Goal: Task Accomplishment & Management: Manage account settings

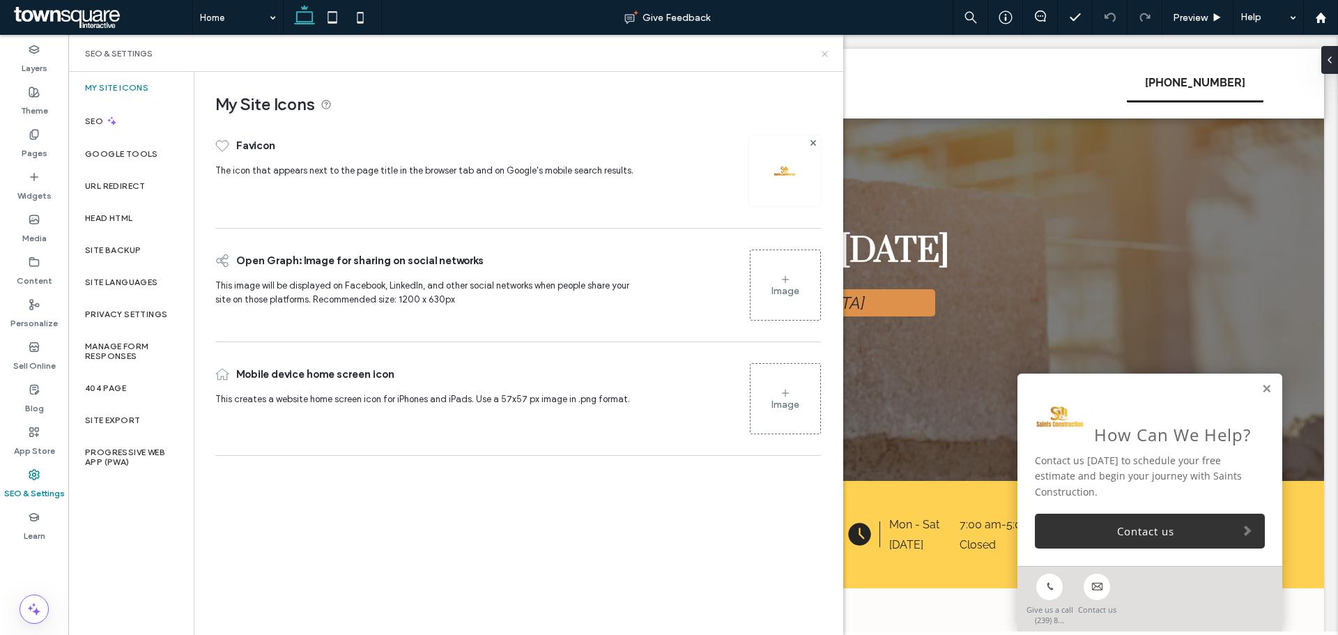
click at [827, 54] on icon at bounding box center [825, 54] width 10 height 10
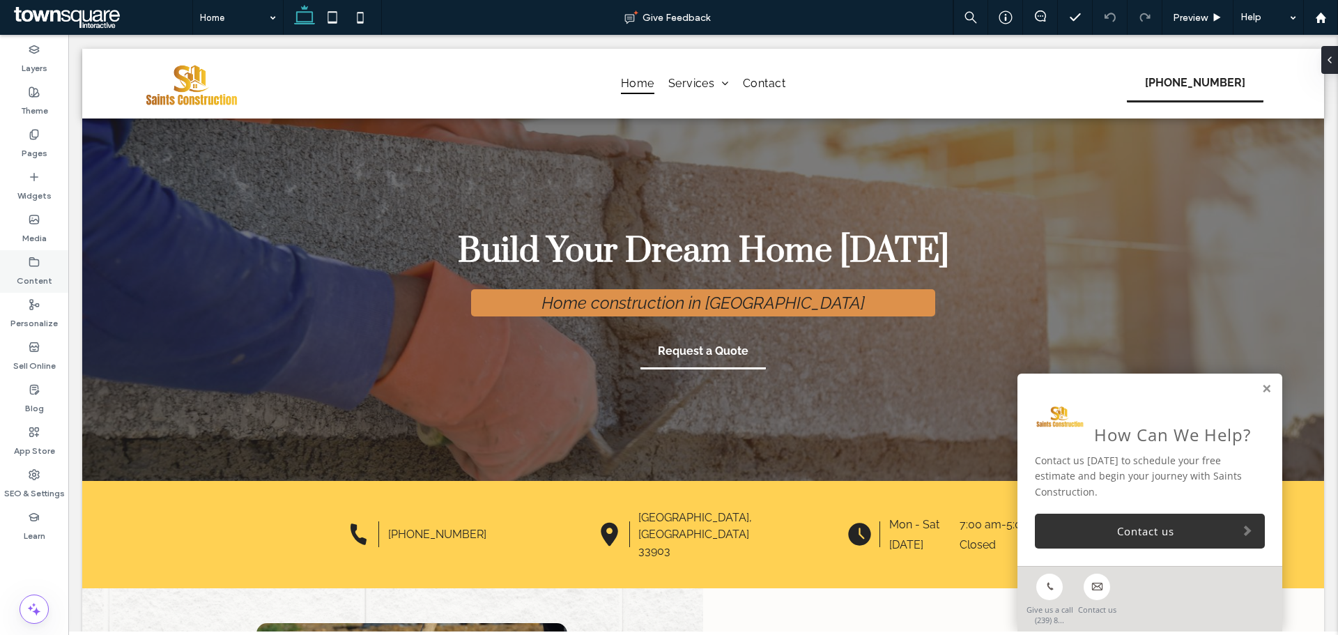
click at [34, 267] on icon at bounding box center [34, 262] width 11 height 11
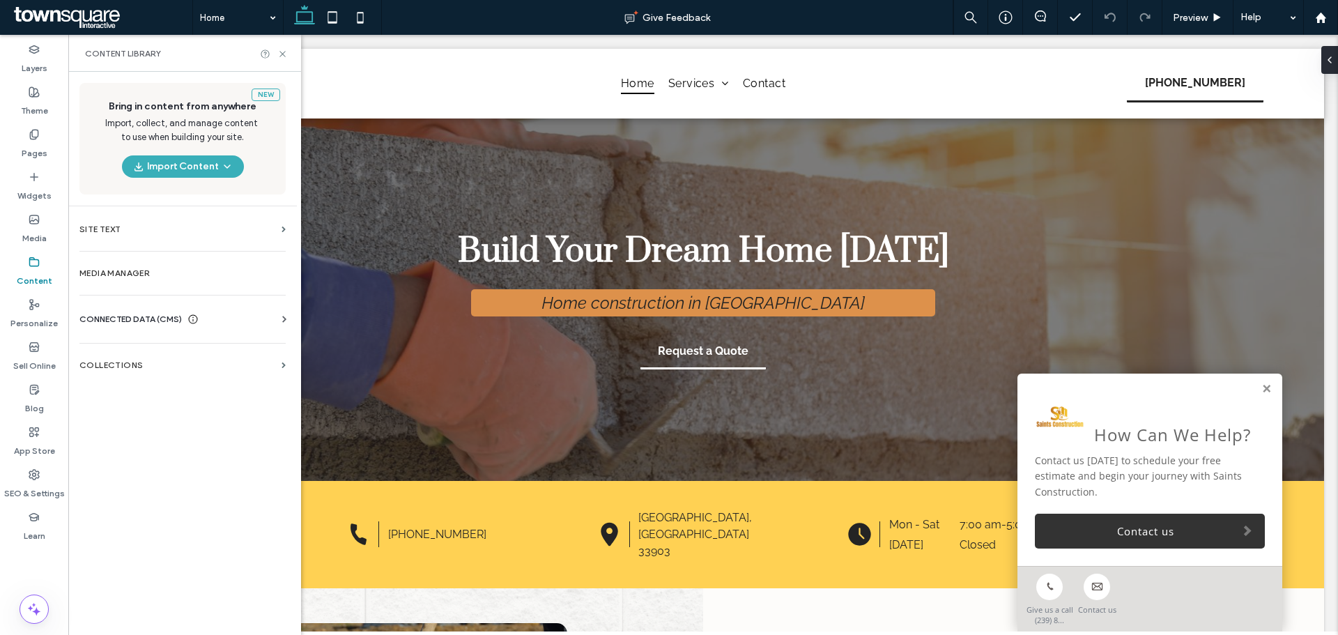
click at [132, 323] on span "CONNECTED DATA (CMS)" at bounding box center [130, 319] width 102 height 14
click at [209, 356] on label "Business Info" at bounding box center [186, 354] width 190 height 10
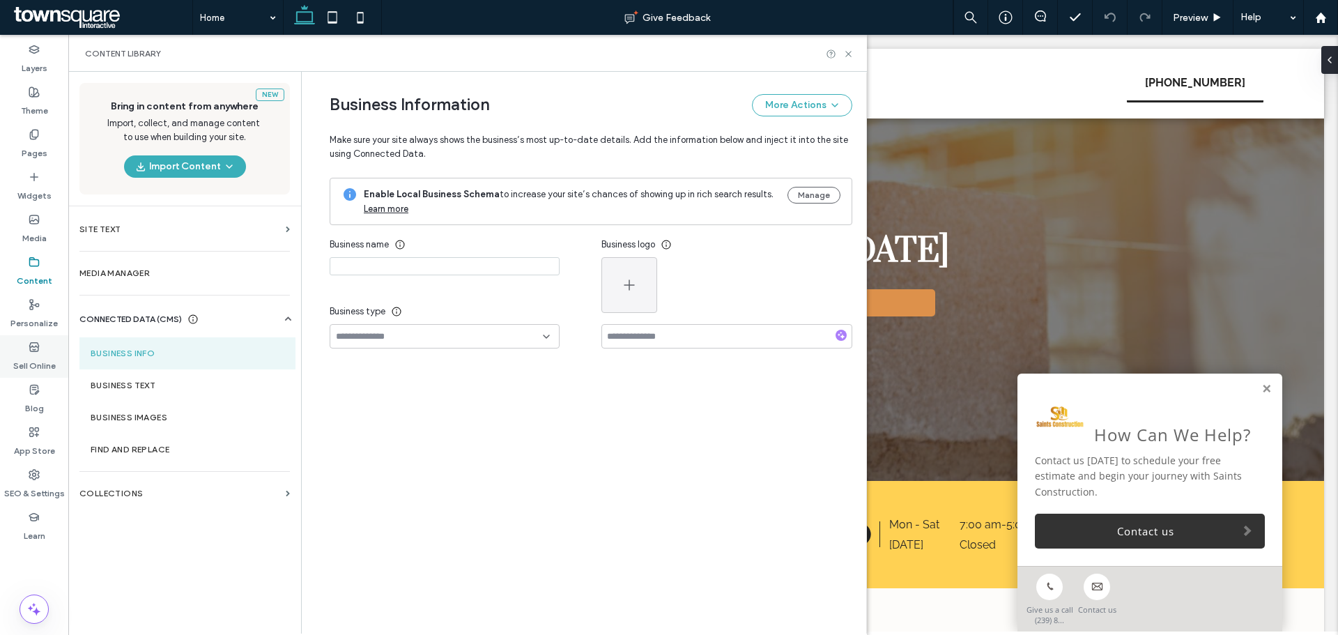
type input "**********"
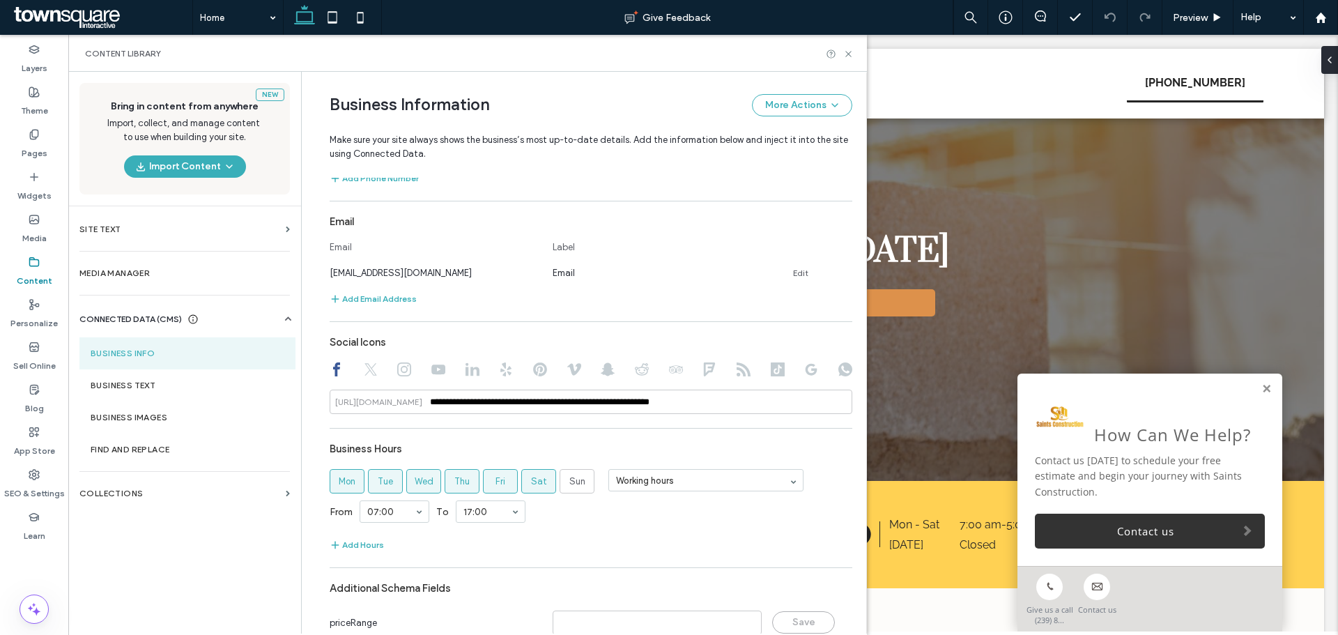
scroll to position [546, 0]
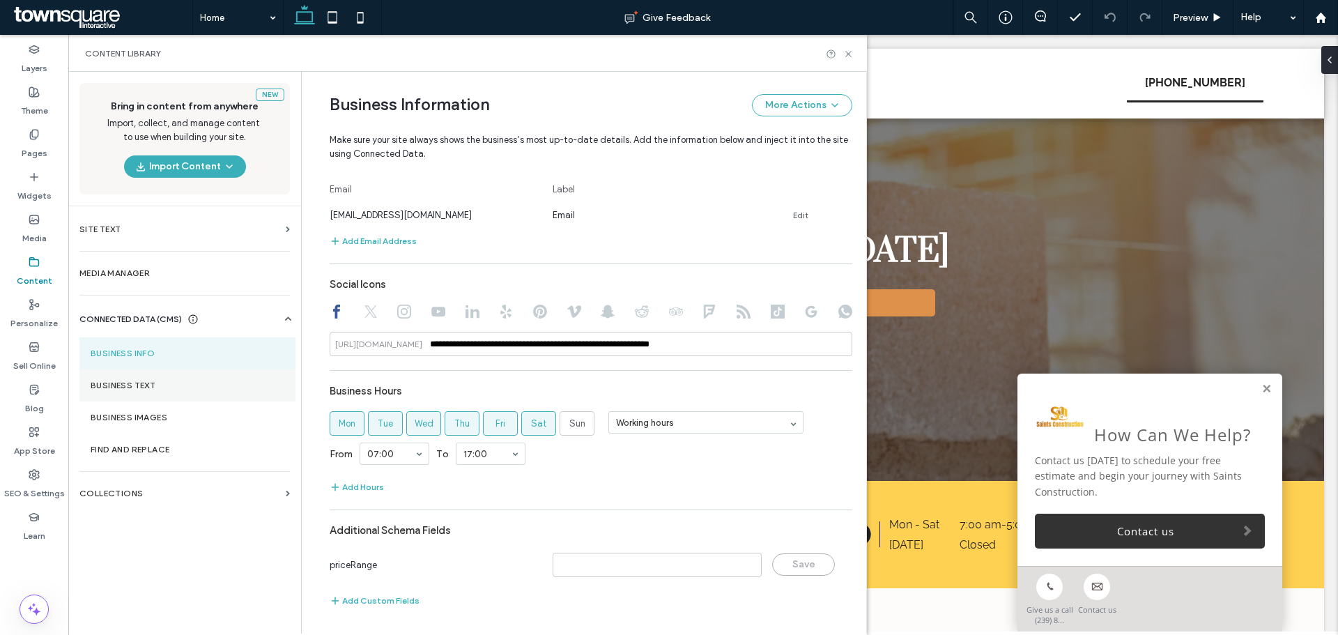
click at [165, 390] on section "Business Text" at bounding box center [187, 385] width 216 height 32
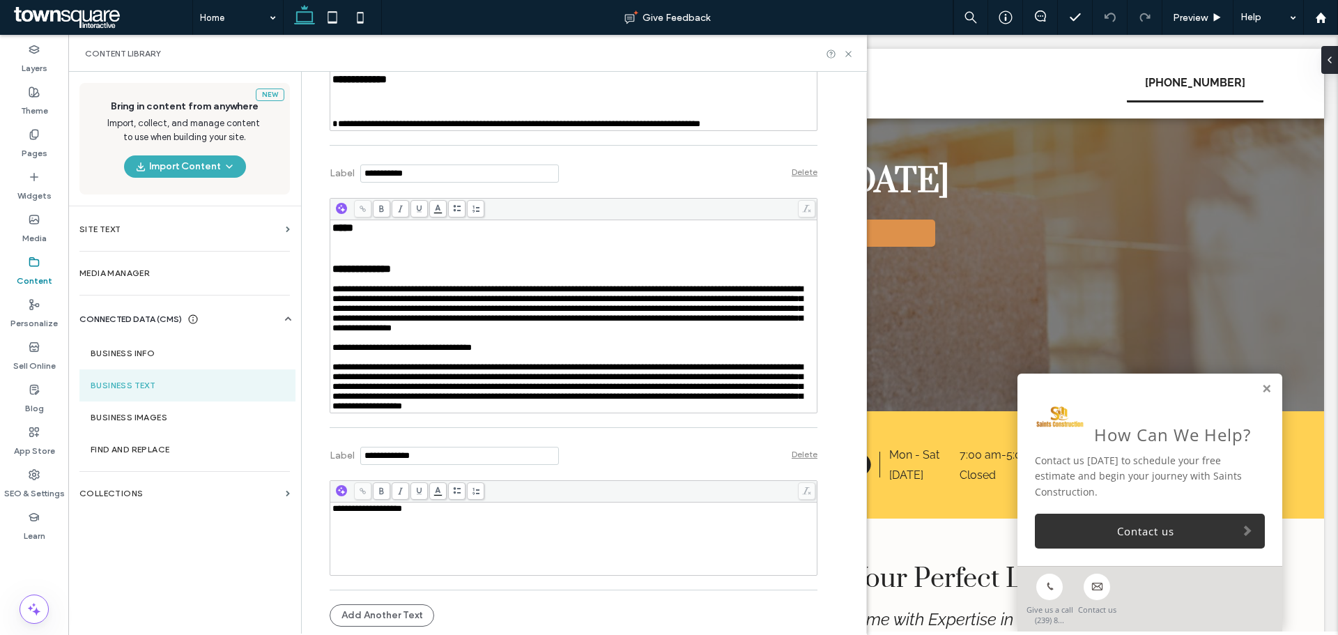
scroll to position [1264, 0]
click at [848, 56] on icon at bounding box center [848, 54] width 10 height 10
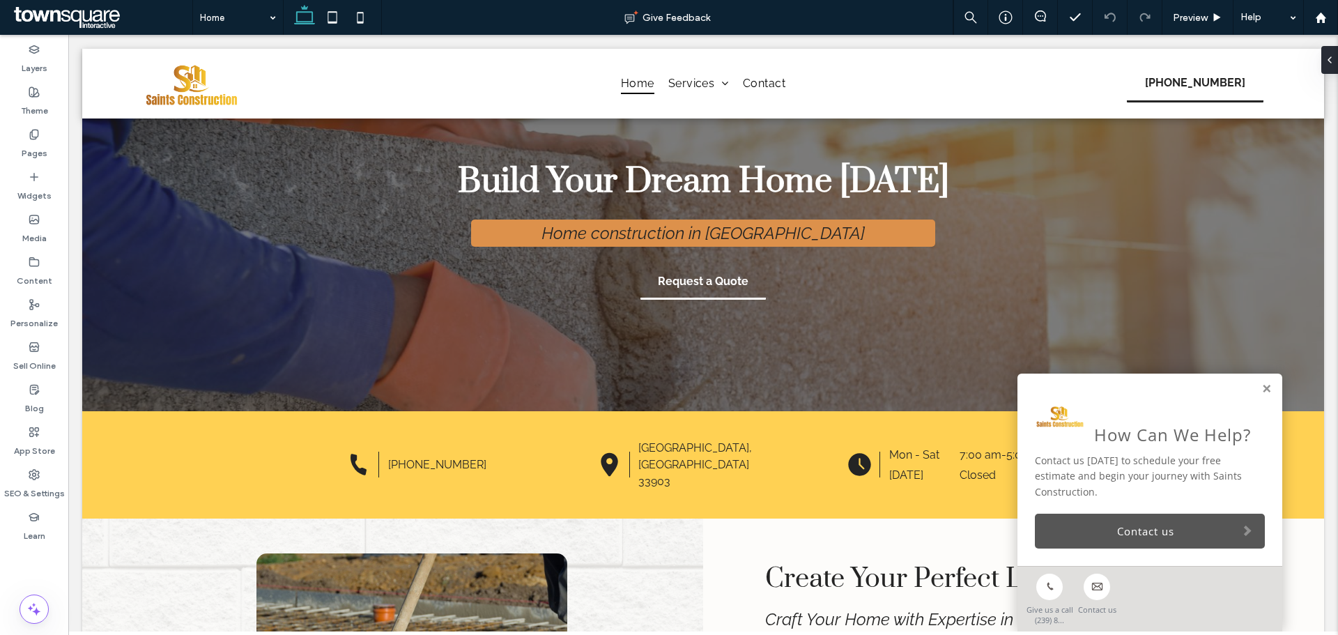
click at [1088, 522] on link "Contact us" at bounding box center [1150, 531] width 230 height 35
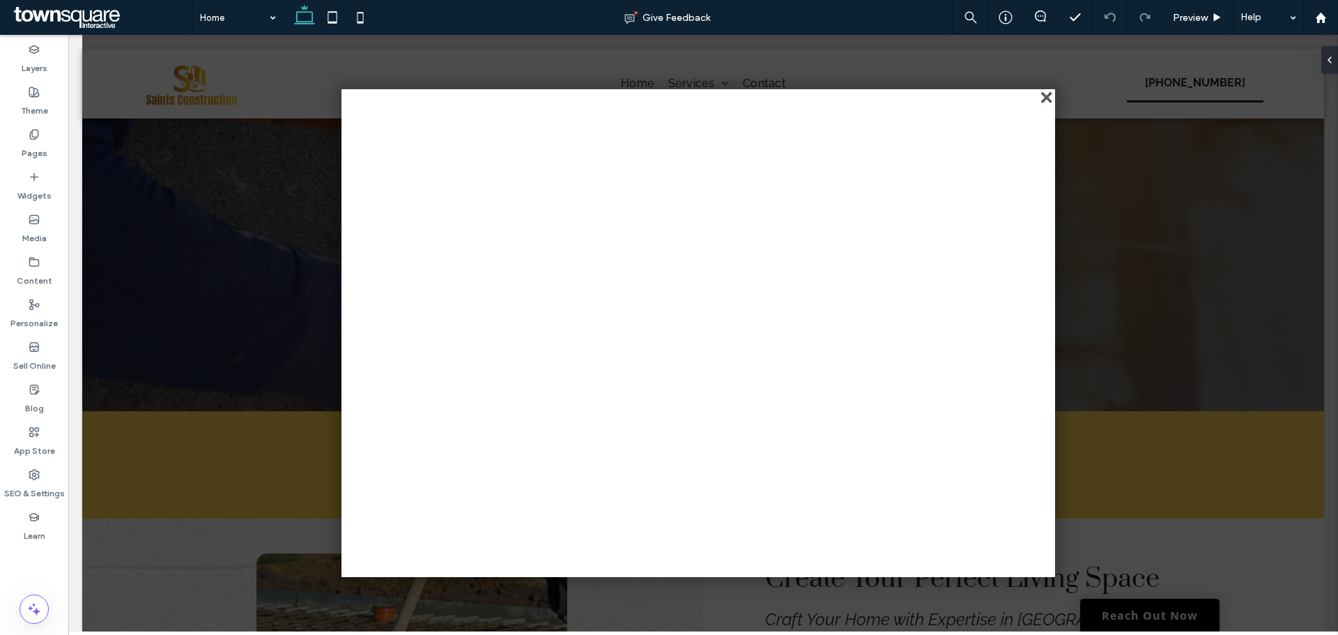
click at [1046, 97] on div "close" at bounding box center [1048, 98] width 10 height 10
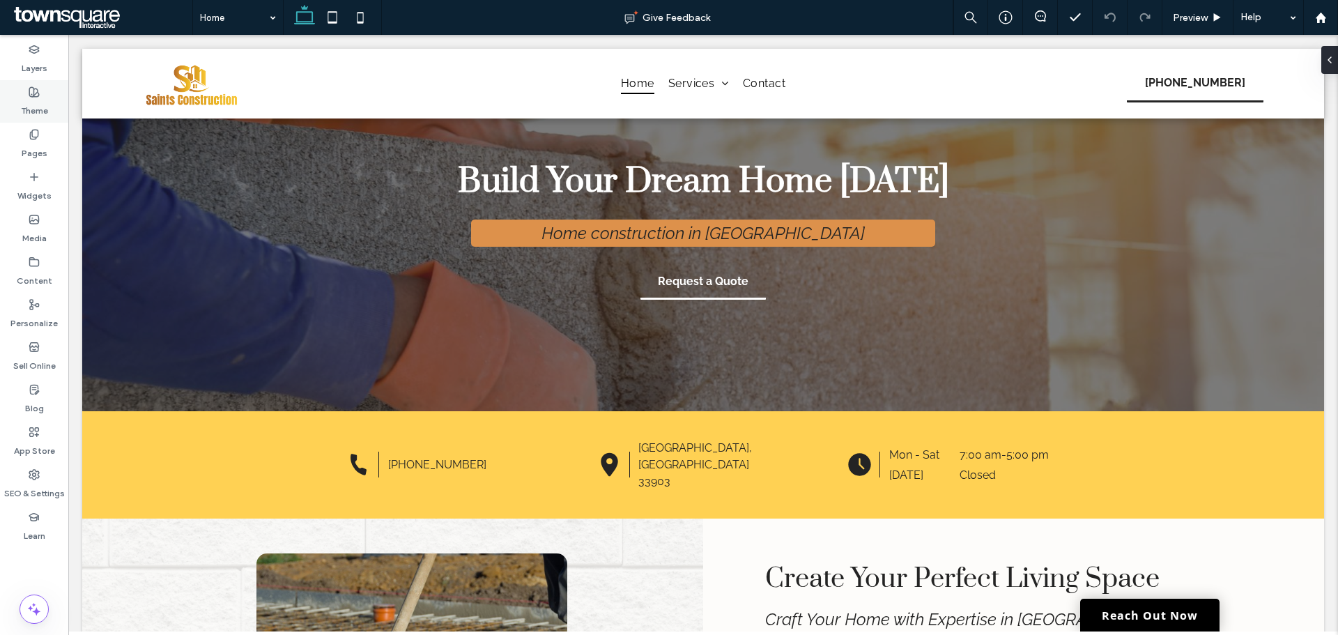
click at [26, 108] on label "Theme" at bounding box center [34, 108] width 27 height 20
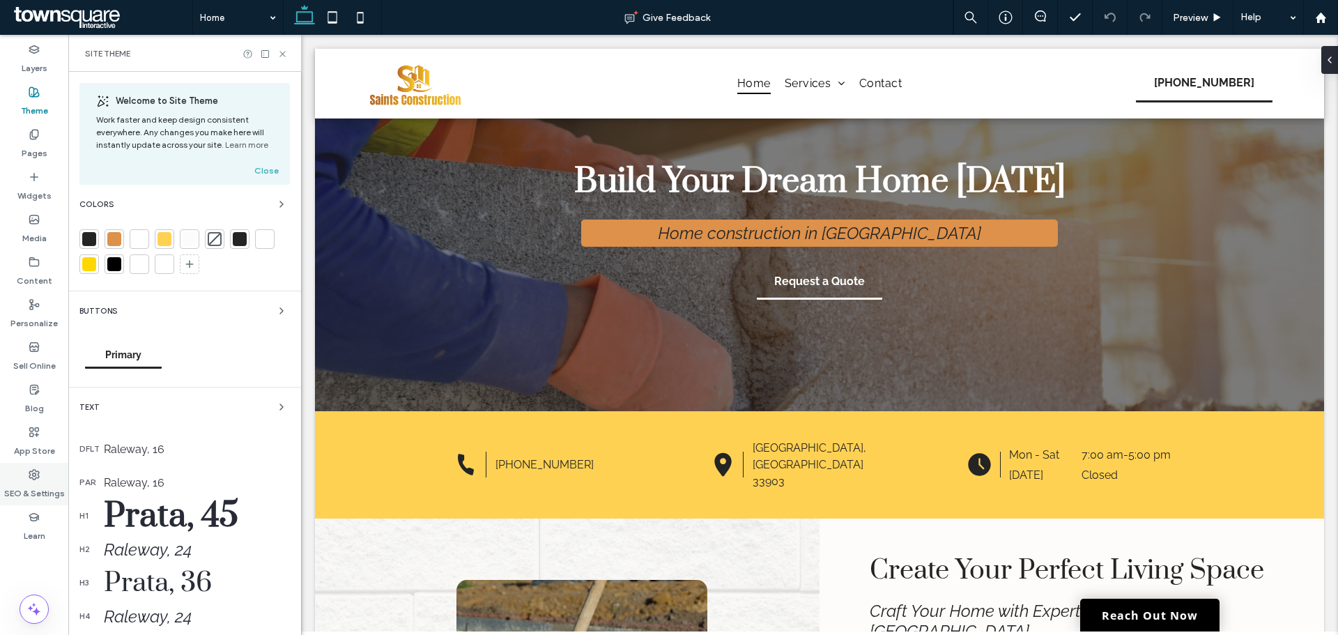
click at [36, 487] on label "SEO & Settings" at bounding box center [34, 490] width 61 height 20
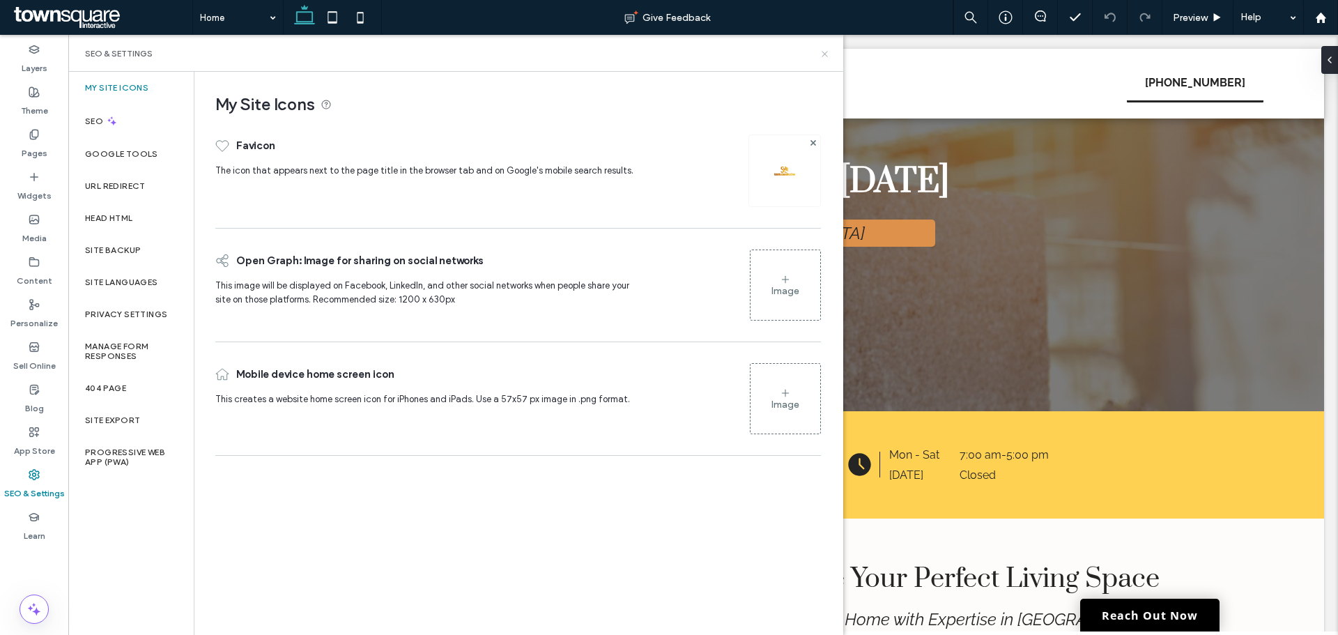
click at [827, 54] on icon at bounding box center [825, 54] width 10 height 10
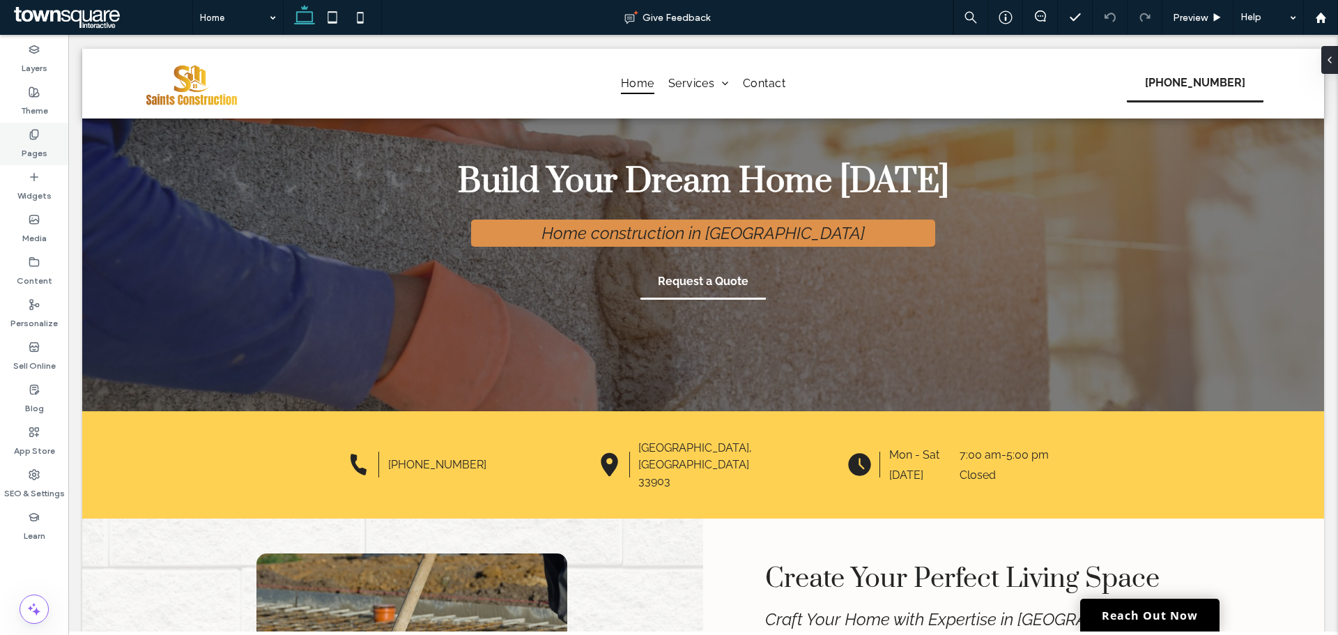
click at [22, 150] on label "Pages" at bounding box center [35, 150] width 26 height 20
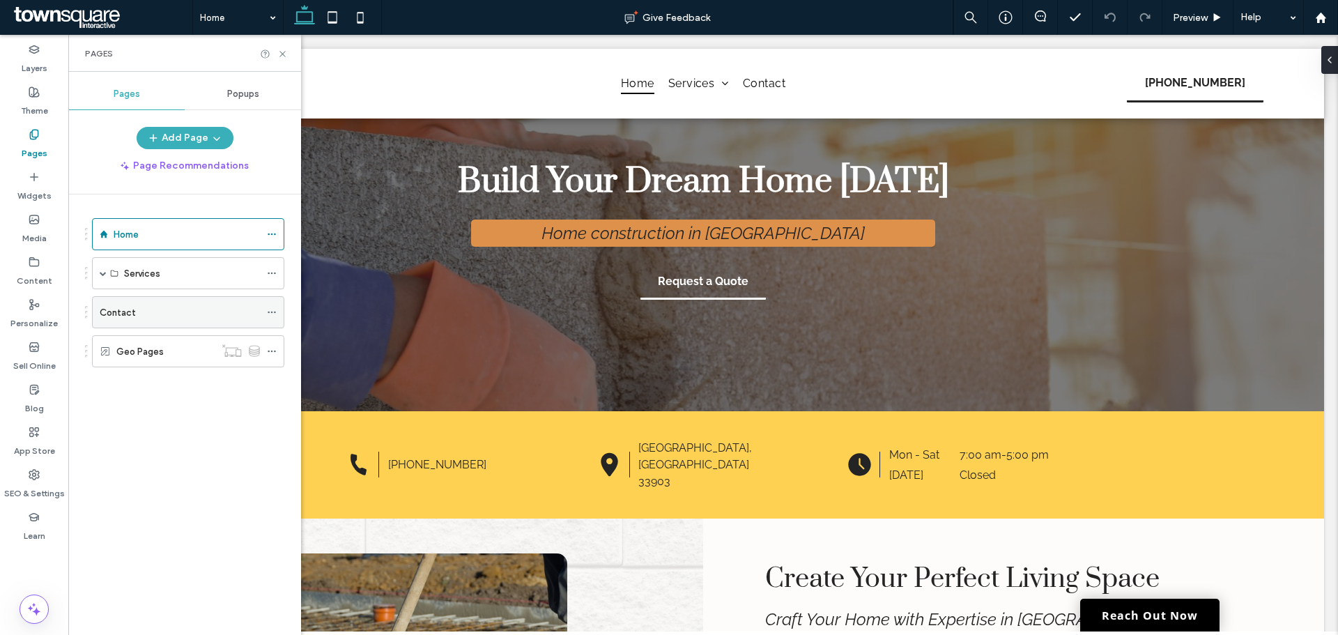
click at [116, 323] on div "Contact" at bounding box center [180, 312] width 160 height 31
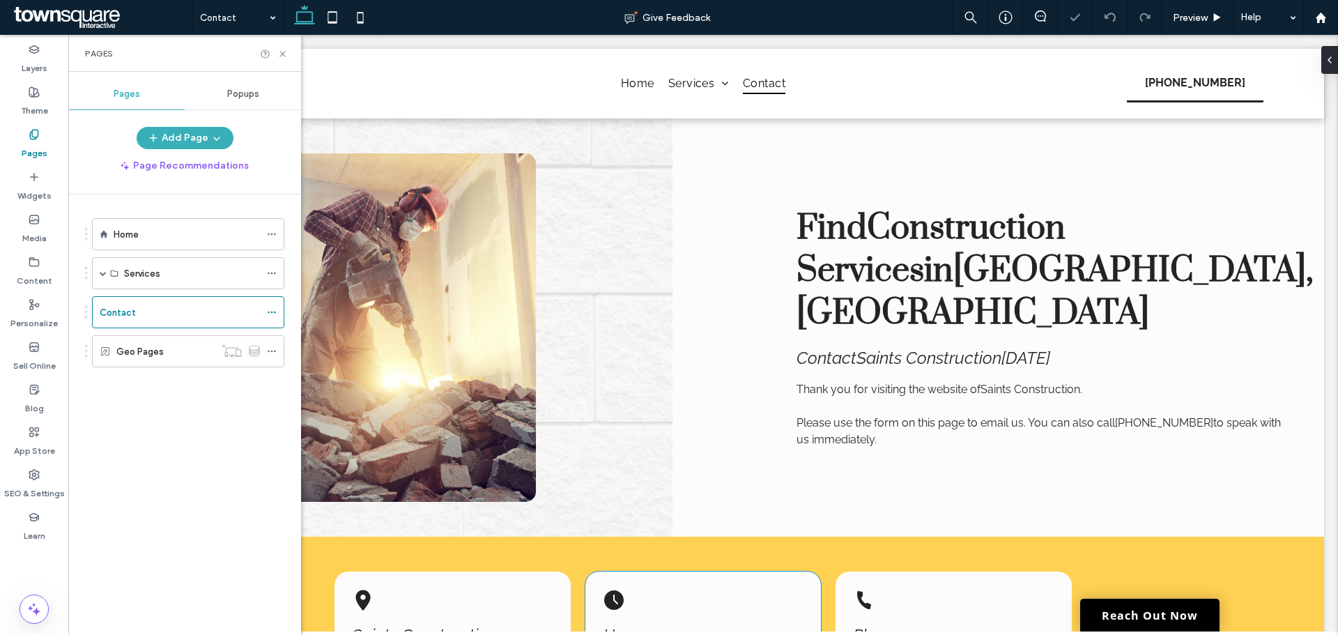
scroll to position [418, 0]
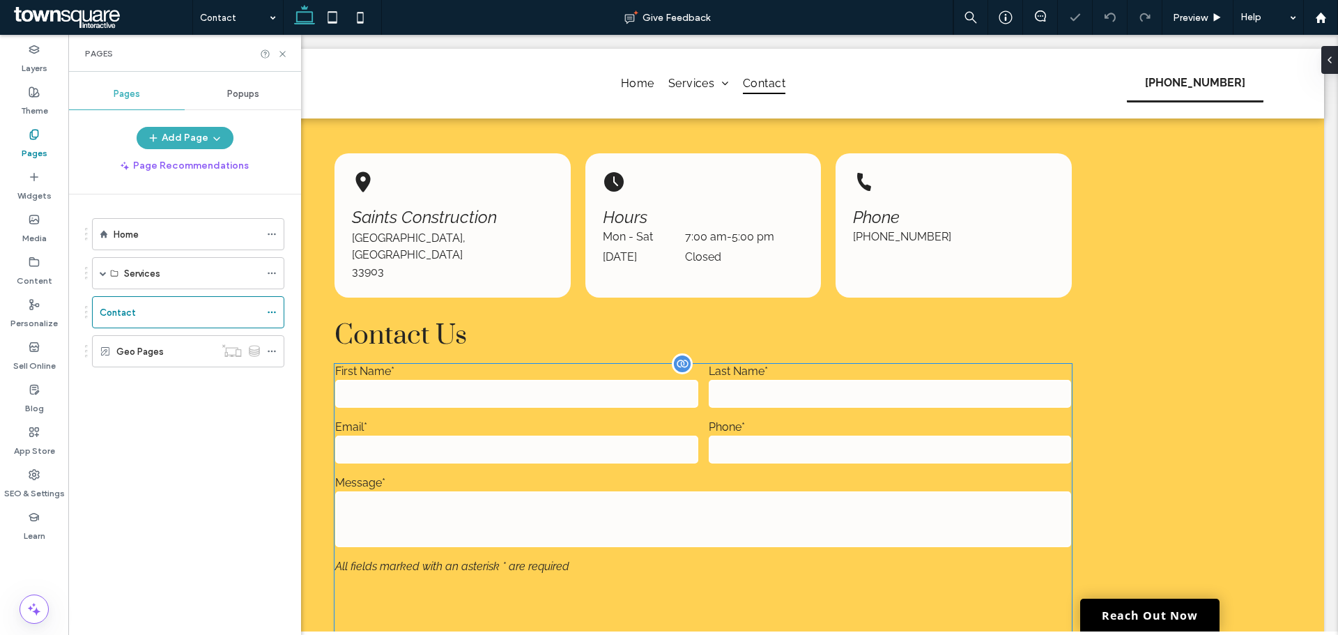
click at [609, 380] on input "text" at bounding box center [516, 394] width 362 height 28
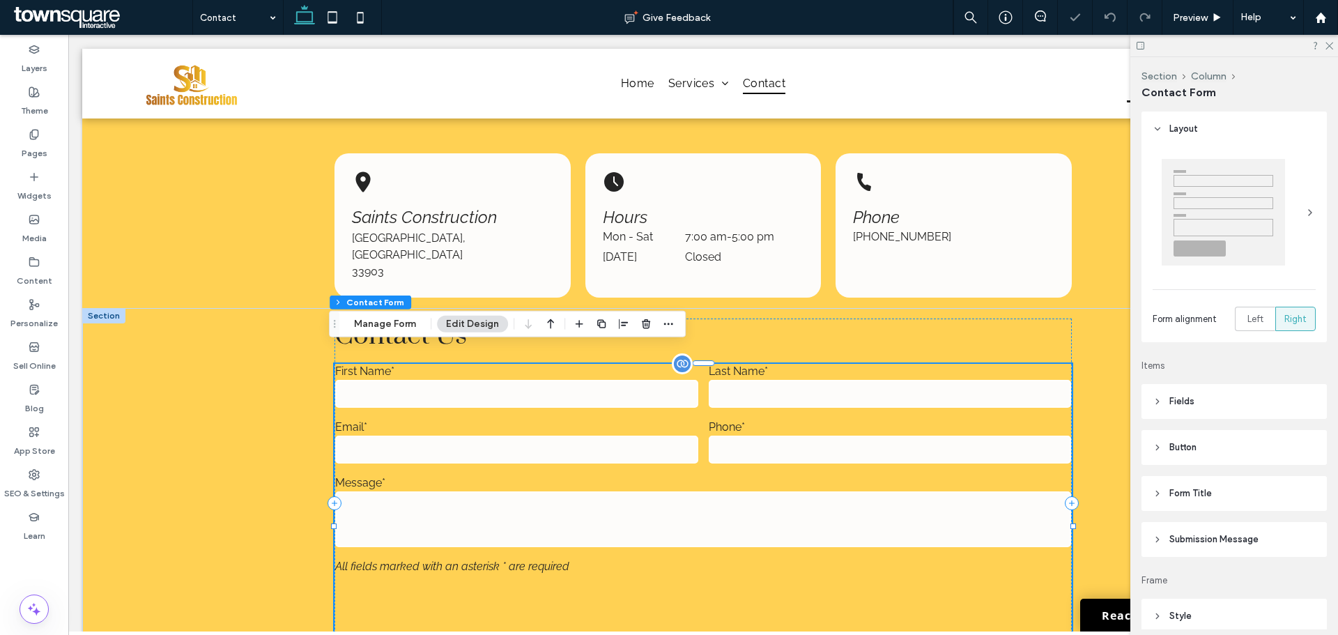
type input "*"
type input "***"
type input "*"
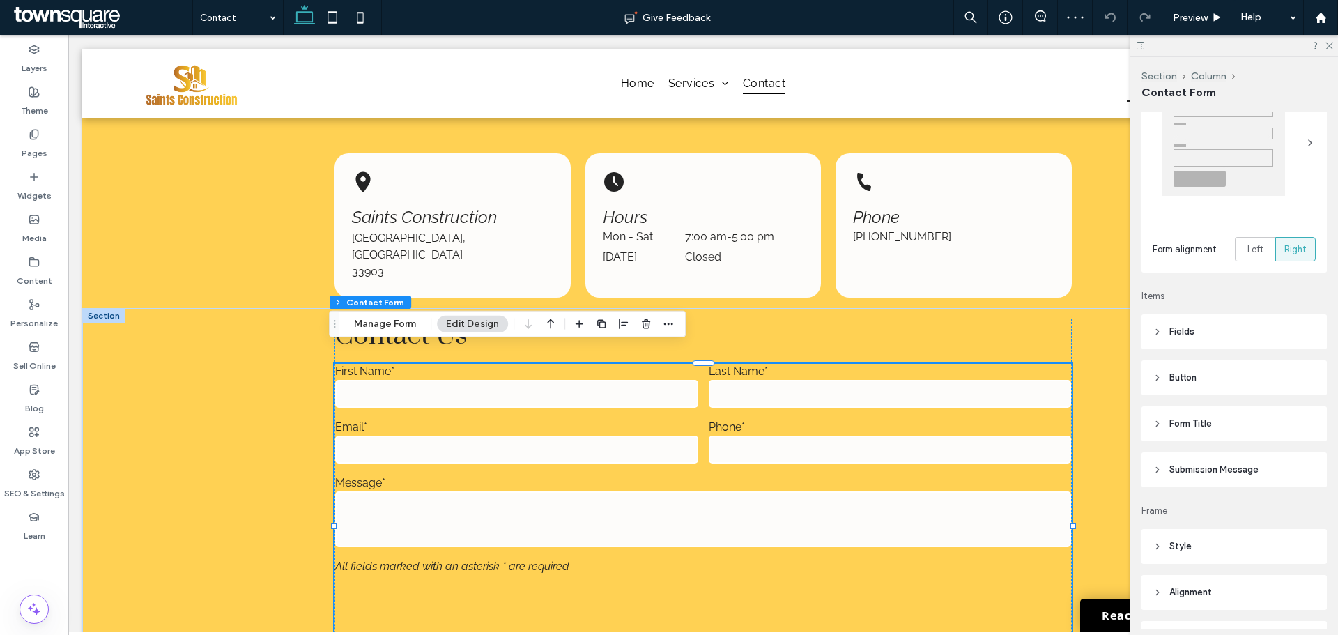
click at [1211, 468] on span "Submission Message" at bounding box center [1214, 470] width 89 height 14
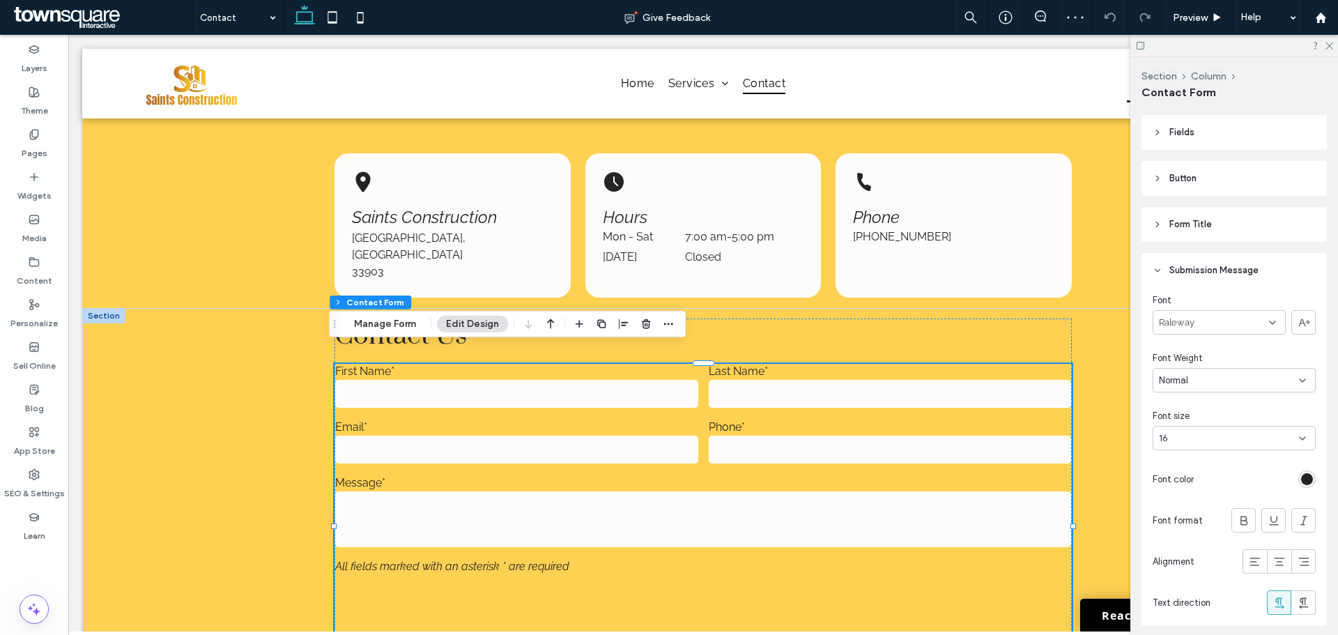
scroll to position [349, 0]
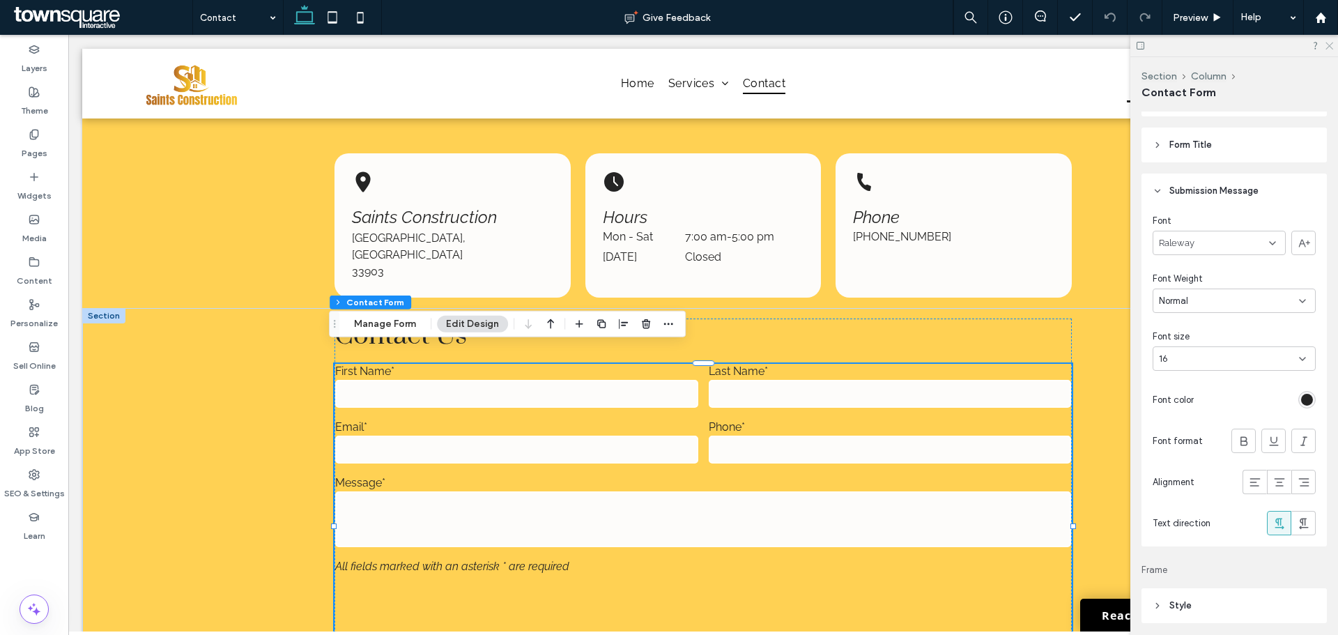
click at [1331, 46] on icon at bounding box center [1328, 44] width 9 height 9
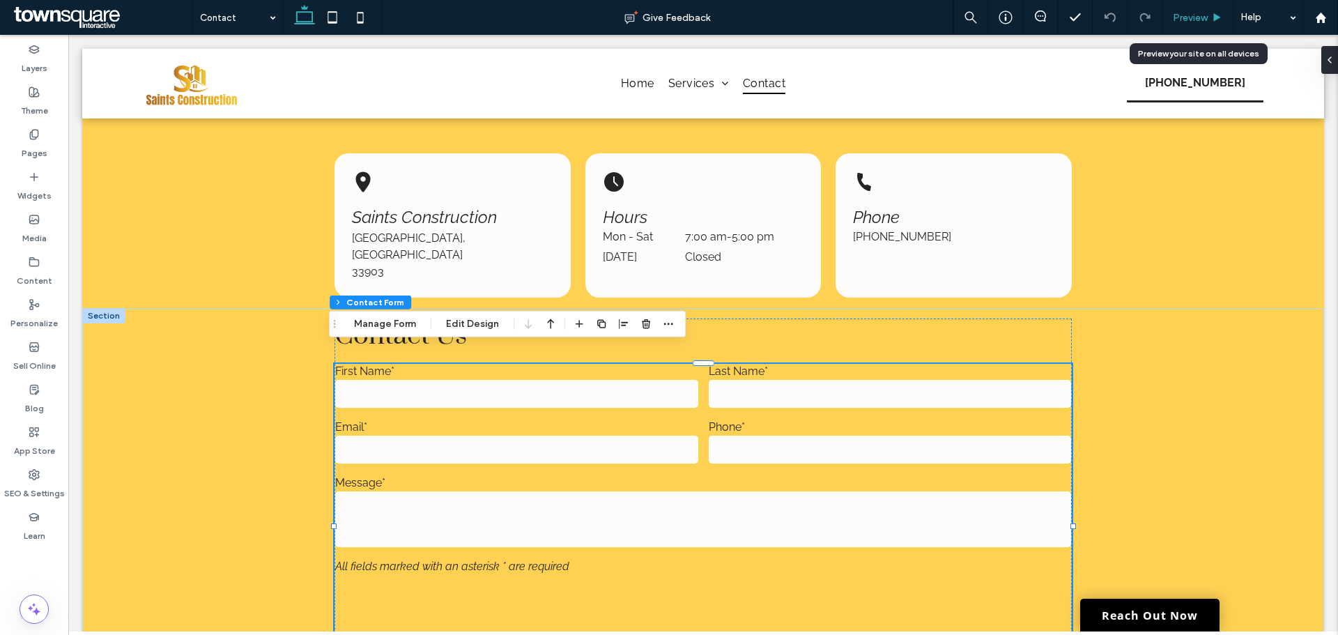
click at [1186, 17] on span "Preview" at bounding box center [1190, 18] width 35 height 12
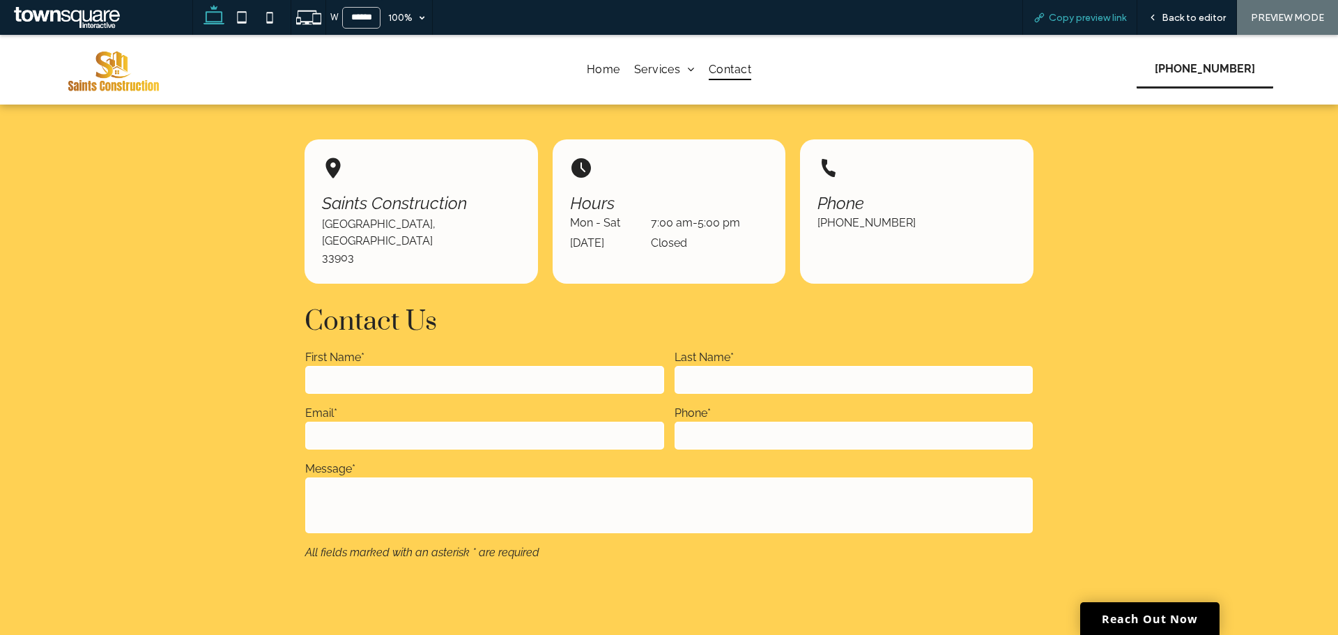
click at [1102, 25] on div "Copy preview link" at bounding box center [1080, 17] width 115 height 35
click at [1053, 20] on span "Copy preview link" at bounding box center [1087, 18] width 77 height 12
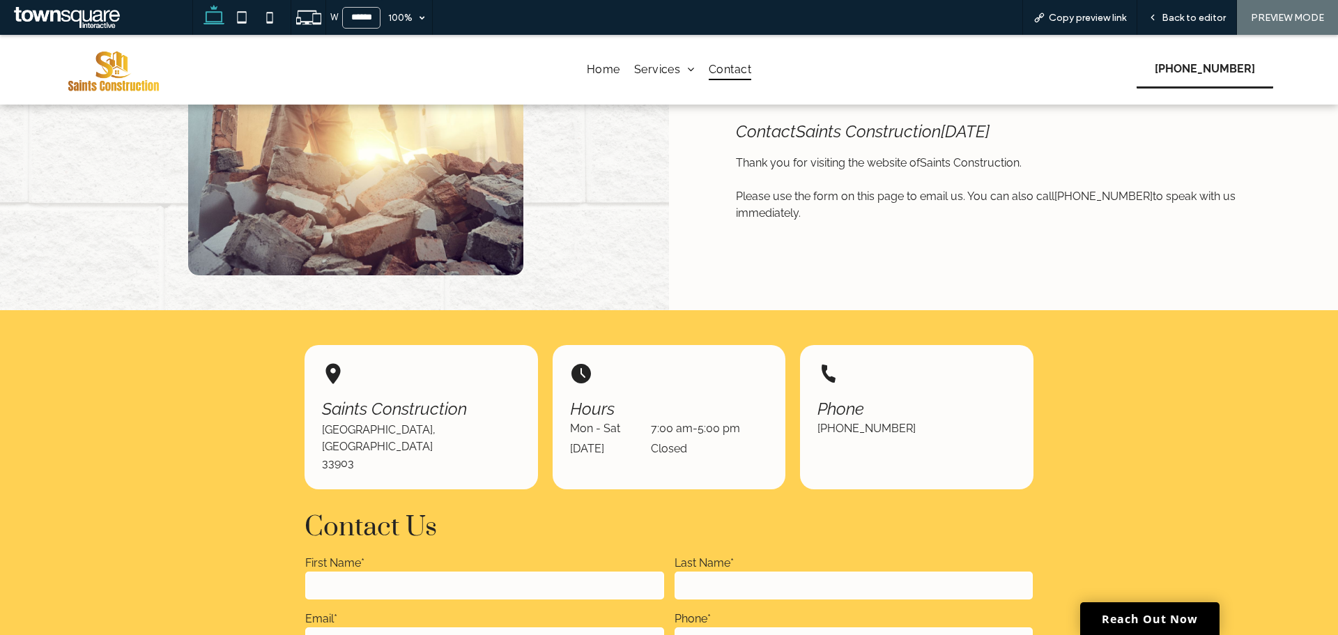
scroll to position [70, 0]
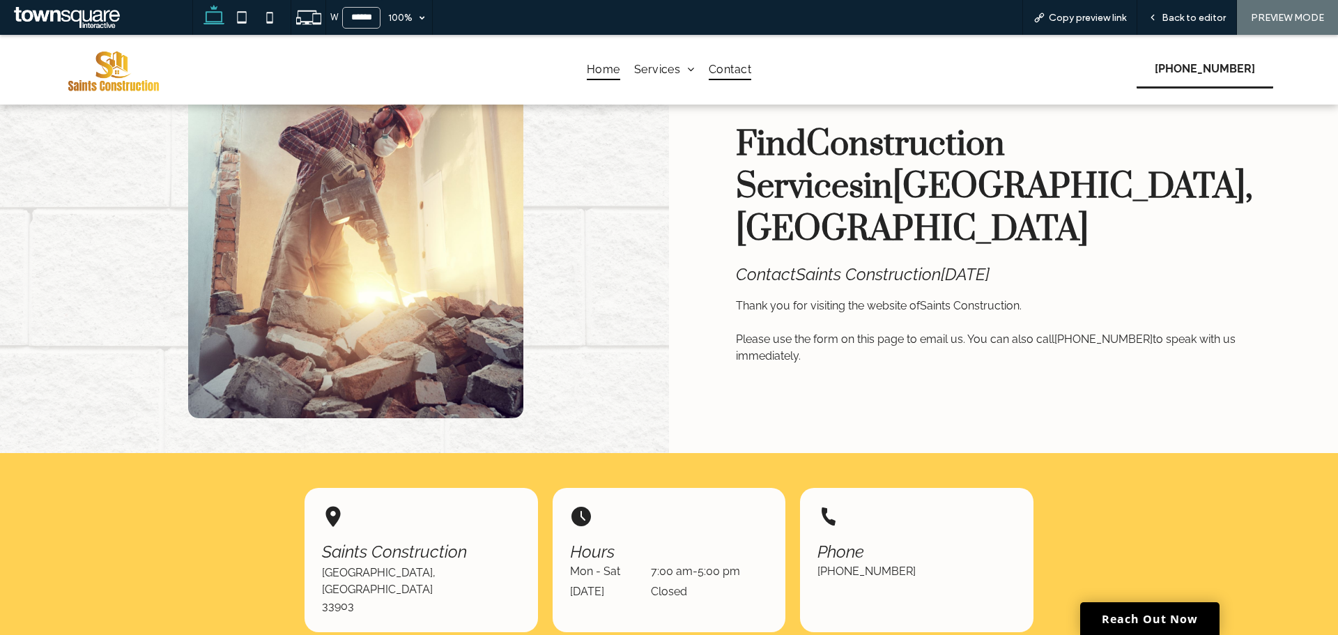
click at [587, 66] on span "Home" at bounding box center [603, 69] width 33 height 20
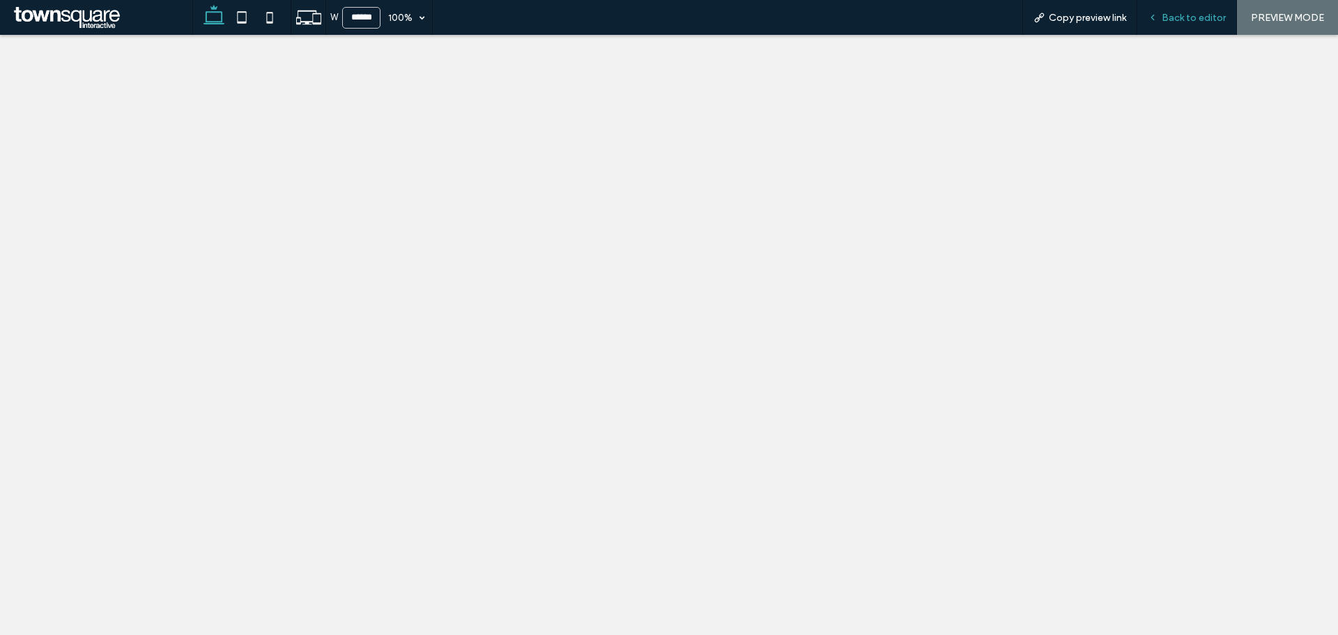
click at [1168, 17] on span "Back to editor" at bounding box center [1194, 18] width 64 height 12
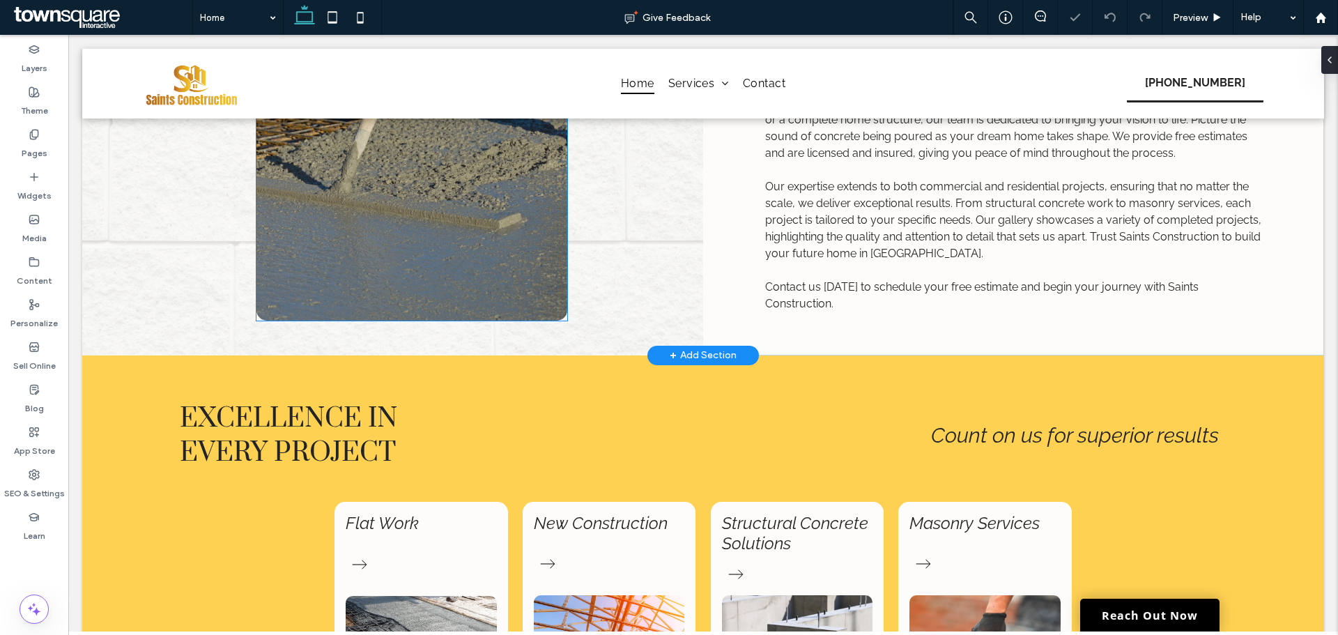
scroll to position [976, 0]
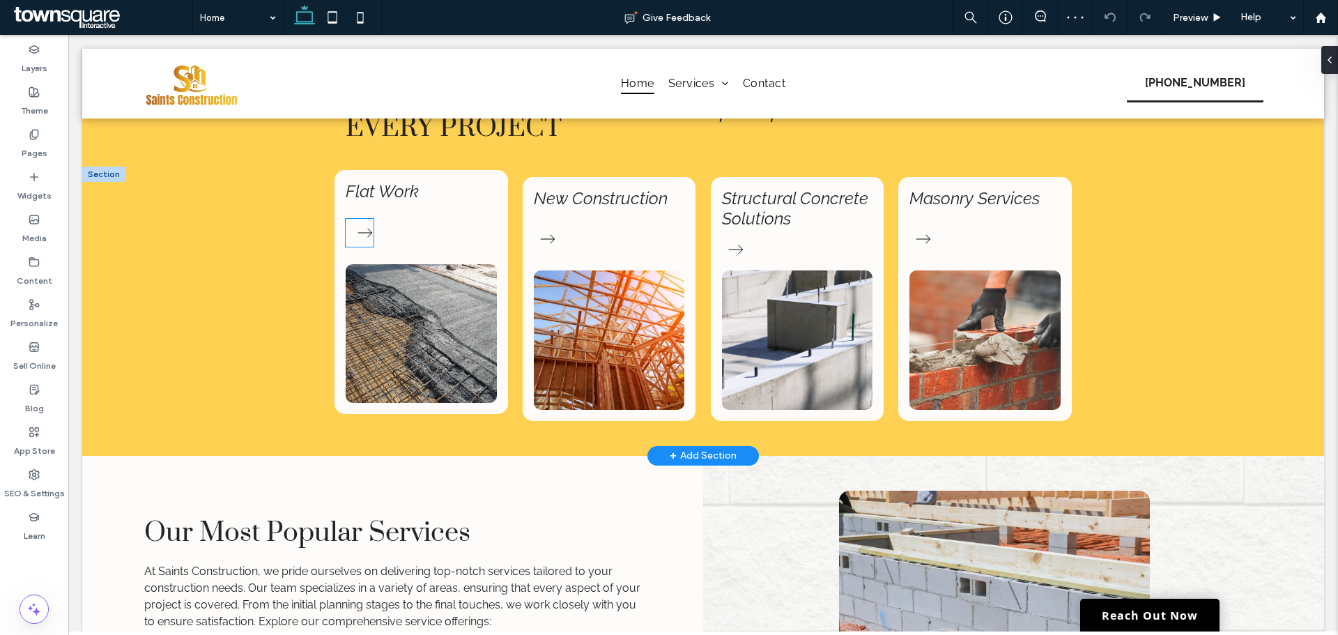
click at [351, 236] on icon at bounding box center [365, 233] width 28 height 28
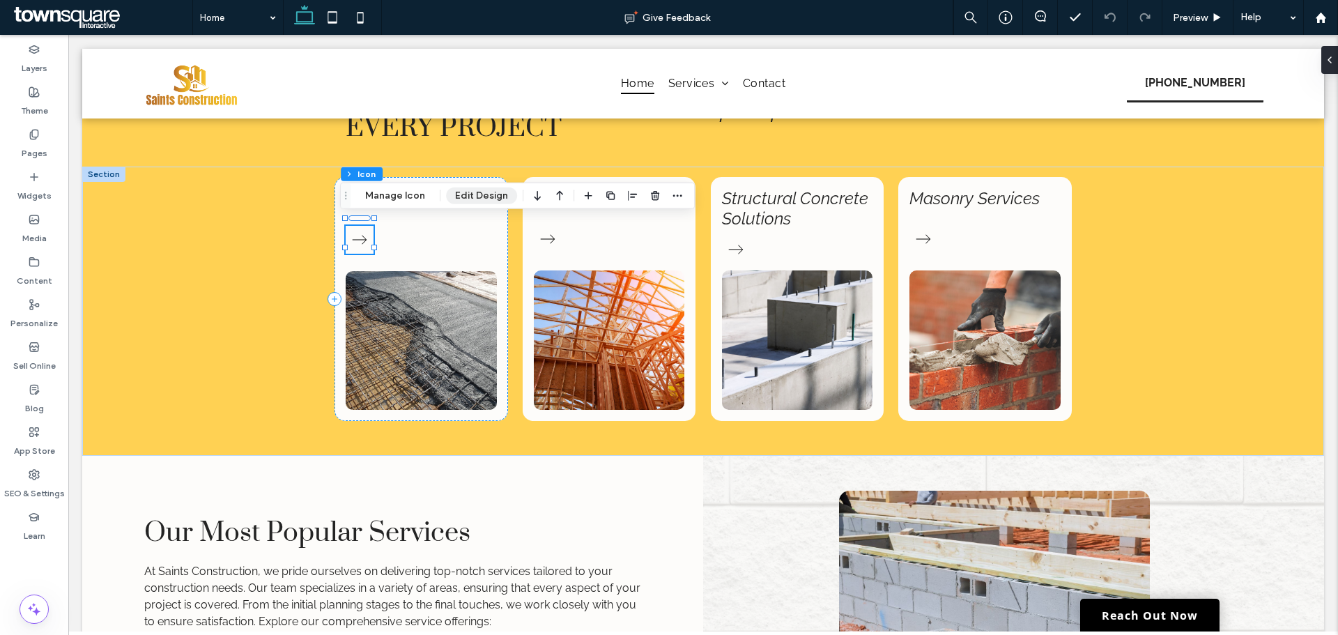
click at [459, 190] on button "Edit Design" at bounding box center [481, 195] width 71 height 17
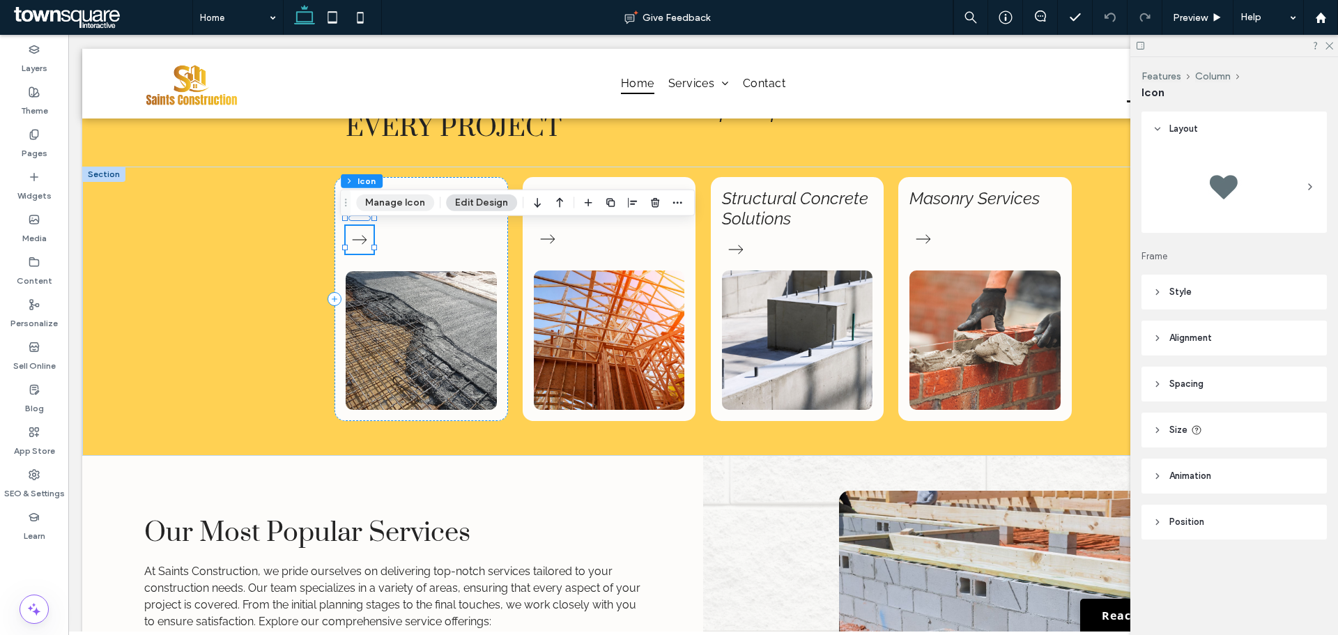
click at [407, 202] on button "Manage Icon" at bounding box center [395, 202] width 78 height 17
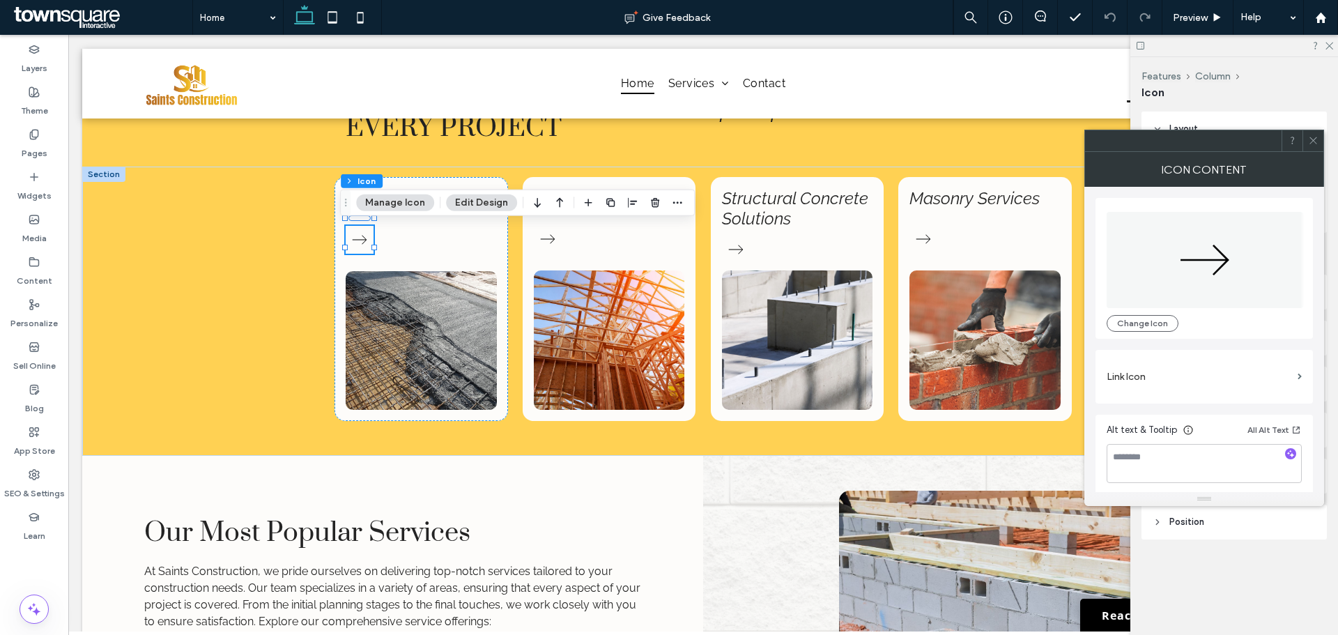
click at [1197, 378] on label "Link Icon" at bounding box center [1199, 377] width 185 height 26
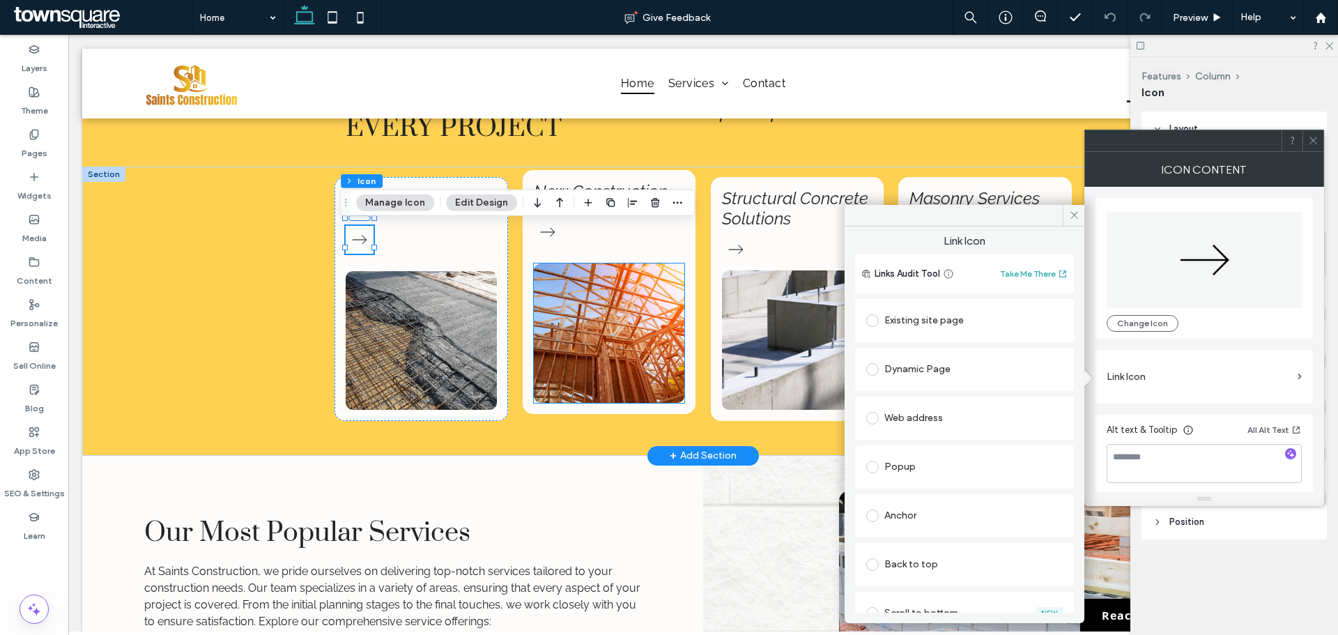
click at [546, 259] on div "New Construction" at bounding box center [610, 292] width 174 height 244
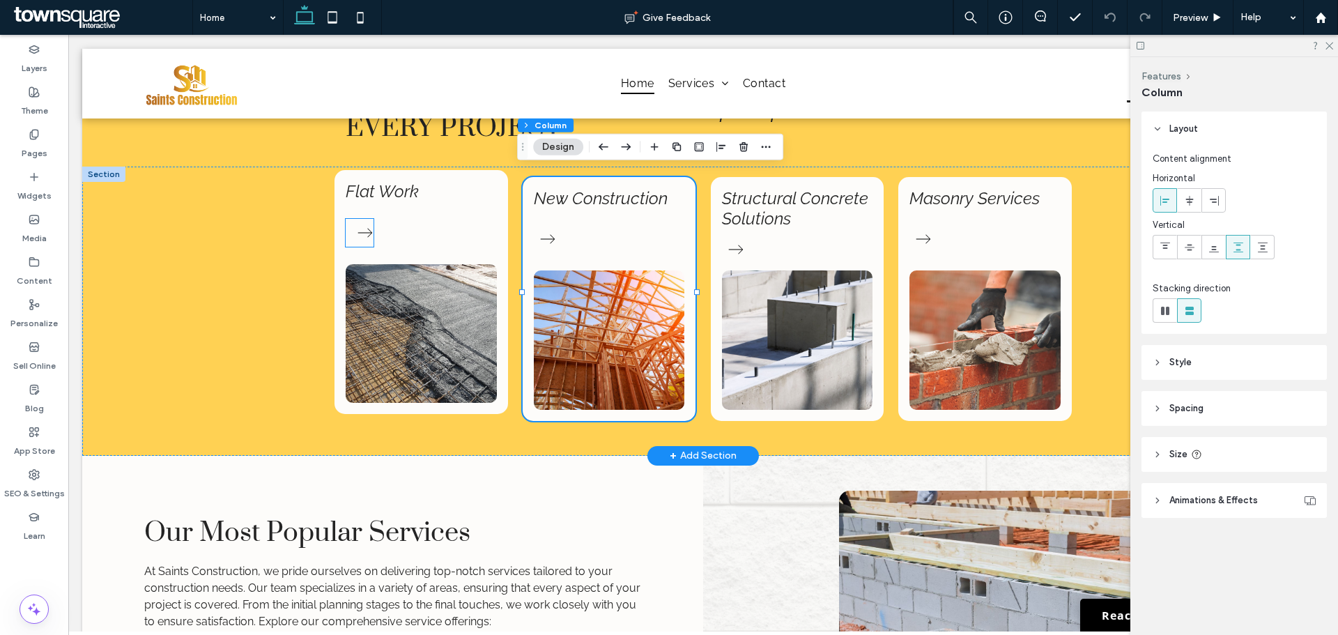
click at [364, 231] on icon at bounding box center [365, 233] width 28 height 28
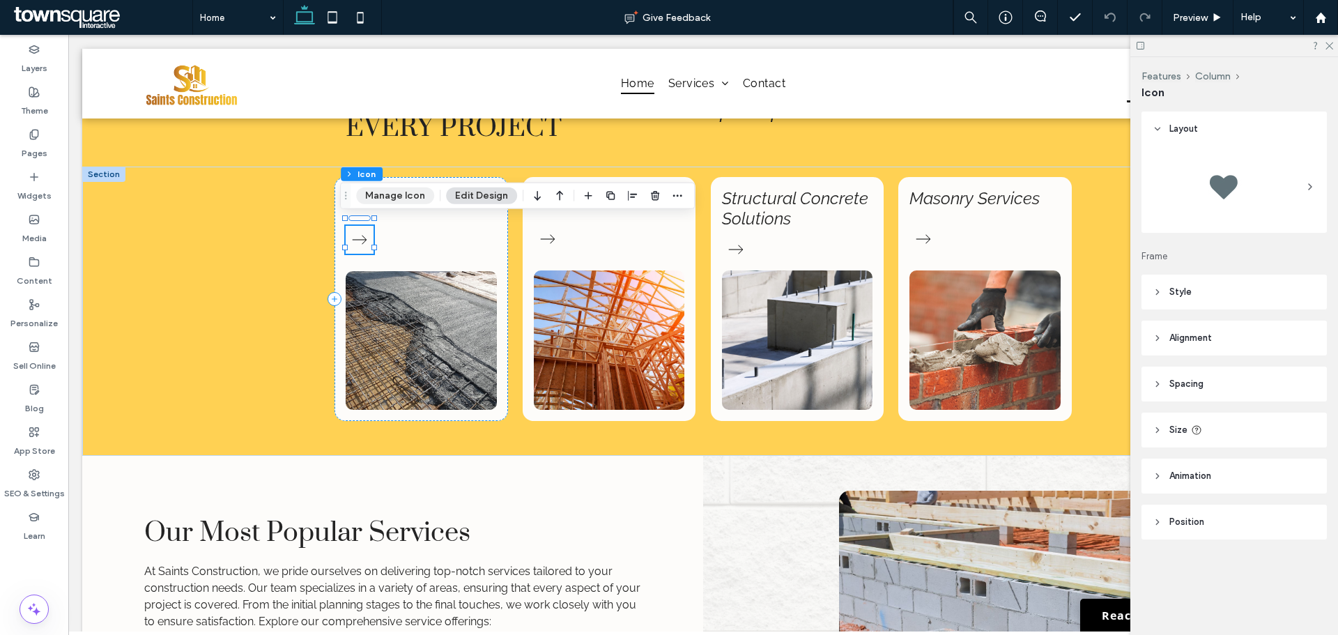
drag, startPoint x: 407, startPoint y: 193, endPoint x: 766, endPoint y: 220, distance: 359.9
click at [407, 193] on button "Manage Icon" at bounding box center [395, 195] width 78 height 17
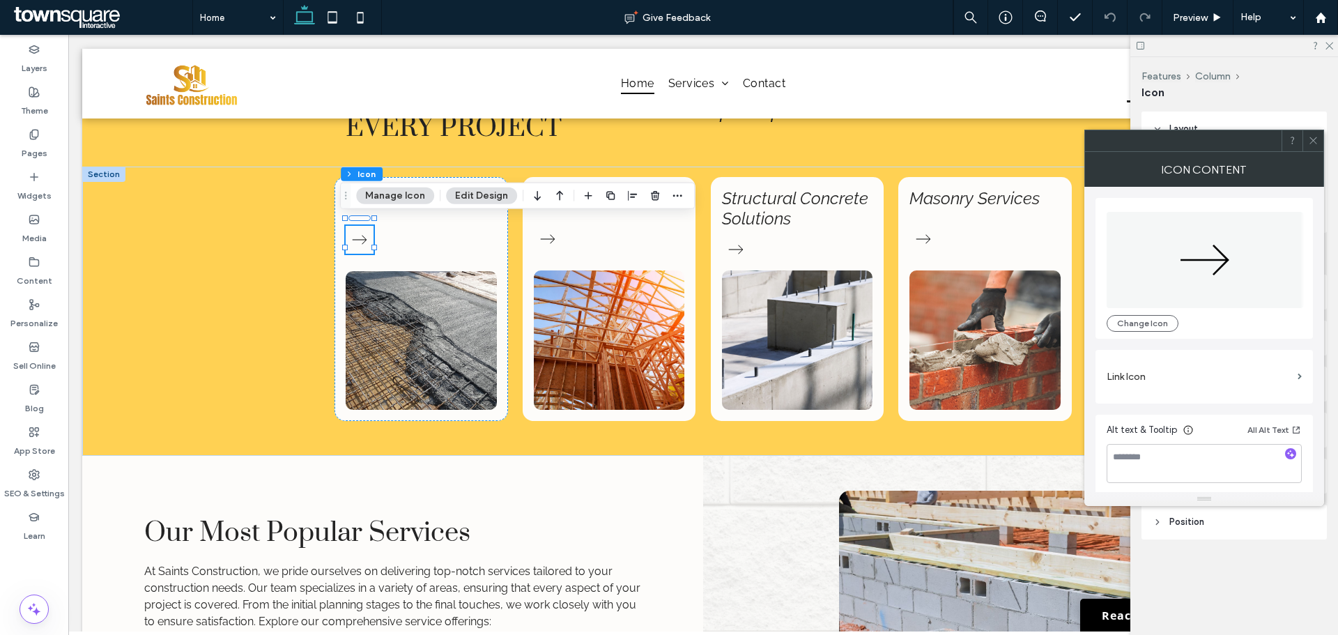
click at [1151, 380] on label "Link Icon" at bounding box center [1199, 377] width 185 height 26
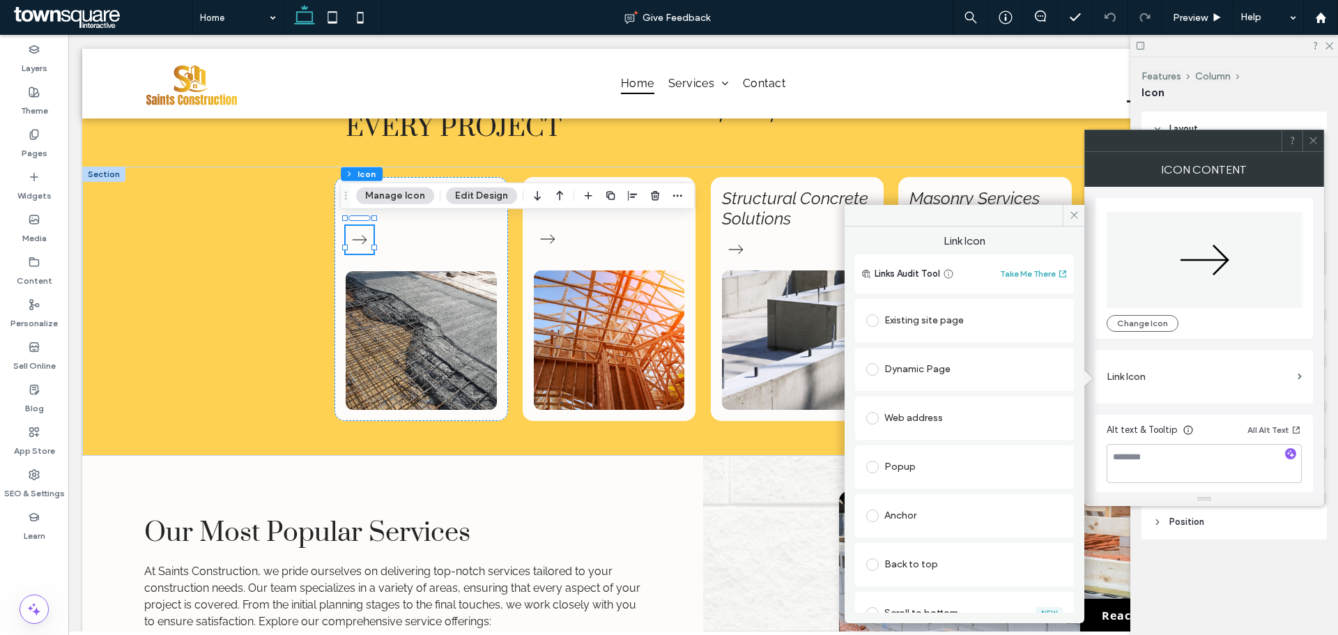
click at [942, 326] on div "Existing site page" at bounding box center [964, 320] width 197 height 22
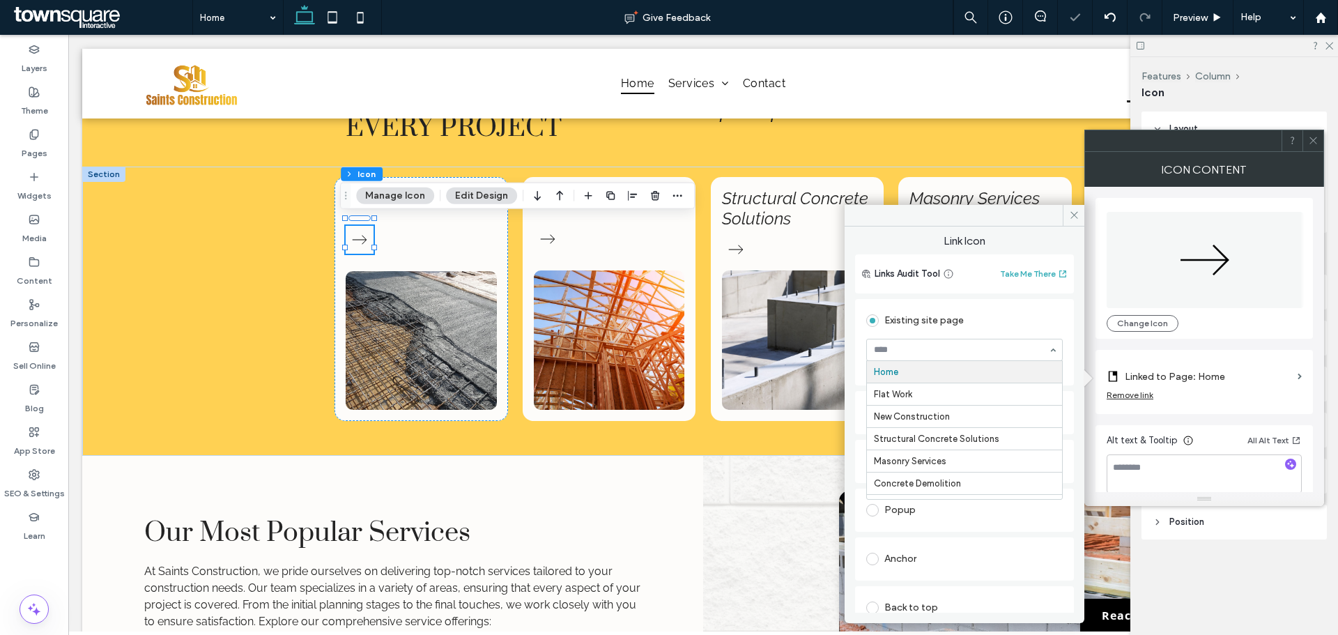
type input "*"
drag, startPoint x: 1078, startPoint y: 220, endPoint x: 1016, endPoint y: 184, distance: 72.4
click at [1078, 220] on span at bounding box center [1074, 215] width 22 height 21
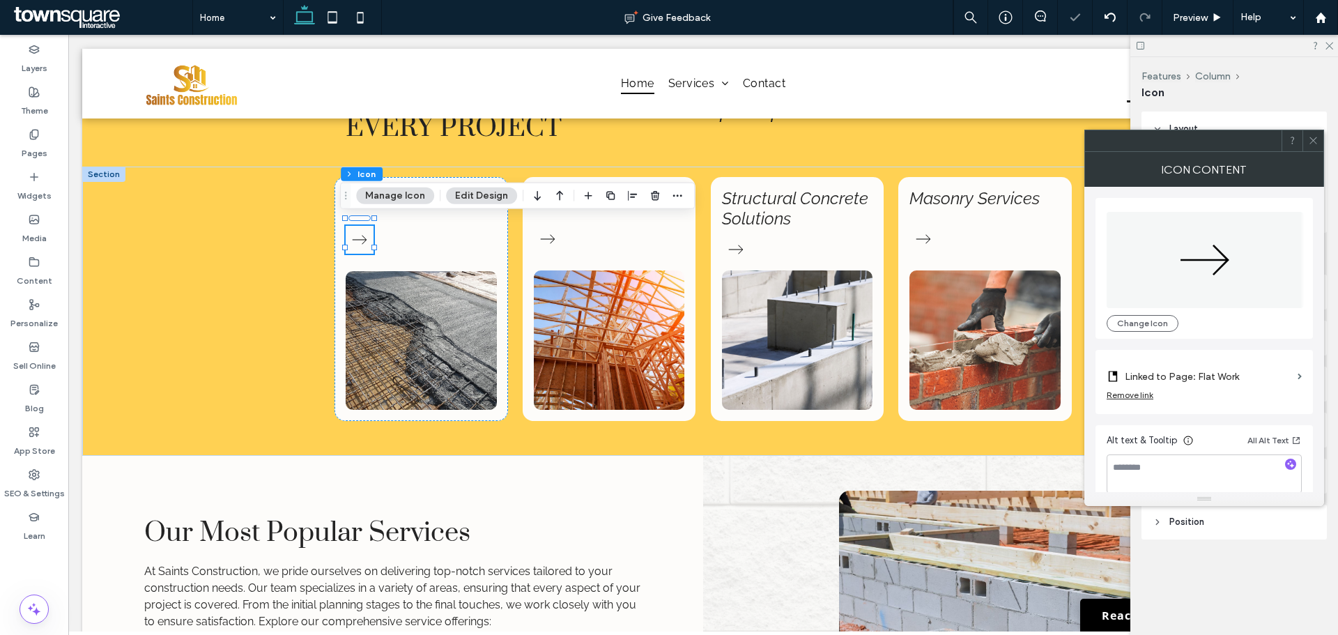
drag, startPoint x: 1309, startPoint y: 137, endPoint x: 627, endPoint y: 222, distance: 686.9
click at [1309, 137] on icon at bounding box center [1313, 140] width 10 height 10
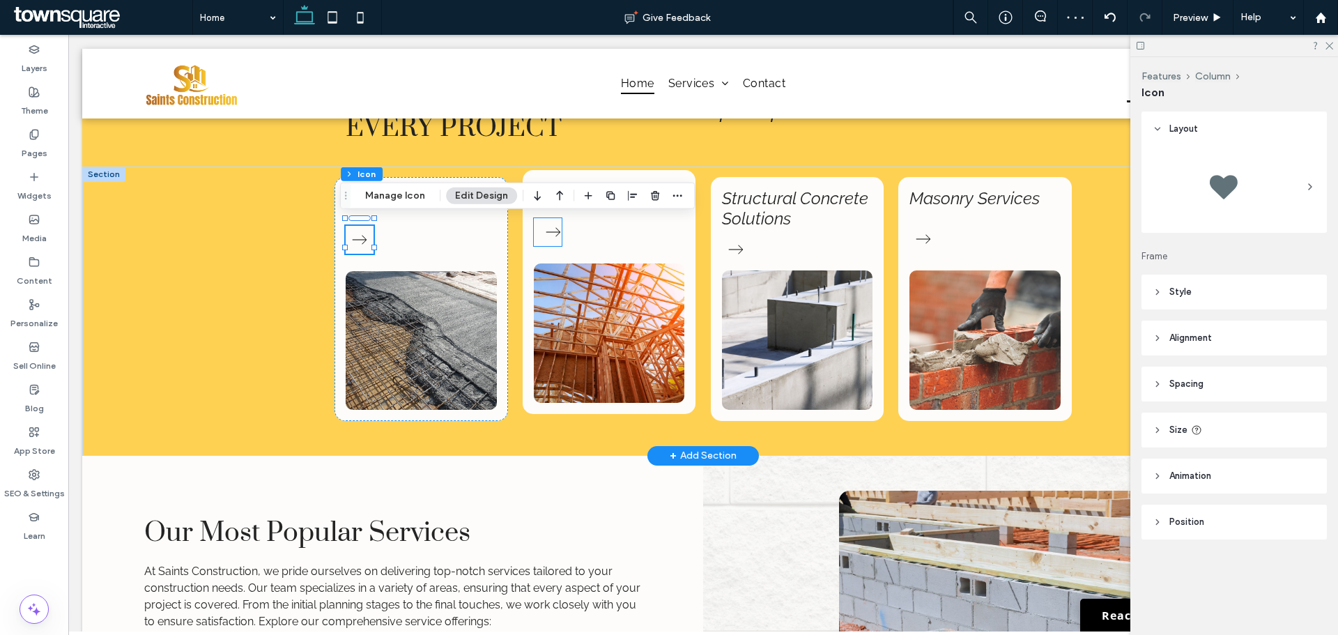
click at [539, 232] on icon at bounding box center [553, 232] width 28 height 28
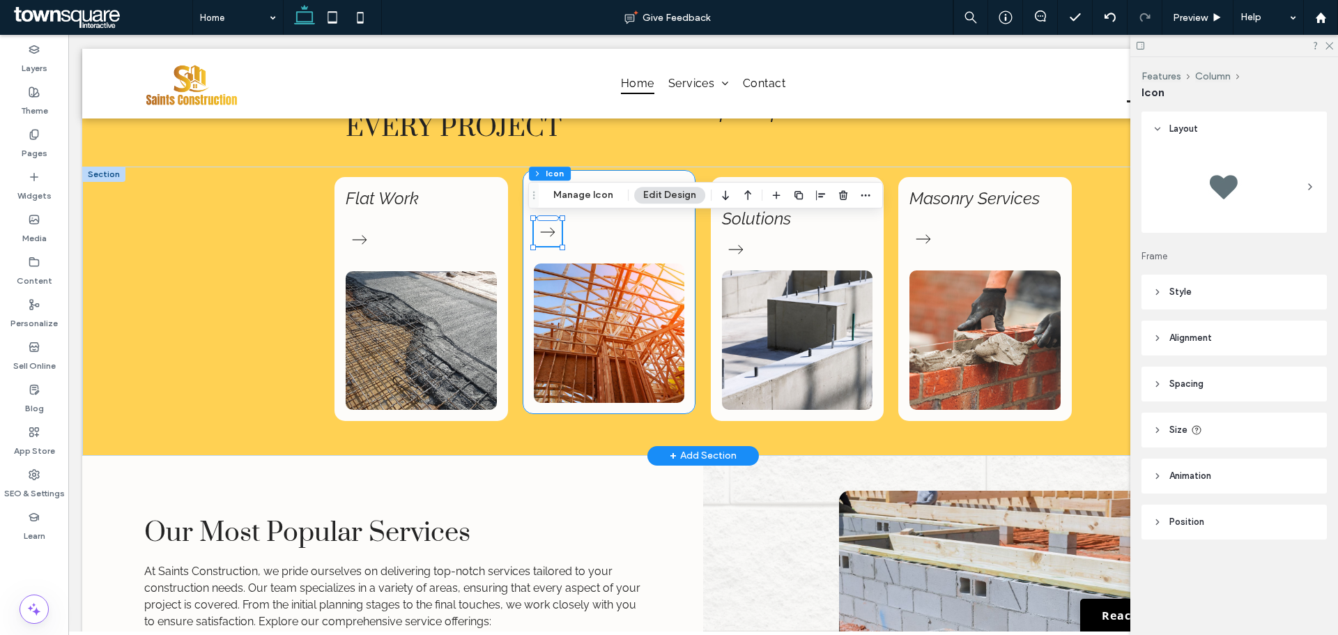
click at [610, 238] on div "New Construction" at bounding box center [610, 292] width 174 height 244
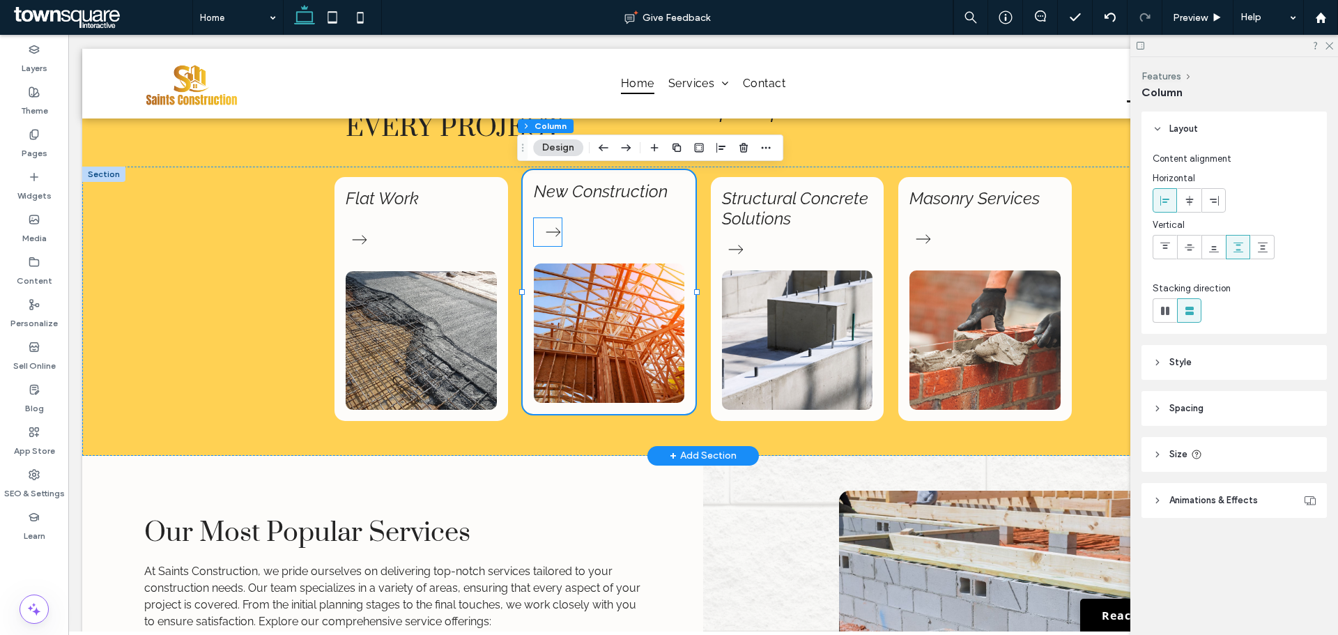
click at [540, 240] on icon at bounding box center [553, 232] width 28 height 28
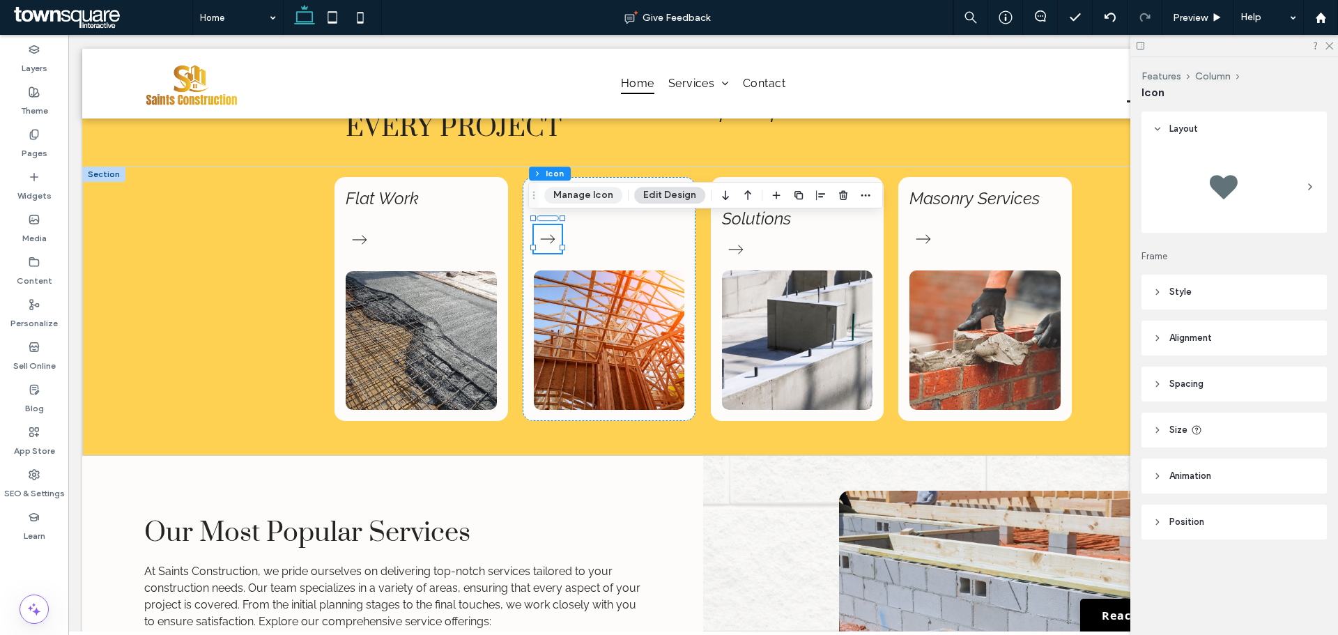
drag, startPoint x: 569, startPoint y: 196, endPoint x: 721, endPoint y: 208, distance: 152.5
click at [569, 196] on button "Manage Icon" at bounding box center [583, 195] width 78 height 17
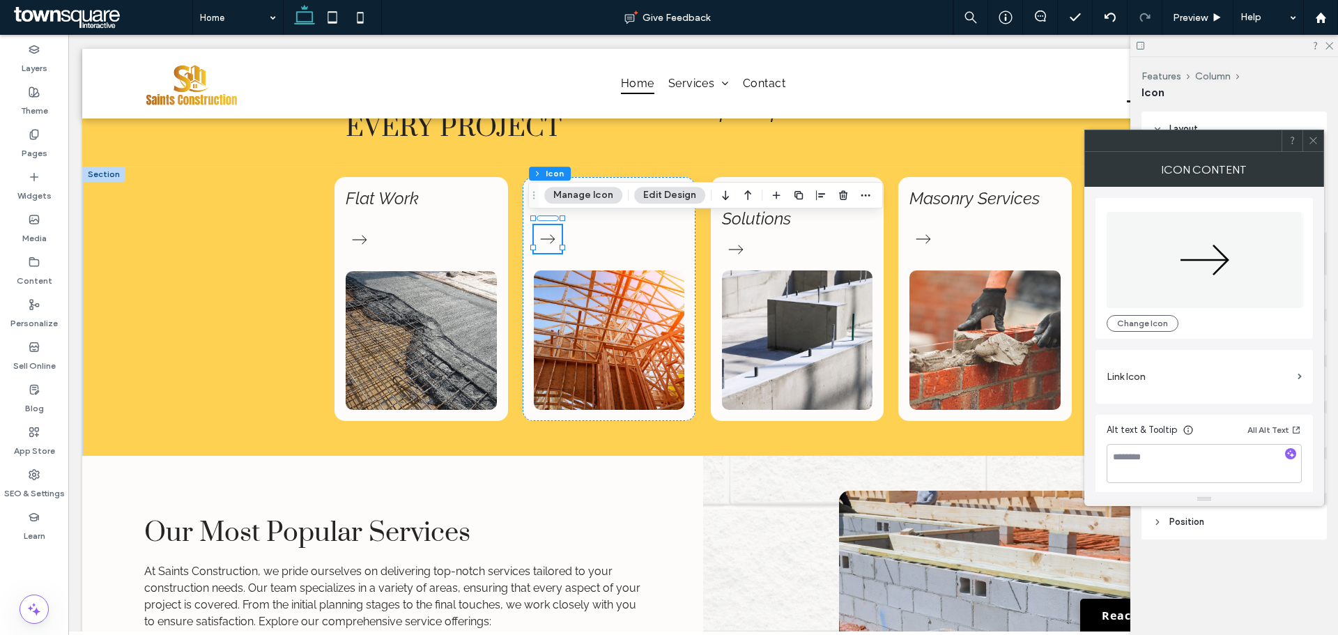
click at [1133, 378] on label "Link Icon" at bounding box center [1199, 377] width 185 height 26
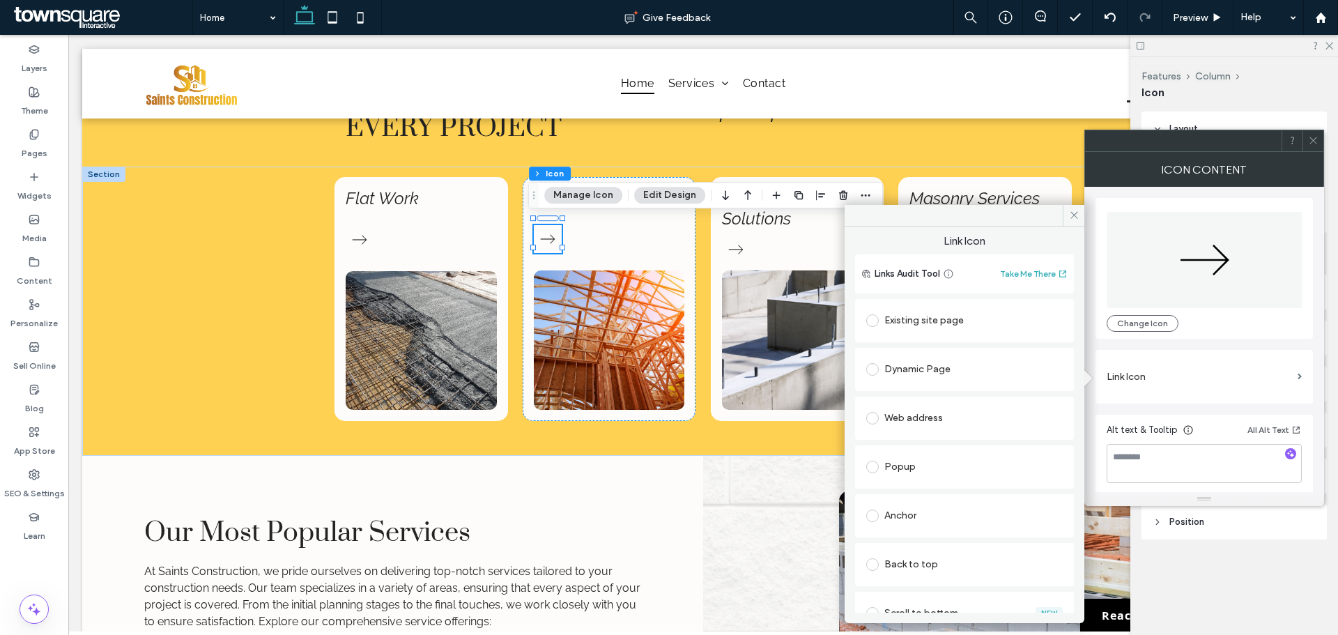
click at [900, 330] on div "Existing site page" at bounding box center [964, 320] width 197 height 22
click at [1070, 214] on icon at bounding box center [1074, 215] width 10 height 10
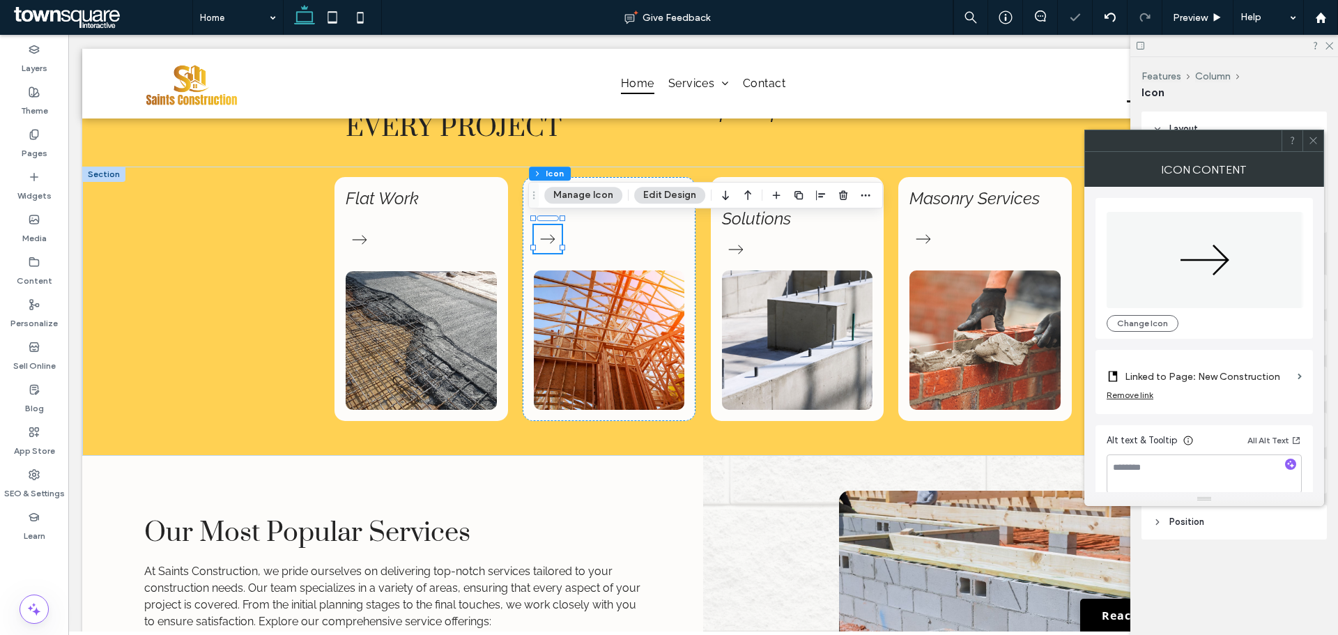
click at [1312, 136] on icon at bounding box center [1313, 140] width 10 height 10
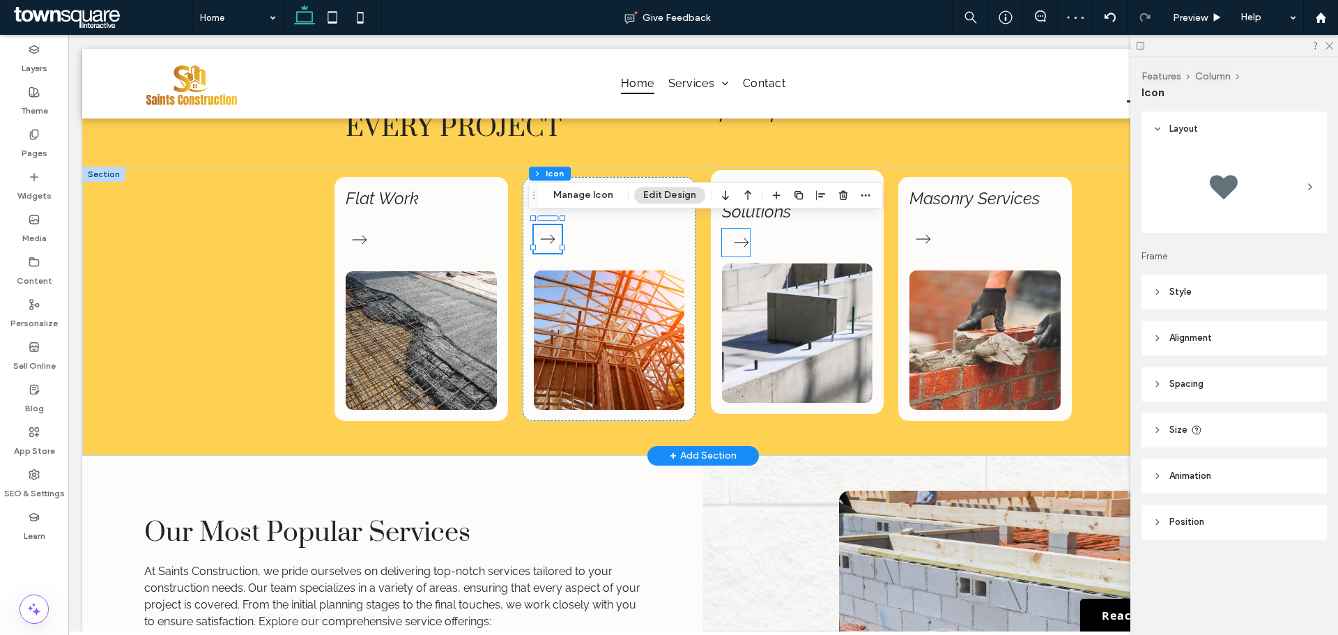
click at [730, 239] on icon at bounding box center [742, 243] width 28 height 28
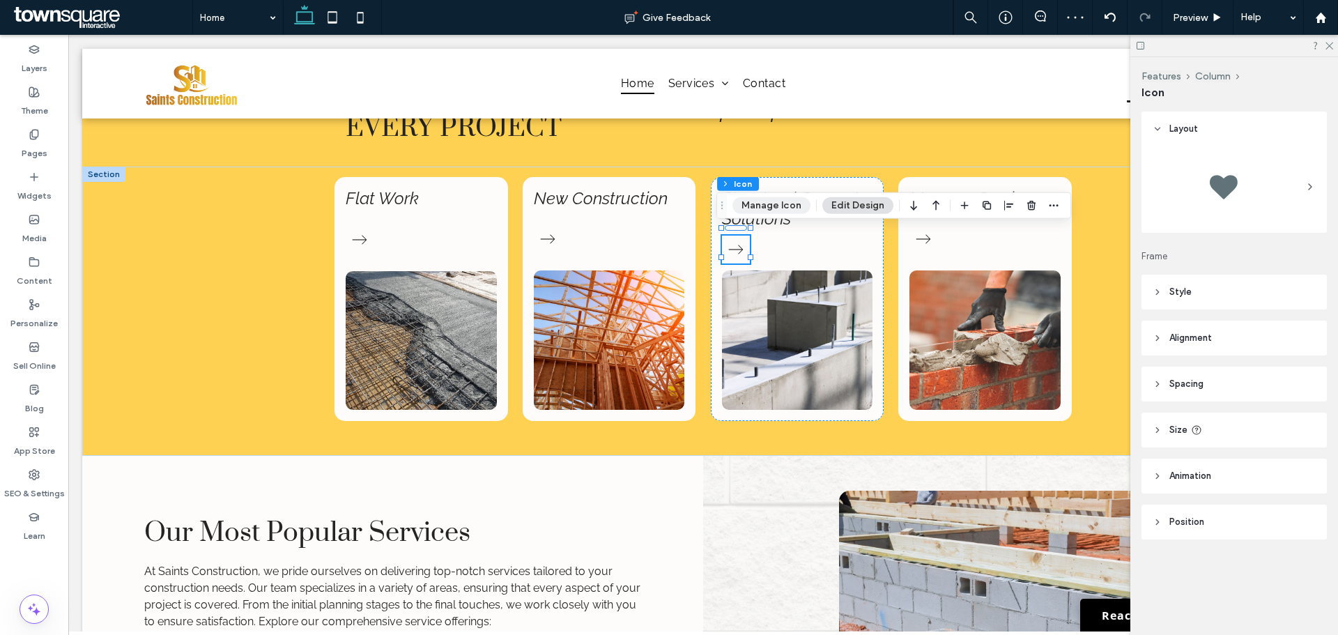
click at [774, 205] on button "Manage Icon" at bounding box center [772, 205] width 78 height 17
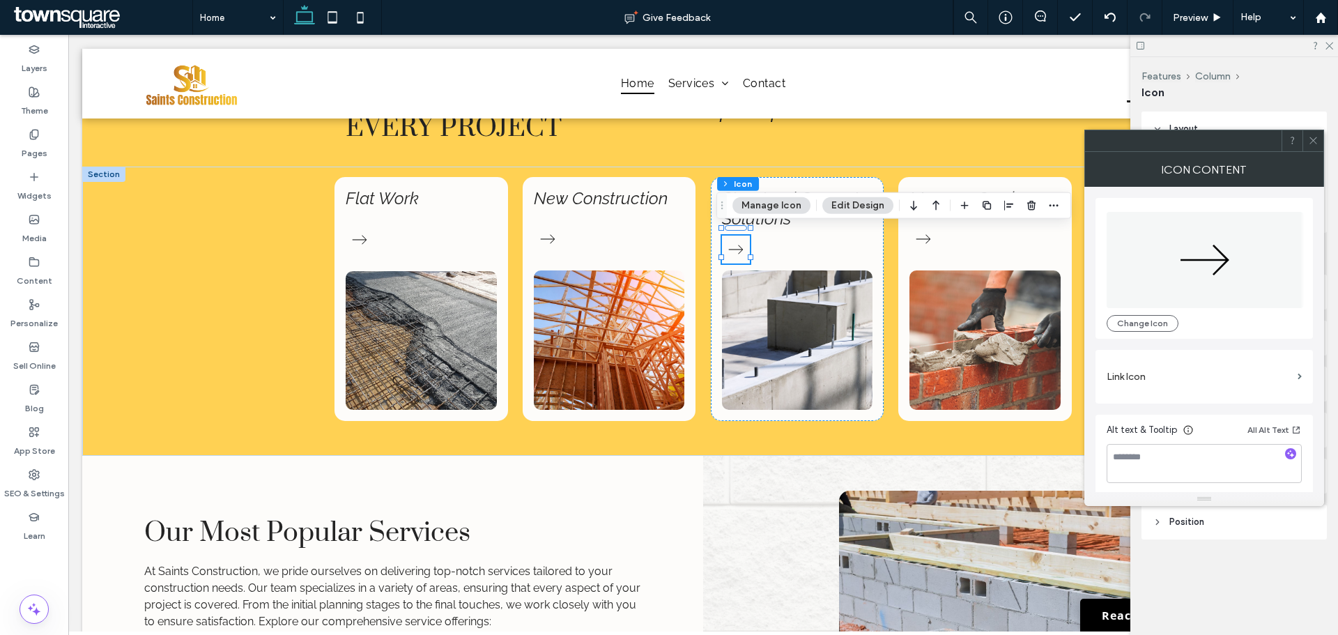
click at [1192, 378] on label "Link Icon" at bounding box center [1199, 377] width 185 height 26
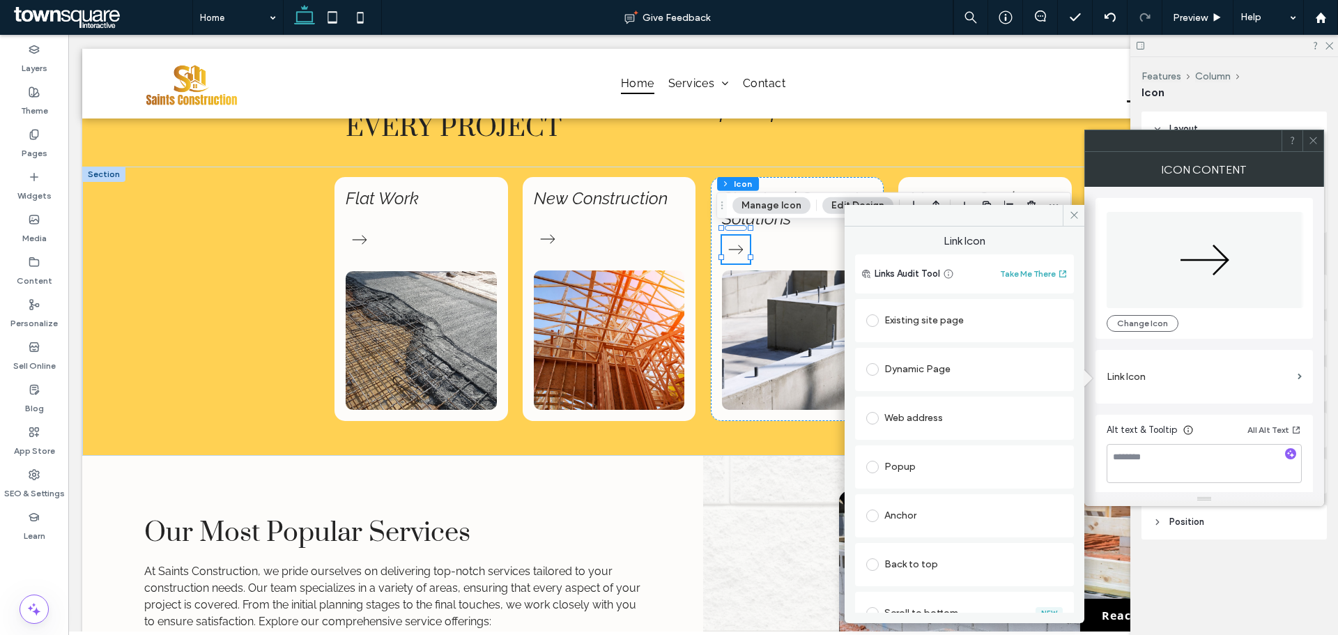
click at [931, 309] on div "Existing site page" at bounding box center [964, 320] width 219 height 43
click at [927, 313] on div "Existing site page" at bounding box center [964, 320] width 197 height 22
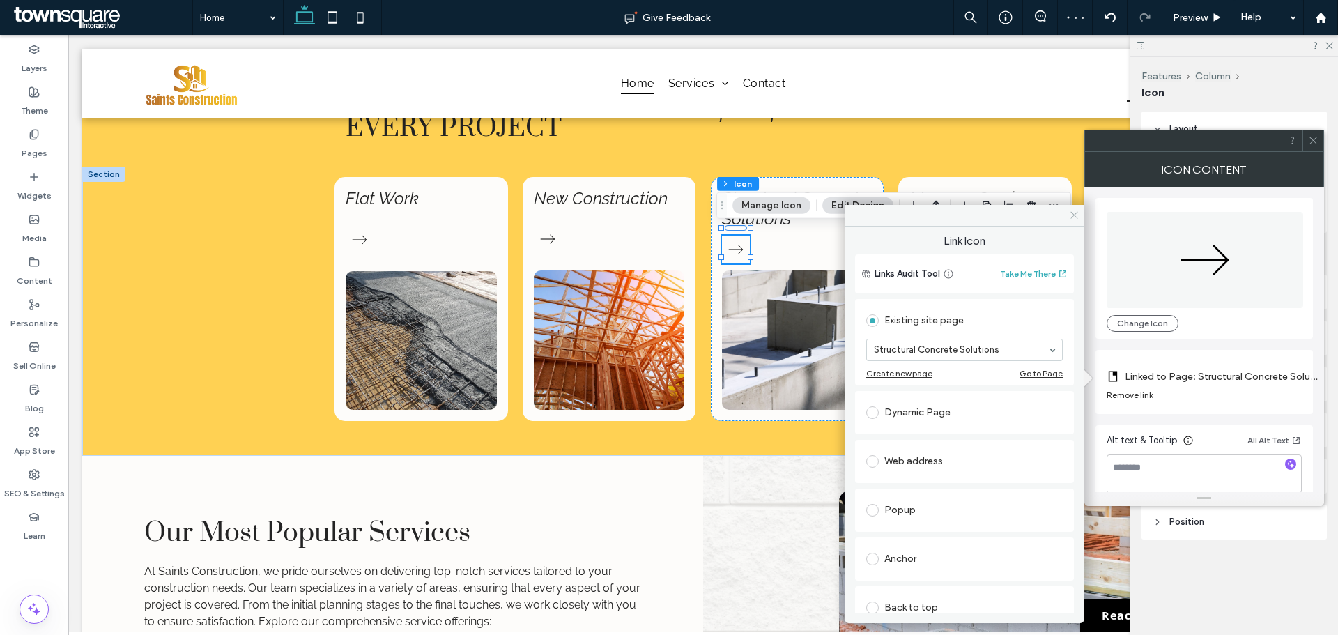
click at [1076, 220] on span at bounding box center [1074, 215] width 22 height 21
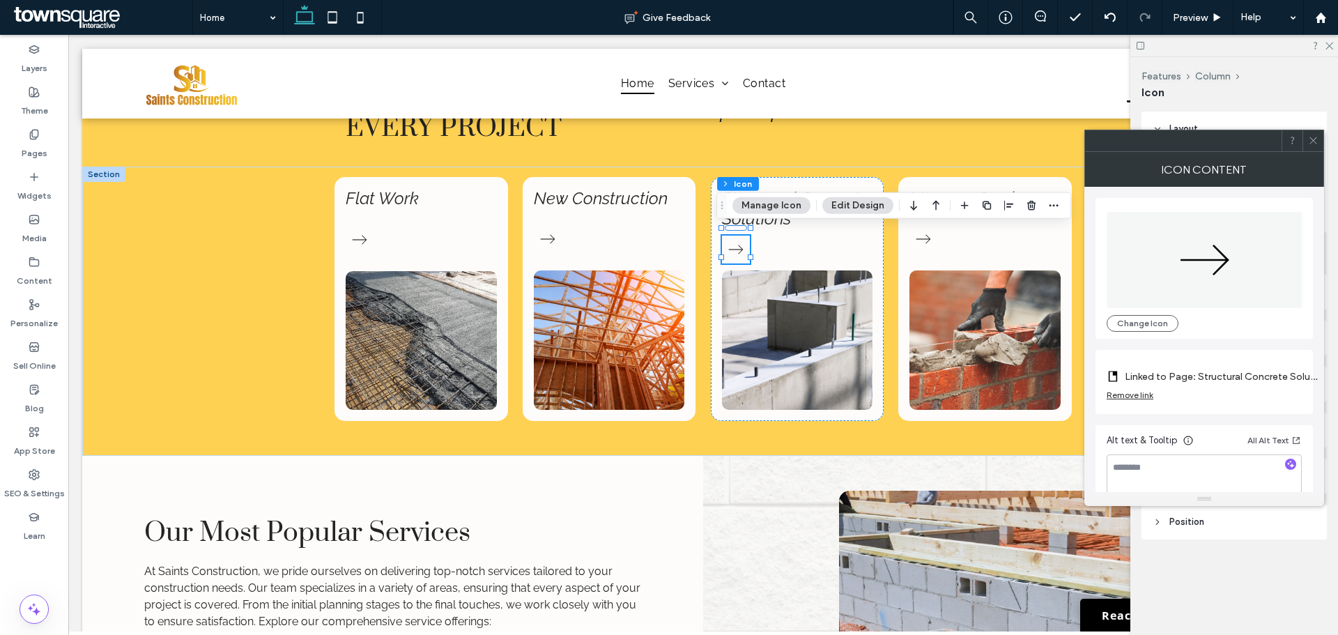
click at [1313, 148] on span at bounding box center [1313, 140] width 10 height 21
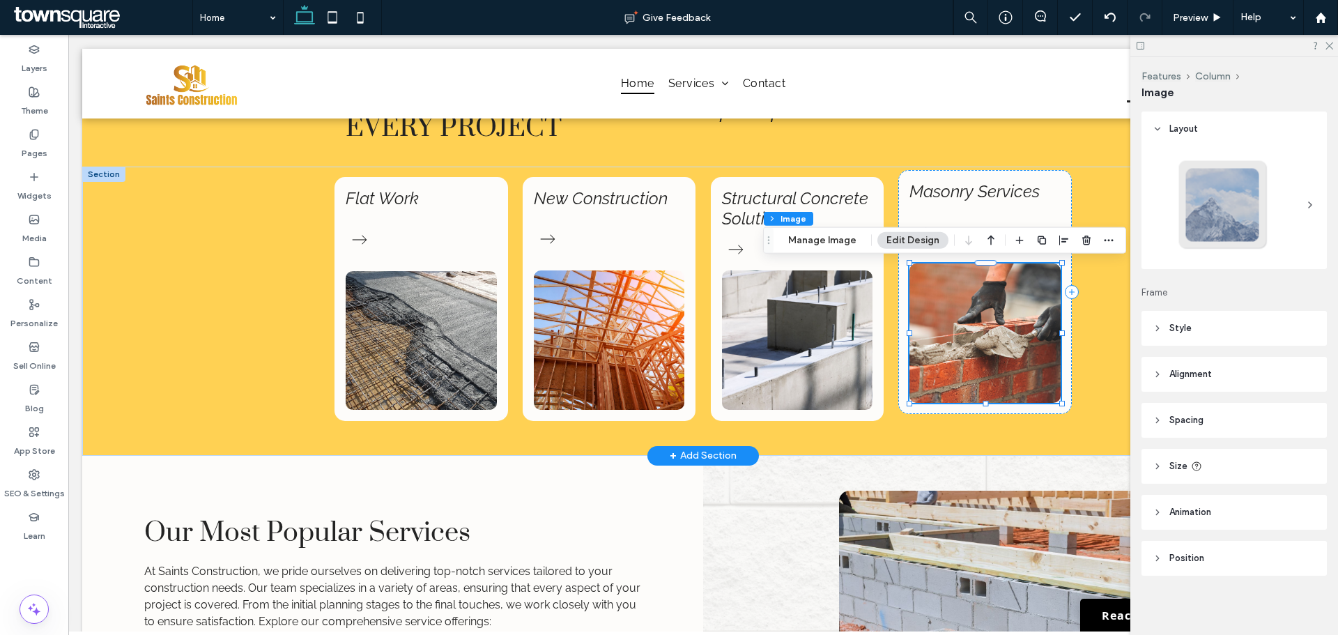
type input "**"
click at [947, 206] on div "Masonry Services" at bounding box center [985, 292] width 174 height 244
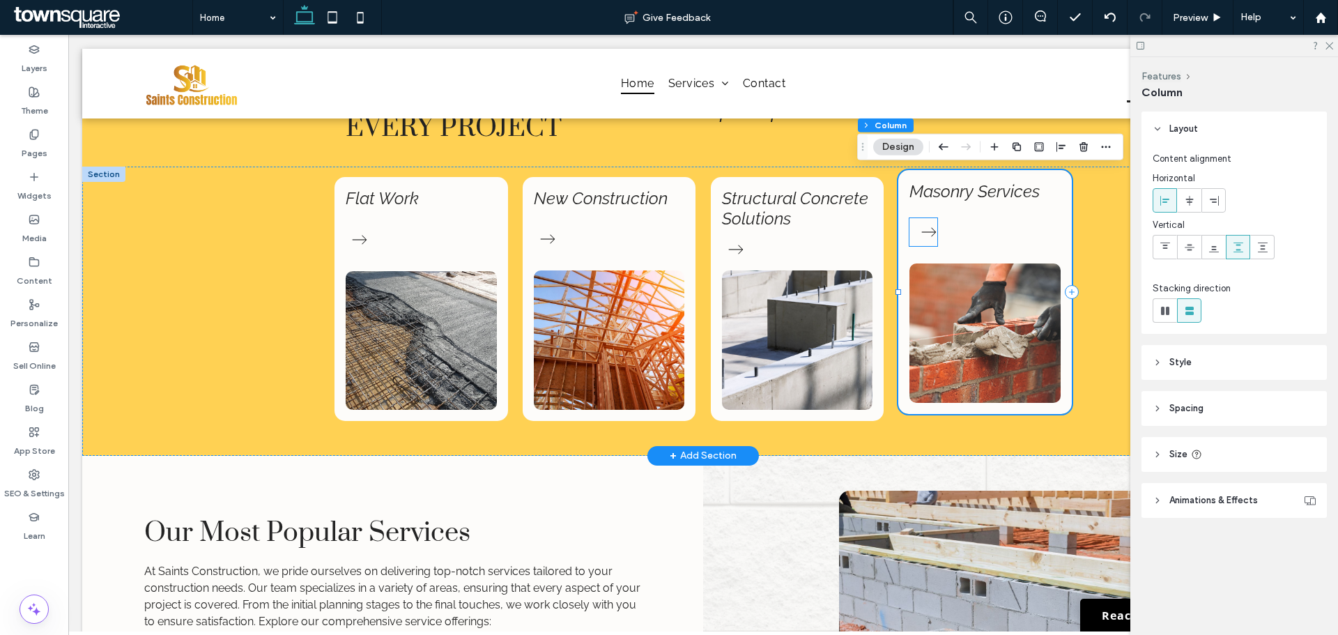
click at [920, 226] on icon at bounding box center [929, 232] width 28 height 28
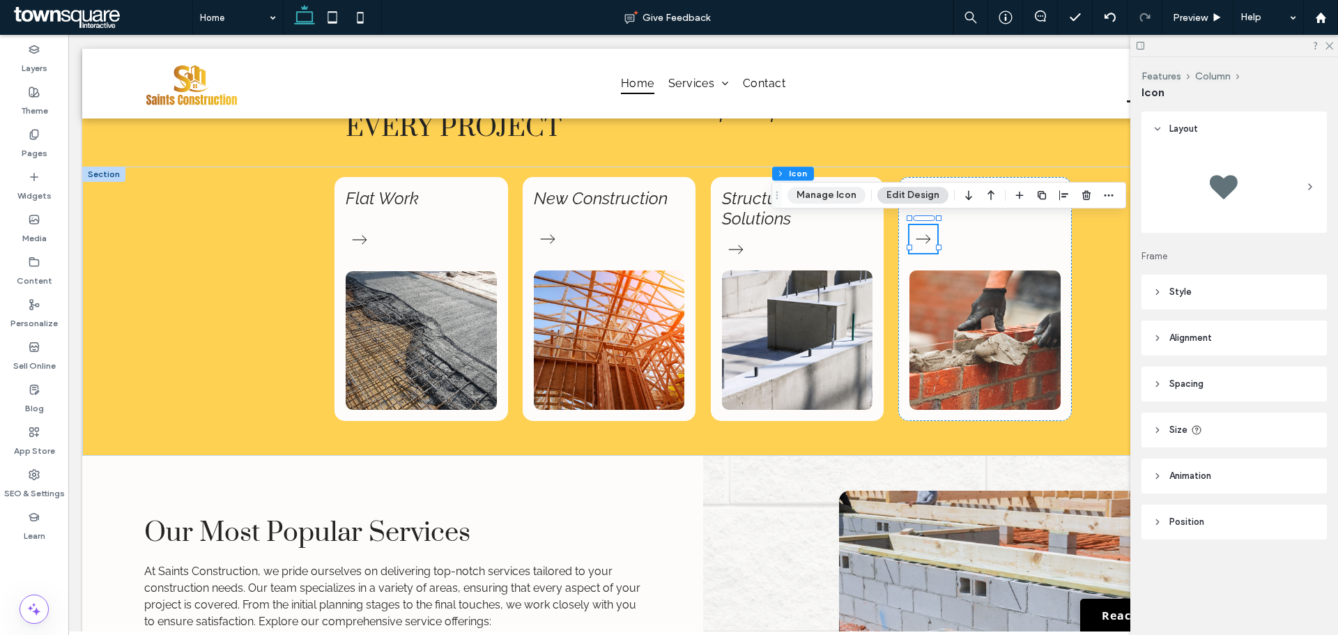
click at [829, 197] on button "Manage Icon" at bounding box center [827, 195] width 78 height 17
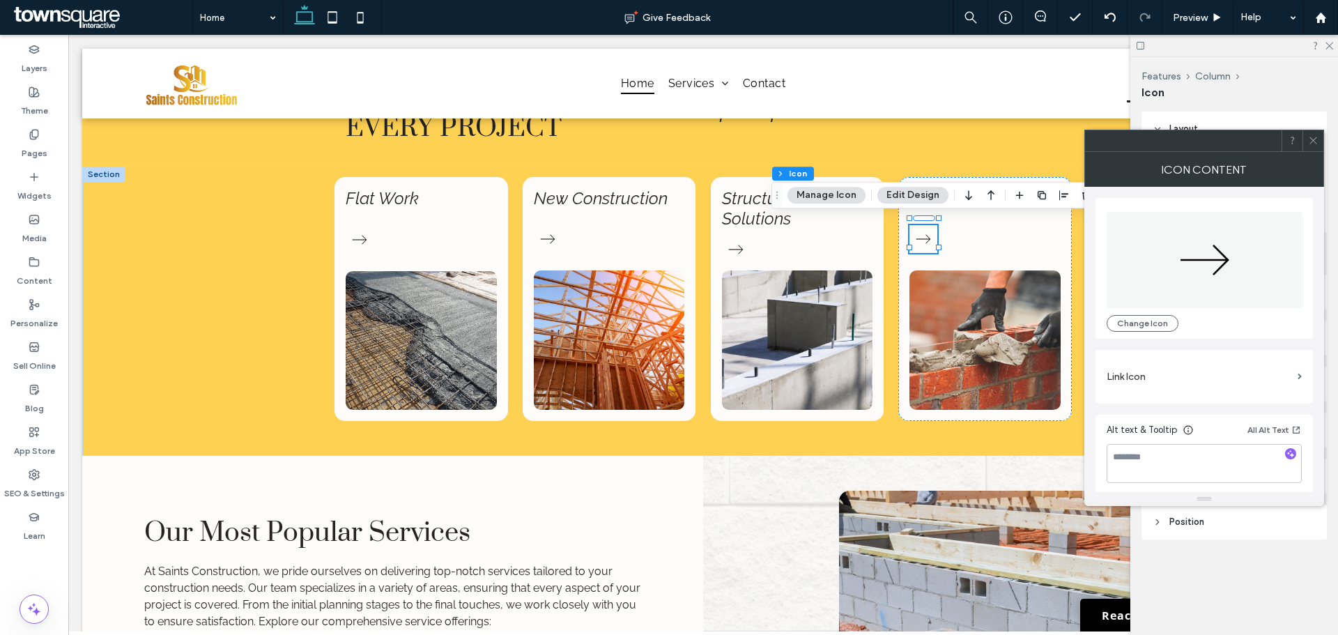
click at [1172, 365] on label "Link Icon" at bounding box center [1199, 377] width 185 height 26
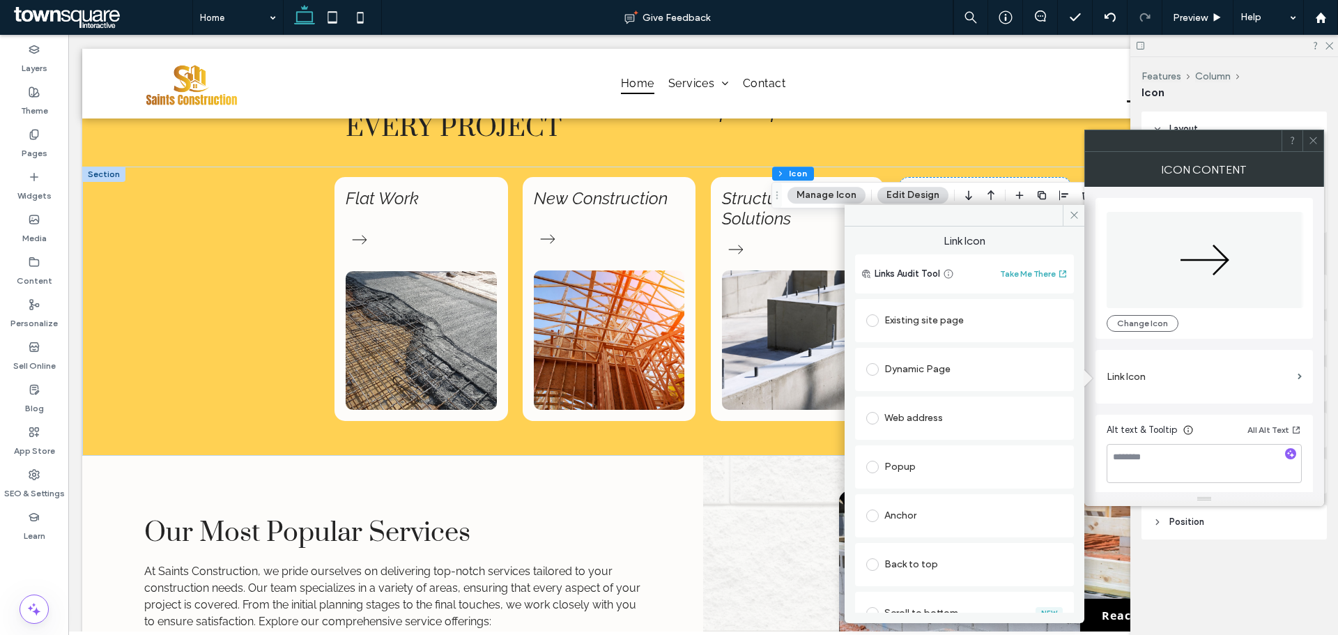
click at [997, 309] on div "Existing site page" at bounding box center [964, 320] width 197 height 22
type input "**"
drag, startPoint x: 1070, startPoint y: 217, endPoint x: 1009, endPoint y: 180, distance: 71.4
click at [1070, 217] on icon at bounding box center [1074, 215] width 10 height 10
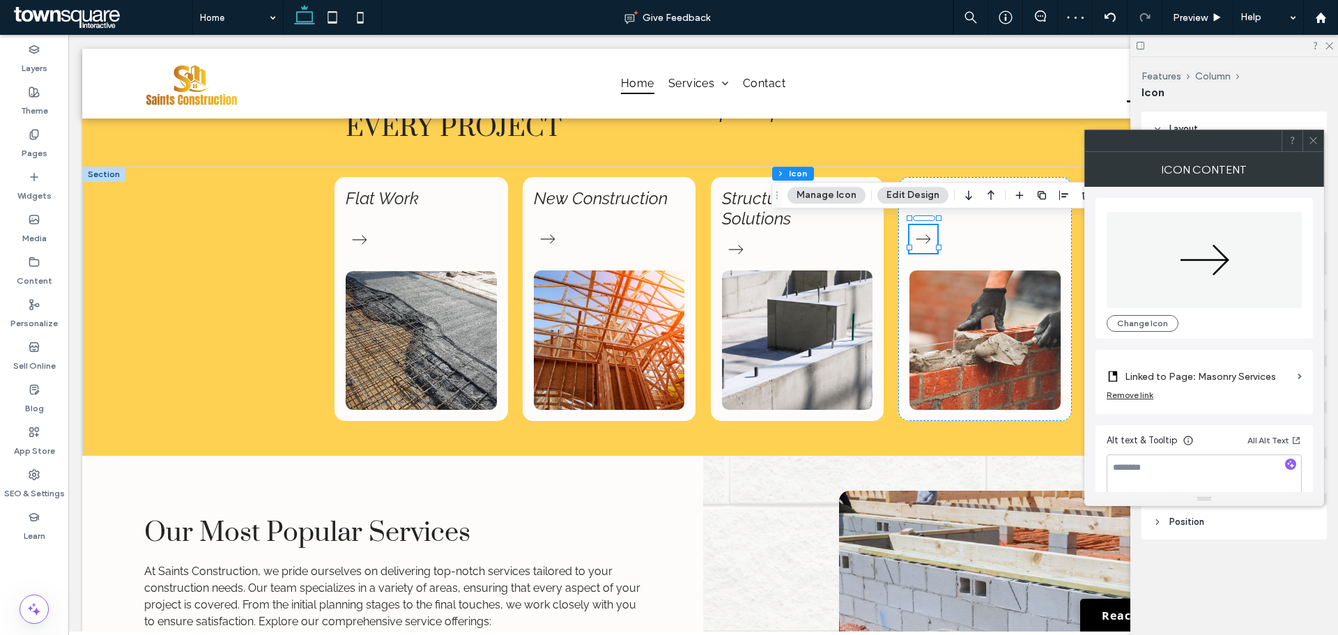
click at [1318, 140] on icon at bounding box center [1313, 140] width 10 height 10
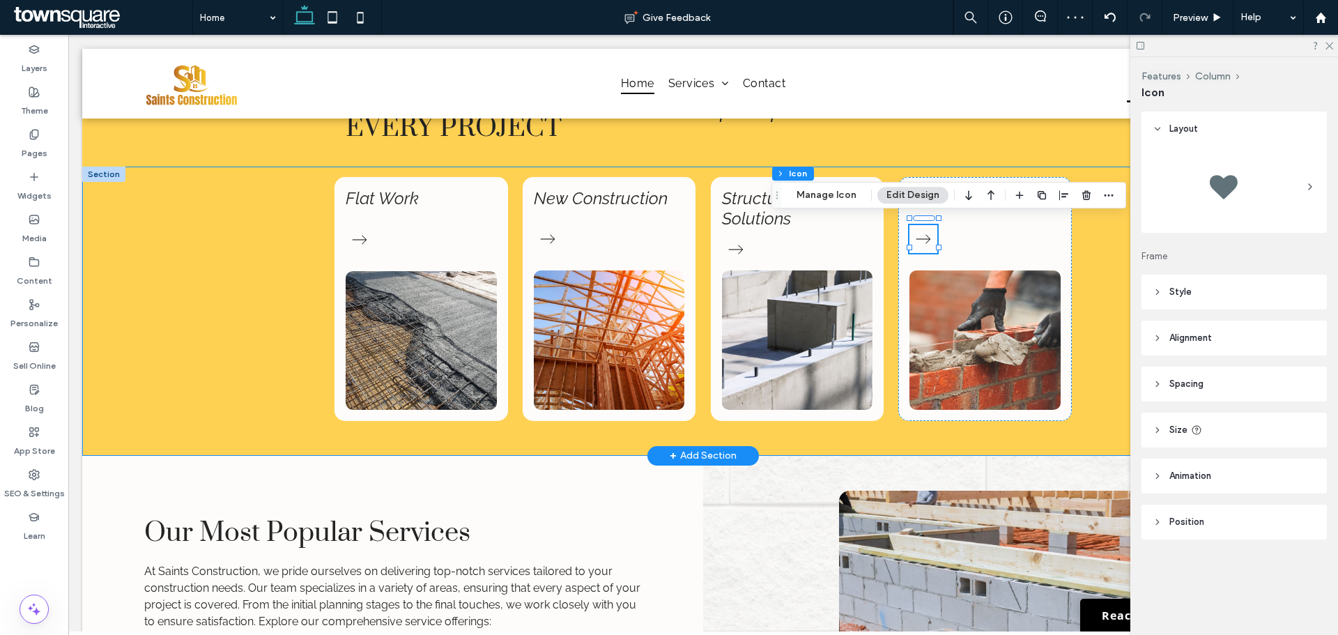
click at [174, 350] on div "Flat Work New Construction Structural Concrete Solutions Masonry Services" at bounding box center [703, 311] width 1242 height 289
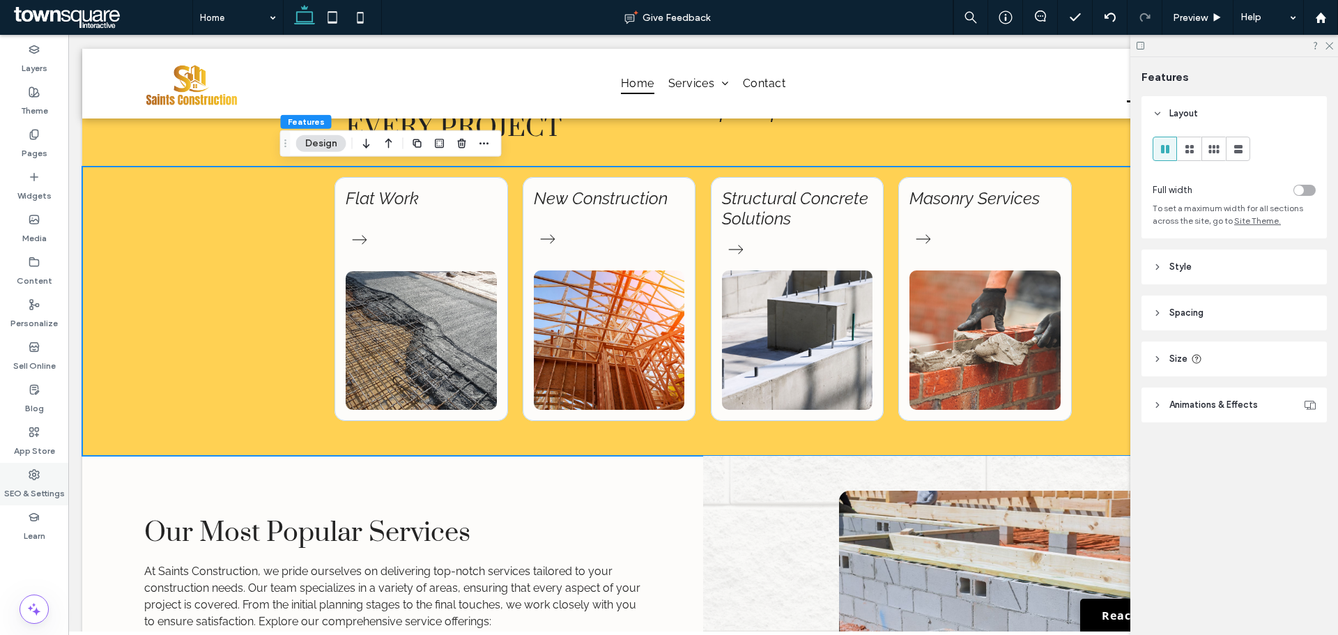
click at [27, 492] on label "SEO & Settings" at bounding box center [34, 490] width 61 height 20
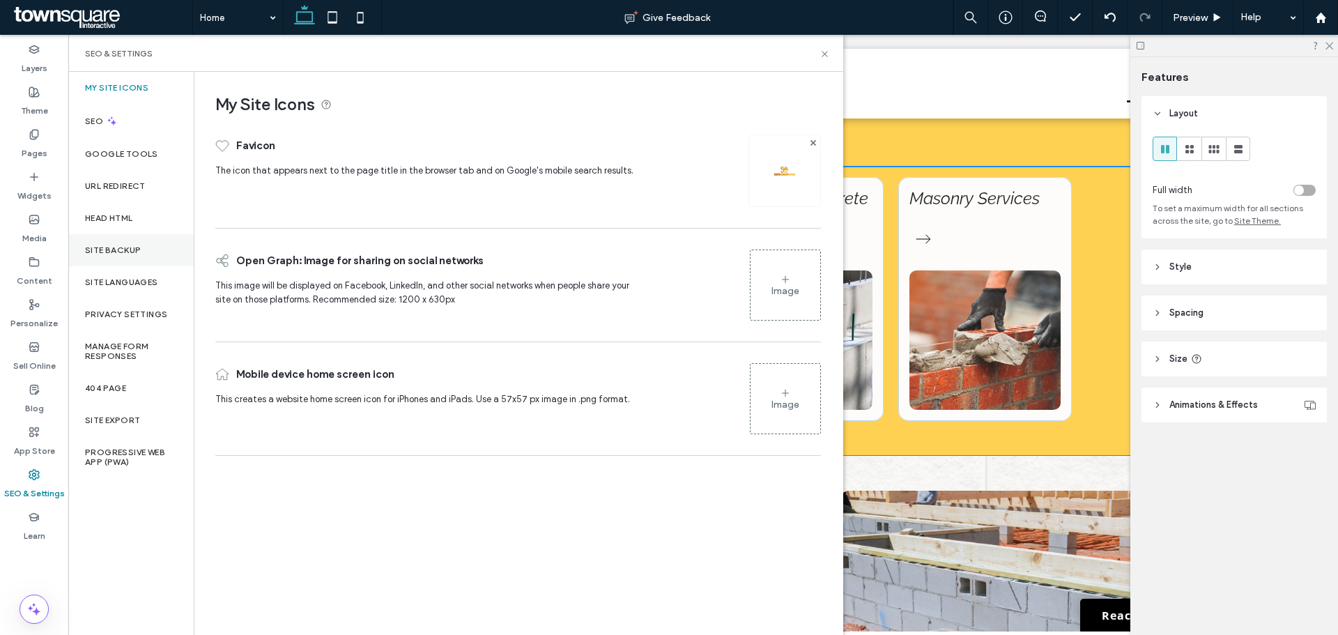
click at [98, 244] on div "Site Backup" at bounding box center [130, 250] width 125 height 32
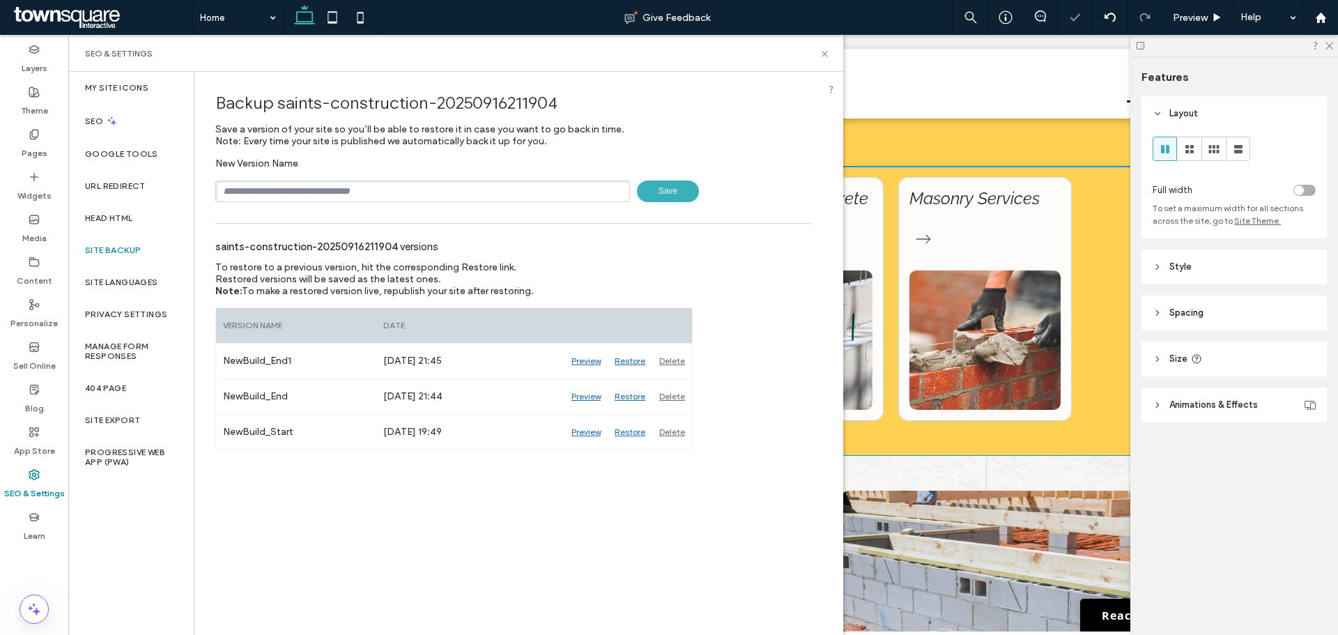
click at [261, 181] on input "text" at bounding box center [422, 192] width 415 height 22
type input "**********"
click at [652, 193] on span "Save" at bounding box center [668, 192] width 62 height 22
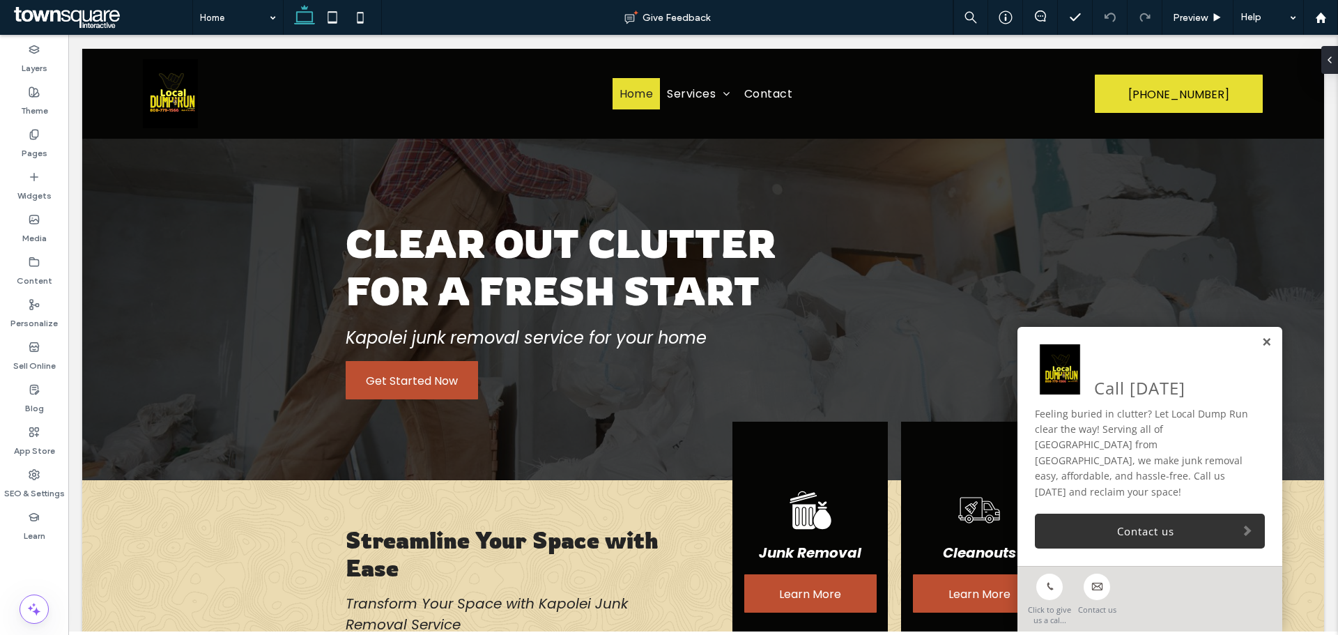
click at [1262, 349] on link at bounding box center [1267, 343] width 10 height 12
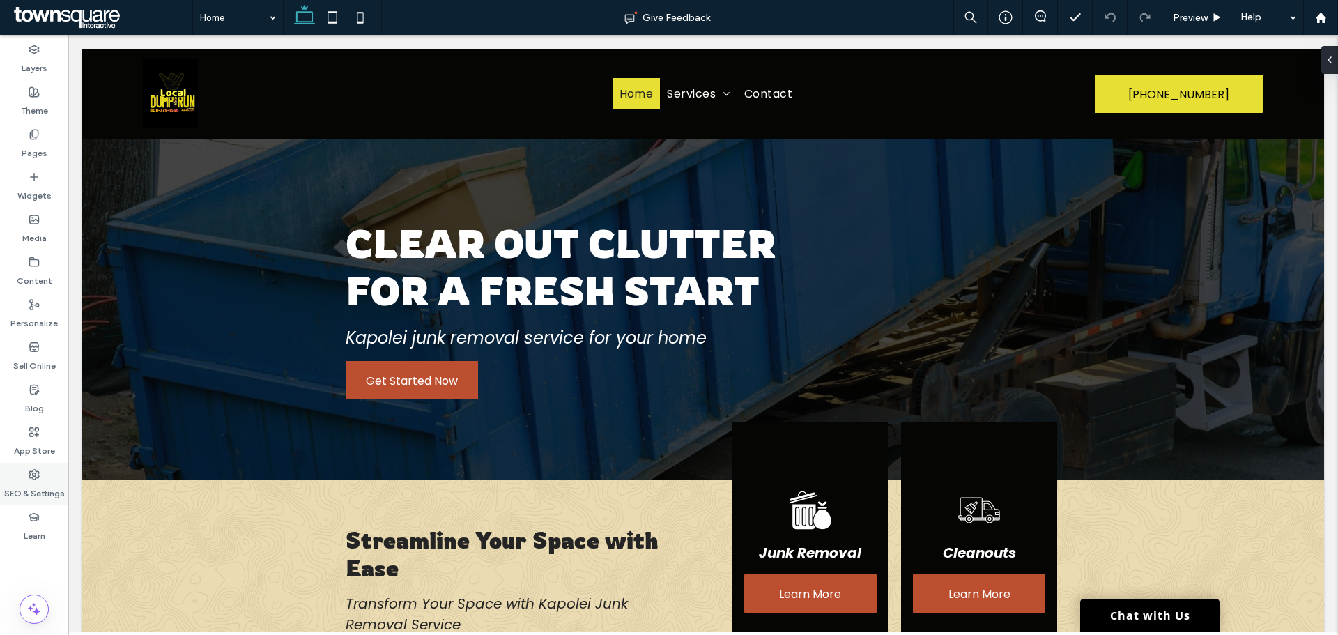
click at [35, 474] on icon at bounding box center [34, 474] width 11 height 11
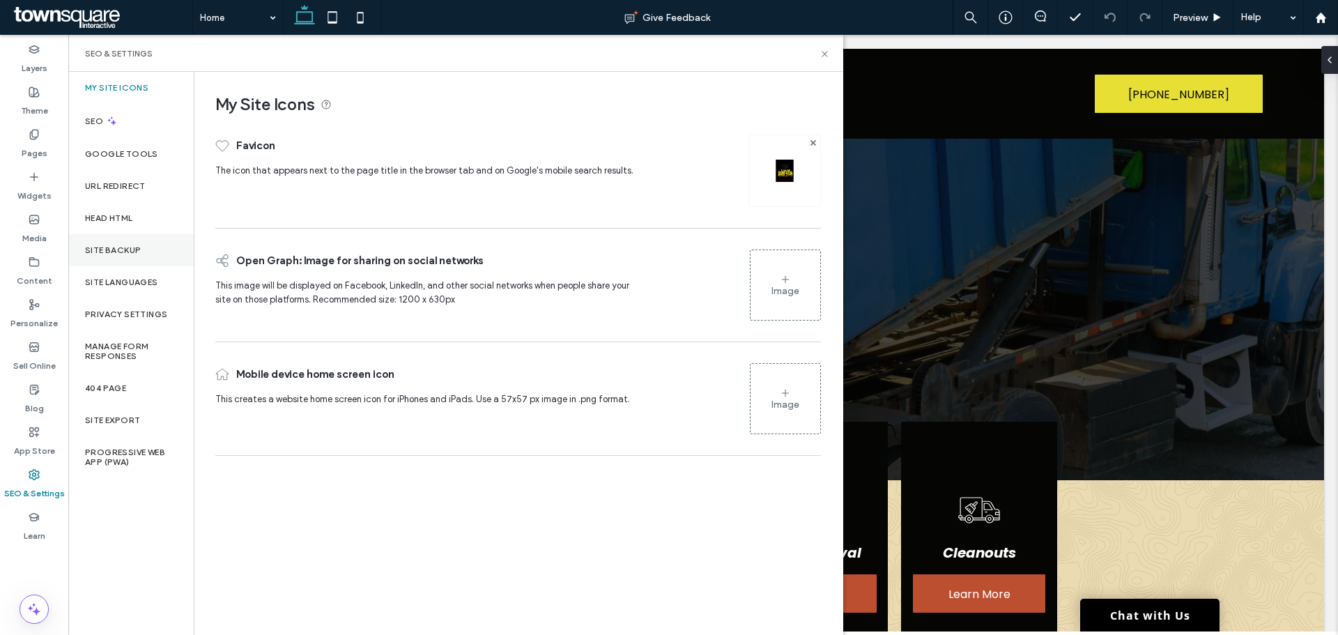
click at [140, 241] on div "Site Backup" at bounding box center [130, 250] width 125 height 32
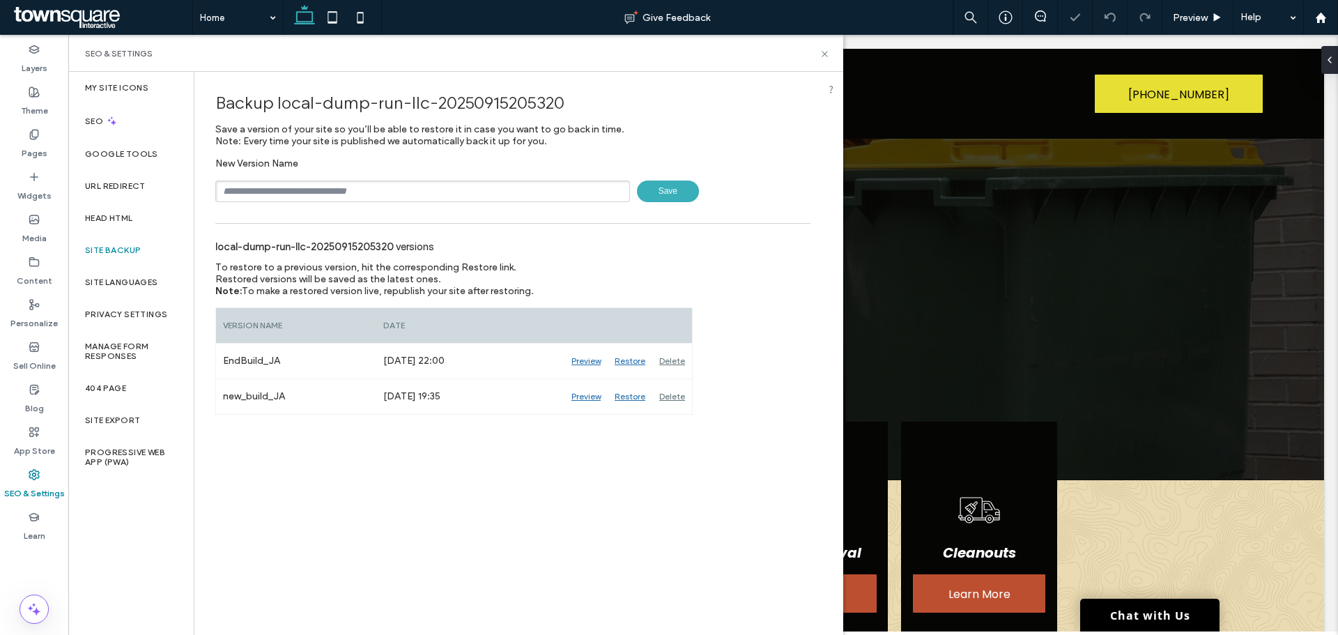
click at [256, 195] on input "text" at bounding box center [422, 192] width 415 height 22
type input "**********"
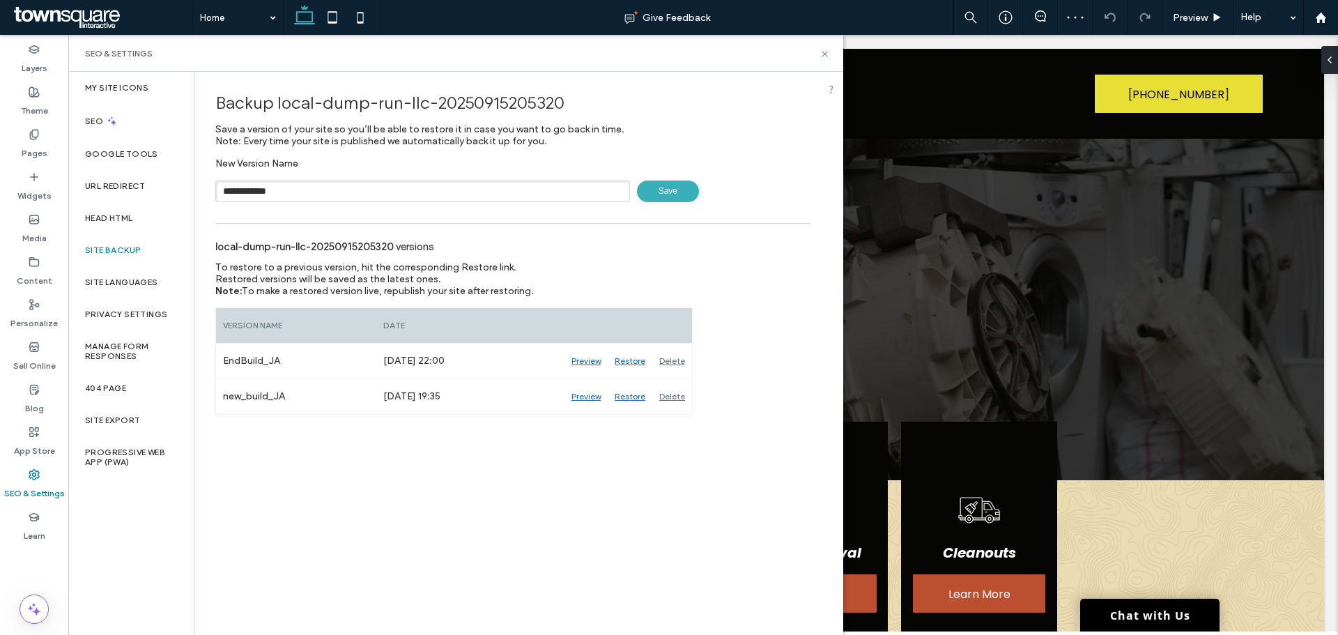
click at [691, 195] on span "Save" at bounding box center [668, 192] width 62 height 22
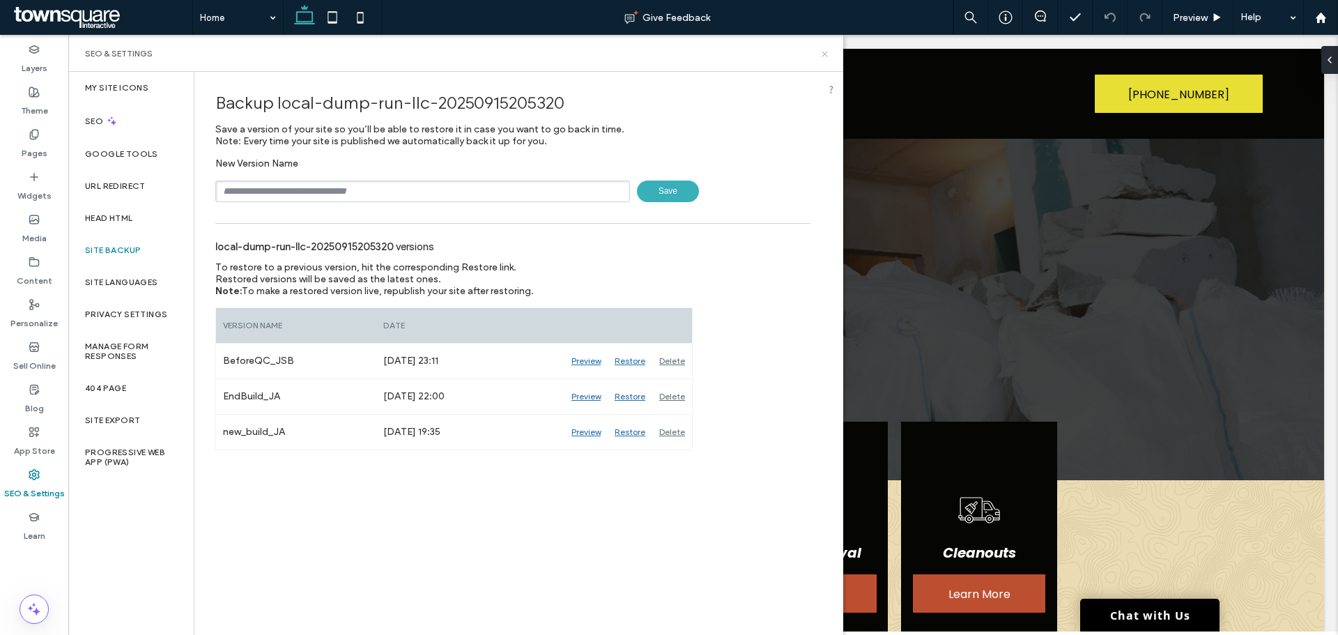
click at [822, 55] on icon at bounding box center [825, 54] width 10 height 10
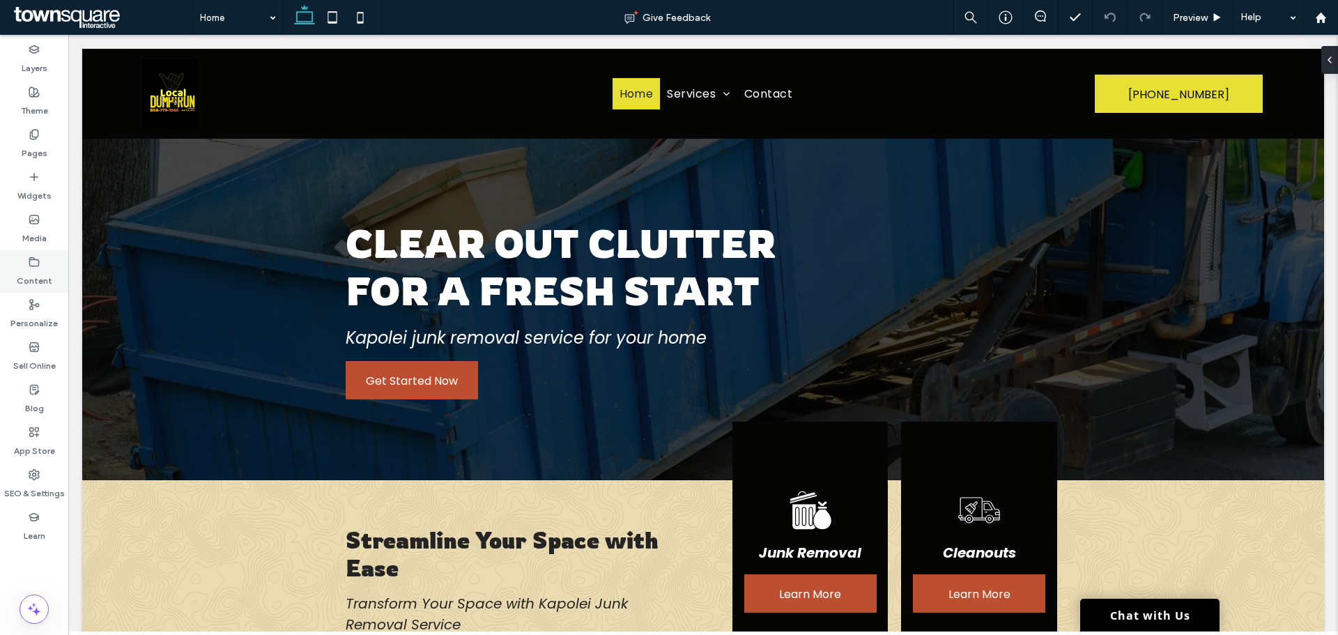
click at [33, 273] on label "Content" at bounding box center [35, 278] width 36 height 20
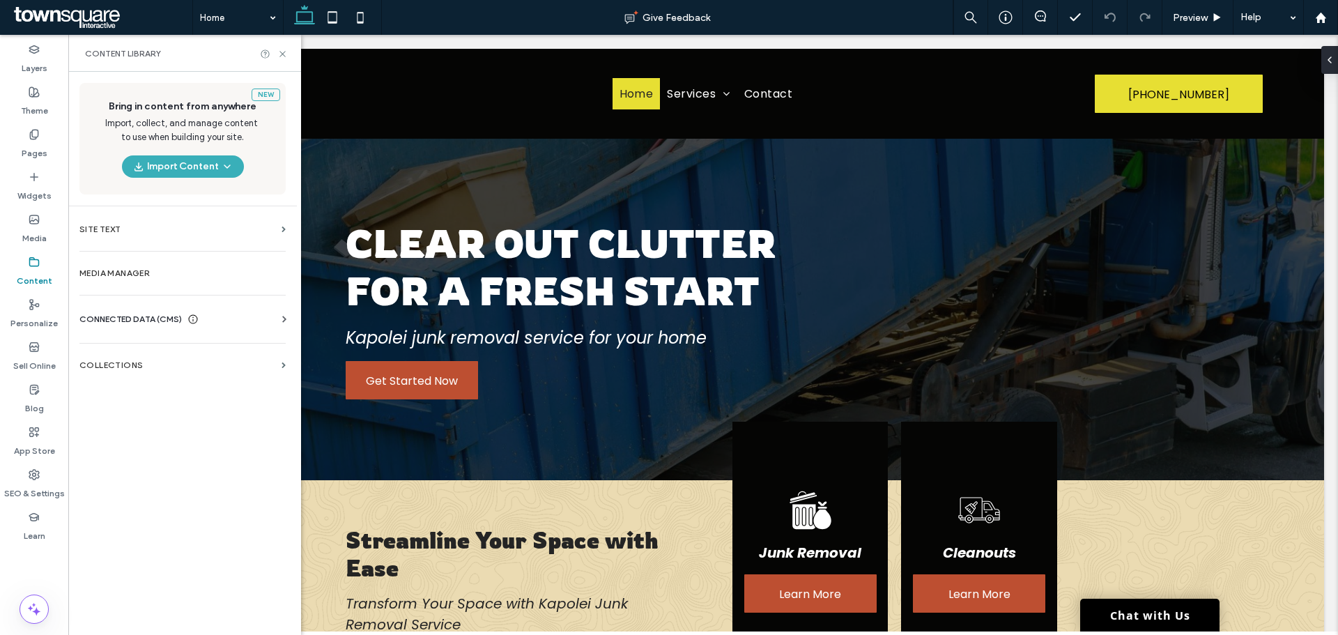
click at [242, 310] on div "CONNECTED DATA (CMS) Business Info Business Text Business Images Find and Repla…" at bounding box center [182, 319] width 229 height 36
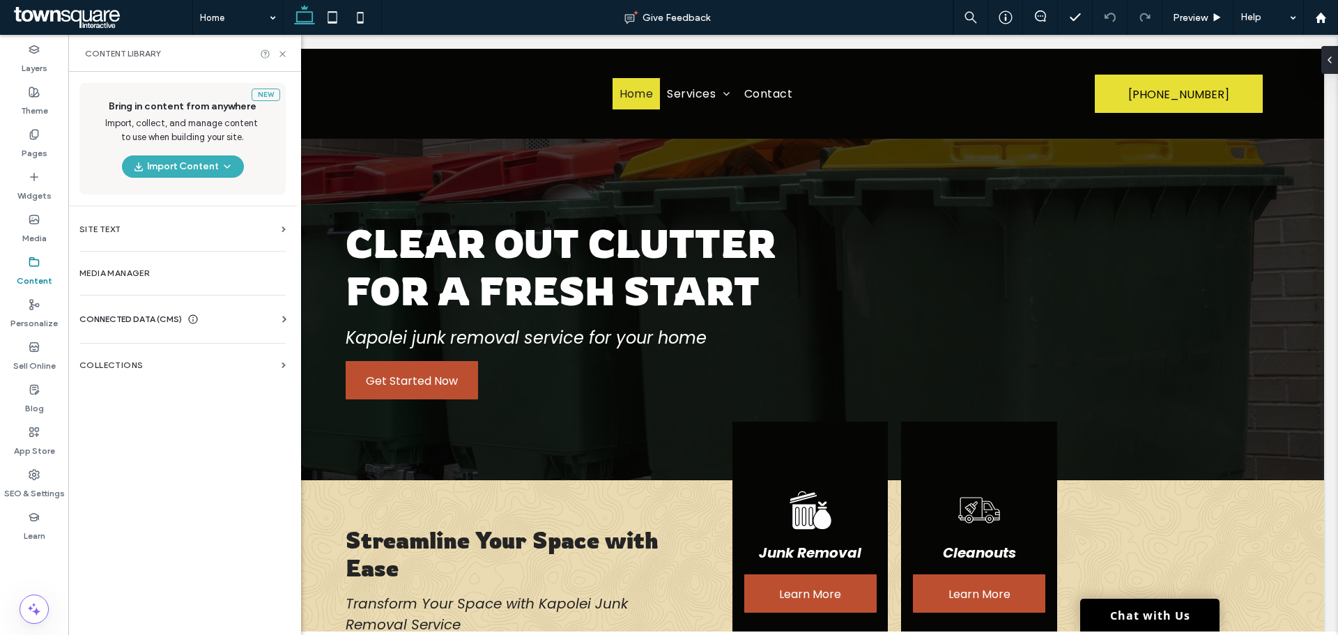
click at [262, 318] on div "CONNECTED DATA (CMS)" at bounding box center [185, 319] width 212 height 14
click at [146, 366] on section "Business Info" at bounding box center [185, 353] width 212 height 32
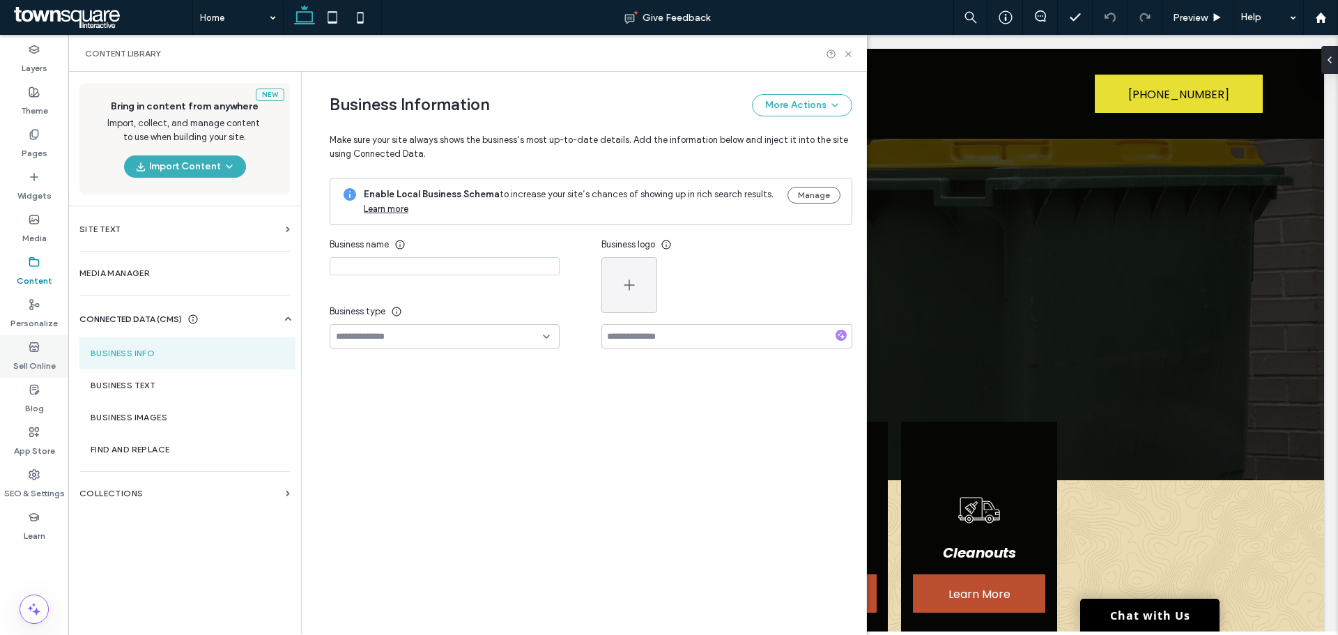
type input "**********"
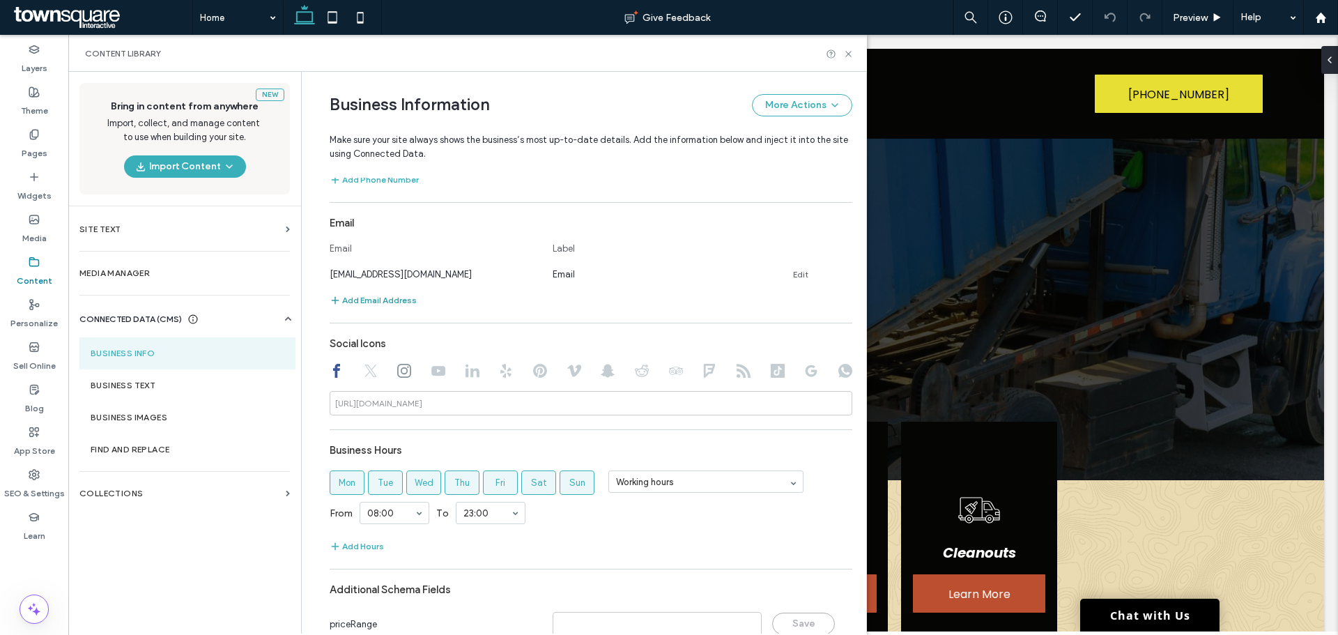
scroll to position [488, 0]
click at [400, 374] on icon at bounding box center [404, 369] width 14 height 14
type input "**********"
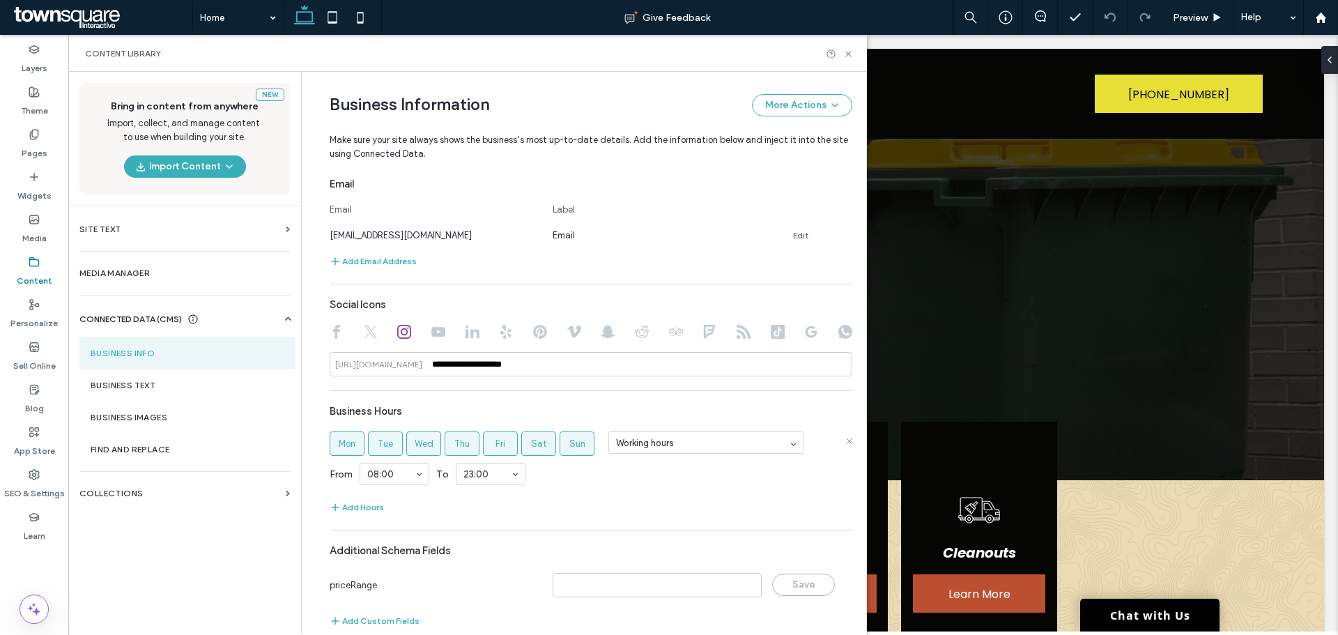
scroll to position [546, 0]
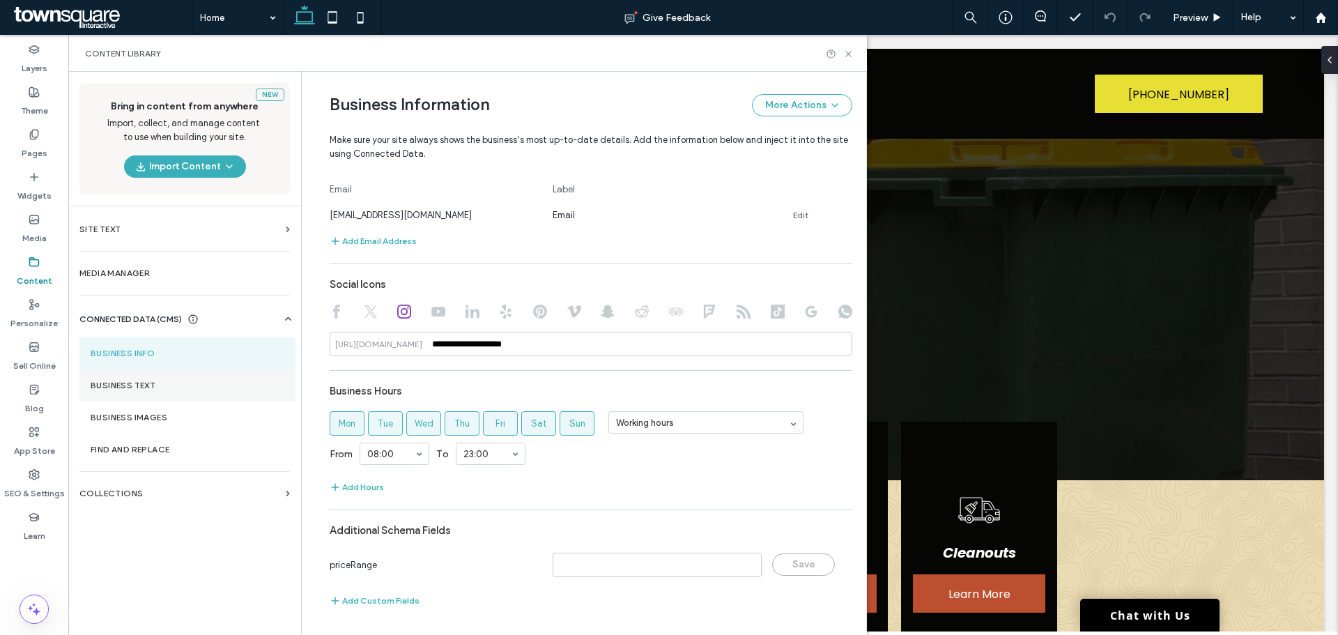
click at [143, 383] on label "Business Text" at bounding box center [188, 386] width 194 height 10
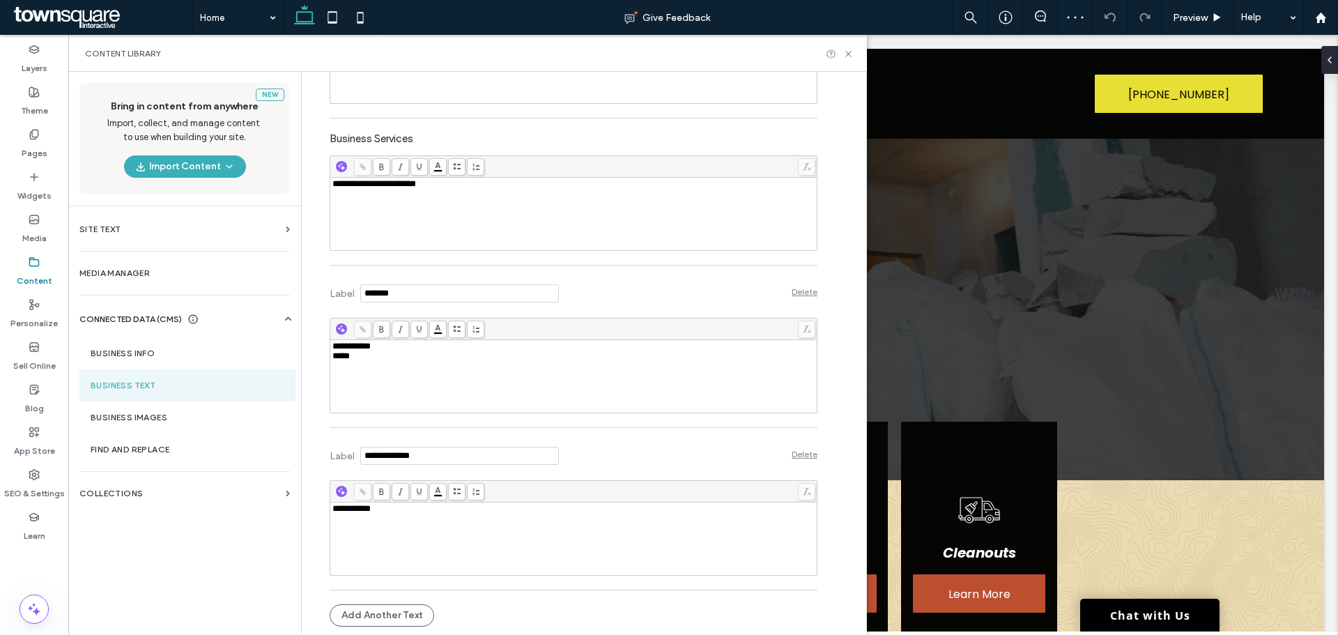
scroll to position [0, 0]
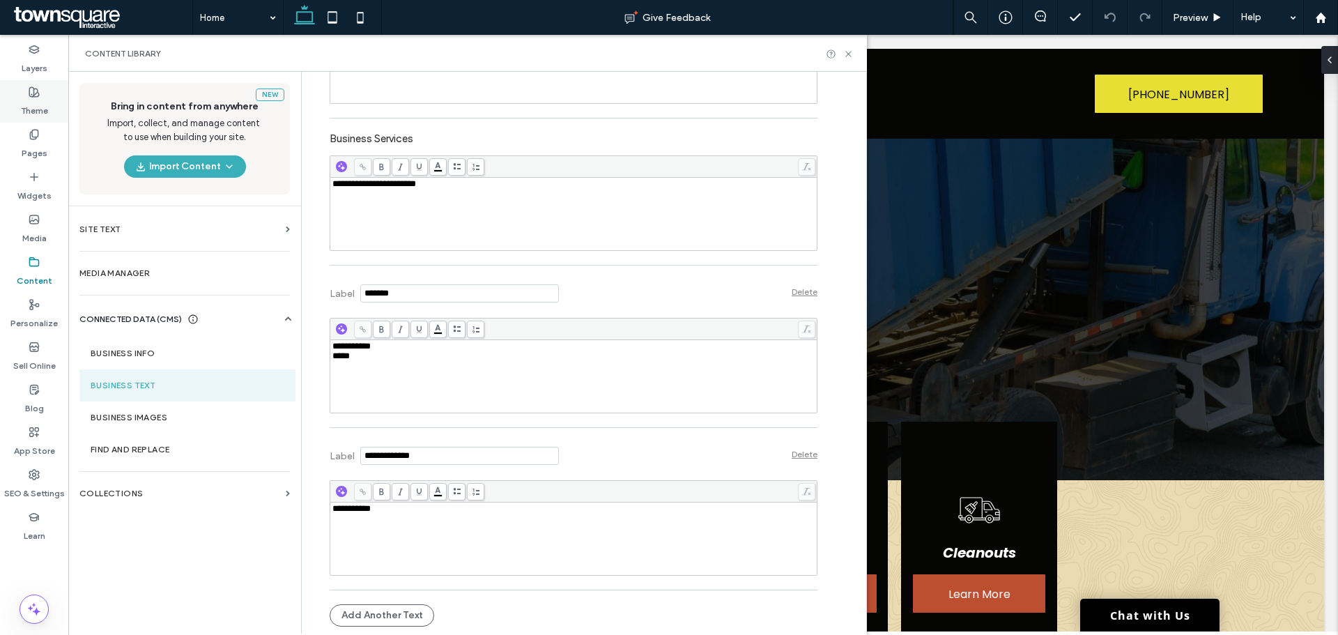
click at [40, 114] on label "Theme" at bounding box center [34, 108] width 27 height 20
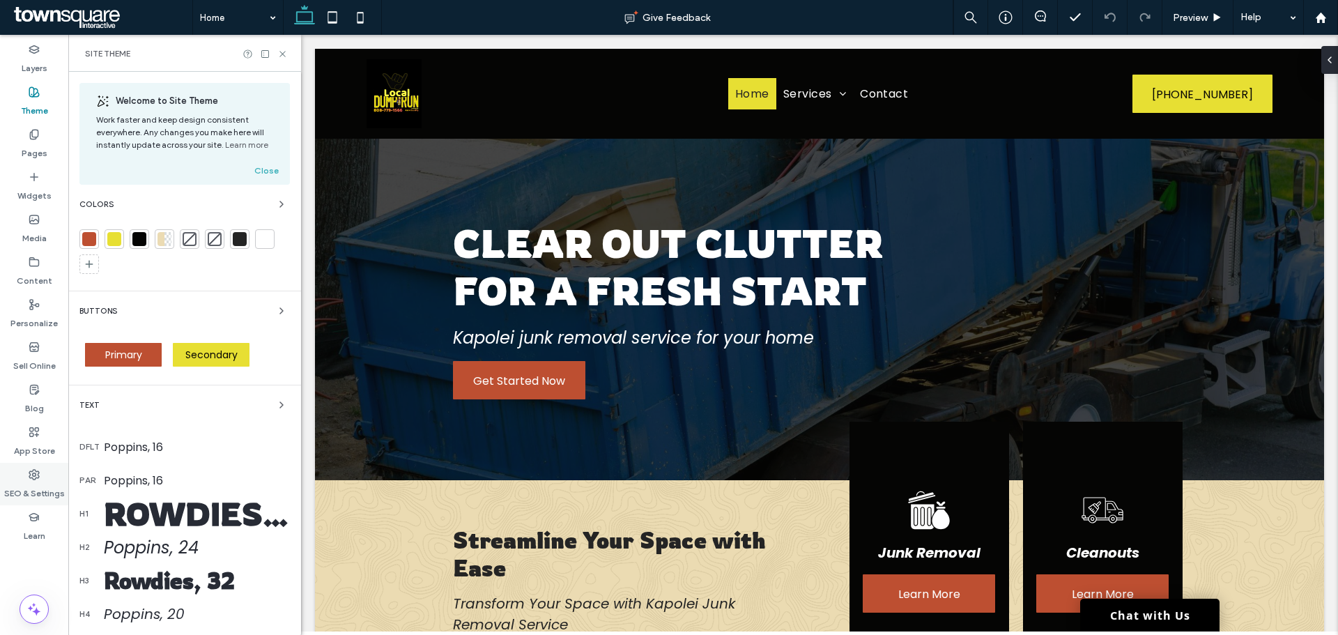
click at [31, 475] on icon at bounding box center [34, 474] width 11 height 11
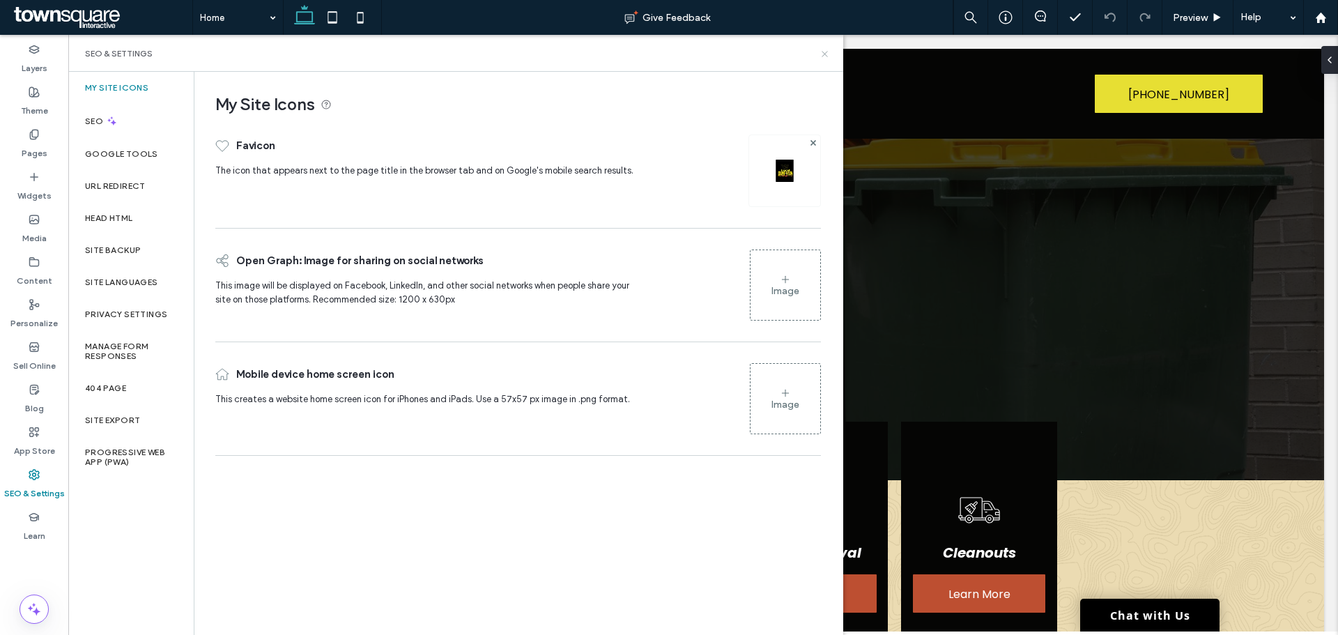
click at [825, 53] on use at bounding box center [825, 54] width 6 height 6
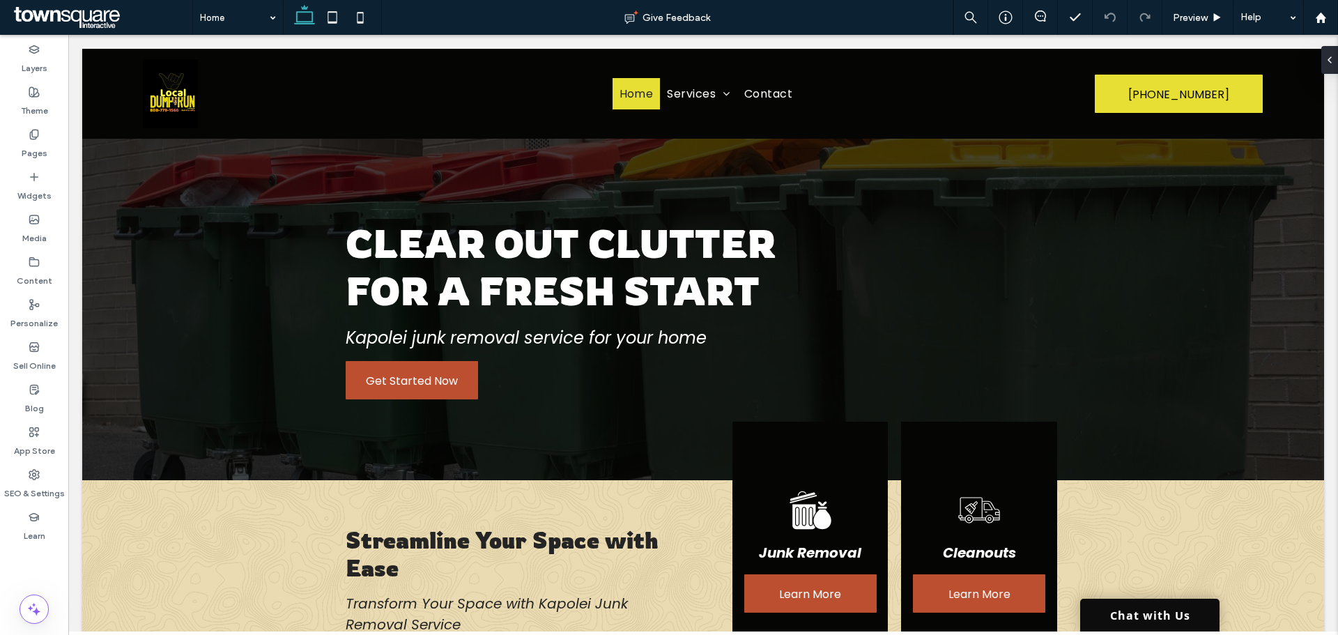
click at [1161, 613] on link "Chat with Us" at bounding box center [1149, 615] width 139 height 33
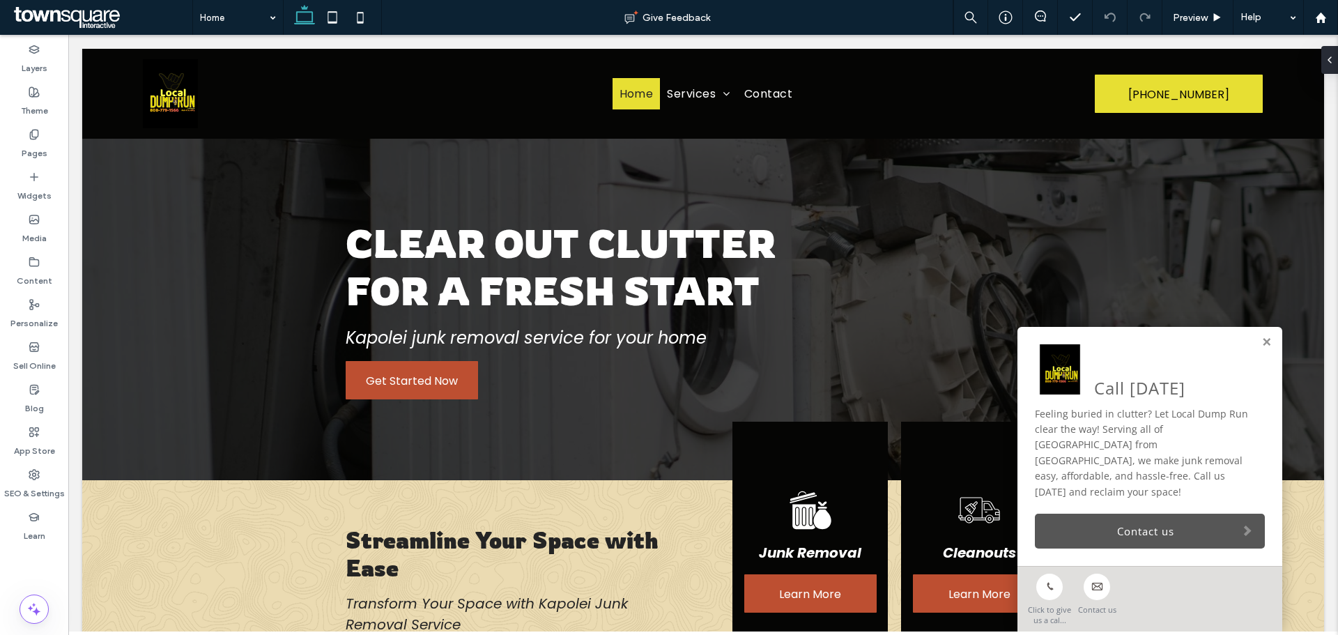
click at [1150, 524] on link "Contact us" at bounding box center [1150, 531] width 230 height 35
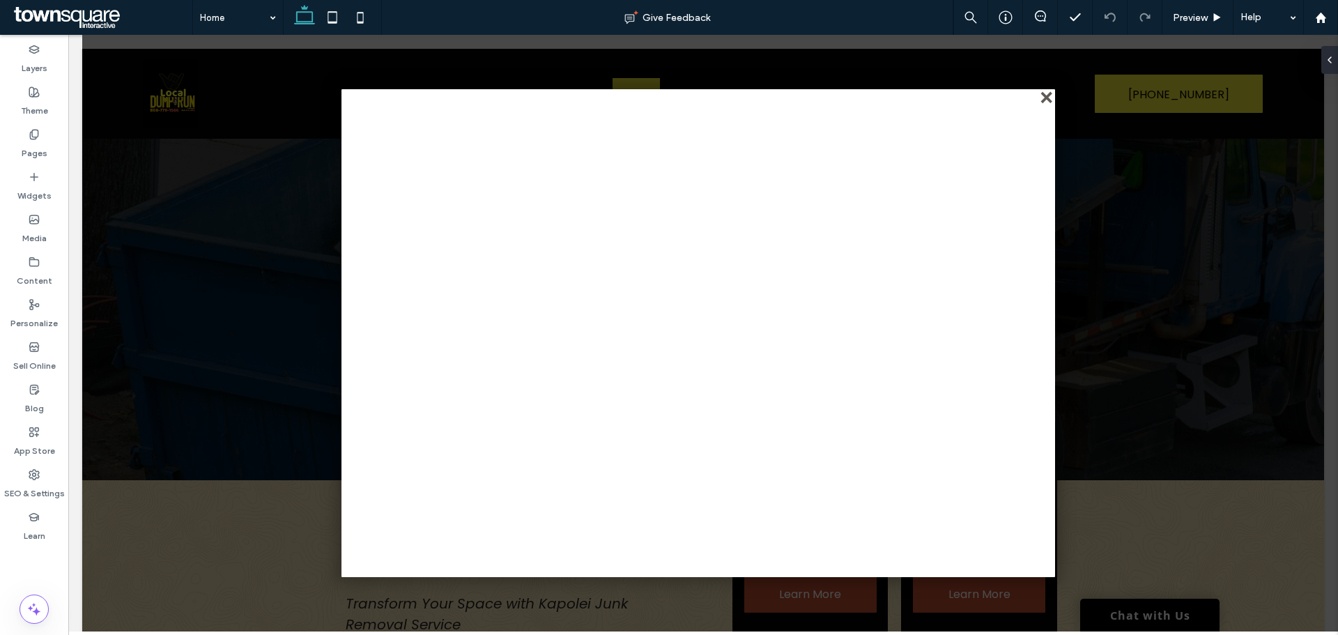
click at [1043, 93] on div "close" at bounding box center [1048, 98] width 10 height 10
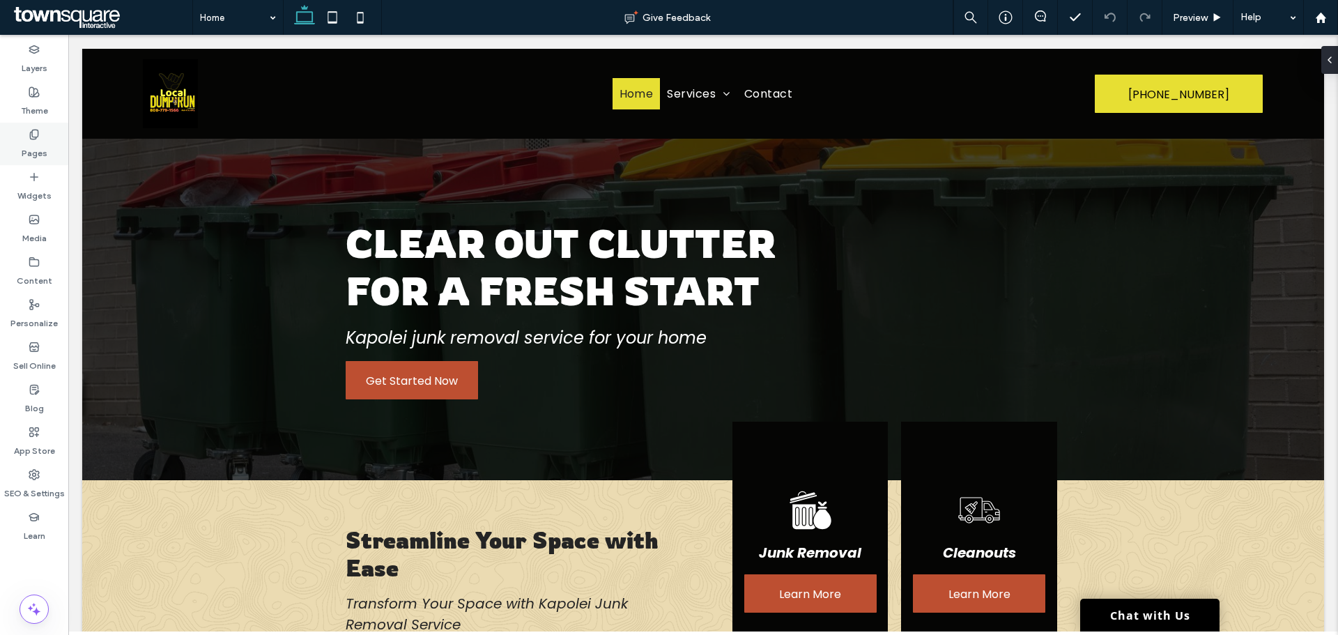
click at [32, 139] on icon at bounding box center [34, 134] width 11 height 11
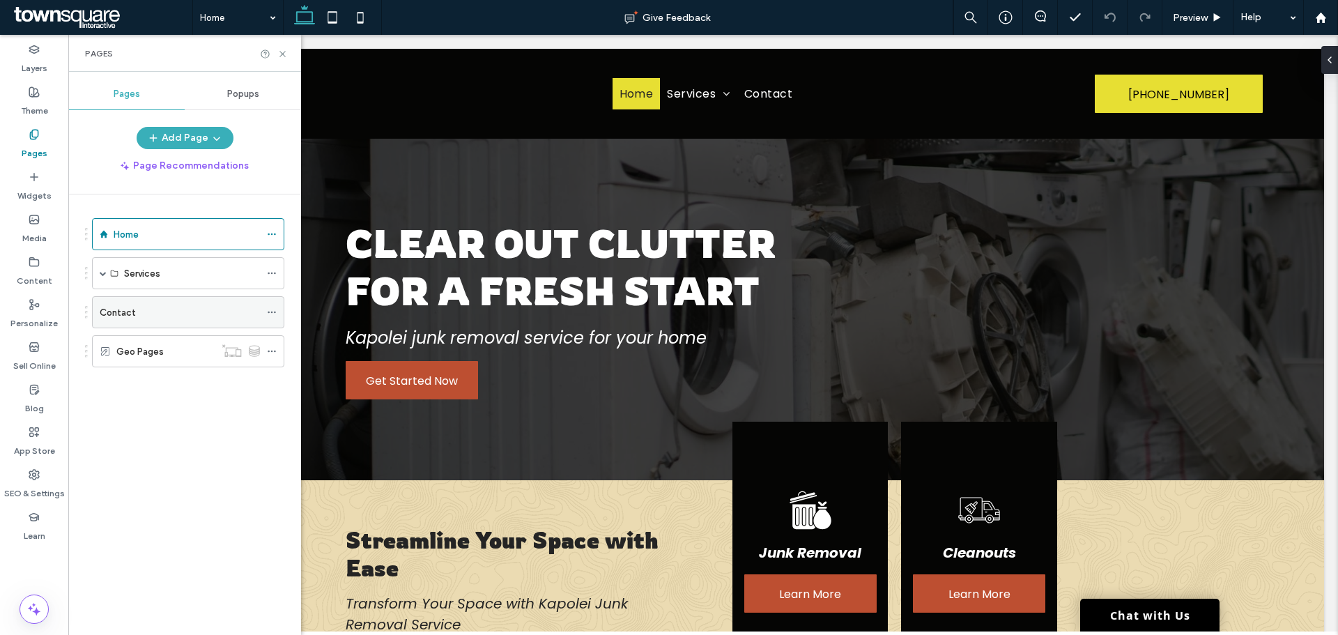
click at [127, 314] on label "Contact" at bounding box center [118, 312] width 36 height 24
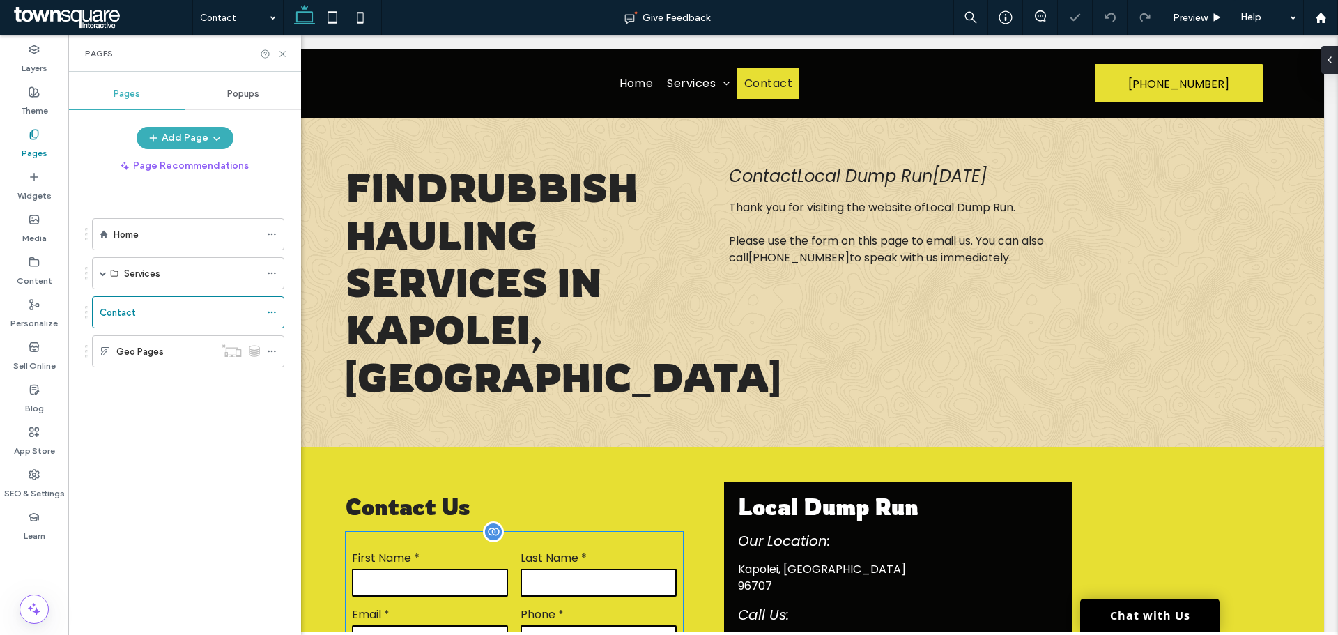
scroll to position [258, 0]
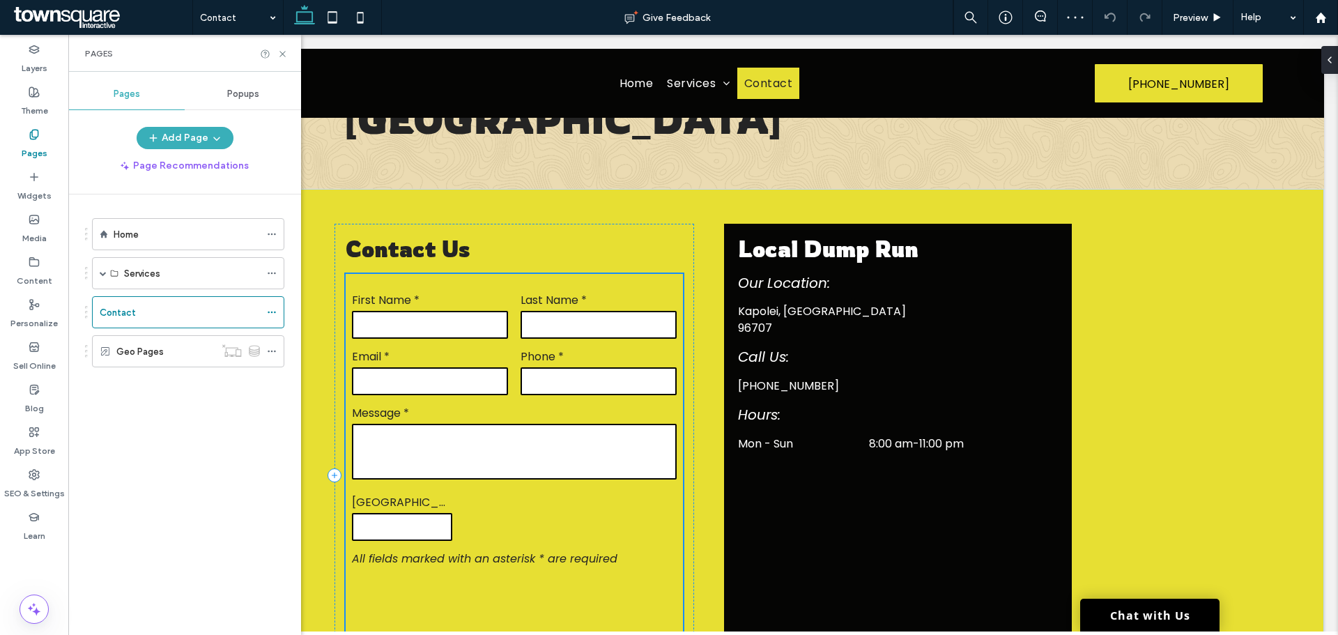
click at [589, 367] on input "tel" at bounding box center [599, 381] width 156 height 28
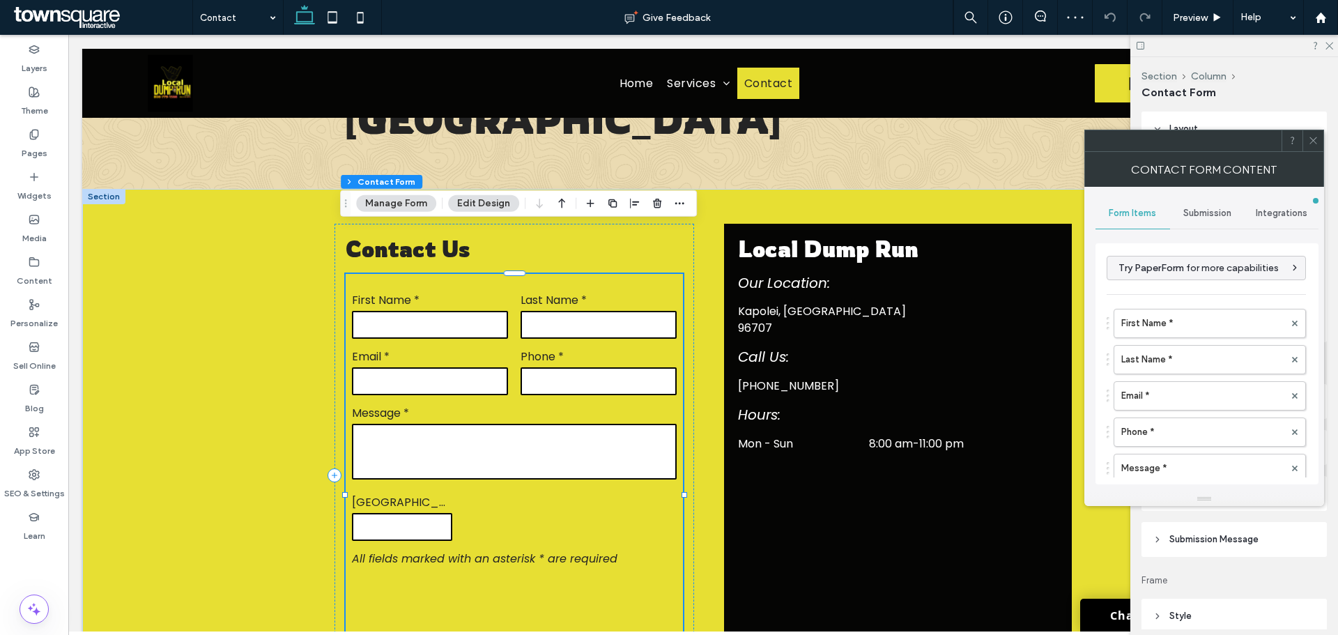
type input "*"
type input "***"
type input "*"
click at [1312, 149] on span at bounding box center [1313, 140] width 10 height 21
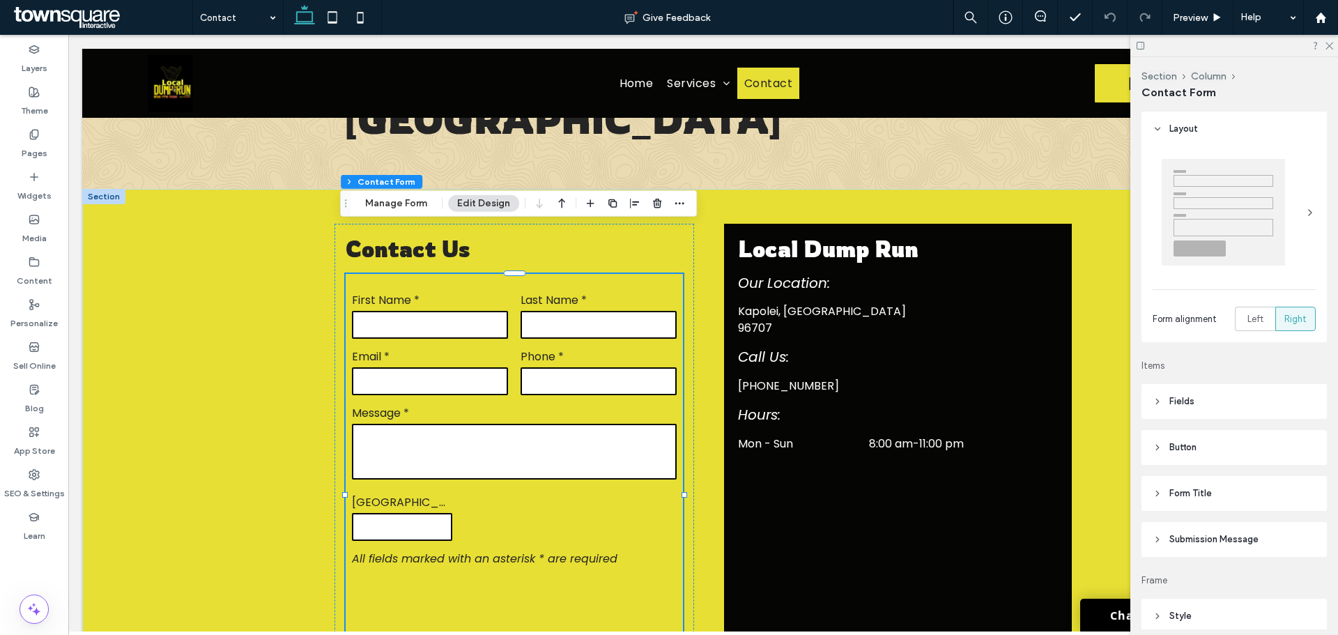
click at [1204, 539] on span "Submission Message" at bounding box center [1214, 540] width 89 height 14
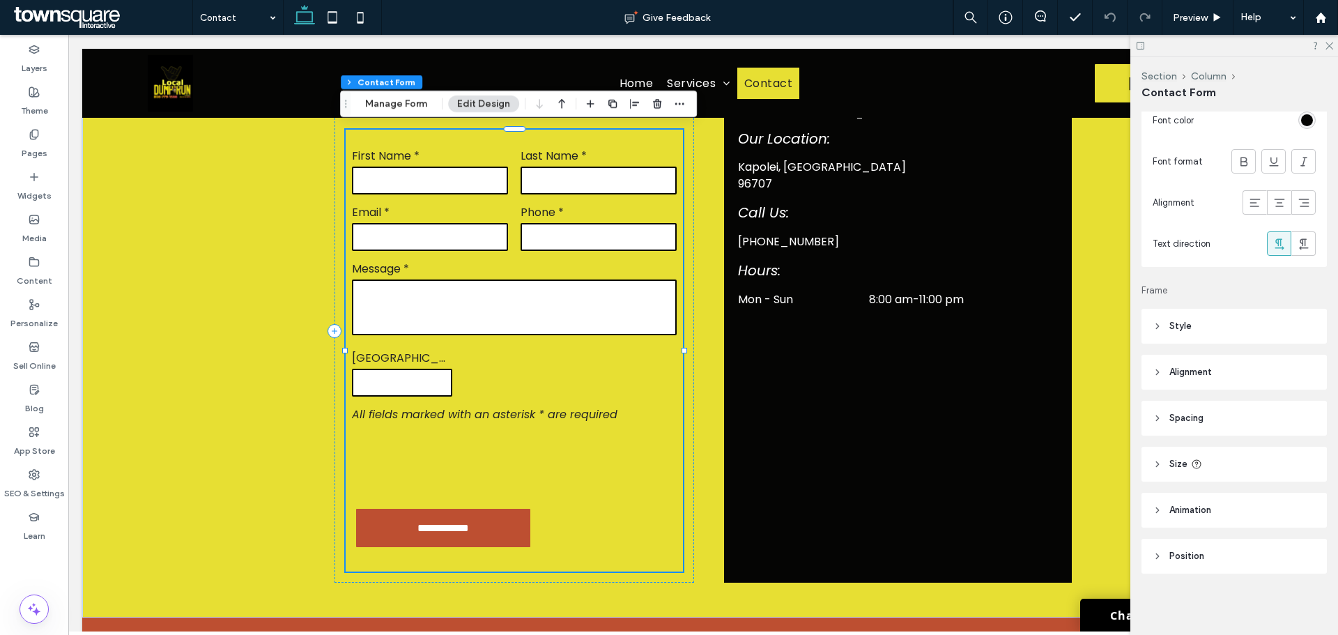
scroll to position [657, 0]
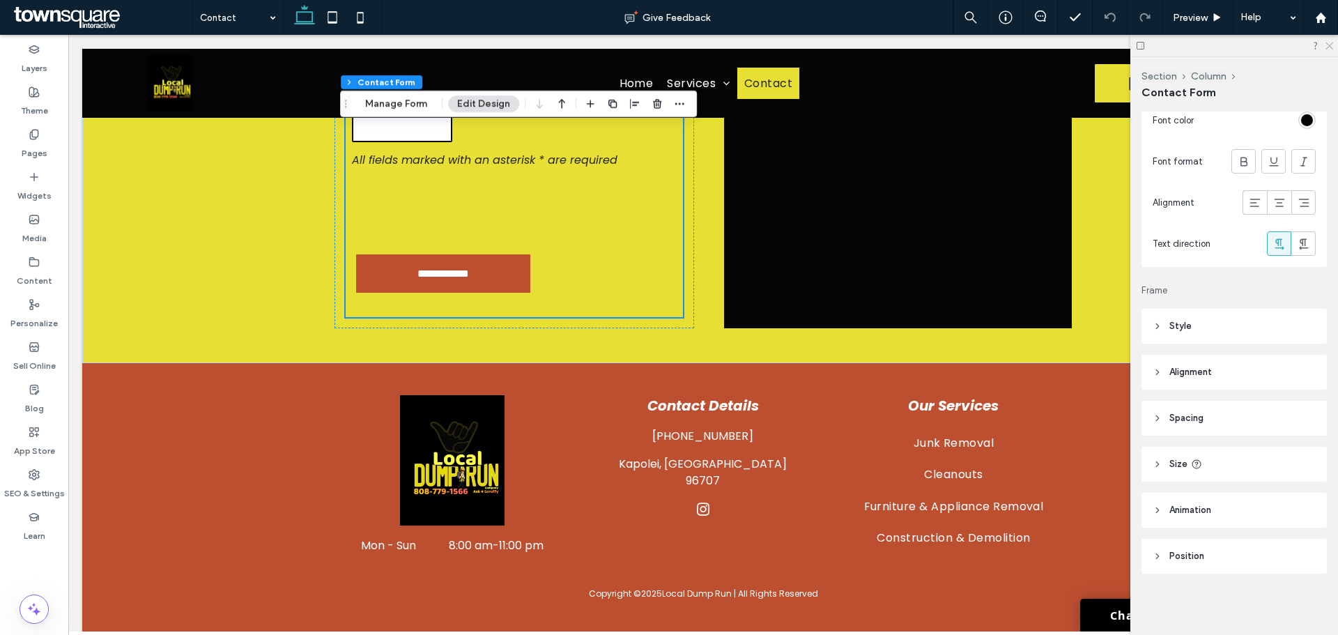
click at [1330, 41] on icon at bounding box center [1328, 44] width 9 height 9
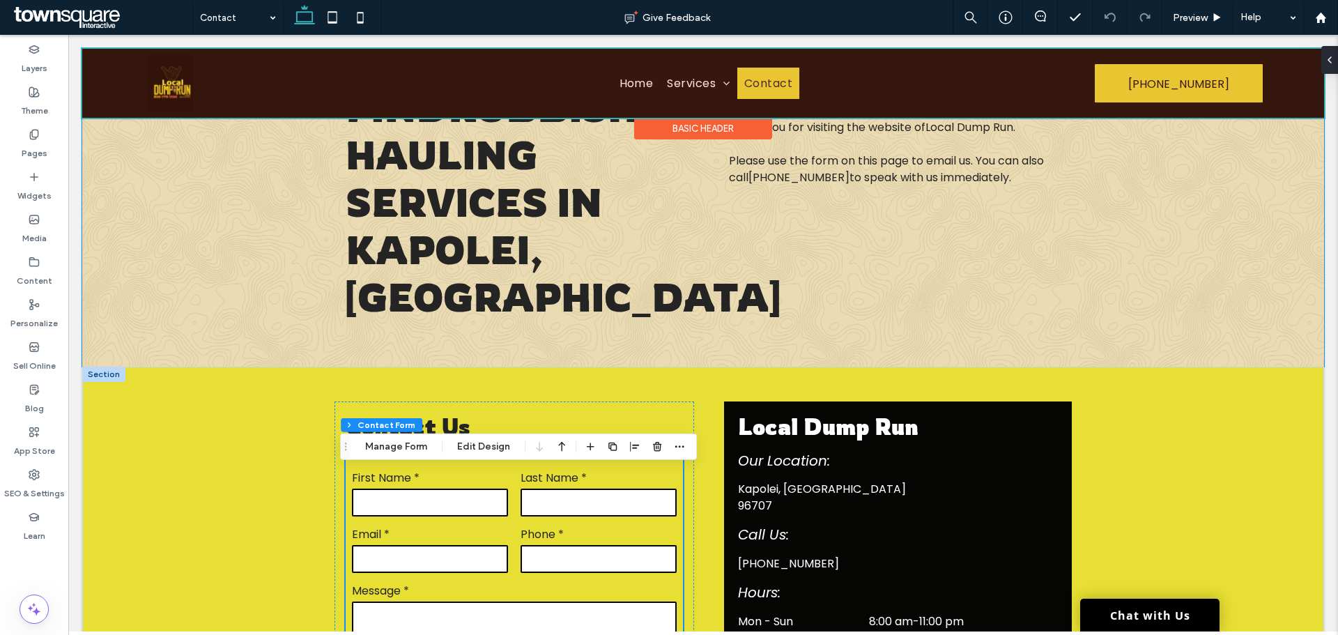
scroll to position [0, 0]
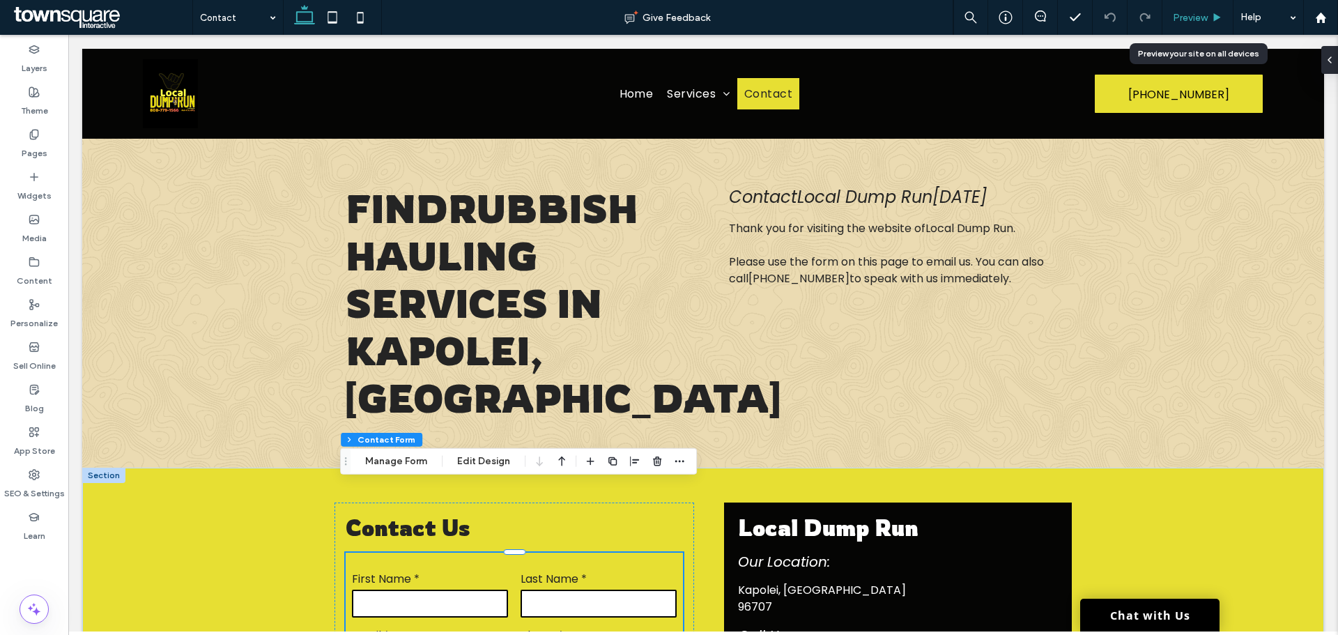
click at [1185, 17] on span "Preview" at bounding box center [1190, 18] width 35 height 12
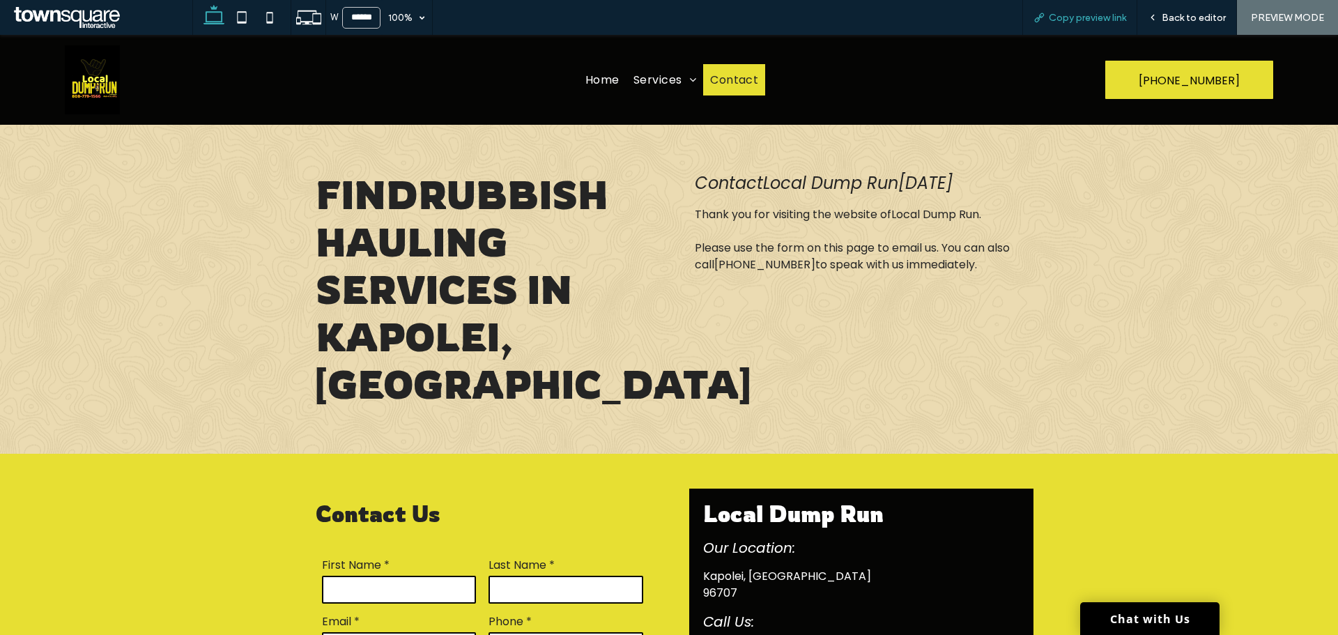
click at [1074, 24] on div "Copy preview link" at bounding box center [1080, 17] width 115 height 35
click at [1103, 15] on span "Copy preview link" at bounding box center [1087, 18] width 77 height 12
click at [1182, 18] on span "Back to editor" at bounding box center [1194, 18] width 64 height 12
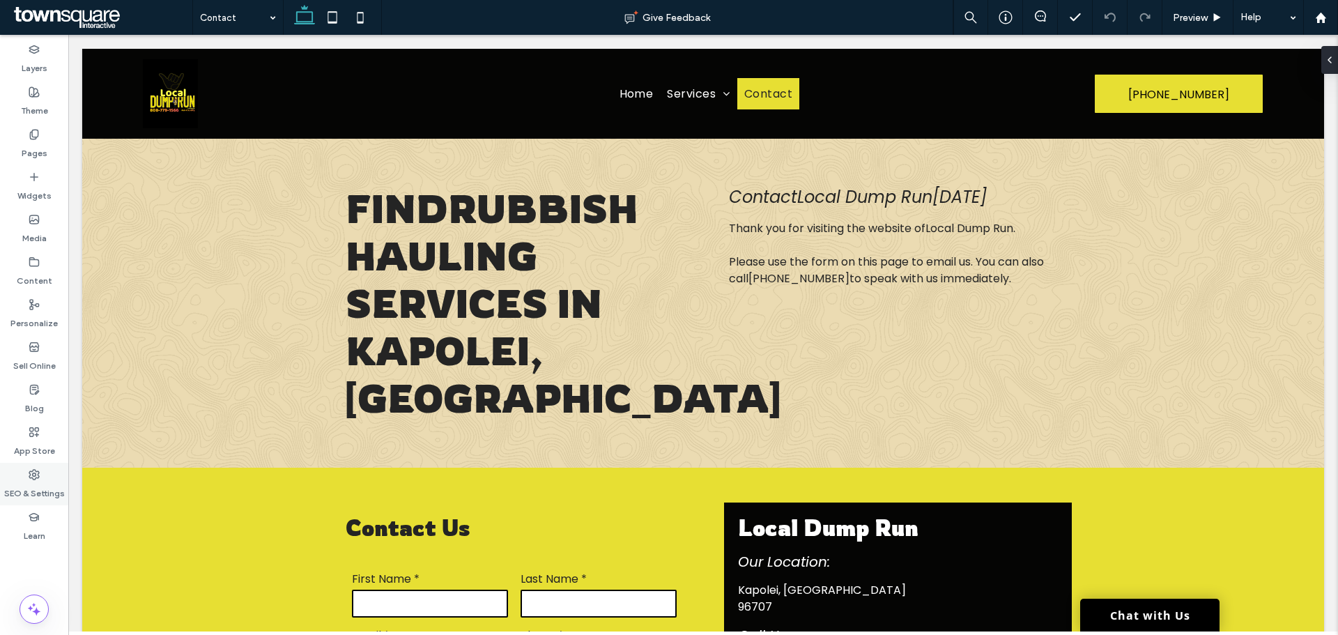
click at [59, 489] on label "SEO & Settings" at bounding box center [34, 490] width 61 height 20
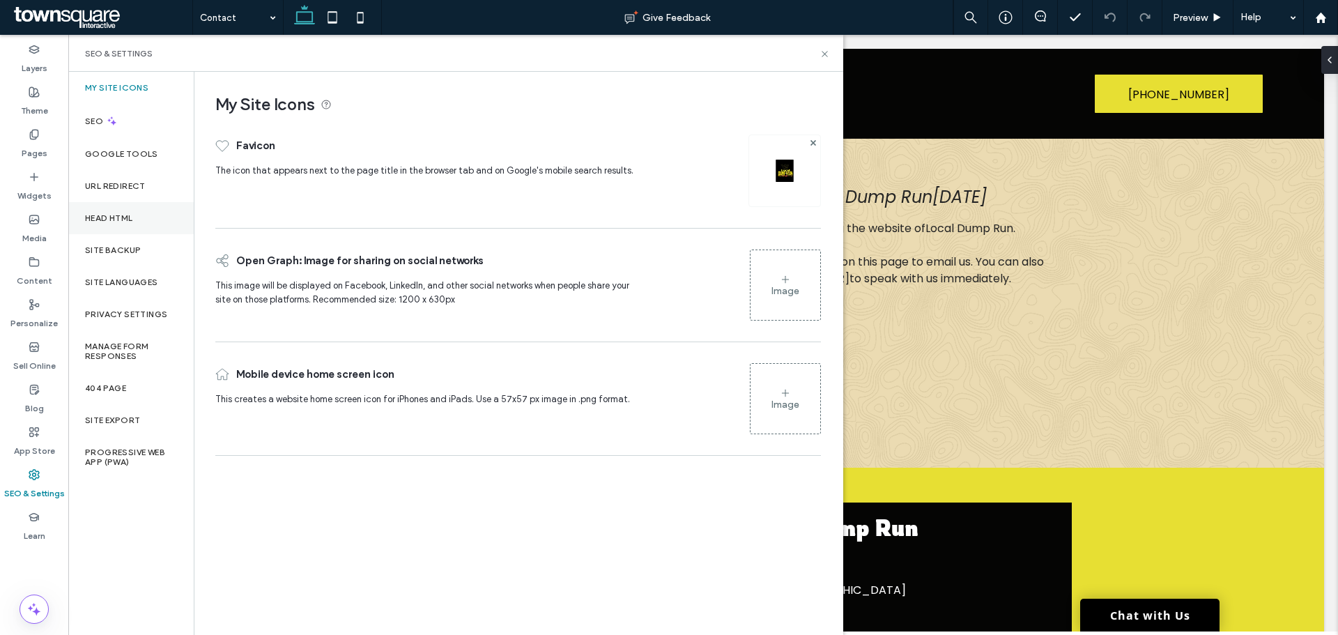
click at [119, 224] on div "Head HTML" at bounding box center [130, 218] width 125 height 32
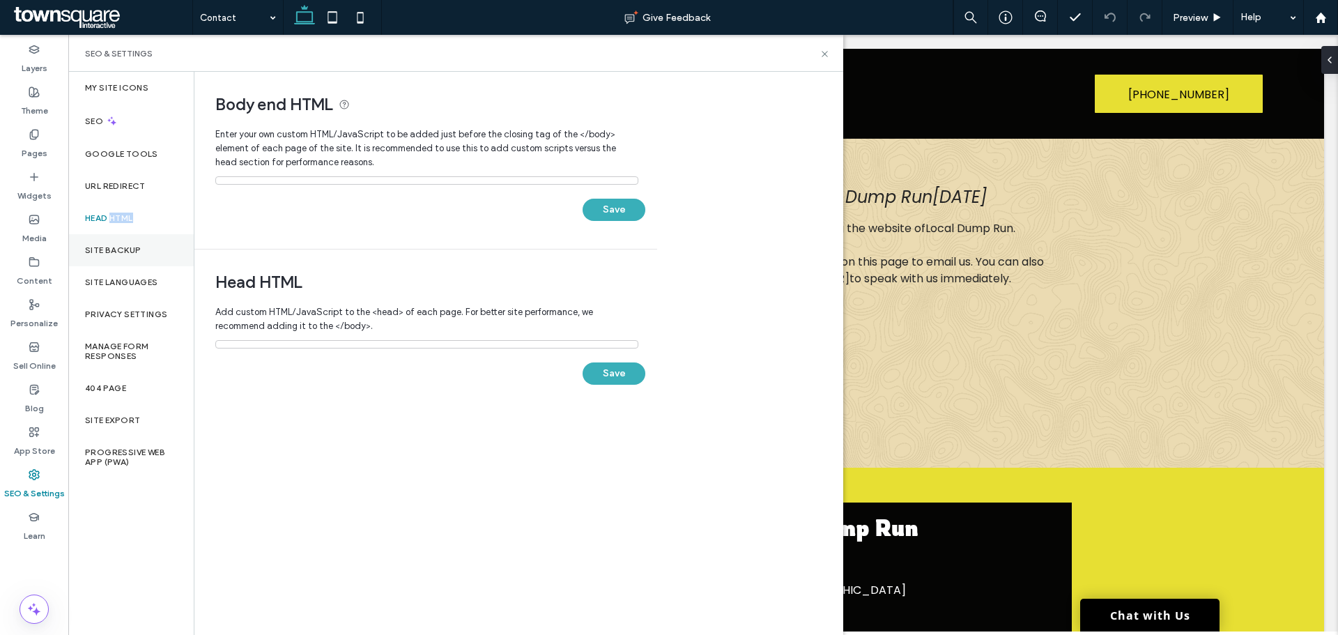
drag, startPoint x: 119, startPoint y: 224, endPoint x: 116, endPoint y: 239, distance: 14.9
click at [116, 239] on div "My Site Icons SEO Google Tools URL Redirect Head HTML Site Backup Site Language…" at bounding box center [130, 353] width 125 height 563
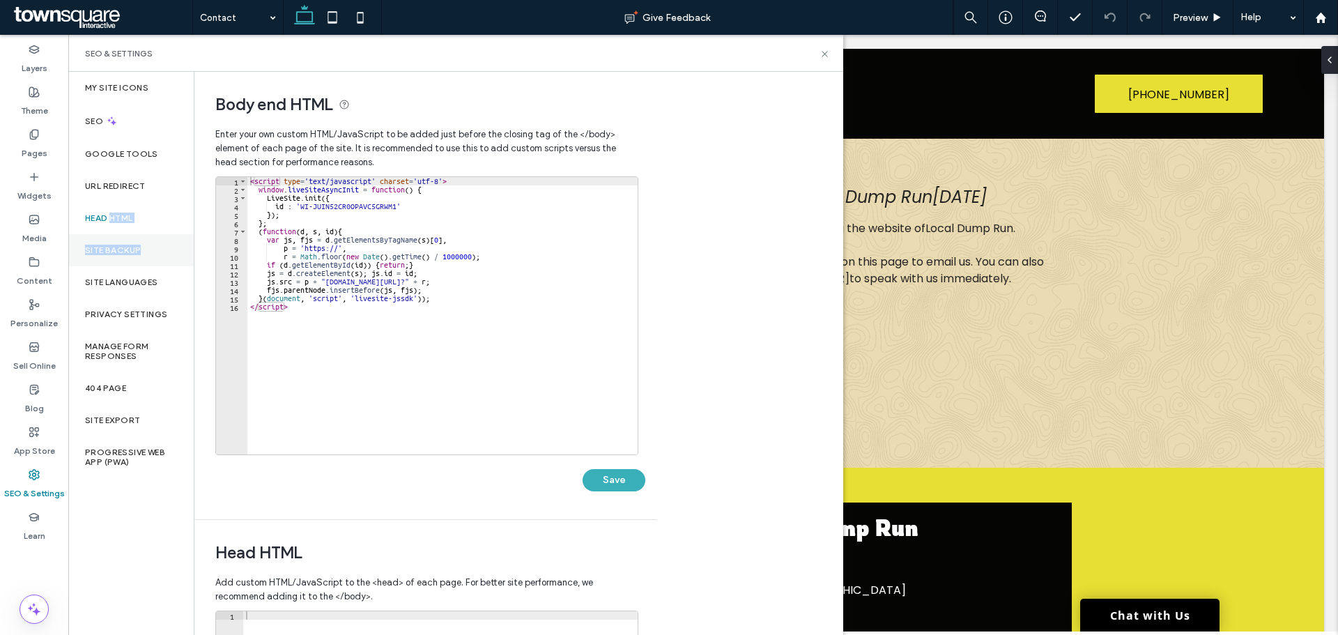
click at [112, 242] on div "Site Backup" at bounding box center [130, 250] width 125 height 32
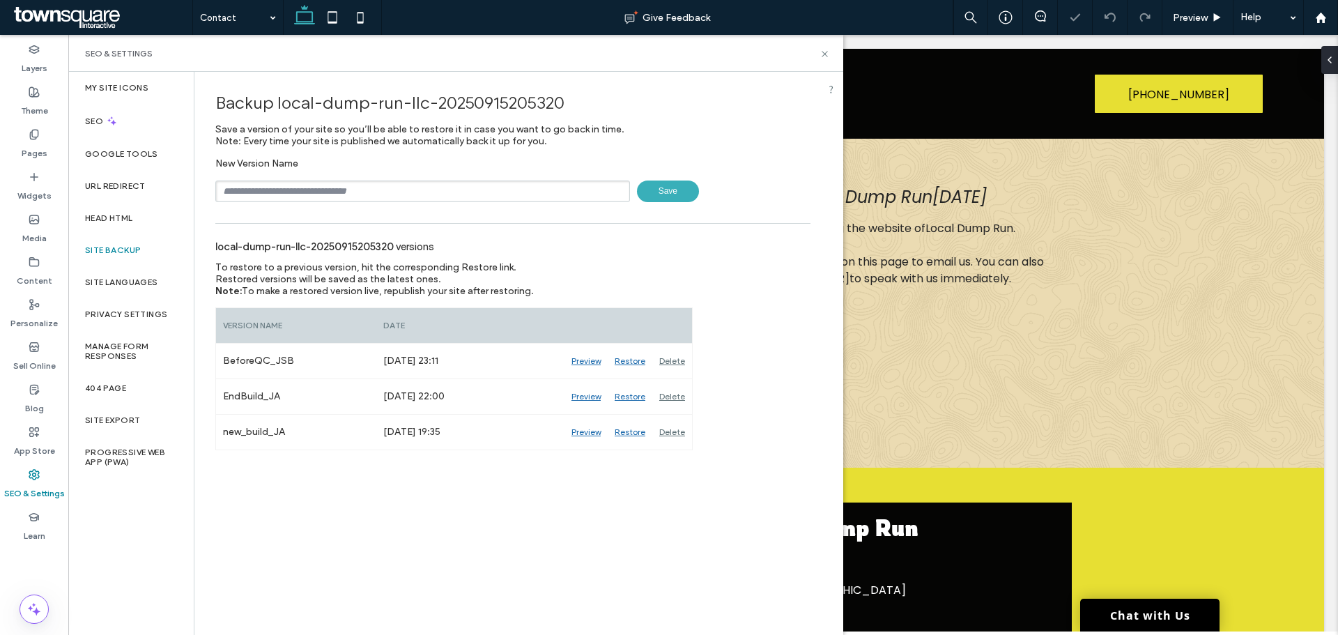
click at [268, 190] on input "text" at bounding box center [422, 192] width 415 height 22
type input "**********"
click at [668, 192] on span "Save" at bounding box center [668, 192] width 62 height 22
click at [825, 54] on use at bounding box center [825, 54] width 6 height 6
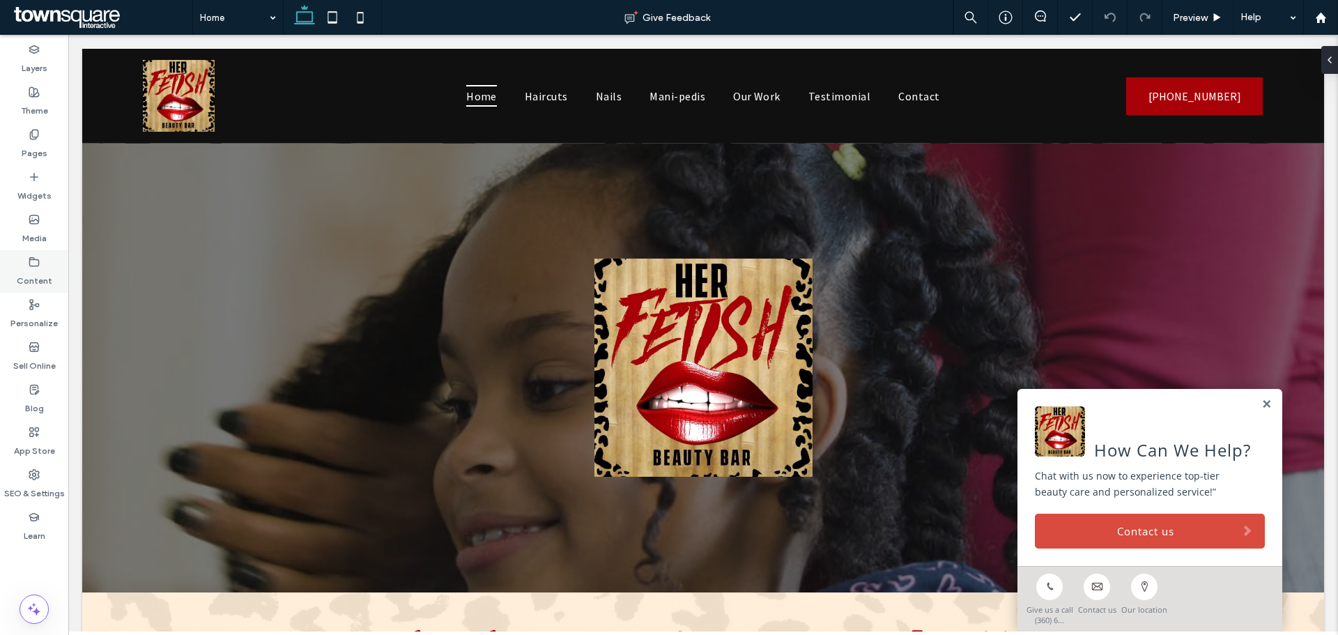
click at [46, 292] on div "Content" at bounding box center [34, 271] width 68 height 43
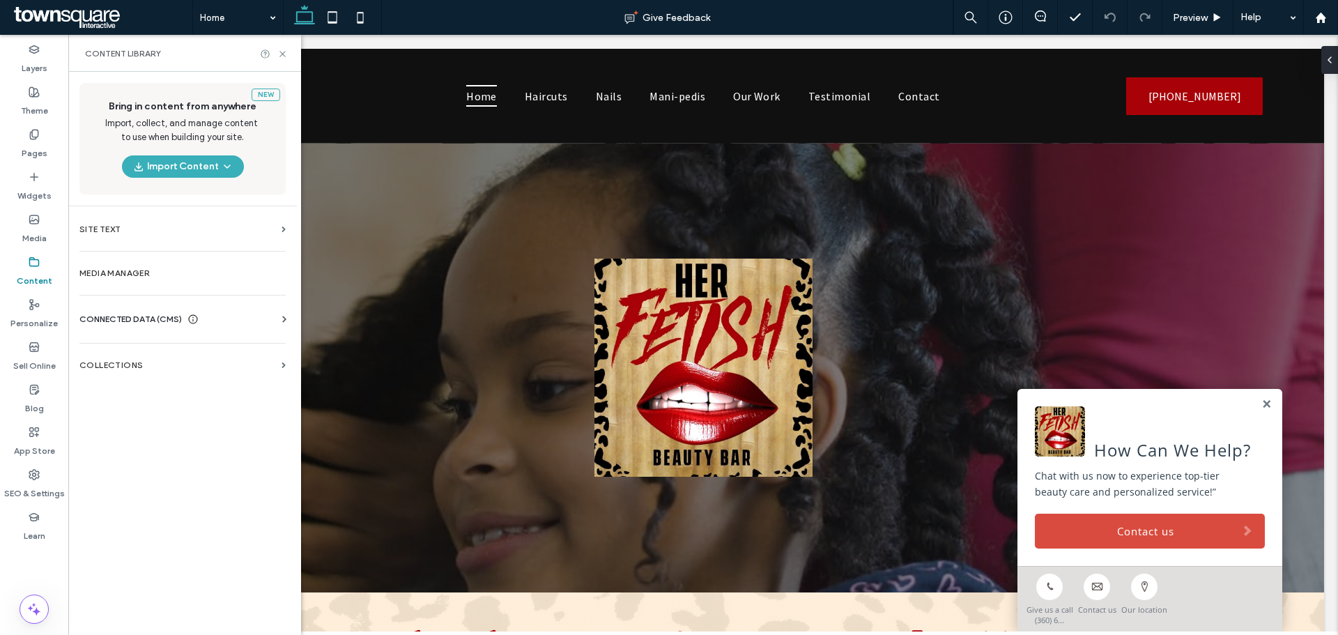
click at [47, 274] on label "Content" at bounding box center [35, 278] width 36 height 20
click at [116, 304] on div "CONNECTED DATA (CMS) Business Info Business Text Business Images Find and Repla…" at bounding box center [182, 319] width 229 height 36
click at [246, 312] on div "CONNECTED DATA (CMS) Business Info Business Text Business Images Find and Repla…" at bounding box center [182, 319] width 229 height 36
click at [245, 314] on div "CONNECTED DATA (CMS)" at bounding box center [185, 319] width 212 height 14
click at [155, 351] on label "Business Info" at bounding box center [186, 354] width 190 height 10
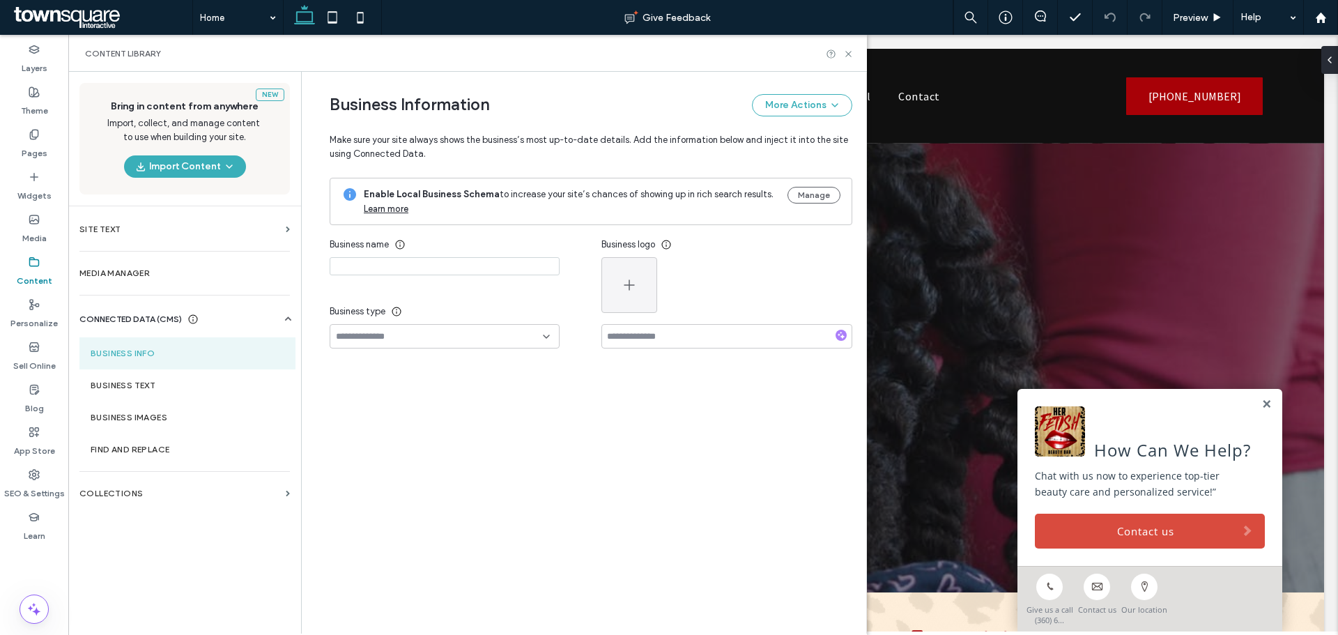
type input "**********"
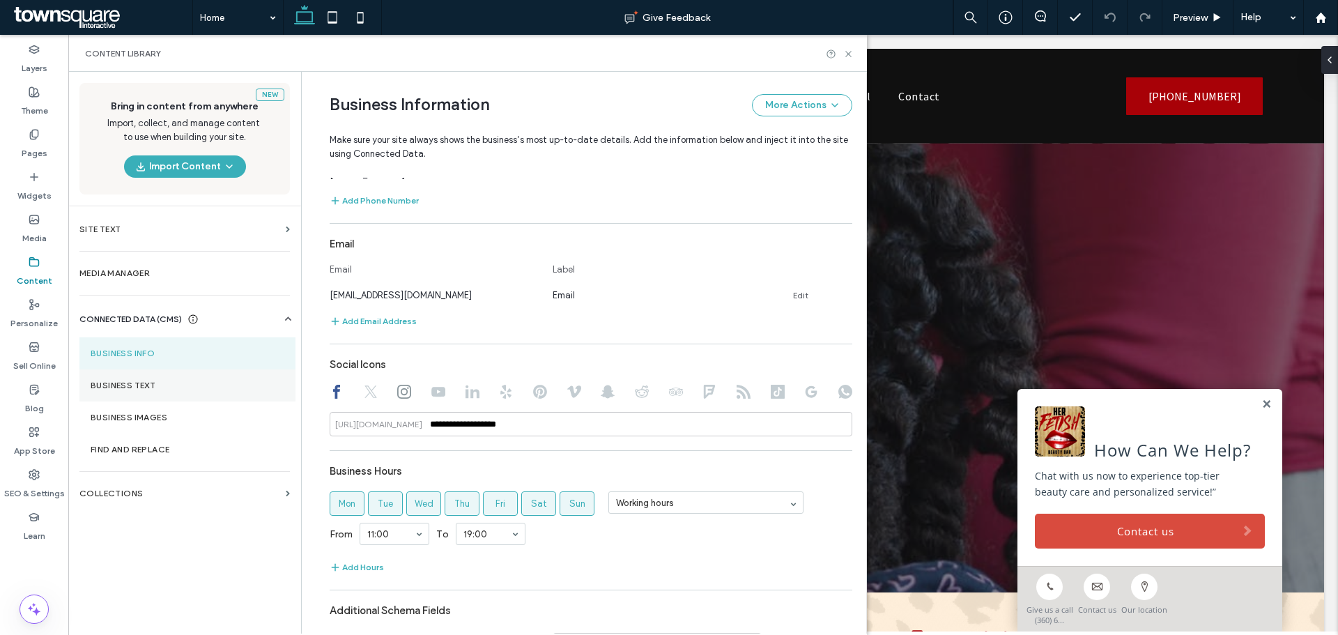
scroll to position [488, 0]
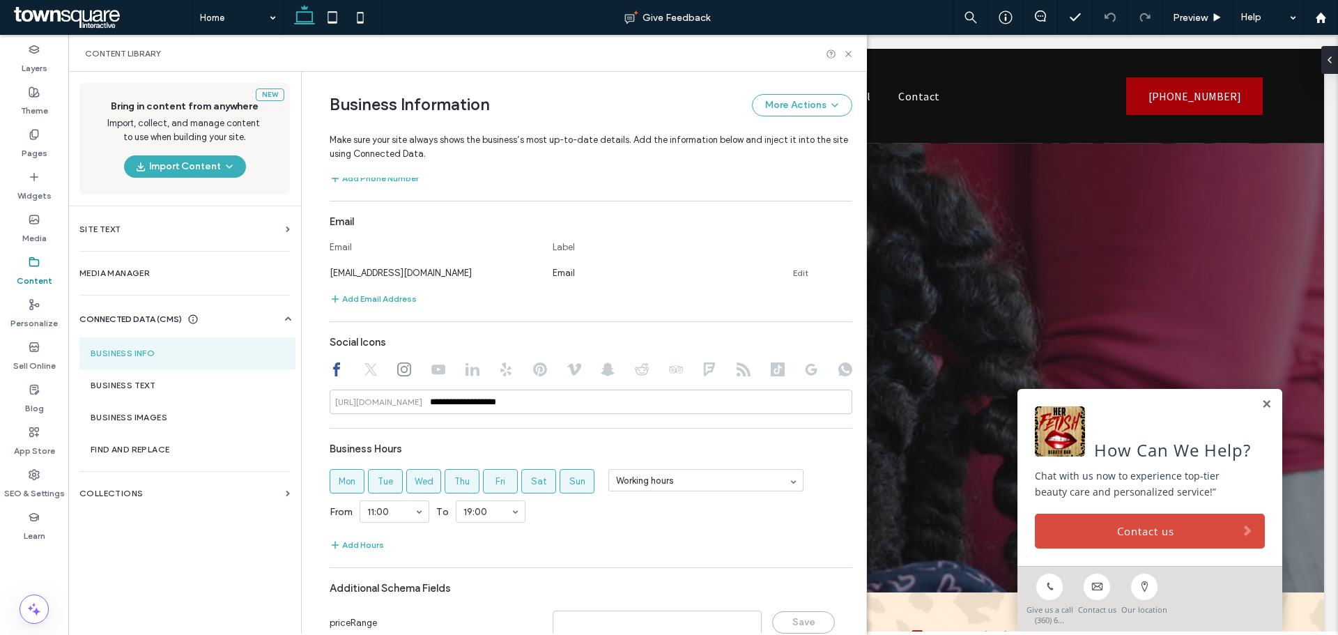
click at [399, 369] on icon at bounding box center [404, 369] width 14 height 14
type input "**********"
click at [415, 366] on div at bounding box center [591, 370] width 523 height 17
click at [431, 367] on icon at bounding box center [438, 369] width 14 height 14
click at [397, 372] on use at bounding box center [404, 369] width 14 height 14
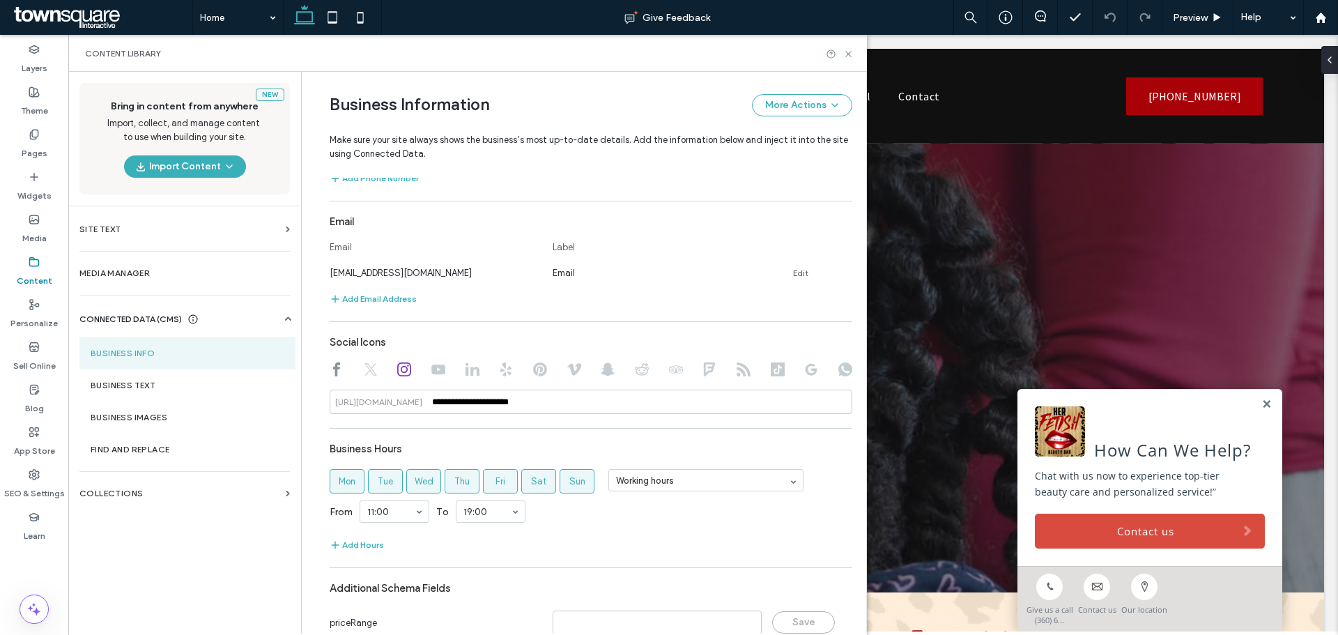
click at [341, 369] on div at bounding box center [591, 370] width 523 height 17
click at [321, 367] on div "**********" at bounding box center [581, 138] width 544 height 1108
click at [330, 367] on icon at bounding box center [337, 369] width 14 height 14
type input "**********"
click at [333, 365] on use at bounding box center [336, 369] width 7 height 14
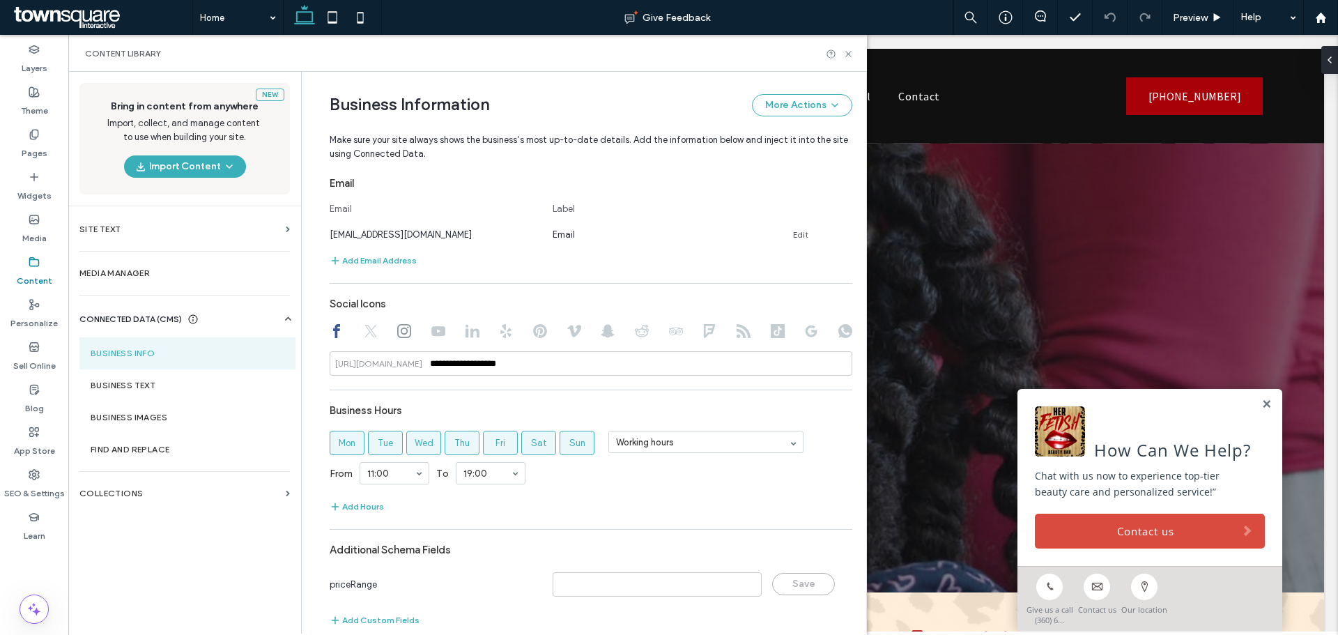
scroll to position [546, 0]
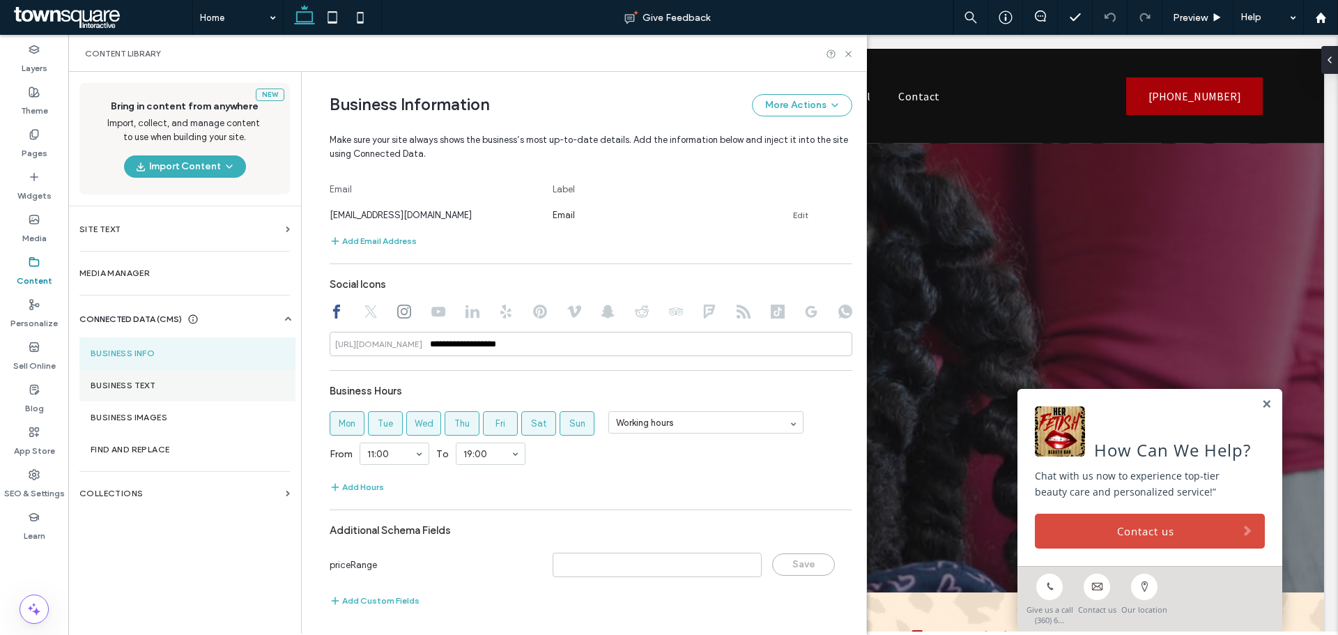
click at [162, 385] on label "Business Text" at bounding box center [188, 386] width 194 height 10
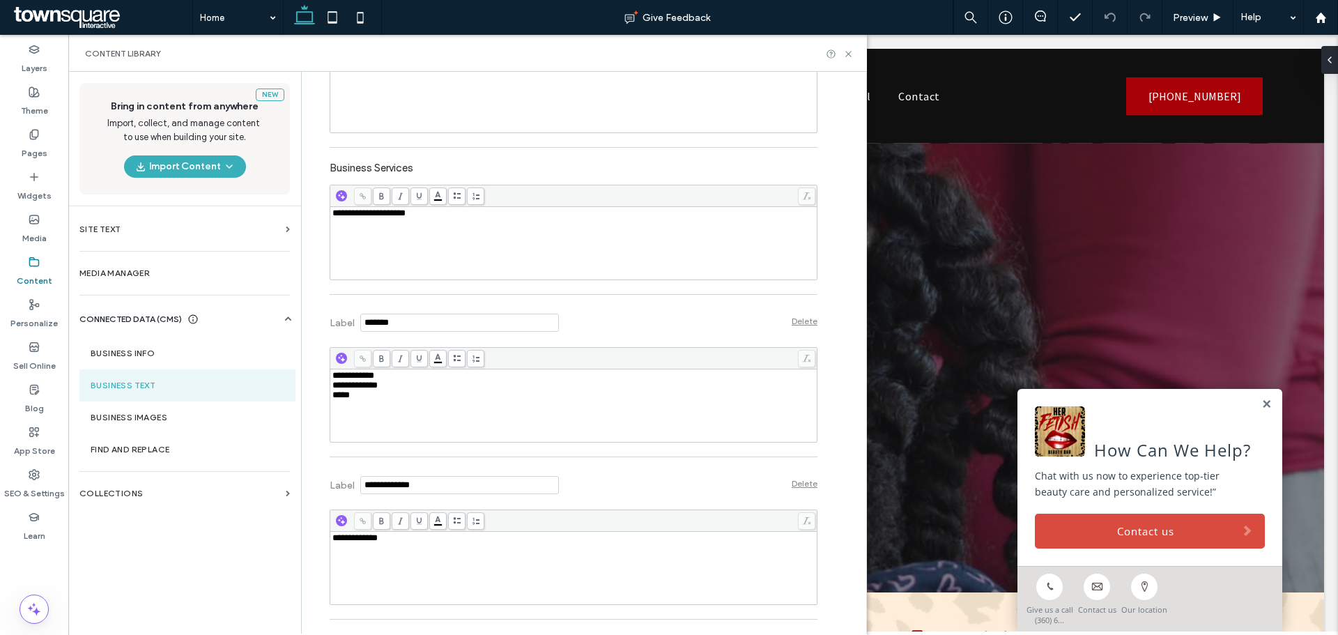
scroll to position [415, 0]
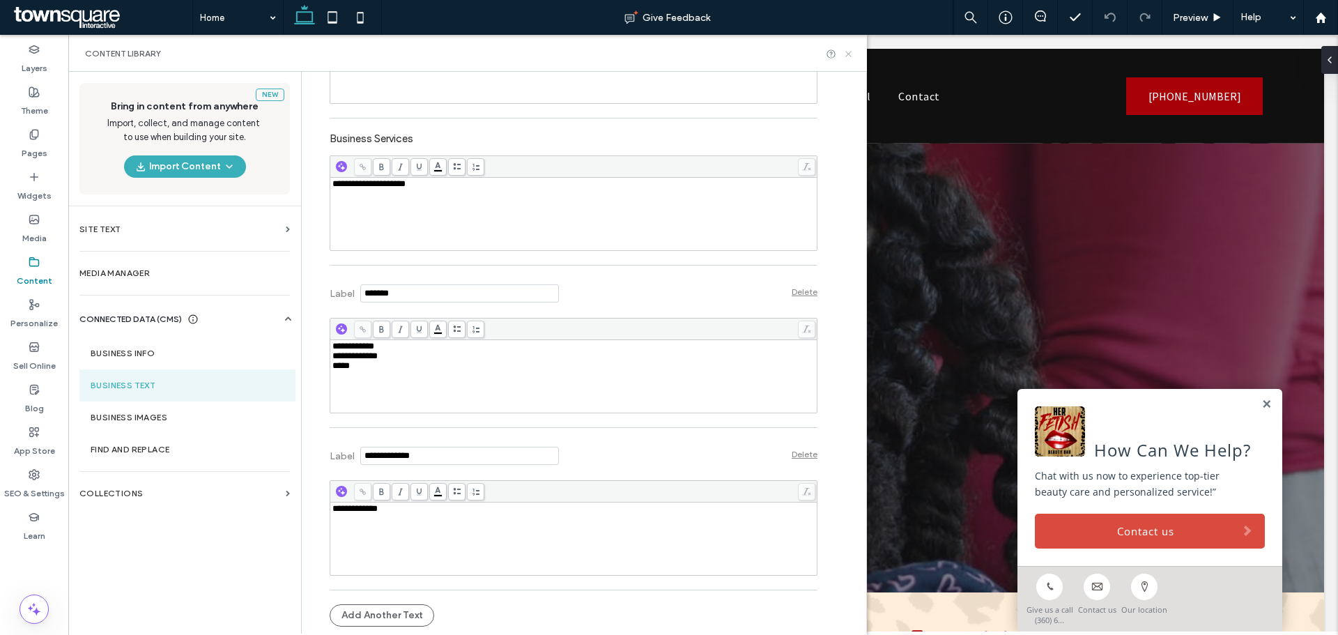
click at [846, 54] on icon at bounding box center [848, 54] width 10 height 10
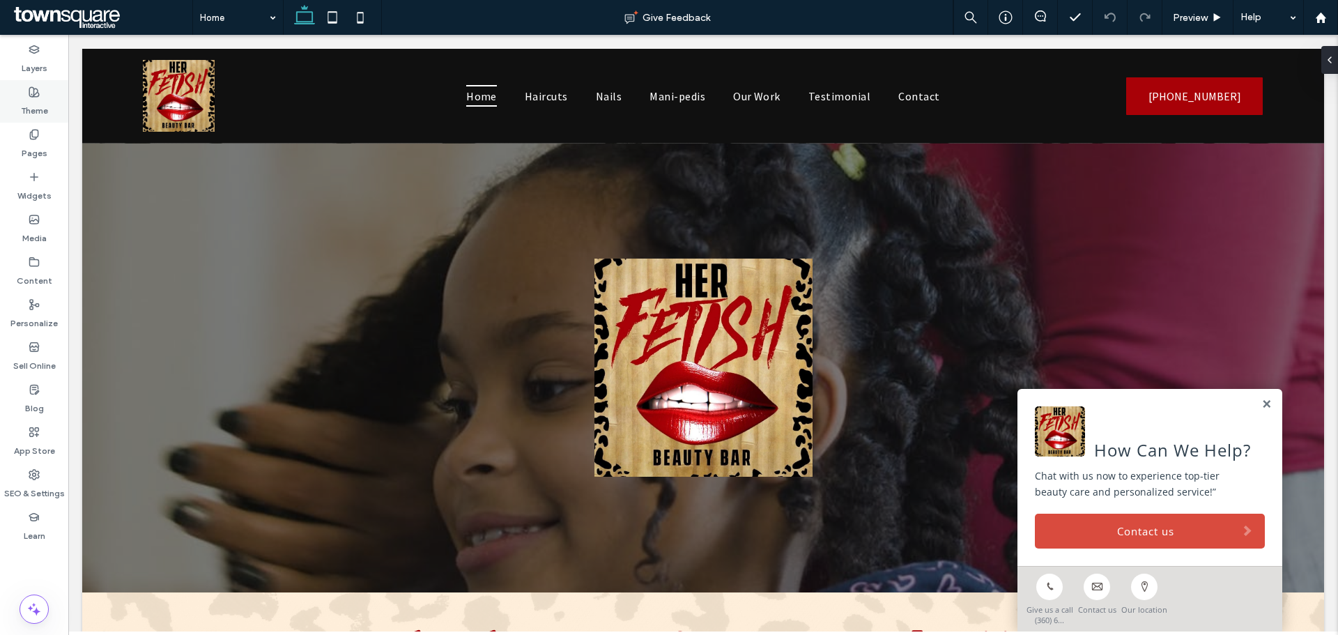
click at [54, 105] on div "Theme" at bounding box center [34, 101] width 68 height 43
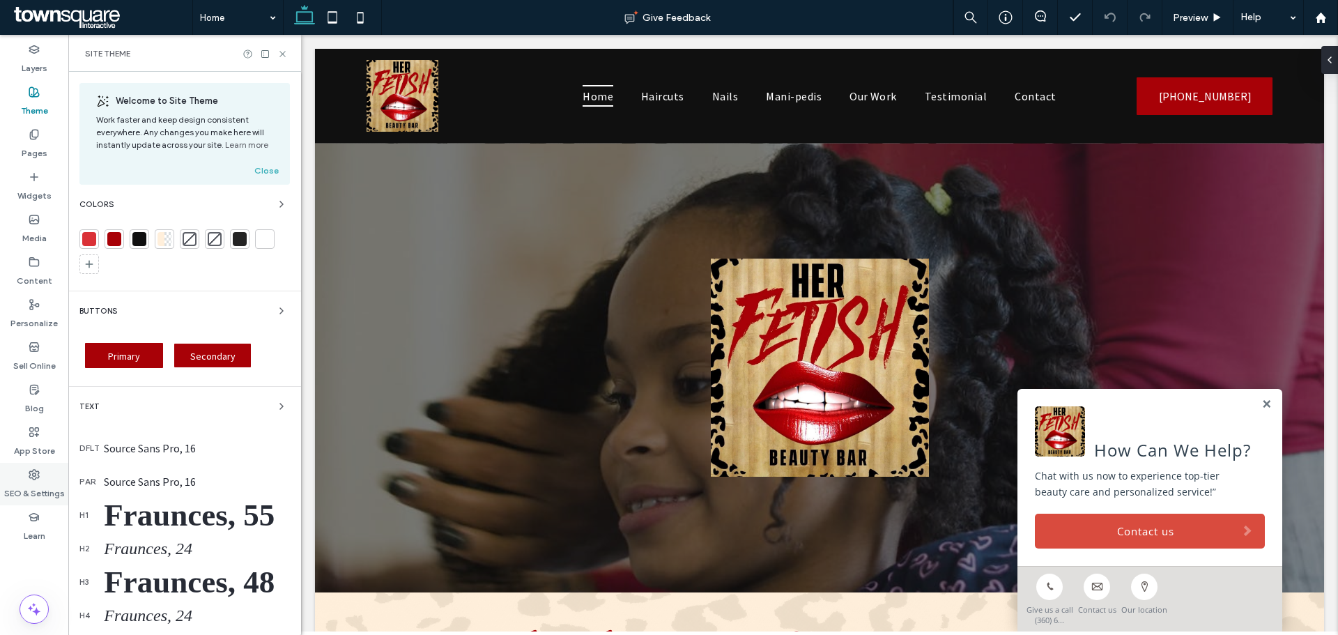
click at [36, 488] on label "SEO & Settings" at bounding box center [34, 490] width 61 height 20
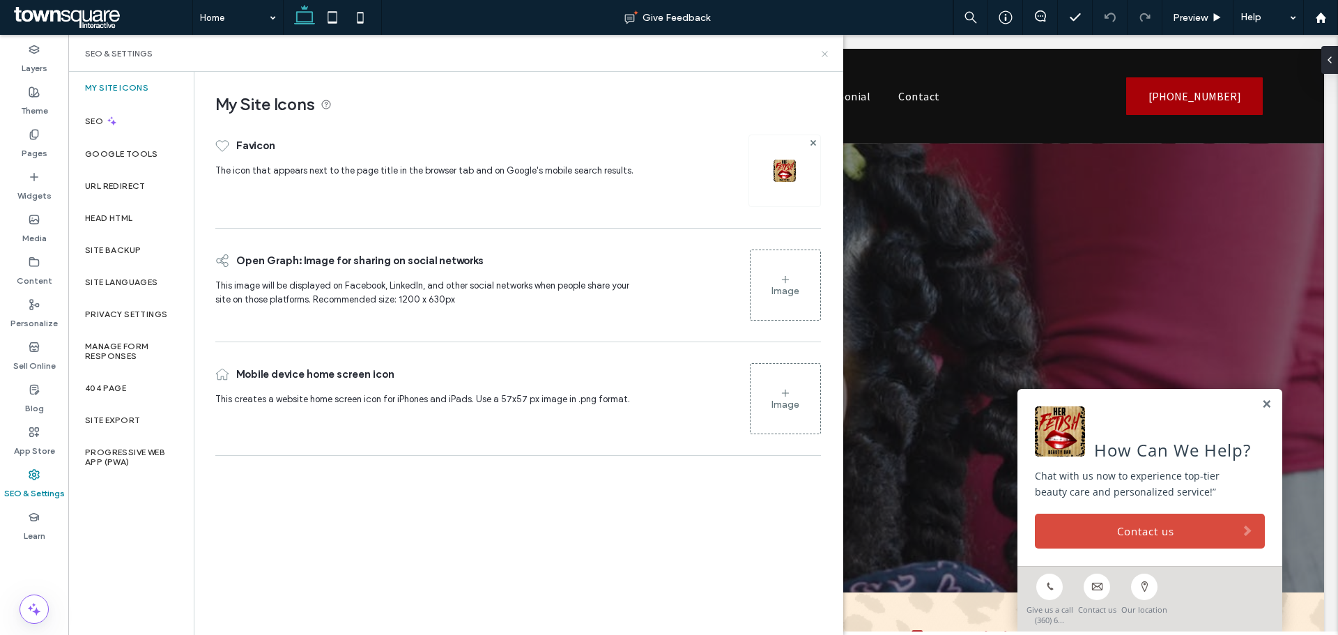
drag, startPoint x: 824, startPoint y: 56, endPoint x: 857, endPoint y: 158, distance: 107.8
click at [824, 56] on icon at bounding box center [825, 54] width 10 height 10
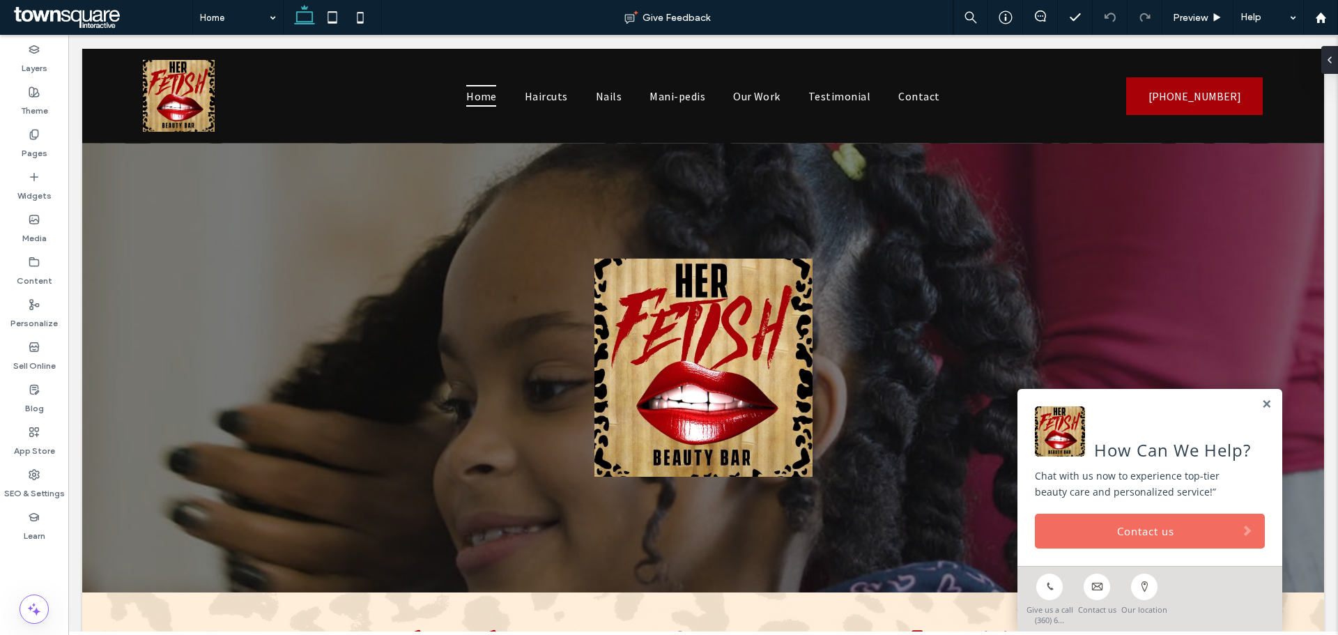
click at [1035, 537] on link "Contact us" at bounding box center [1150, 531] width 230 height 35
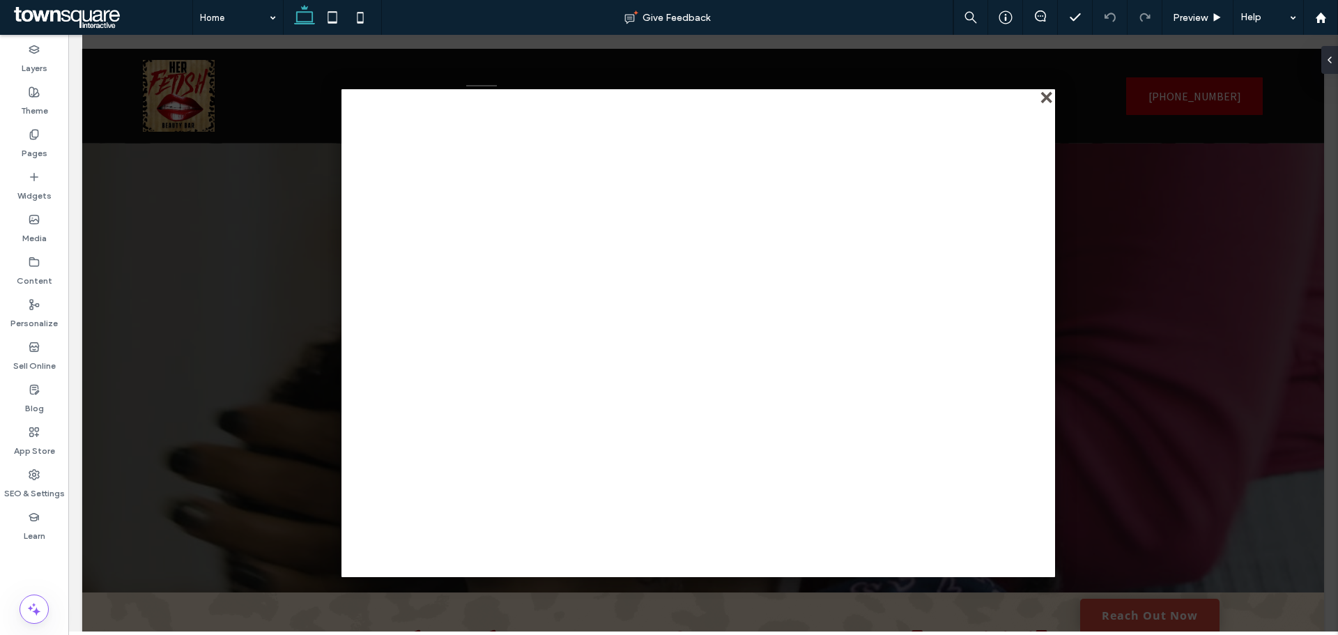
click at [1045, 97] on div "close" at bounding box center [1048, 98] width 10 height 10
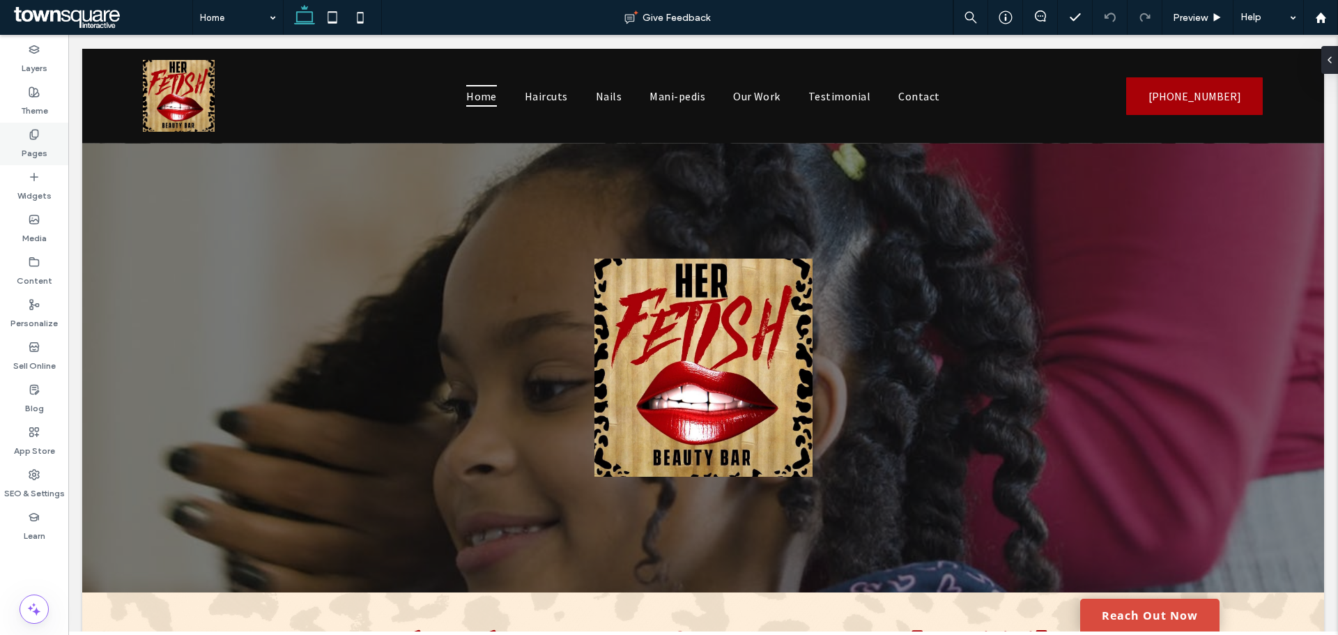
click at [51, 145] on div "Pages" at bounding box center [34, 144] width 68 height 43
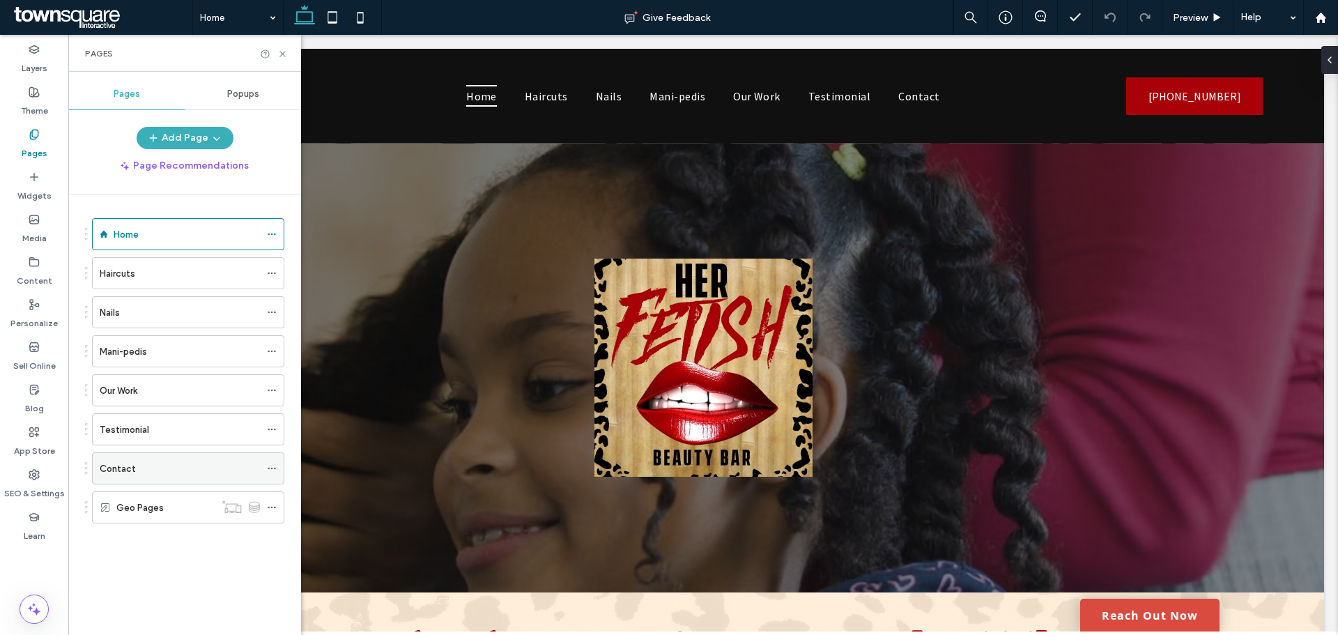
click at [137, 465] on div "Contact" at bounding box center [180, 468] width 160 height 15
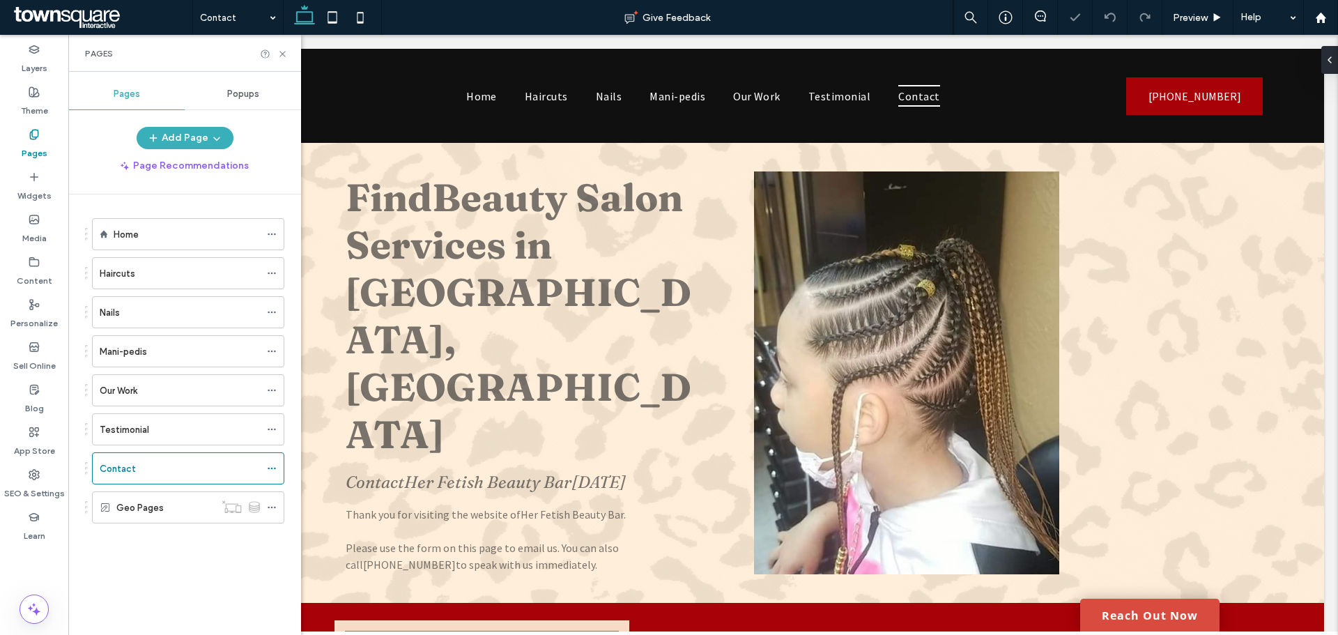
scroll to position [349, 0]
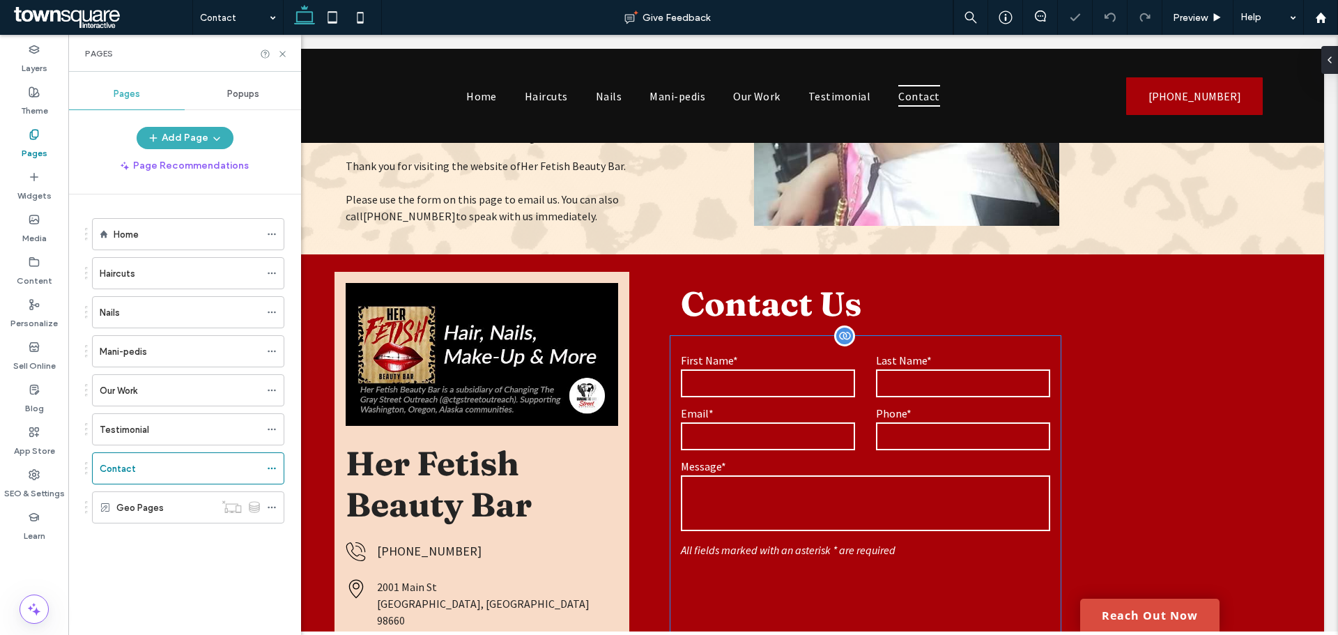
click at [797, 420] on div "Email*" at bounding box center [768, 429] width 195 height 46
click at [797, 420] on div "**********" at bounding box center [866, 515] width 390 height 359
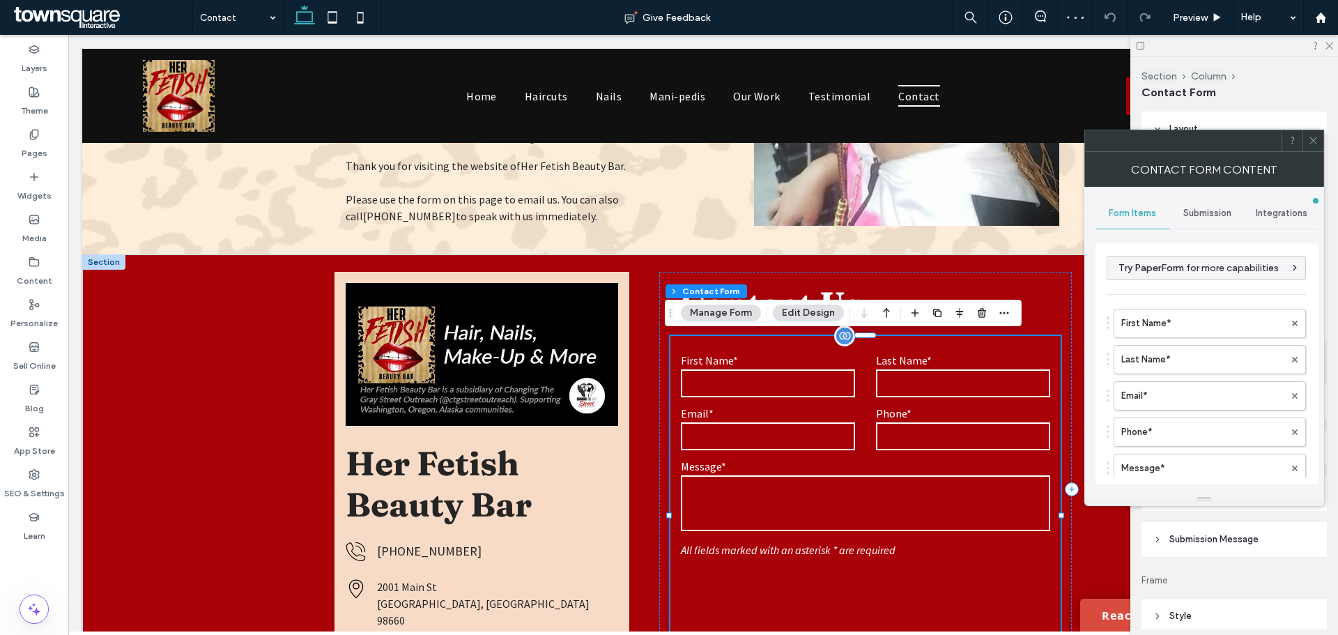
type input "*"
type input "***"
click at [1324, 141] on div "Layout Form alignment Left Right Items Fields Field Style Field Text Background…" at bounding box center [1239, 371] width 194 height 518
click at [1315, 146] on span at bounding box center [1313, 140] width 10 height 21
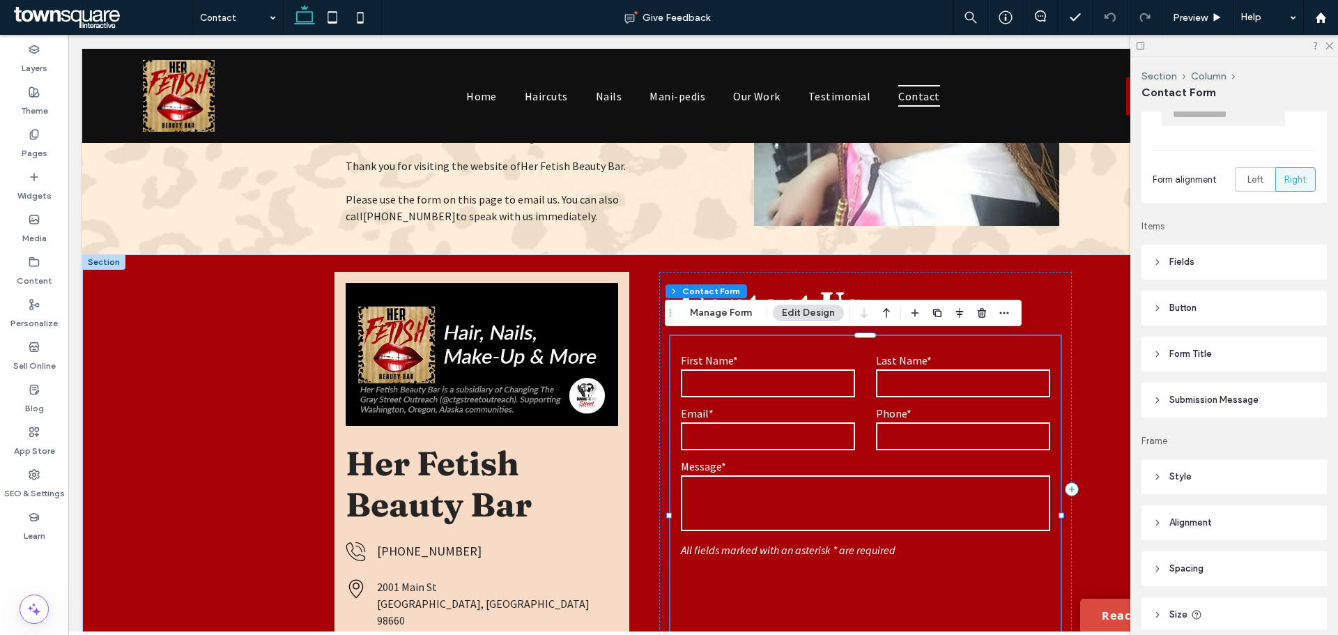
click at [1230, 408] on header "Submission Message" at bounding box center [1234, 400] width 185 height 35
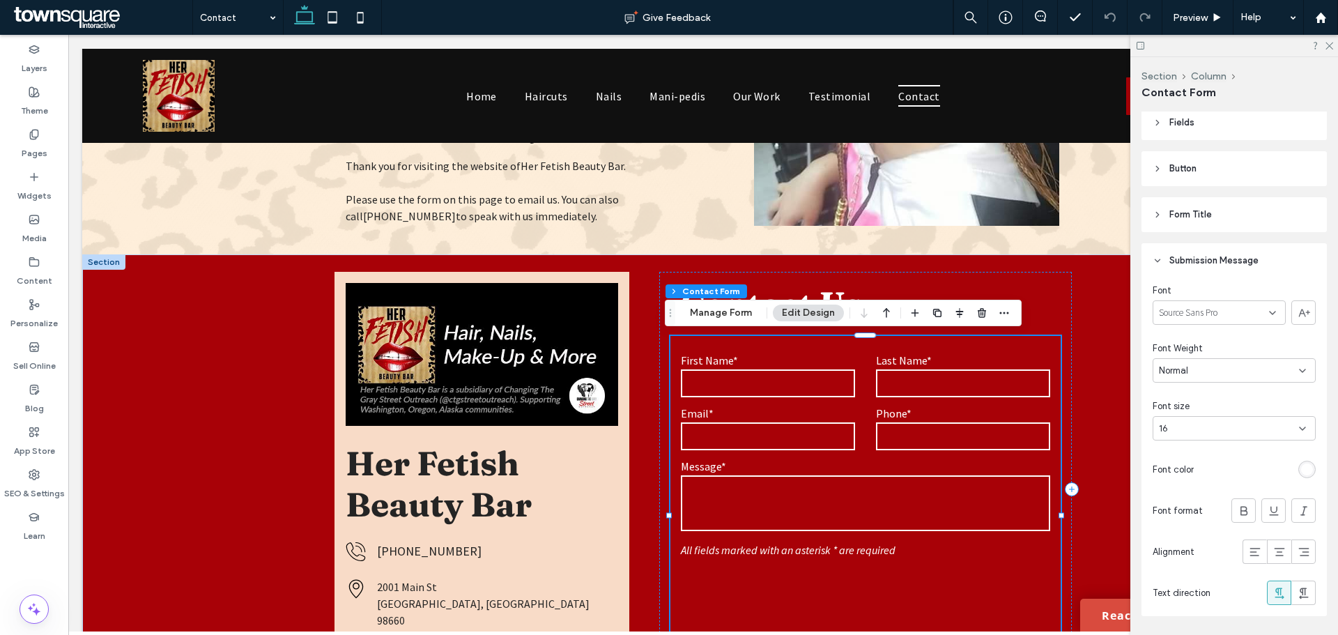
scroll to position [418, 0]
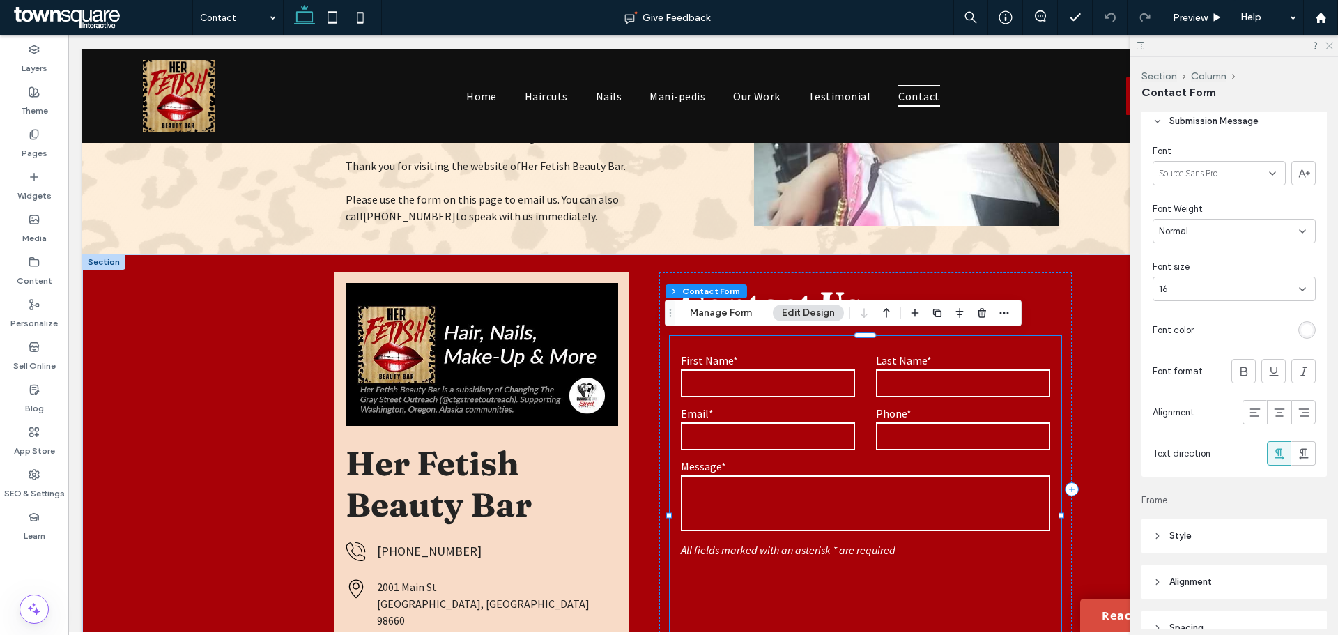
click at [1331, 49] on icon at bounding box center [1328, 44] width 9 height 9
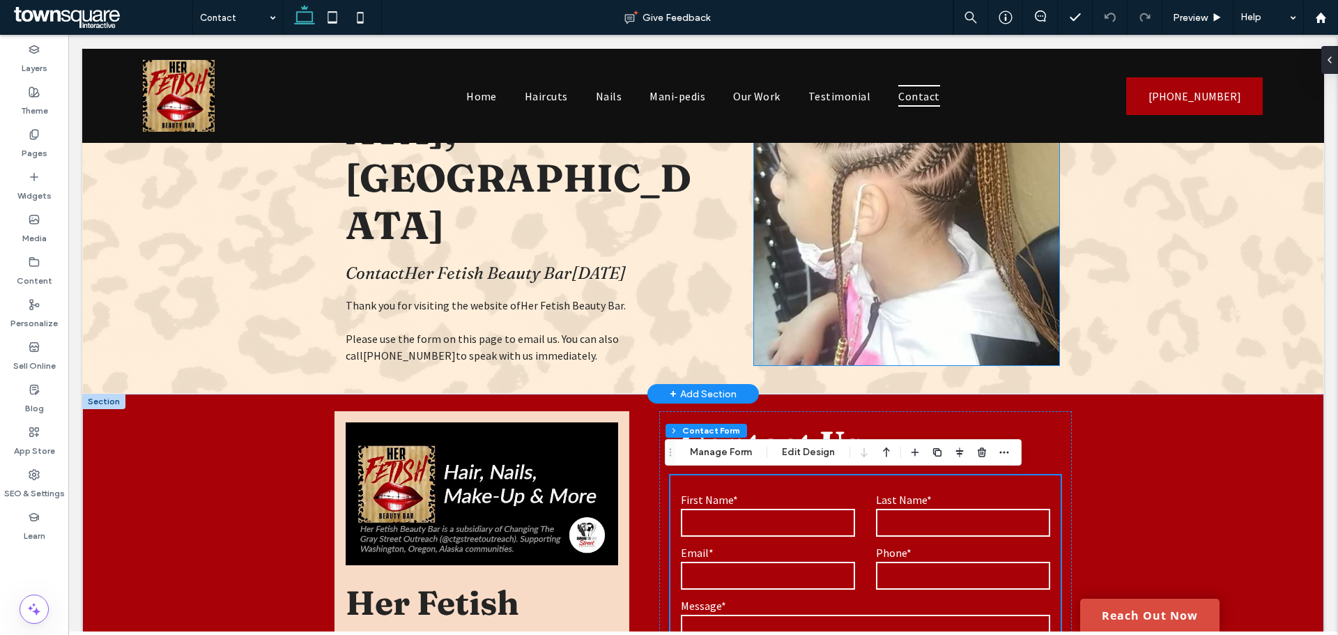
scroll to position [0, 0]
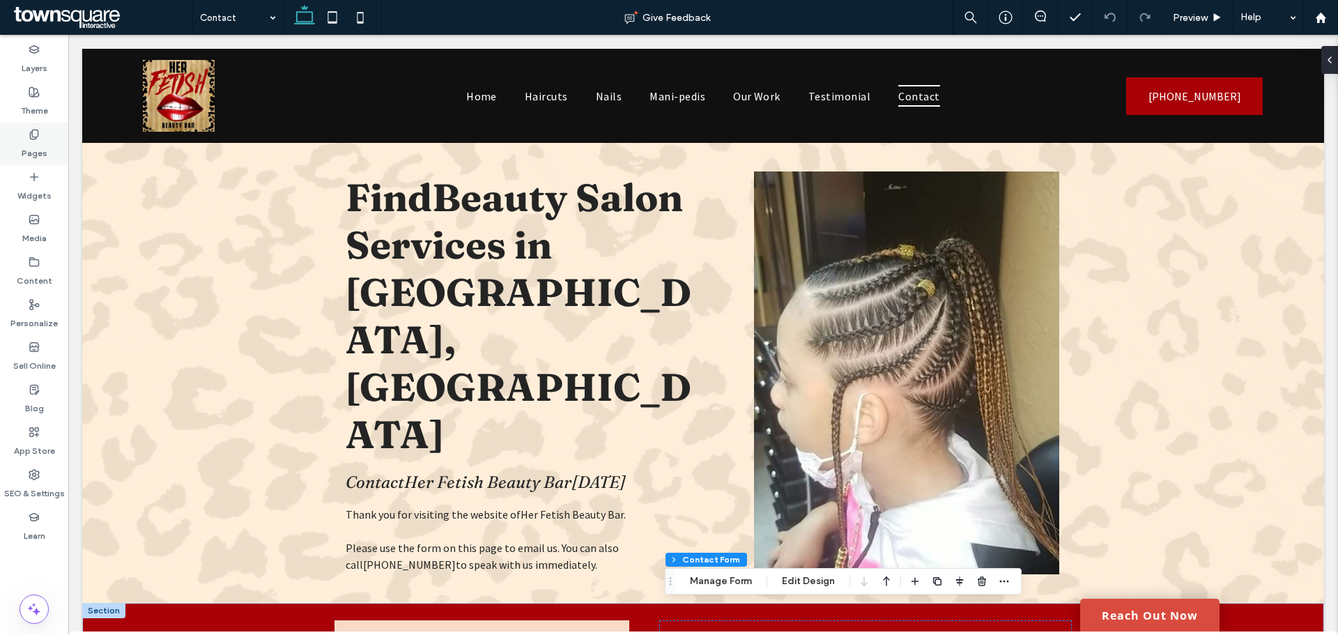
click at [22, 140] on label "Pages" at bounding box center [35, 150] width 26 height 20
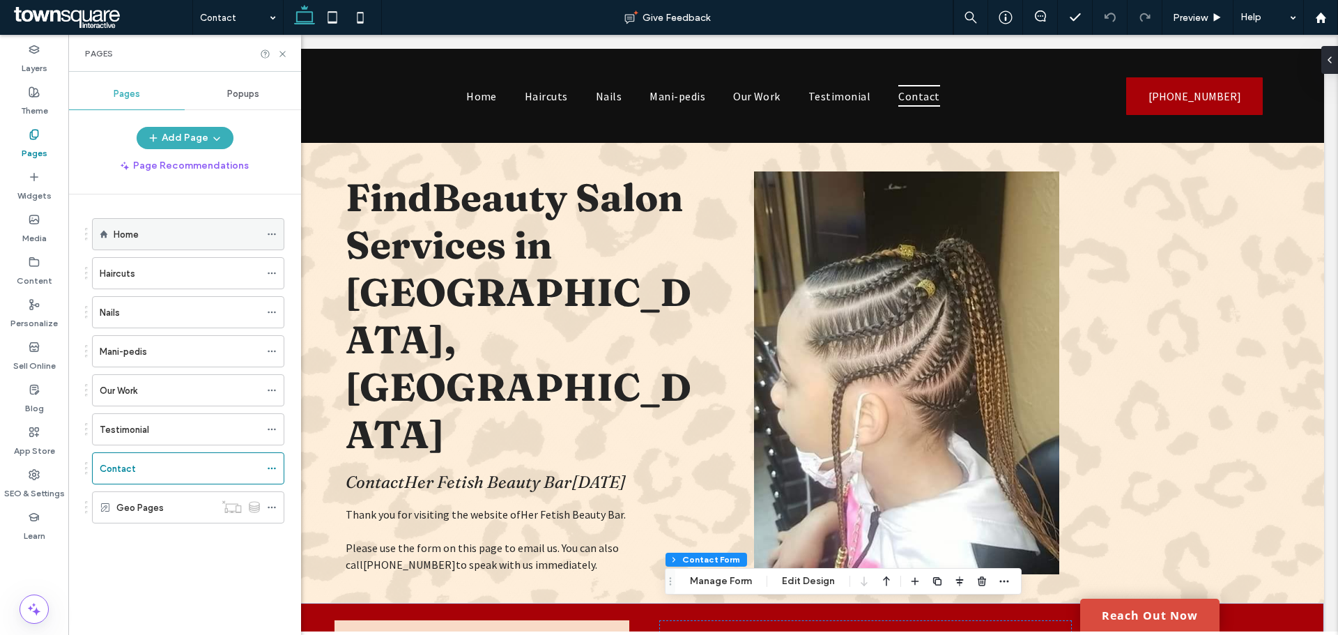
click at [127, 231] on label "Home" at bounding box center [126, 234] width 25 height 24
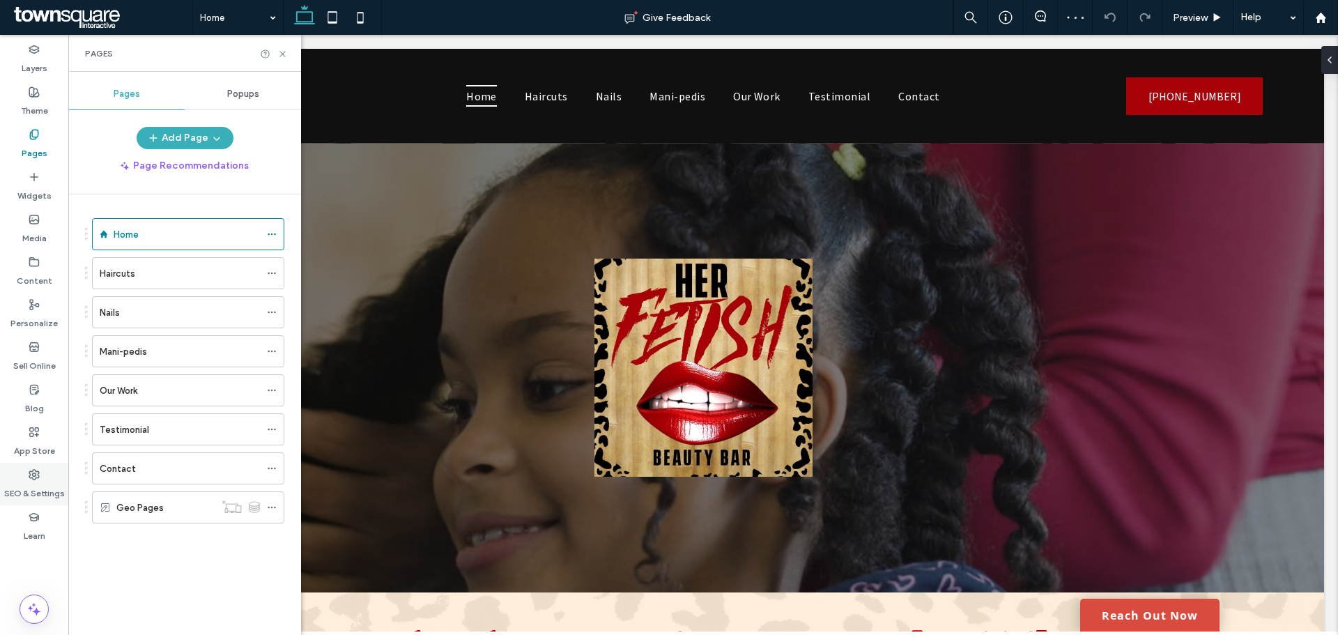
click at [52, 486] on label "SEO & Settings" at bounding box center [34, 490] width 61 height 20
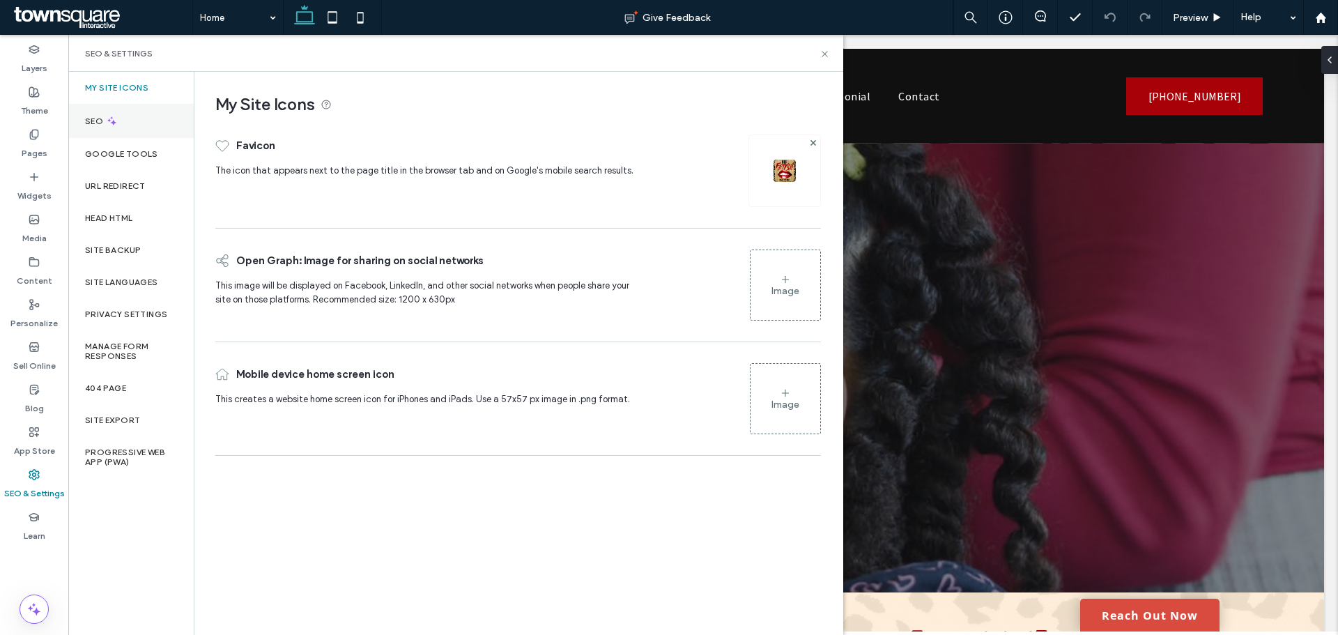
click at [49, 108] on div "Theme" at bounding box center [34, 101] width 68 height 43
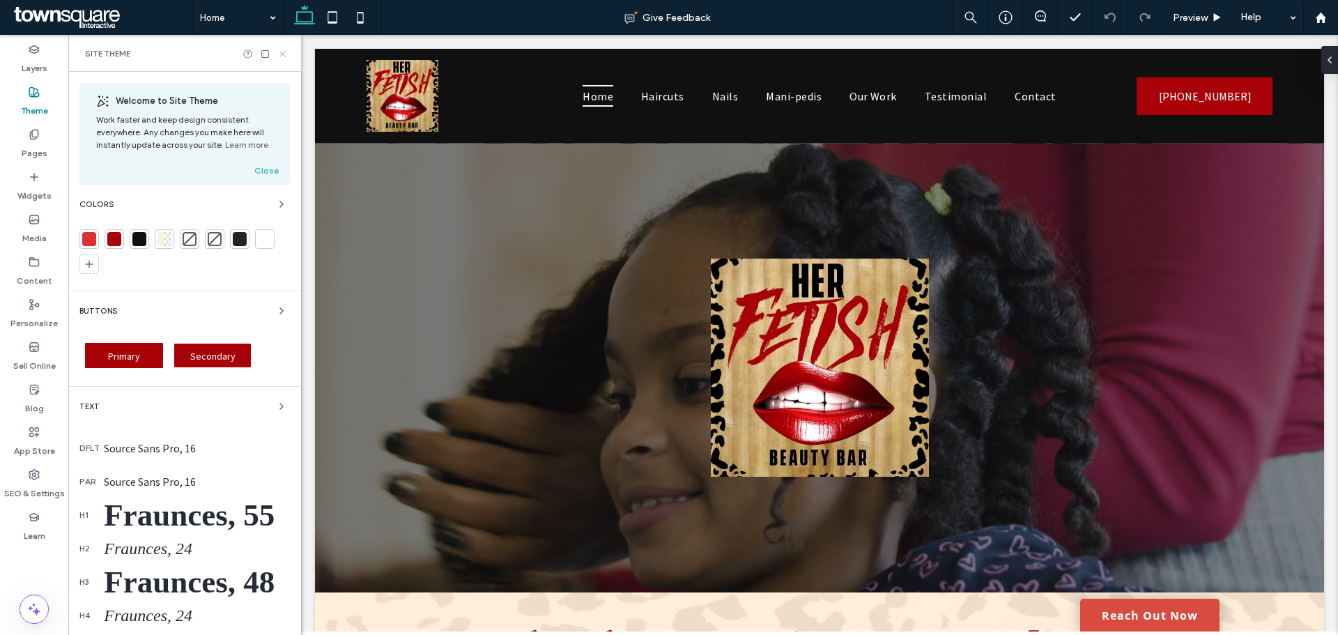
click at [284, 52] on icon at bounding box center [282, 54] width 10 height 10
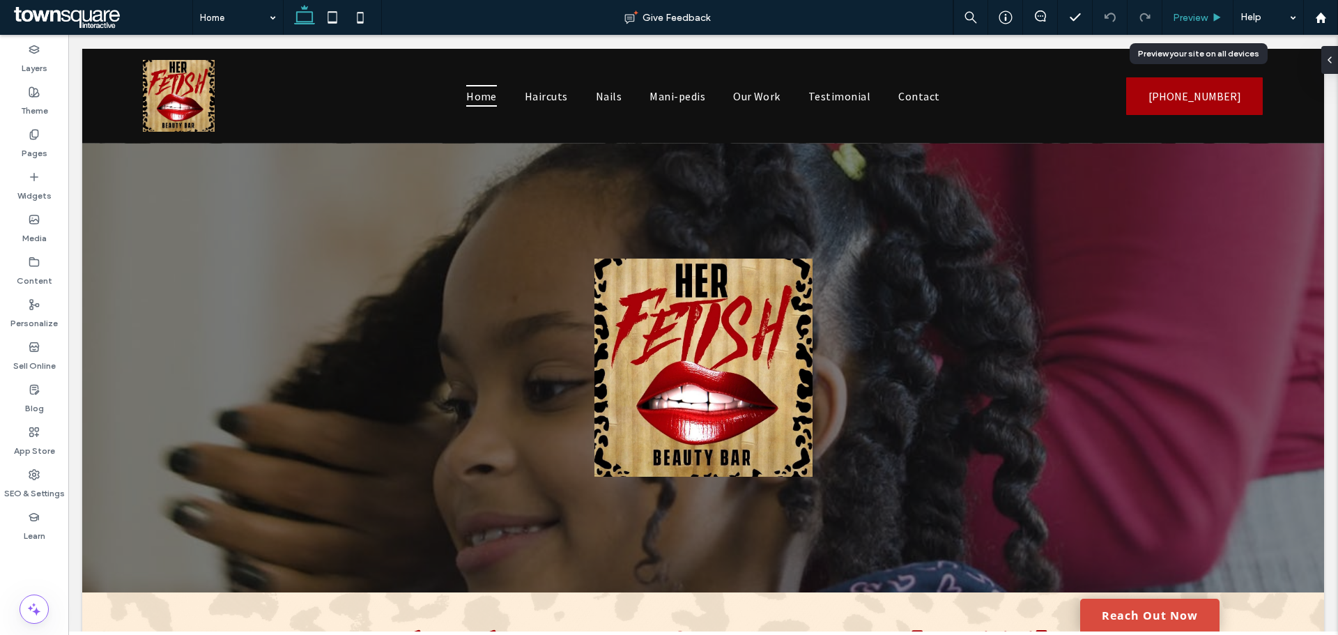
click at [1198, 15] on span "Preview" at bounding box center [1190, 18] width 35 height 12
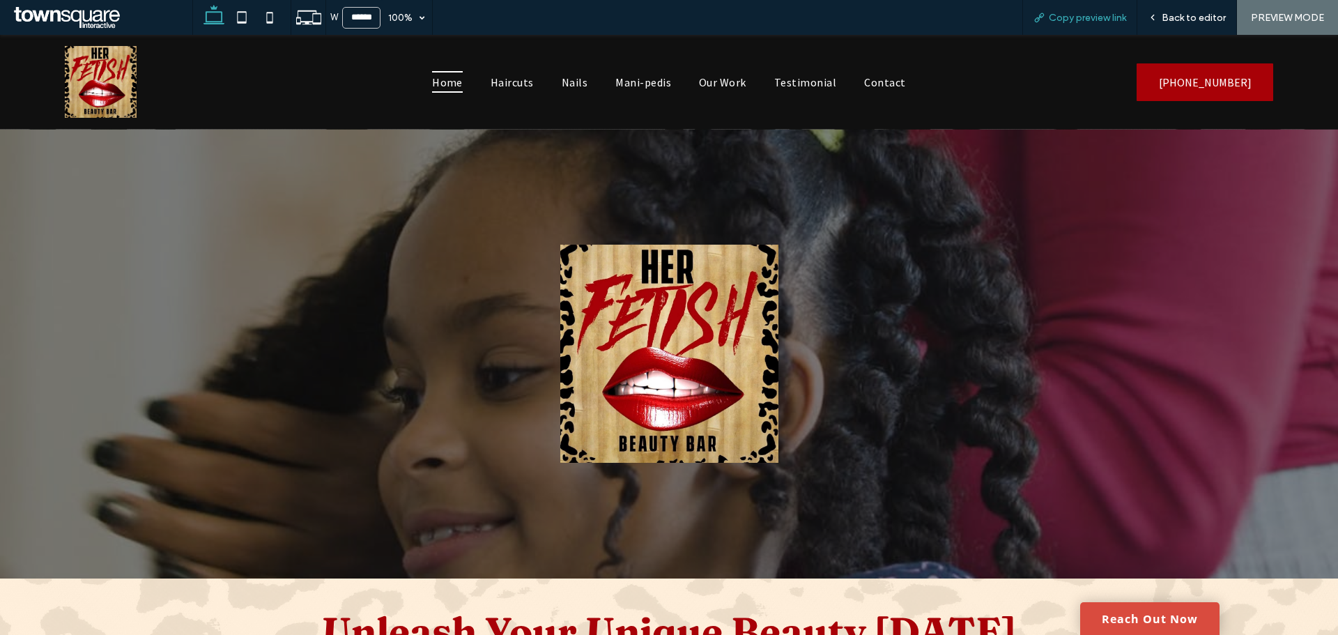
click at [1098, 12] on span "Copy preview link" at bounding box center [1087, 18] width 77 height 12
click at [1083, 13] on span "Copy preview link" at bounding box center [1087, 18] width 77 height 12
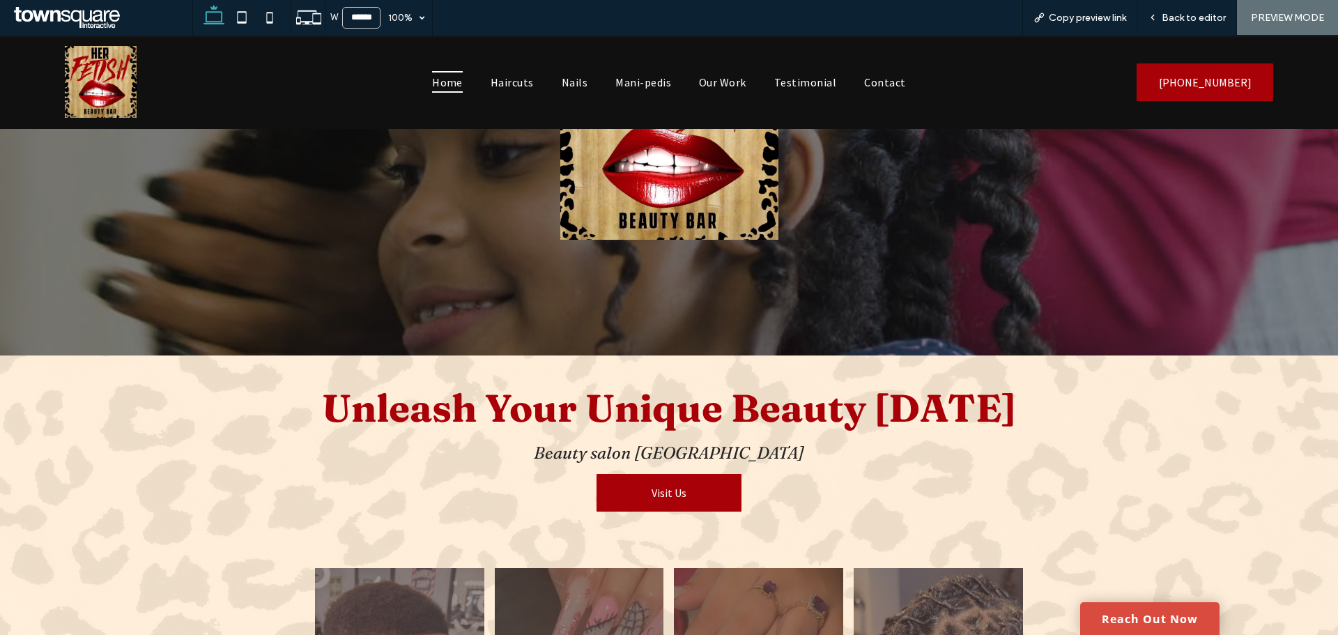
scroll to position [418, 0]
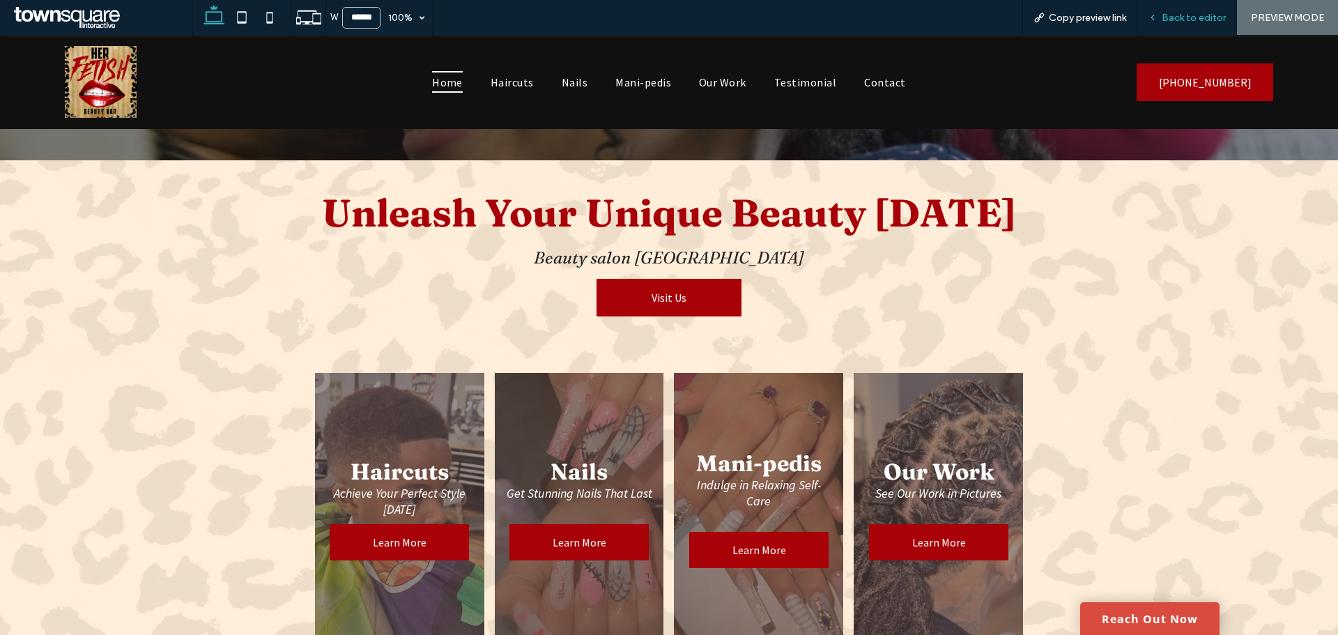
click at [1161, 26] on div "Back to editor" at bounding box center [1188, 17] width 100 height 35
click at [1197, 14] on span "Back to editor" at bounding box center [1194, 18] width 64 height 12
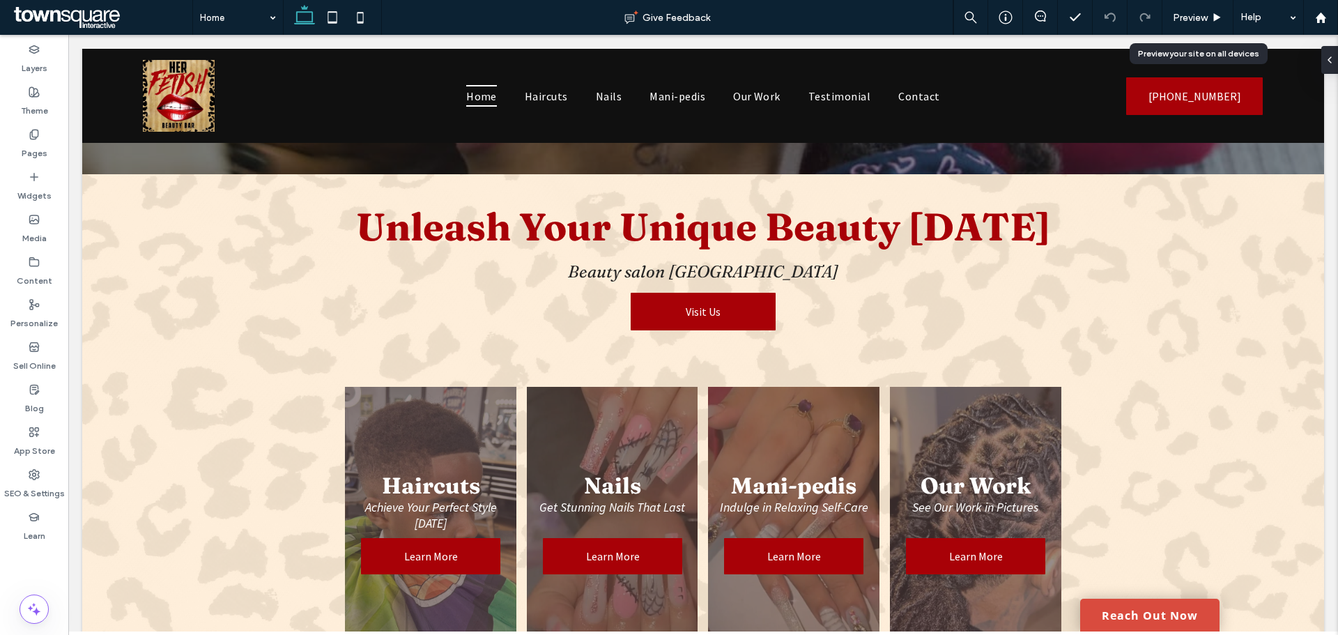
scroll to position [432, 0]
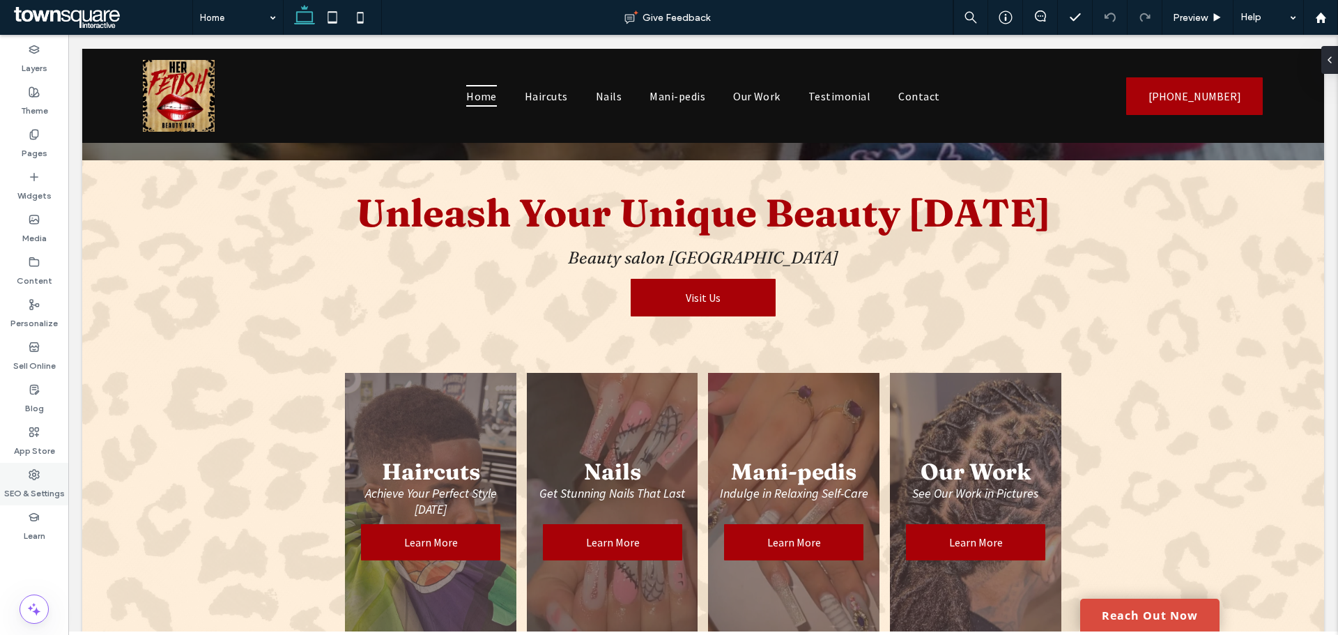
click at [22, 498] on label "SEO & Settings" at bounding box center [34, 490] width 61 height 20
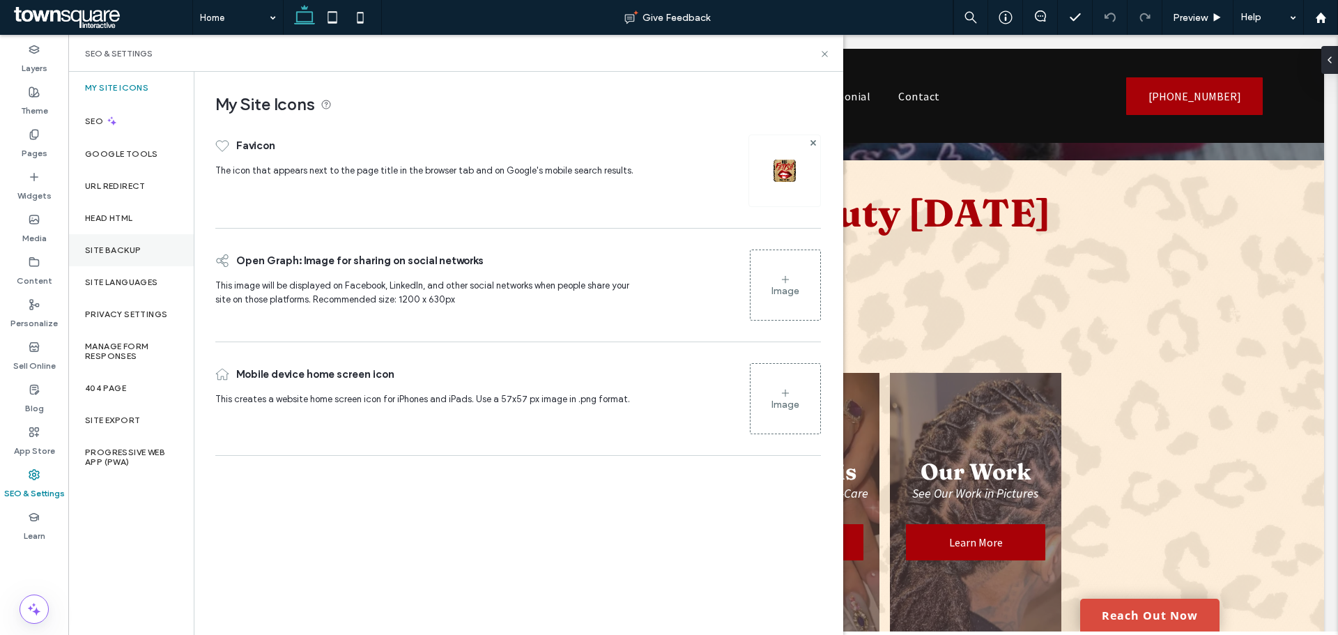
click at [95, 255] on div "Site Backup" at bounding box center [130, 250] width 125 height 32
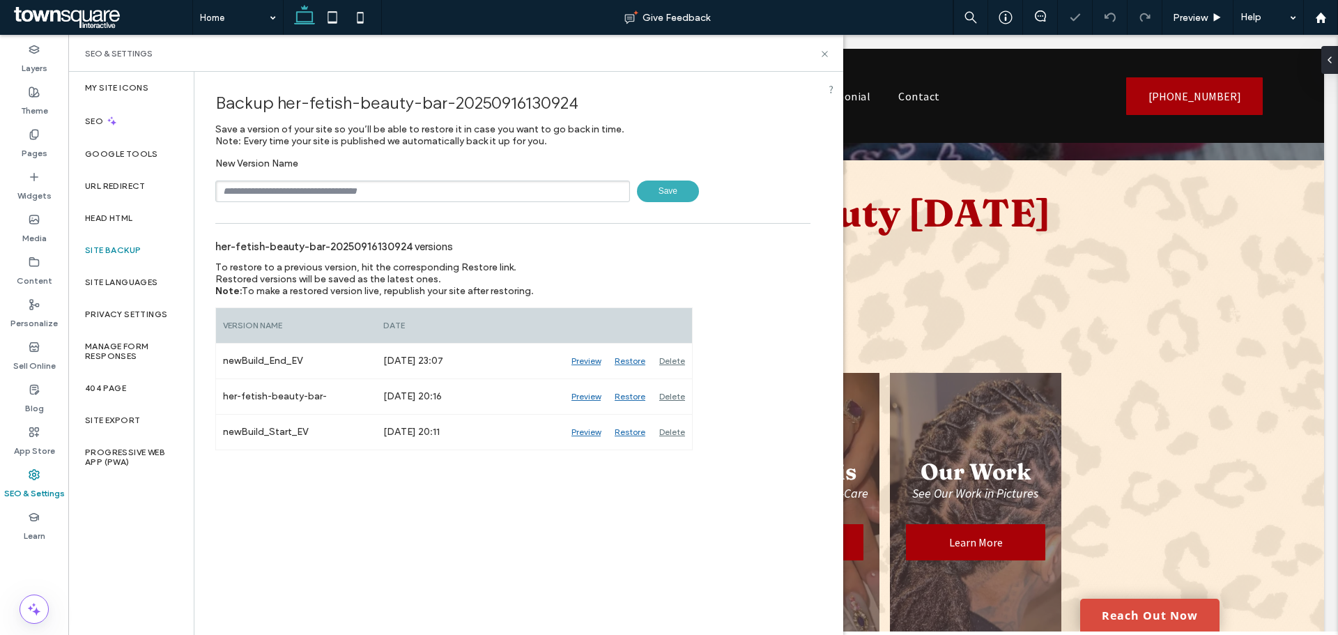
click at [342, 190] on input "text" at bounding box center [422, 192] width 415 height 22
type input "**********"
click at [650, 191] on span "Save" at bounding box center [668, 192] width 62 height 22
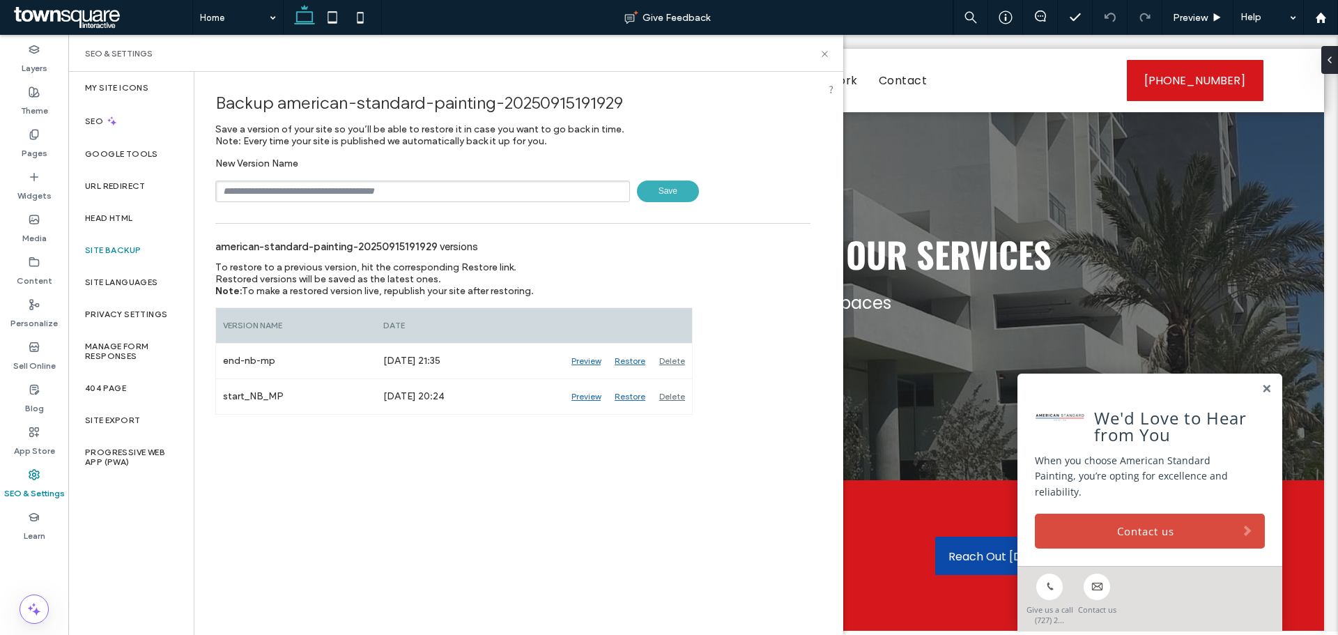
click at [352, 188] on input "text" at bounding box center [422, 192] width 415 height 22
type input "**********"
click at [659, 200] on span "Save" at bounding box center [668, 192] width 62 height 22
click at [828, 54] on icon at bounding box center [825, 54] width 10 height 10
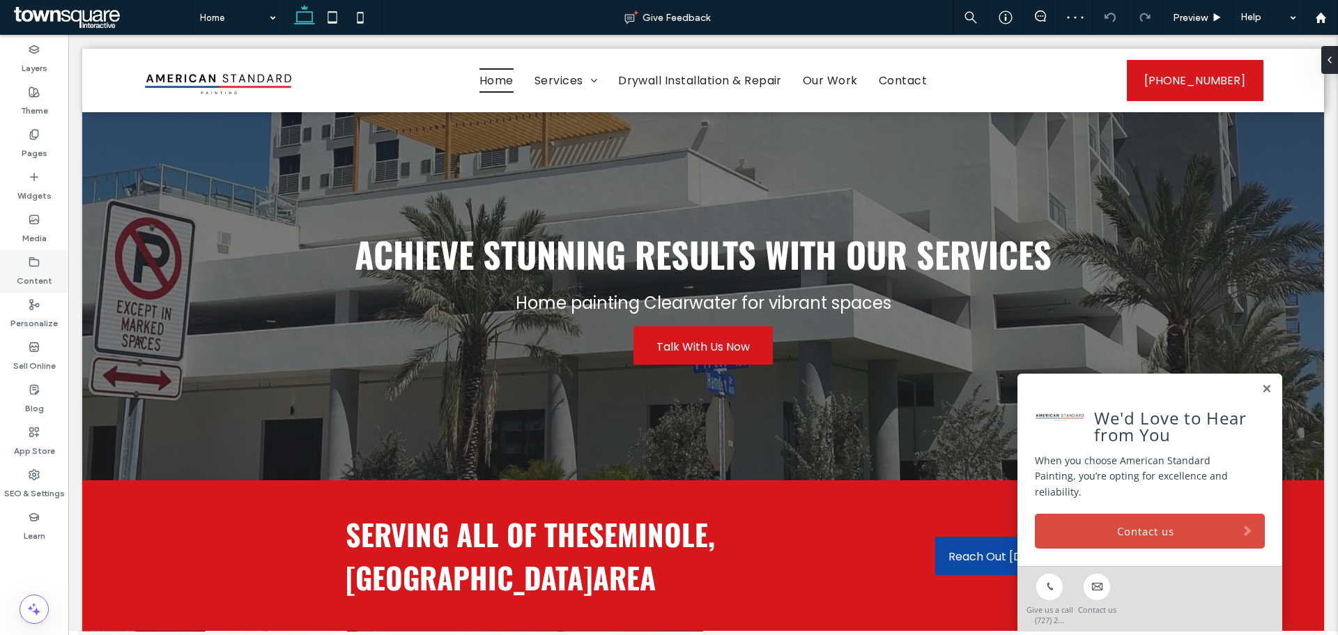
click at [22, 267] on div "Content" at bounding box center [34, 271] width 68 height 43
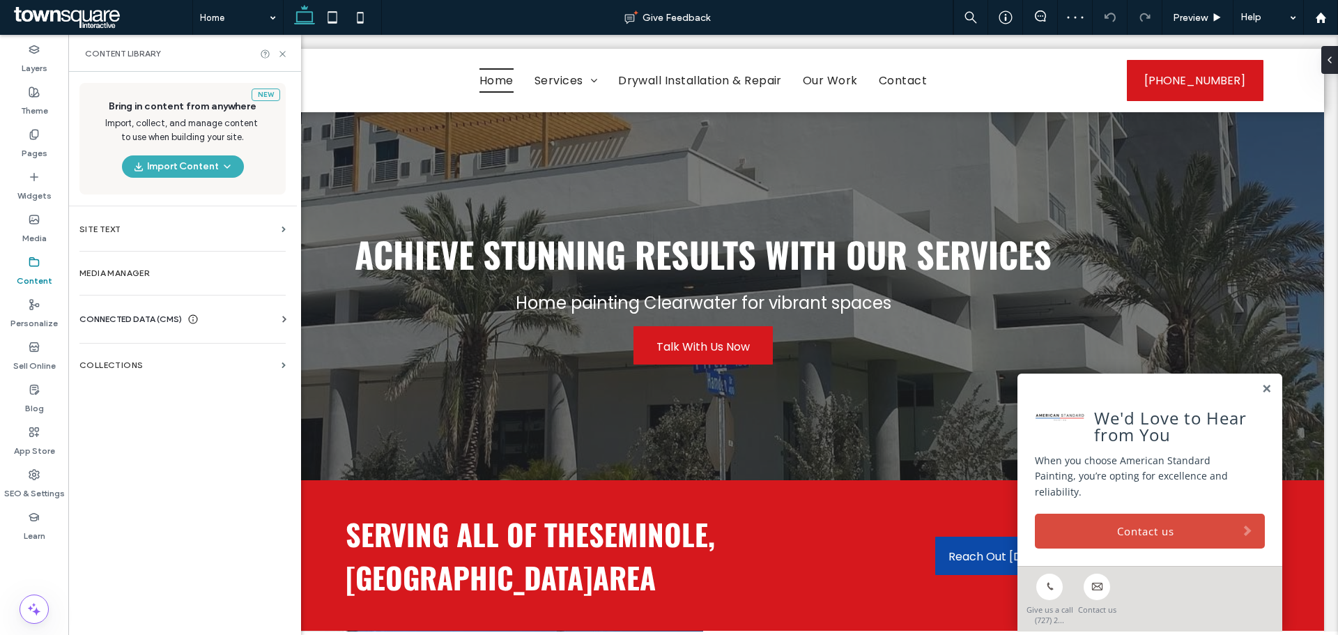
click at [136, 309] on div "CONNECTED DATA (CMS) Business Info Business Text Business Images Find and Repla…" at bounding box center [182, 319] width 229 height 36
click at [282, 321] on icon at bounding box center [284, 319] width 14 height 14
click at [167, 360] on section "Business Info" at bounding box center [185, 353] width 212 height 32
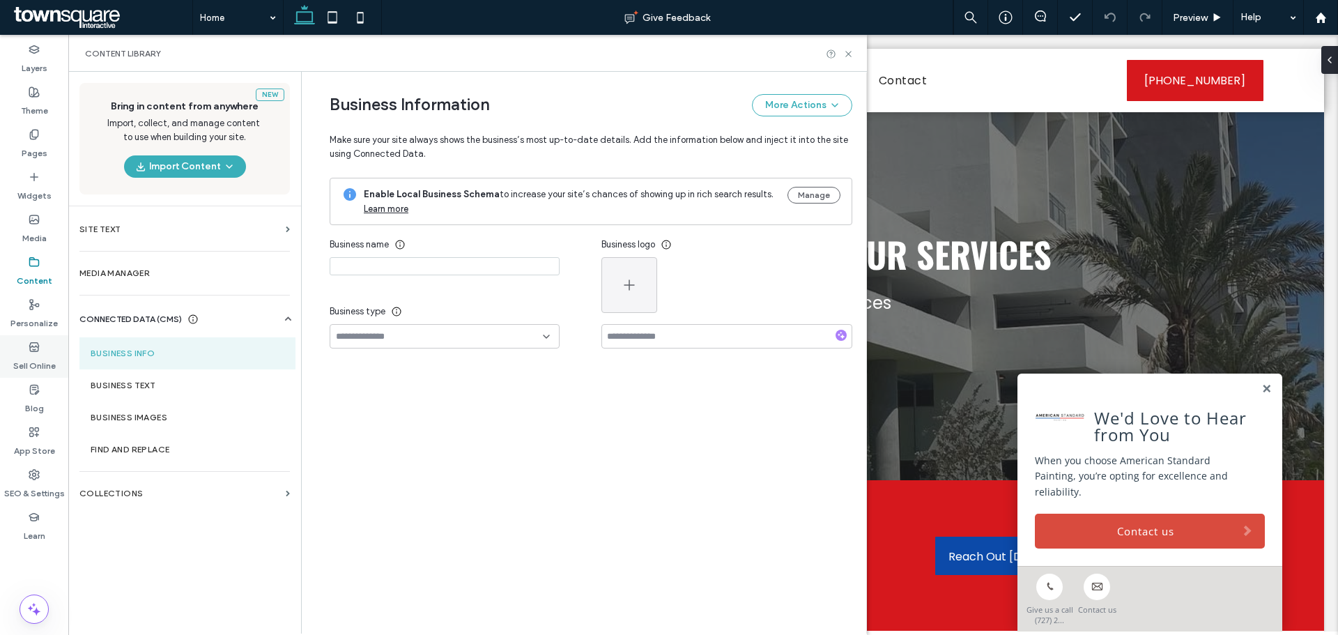
type input "**********"
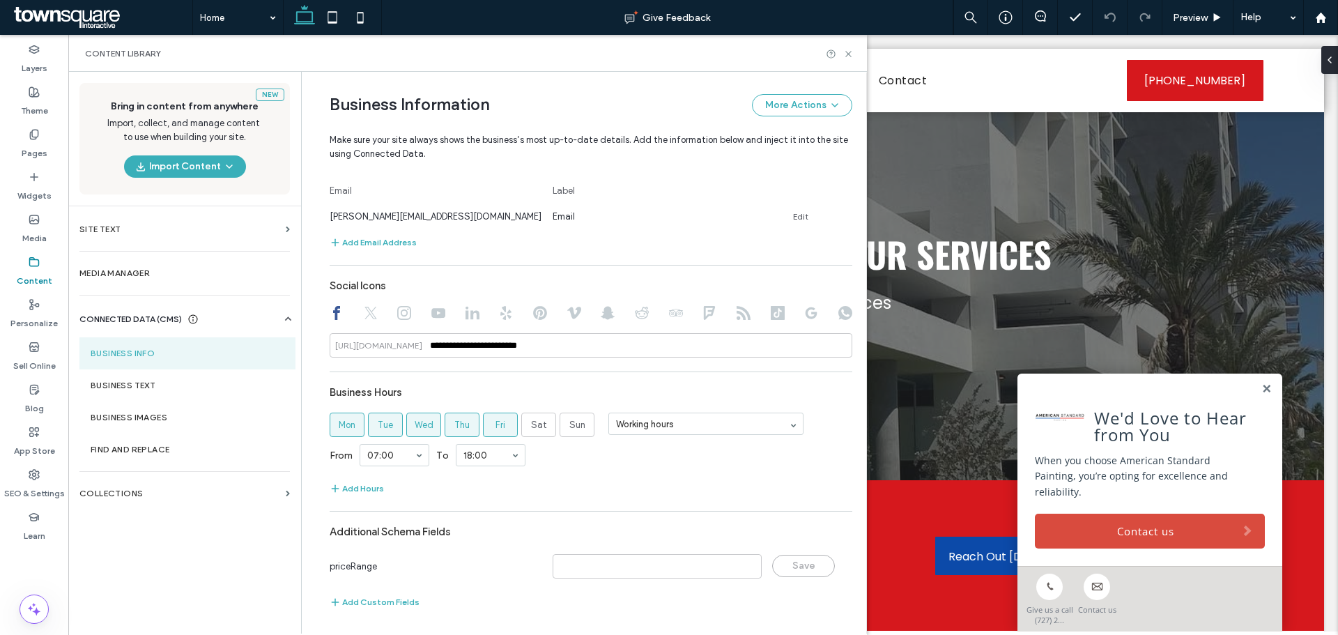
scroll to position [571, 0]
click at [175, 381] on label "Business Text" at bounding box center [188, 386] width 194 height 10
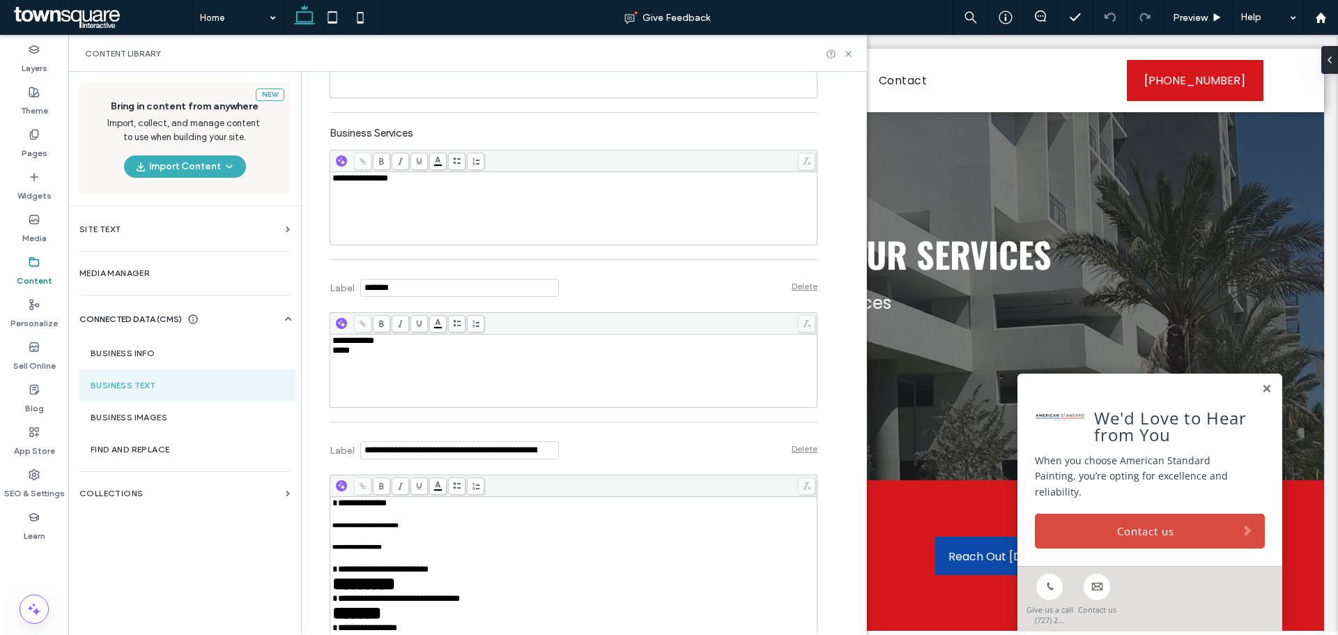
scroll to position [627, 0]
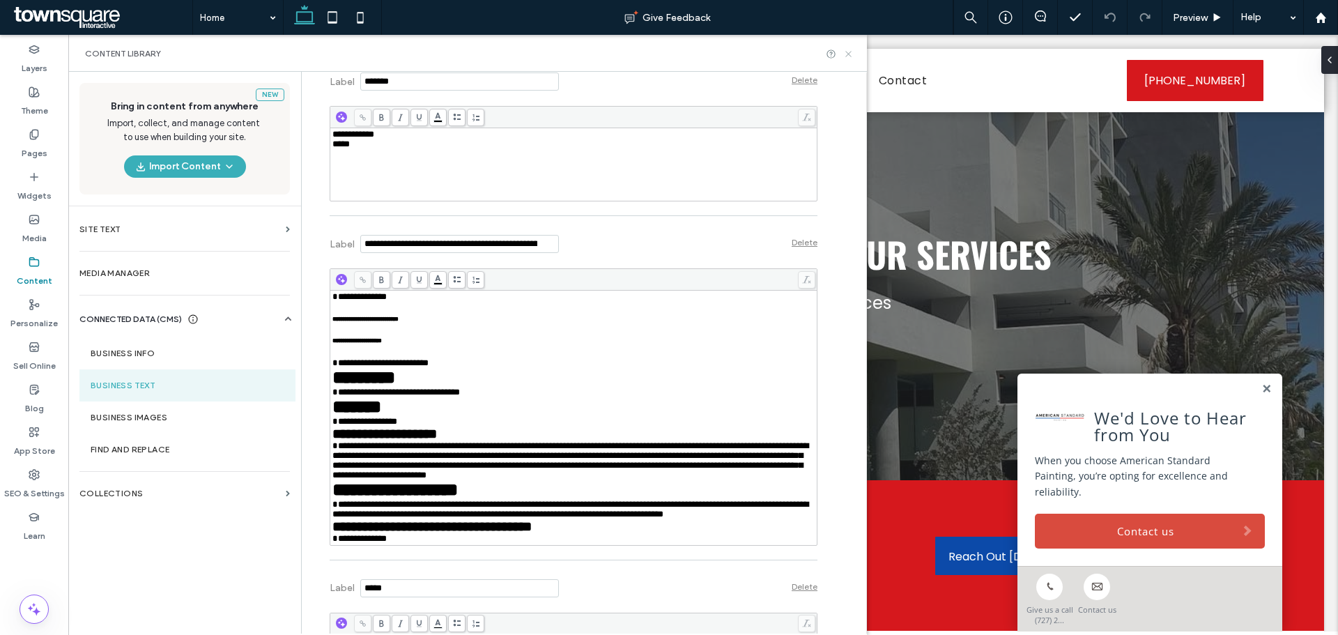
click at [848, 53] on use at bounding box center [848, 54] width 6 height 6
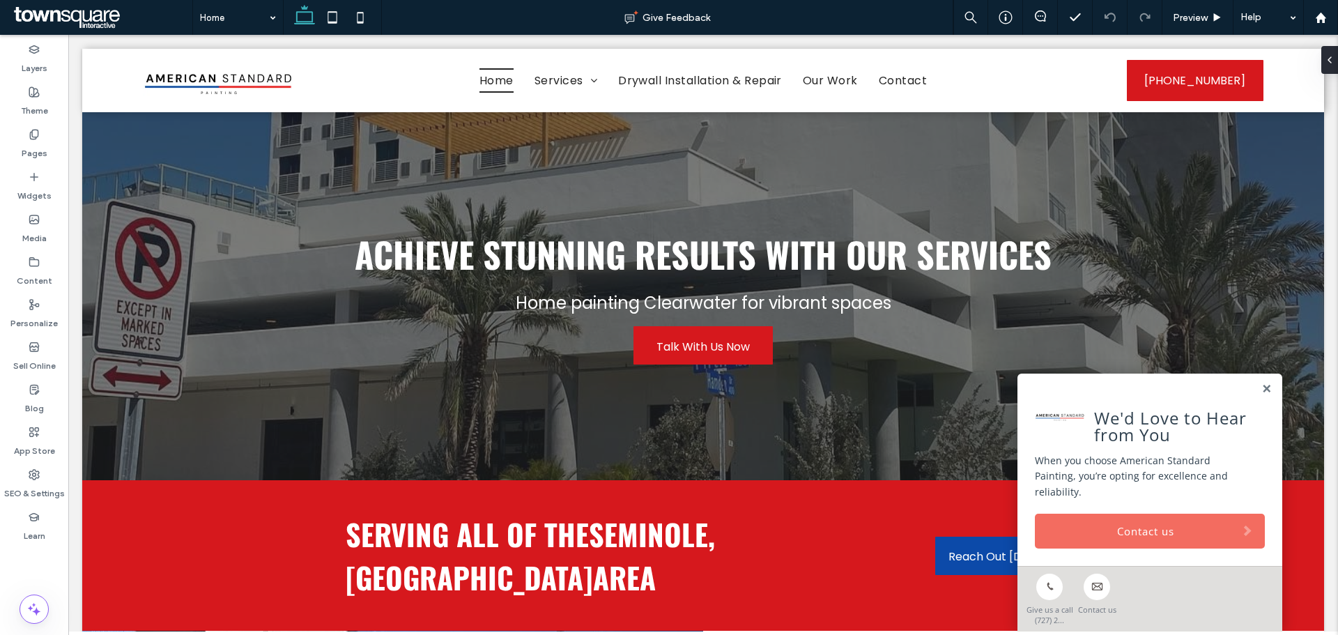
click at [1133, 537] on link "Contact us" at bounding box center [1150, 531] width 230 height 35
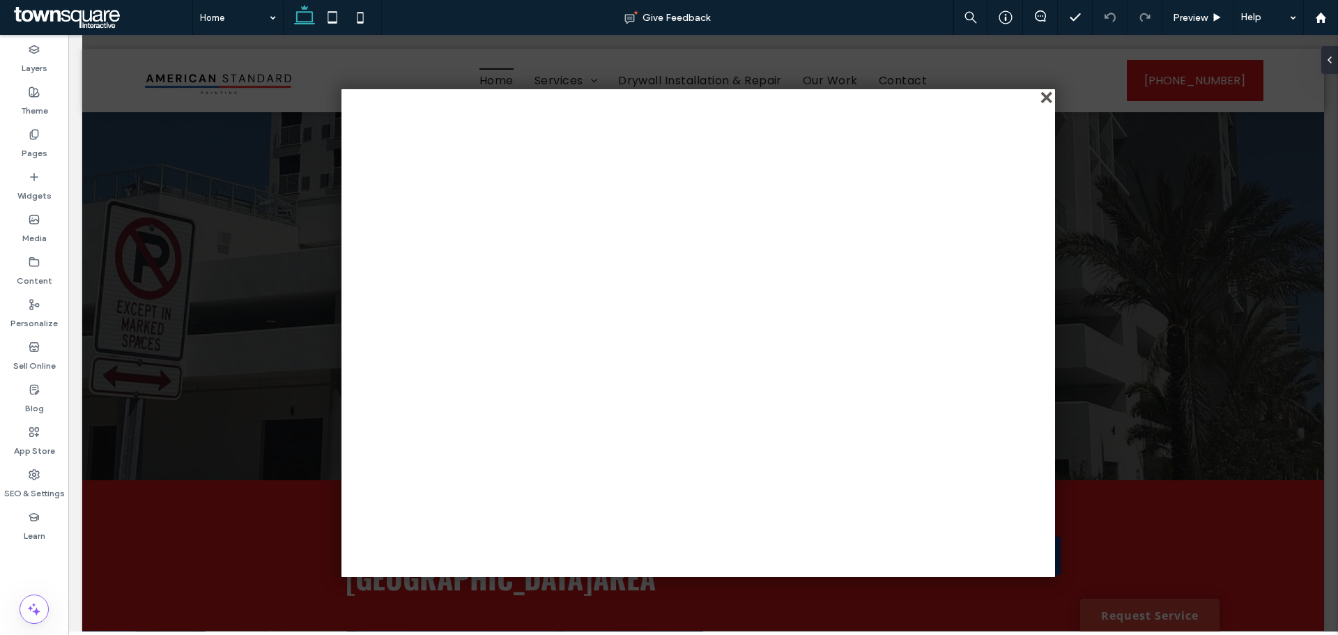
click at [1047, 100] on div "close" at bounding box center [1048, 98] width 10 height 10
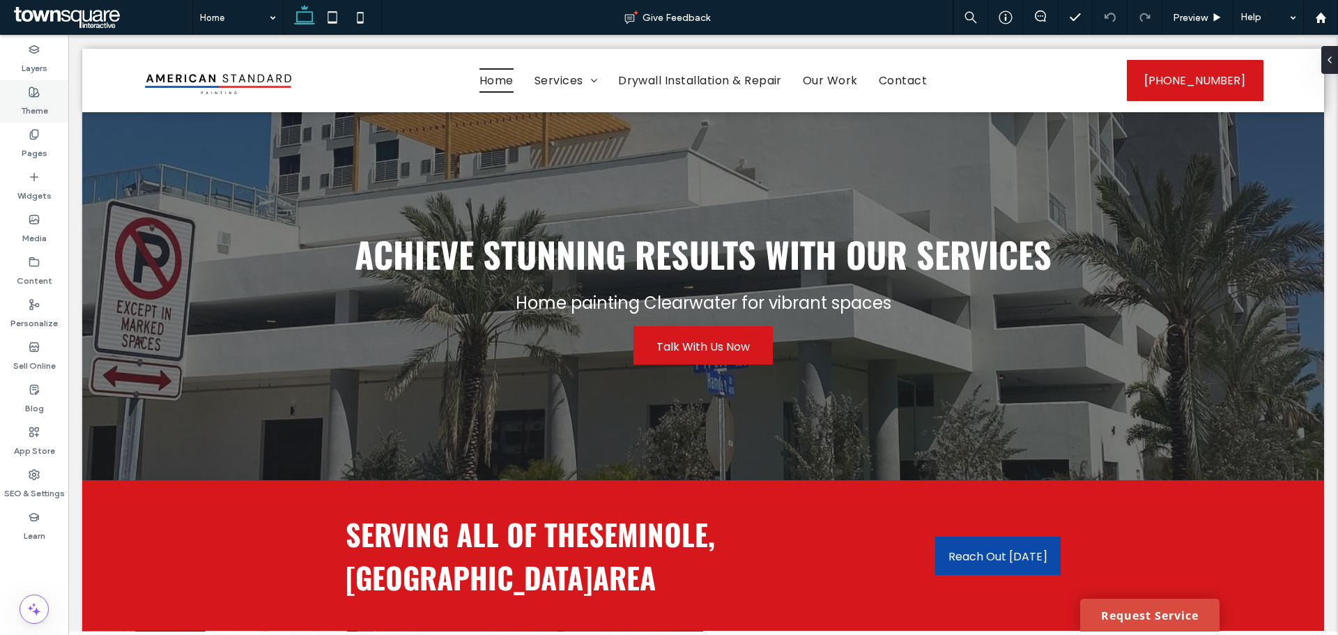
click at [54, 105] on div "Theme" at bounding box center [34, 101] width 68 height 43
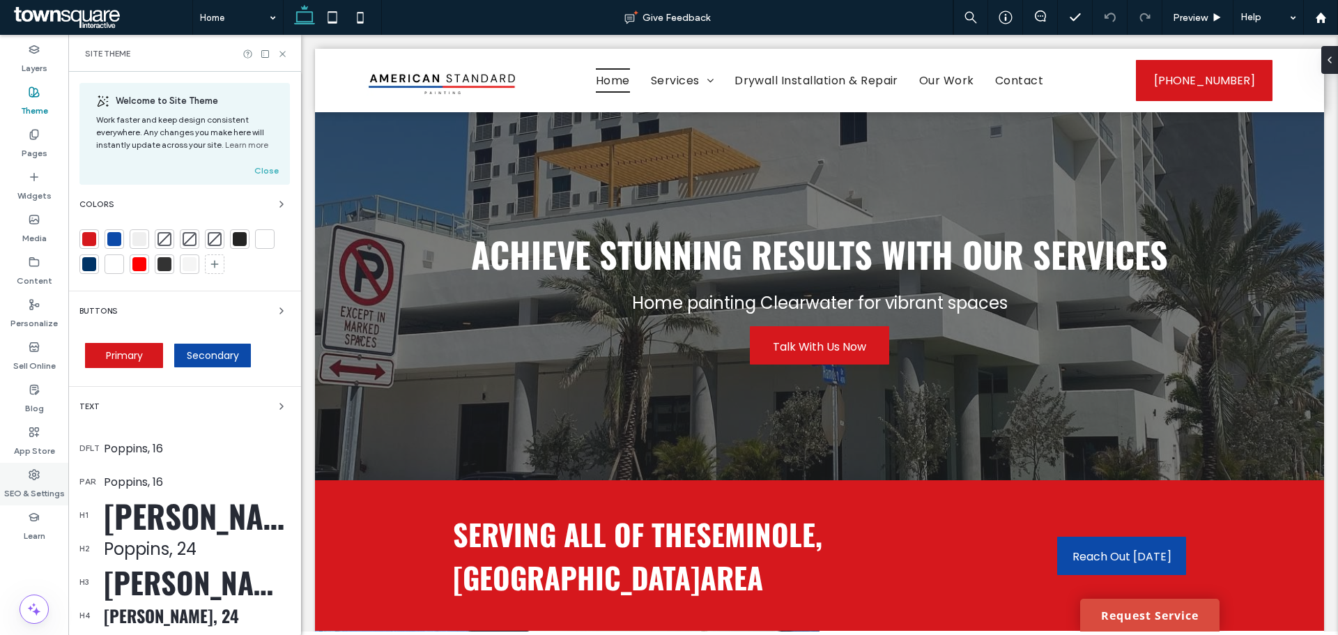
click at [36, 469] on icon at bounding box center [34, 474] width 11 height 11
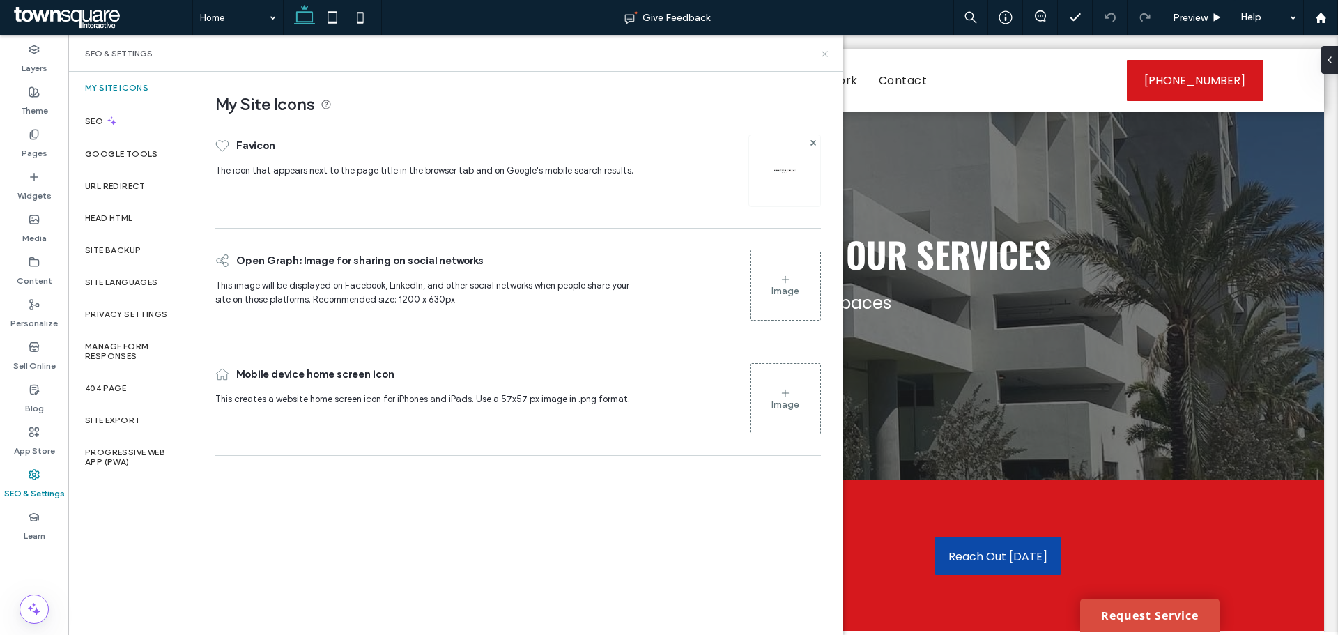
click at [829, 54] on icon at bounding box center [825, 54] width 10 height 10
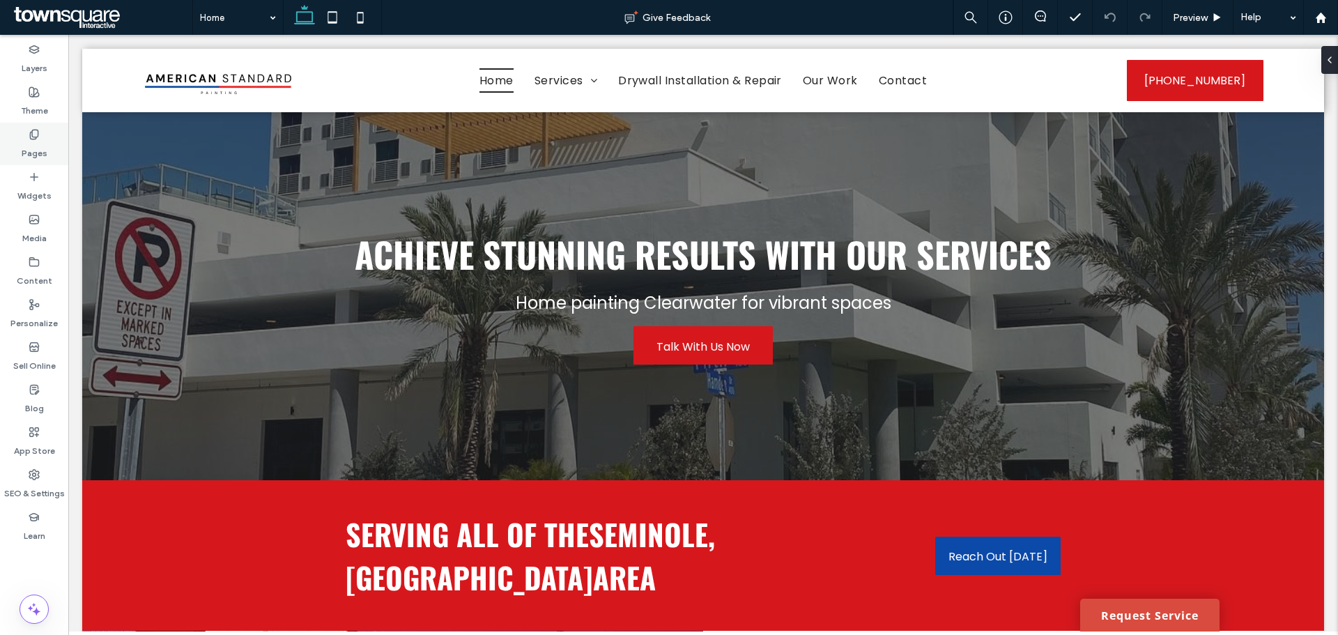
click at [19, 154] on div "Pages" at bounding box center [34, 144] width 68 height 43
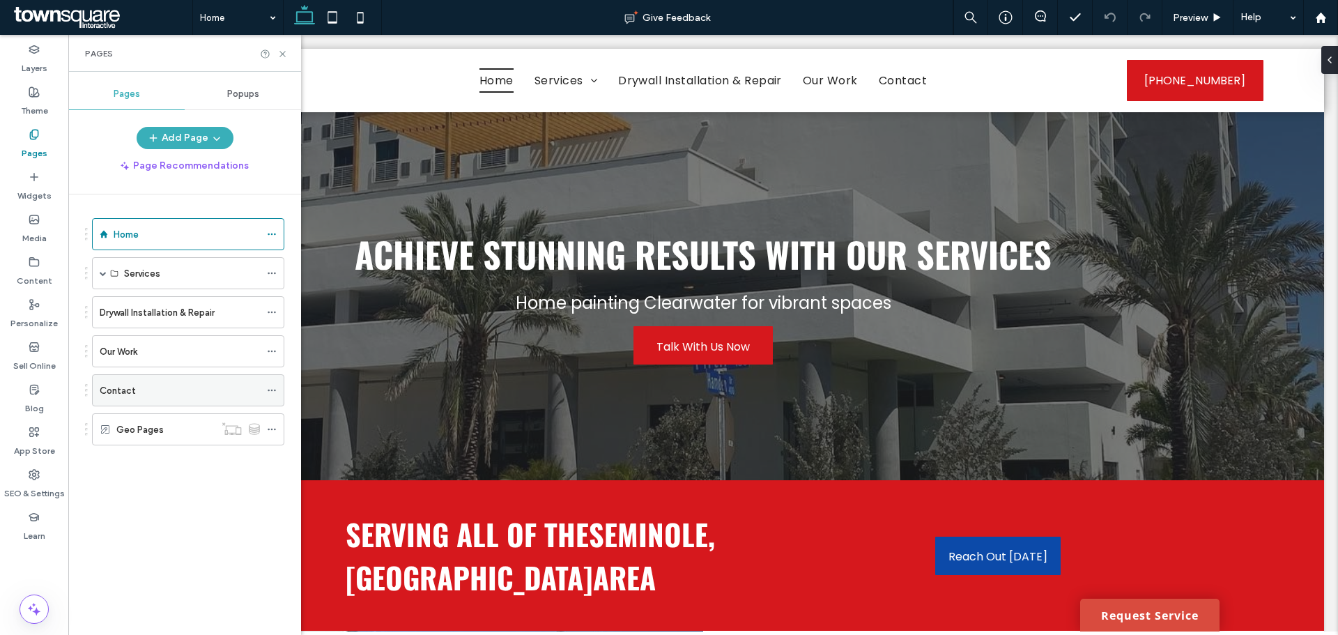
click at [128, 395] on label "Contact" at bounding box center [118, 390] width 36 height 24
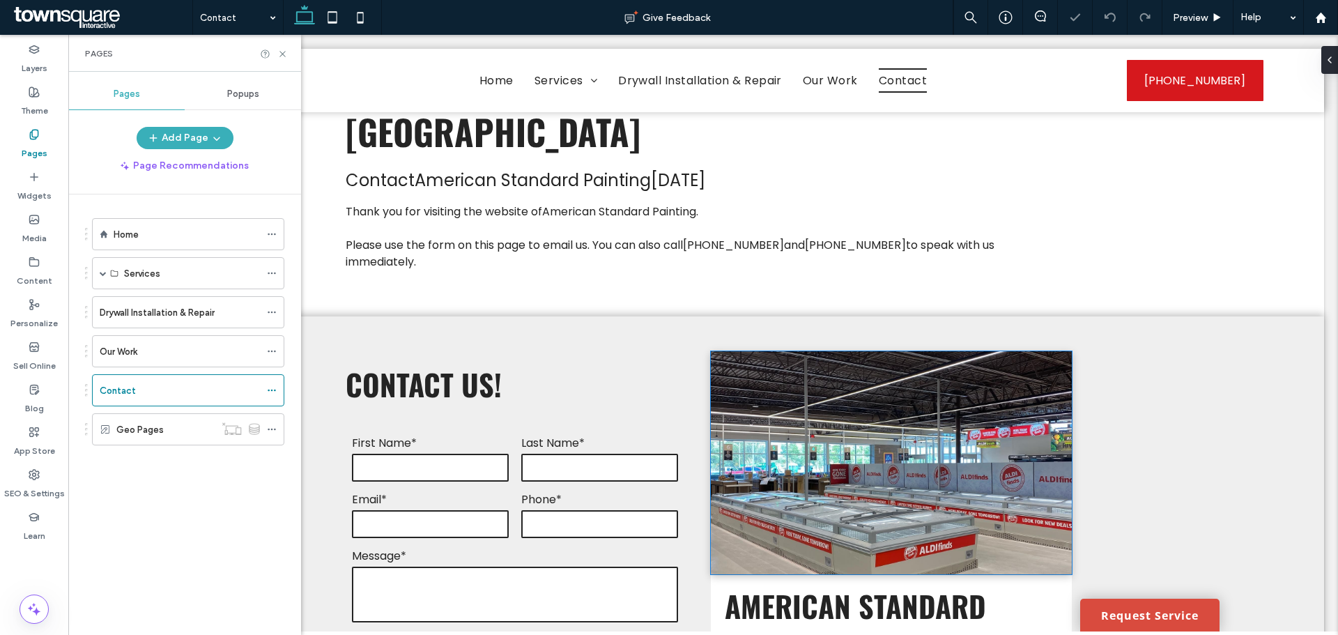
scroll to position [209, 0]
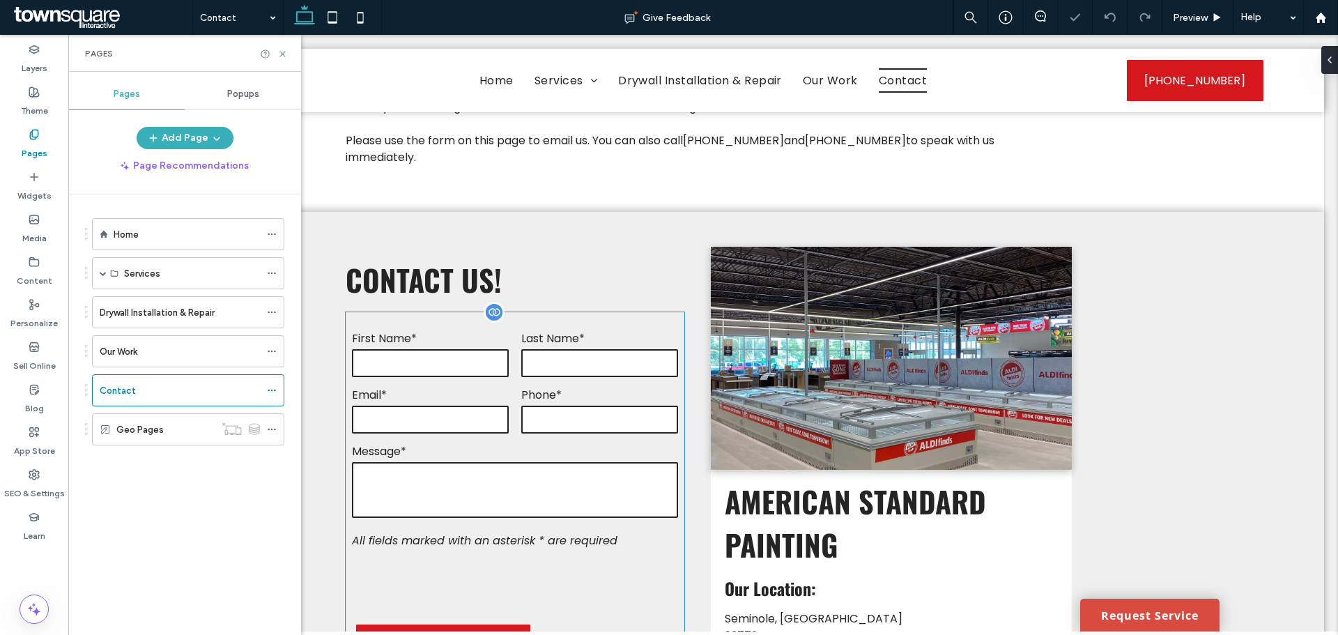
click at [580, 406] on input "tel" at bounding box center [599, 420] width 157 height 28
click at [580, 351] on div "**********" at bounding box center [515, 499] width 339 height 375
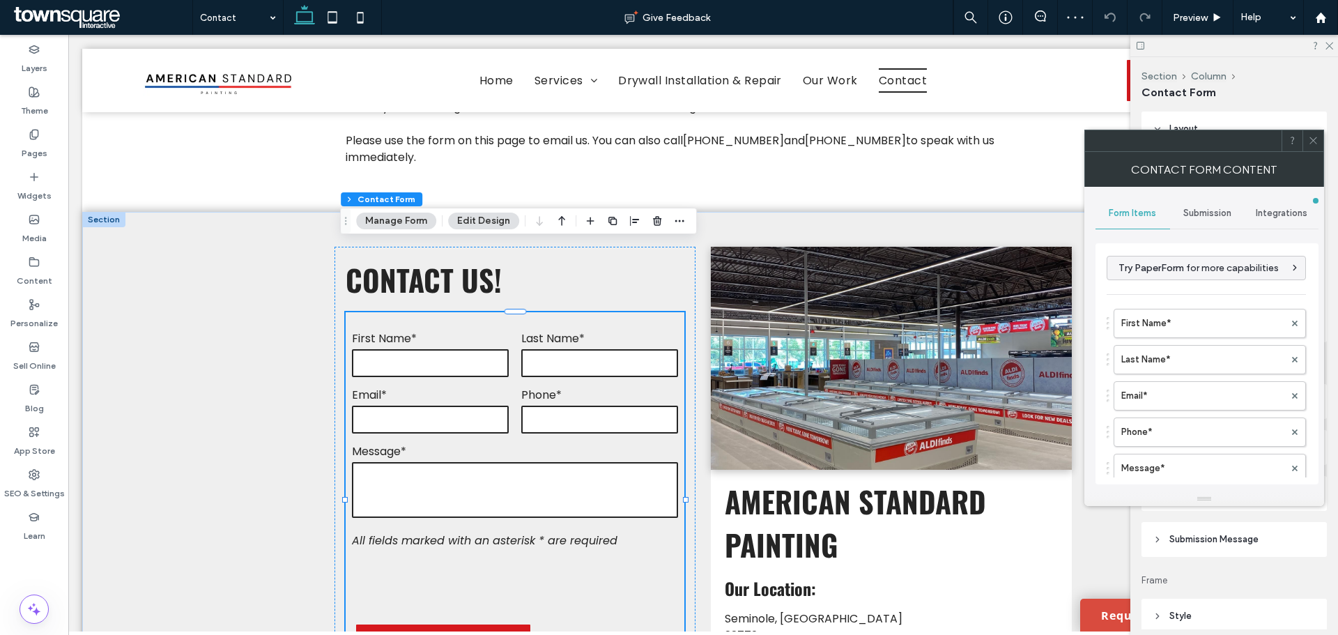
type input "*"
type input "***"
type input "*"
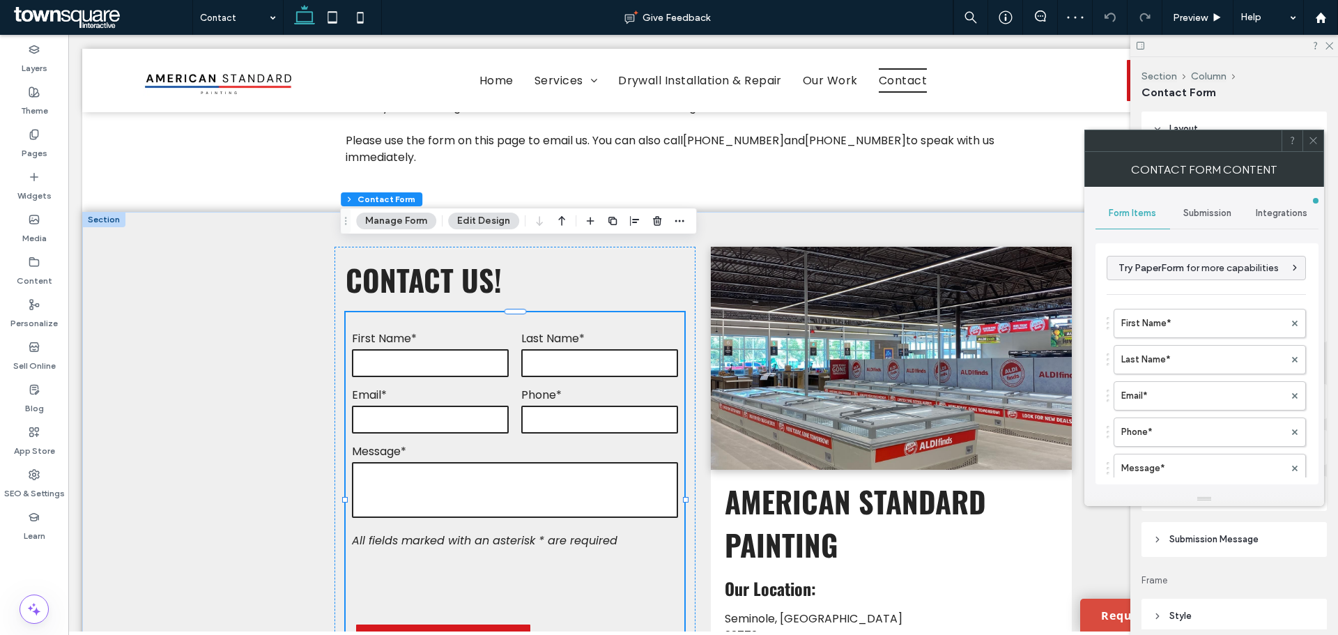
type input "***"
click at [1227, 210] on span "Submission" at bounding box center [1208, 213] width 48 height 11
click at [1308, 137] on icon at bounding box center [1313, 140] width 10 height 10
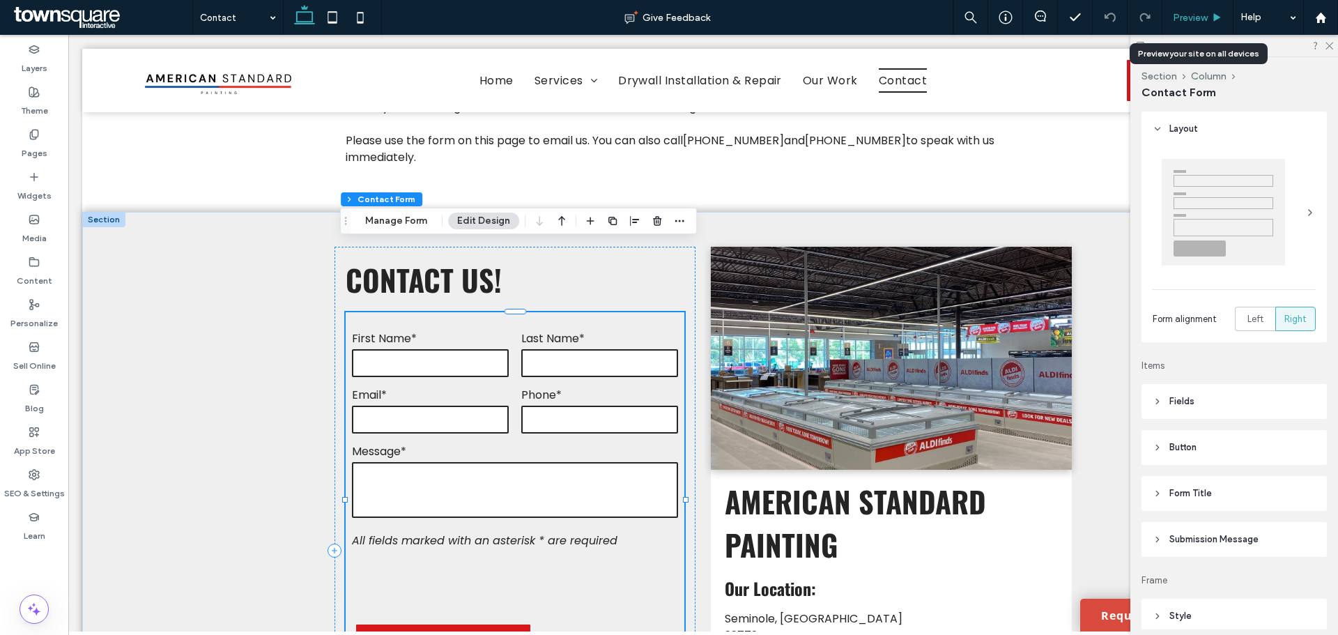
click at [1181, 31] on div "Preview" at bounding box center [1198, 17] width 71 height 35
click at [1181, 15] on span "Preview" at bounding box center [1190, 18] width 35 height 12
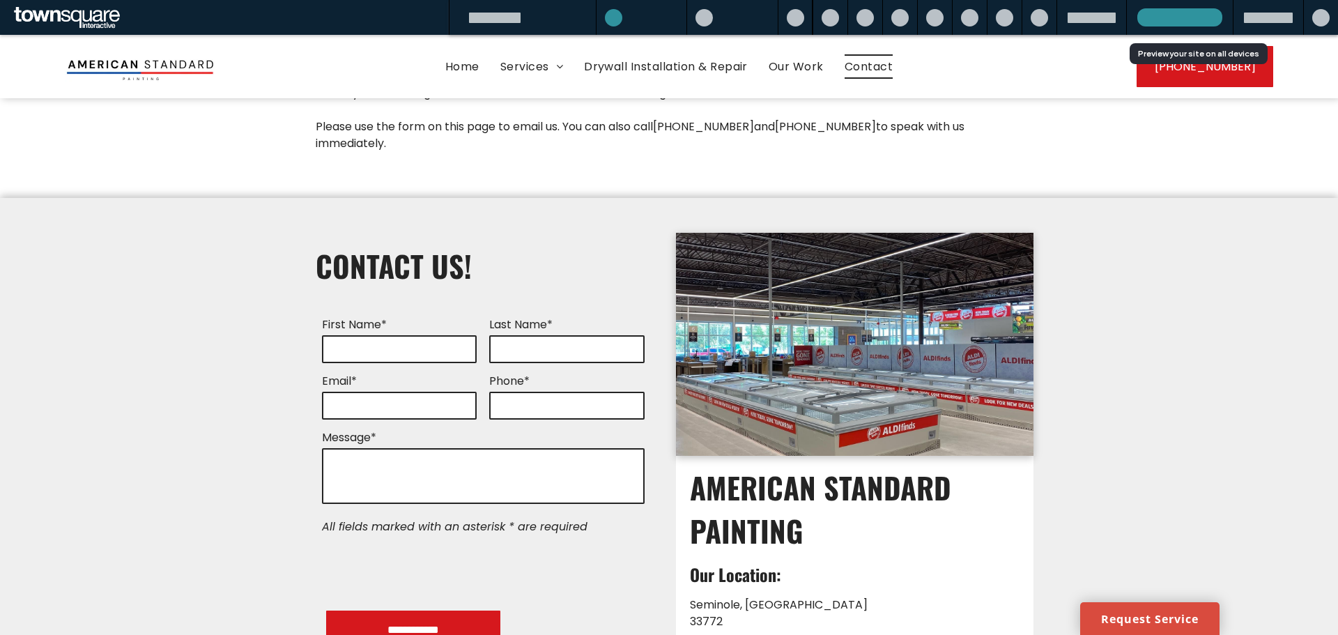
scroll to position [195, 0]
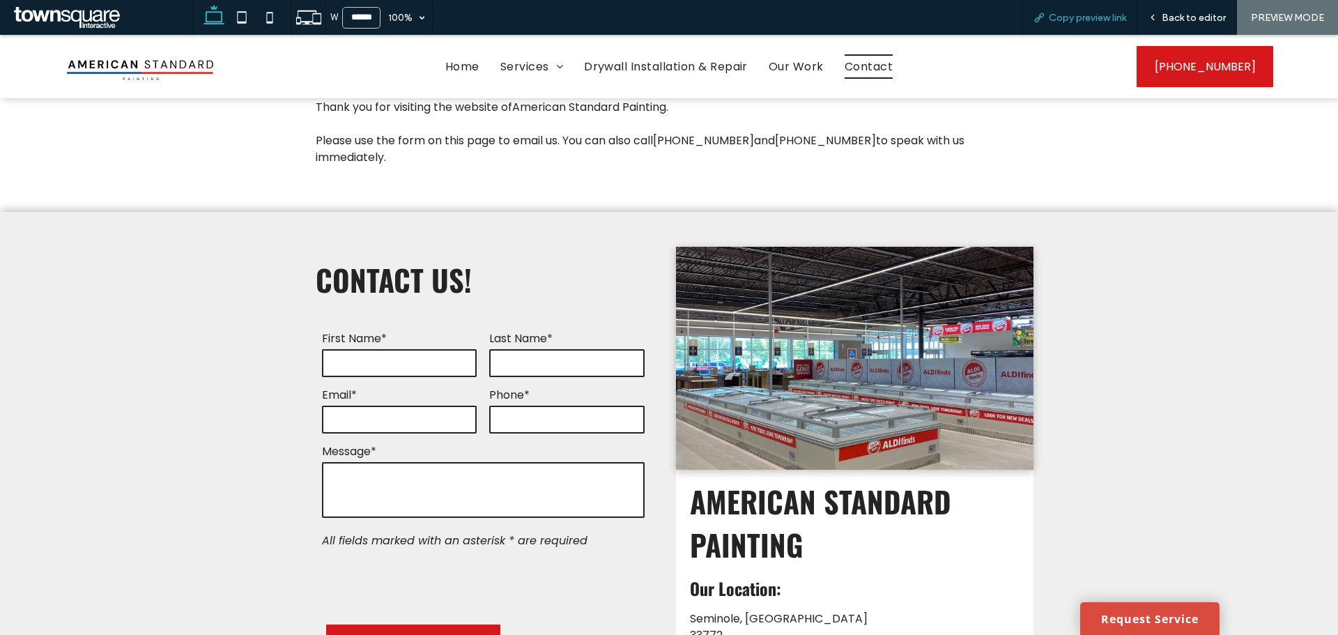
click at [1104, 22] on span "Copy preview link" at bounding box center [1087, 18] width 77 height 12
click at [1182, 10] on div "Back to editor" at bounding box center [1188, 17] width 100 height 35
click at [526, 92] on div "Home Services Residential Painting Commercial Painting Exterior Painting Interi…" at bounding box center [669, 66] width 739 height 63
click at [1223, 22] on span "Back to editor" at bounding box center [1194, 18] width 64 height 12
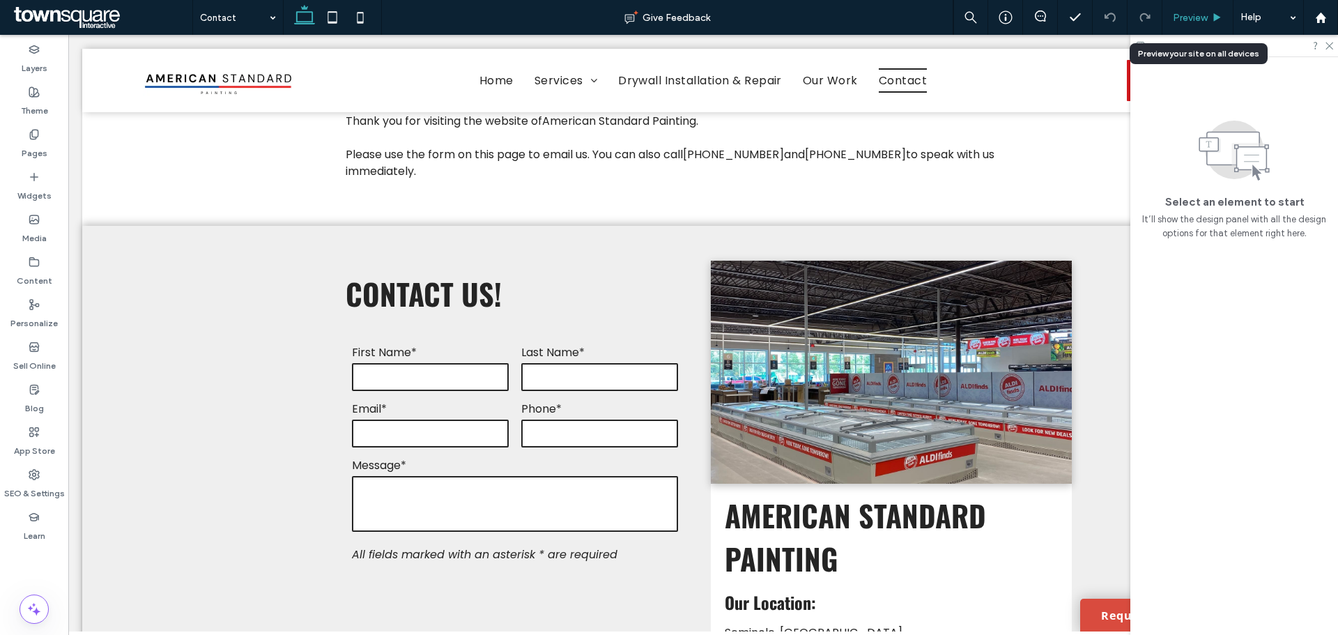
scroll to position [209, 0]
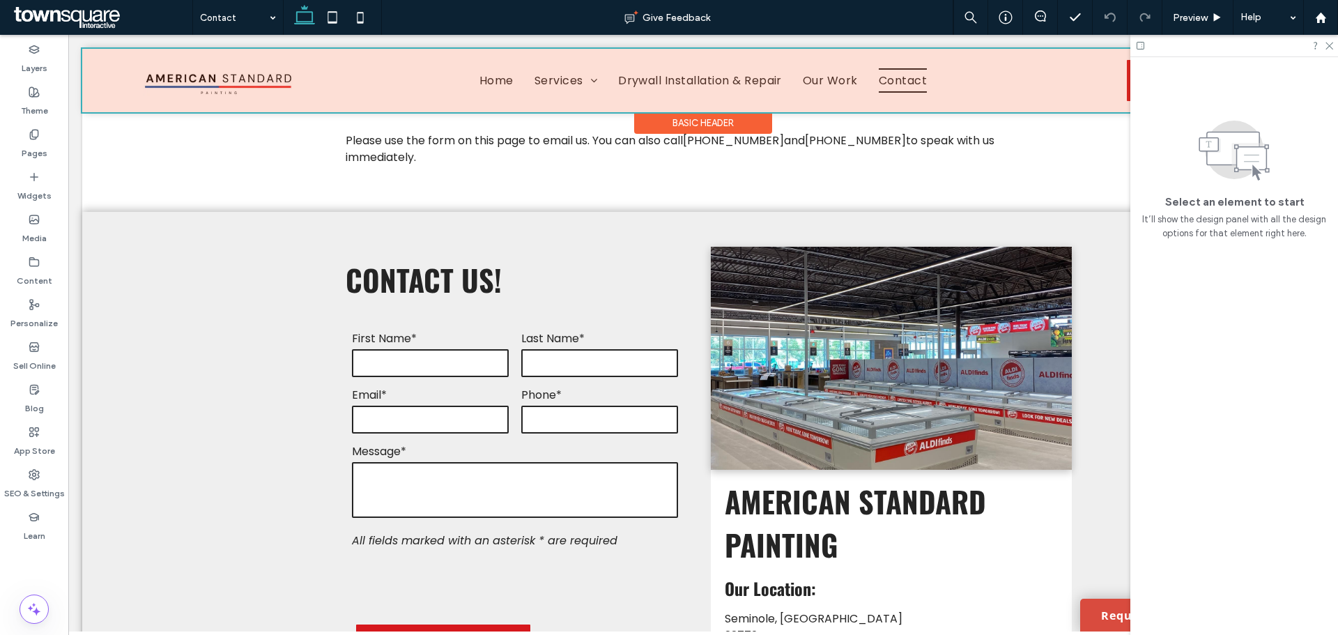
click at [682, 89] on div at bounding box center [703, 80] width 1242 height 63
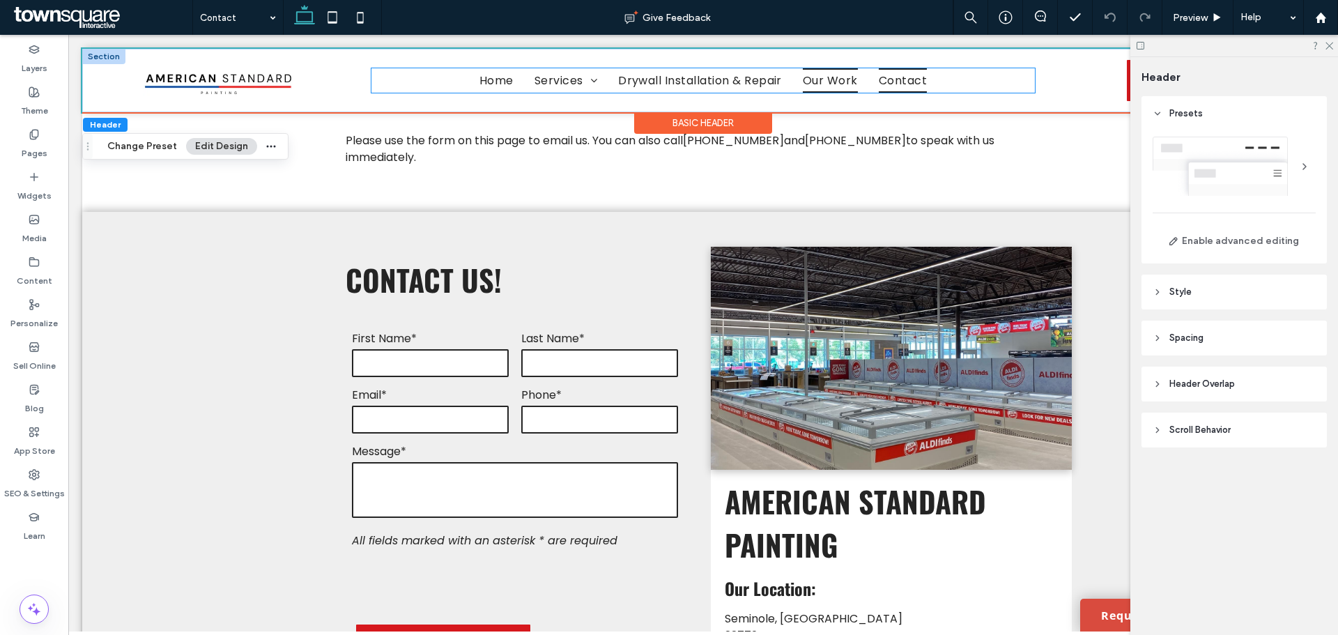
click at [812, 84] on span "Our Work" at bounding box center [830, 80] width 55 height 24
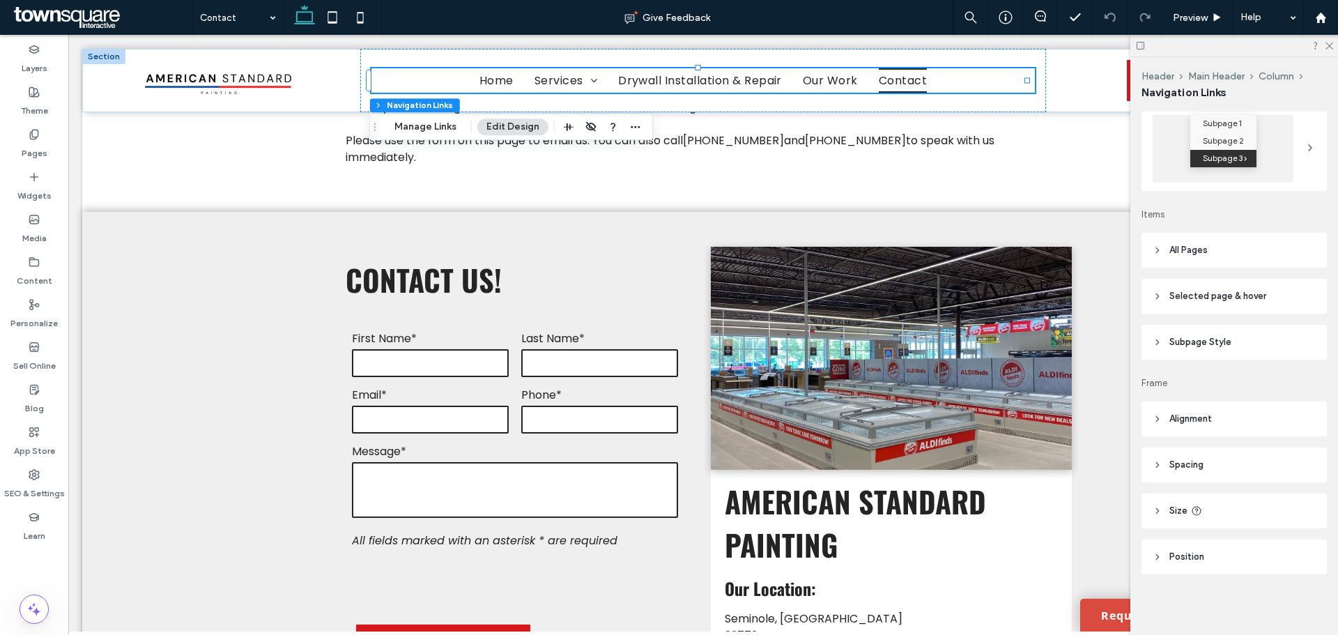
scroll to position [229, 0]
click at [1189, 305] on header "Selected page & hover" at bounding box center [1234, 295] width 185 height 35
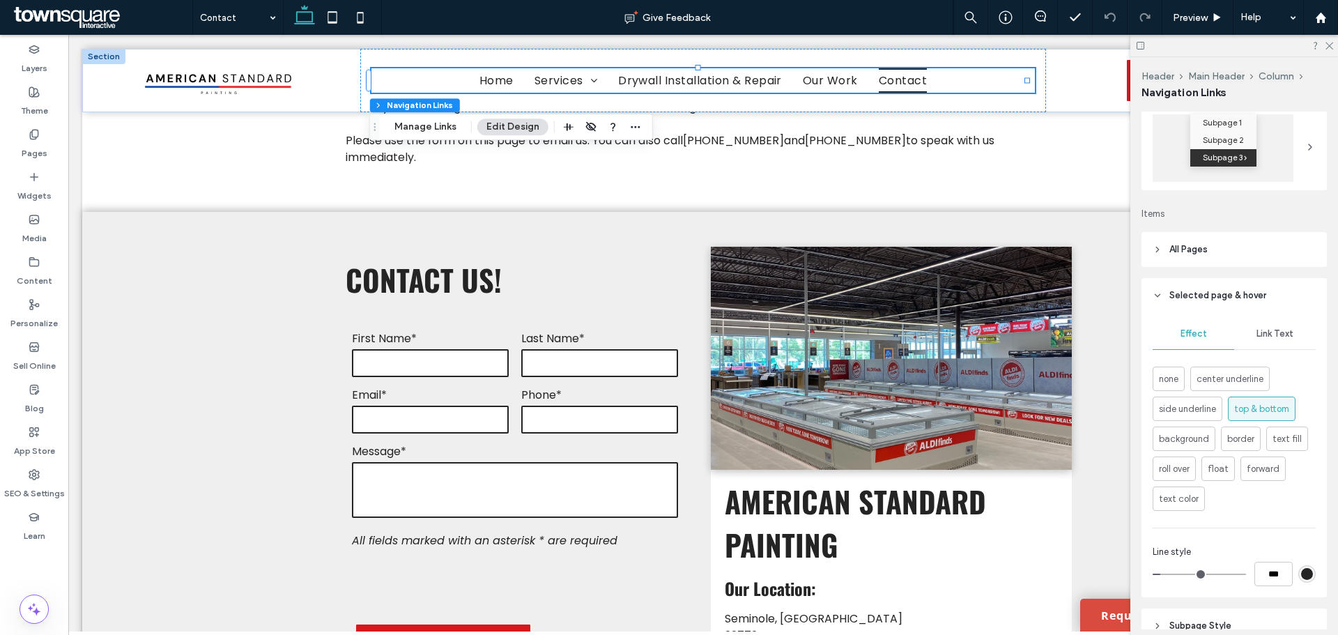
click at [1195, 307] on header "Selected page & hover" at bounding box center [1234, 295] width 185 height 35
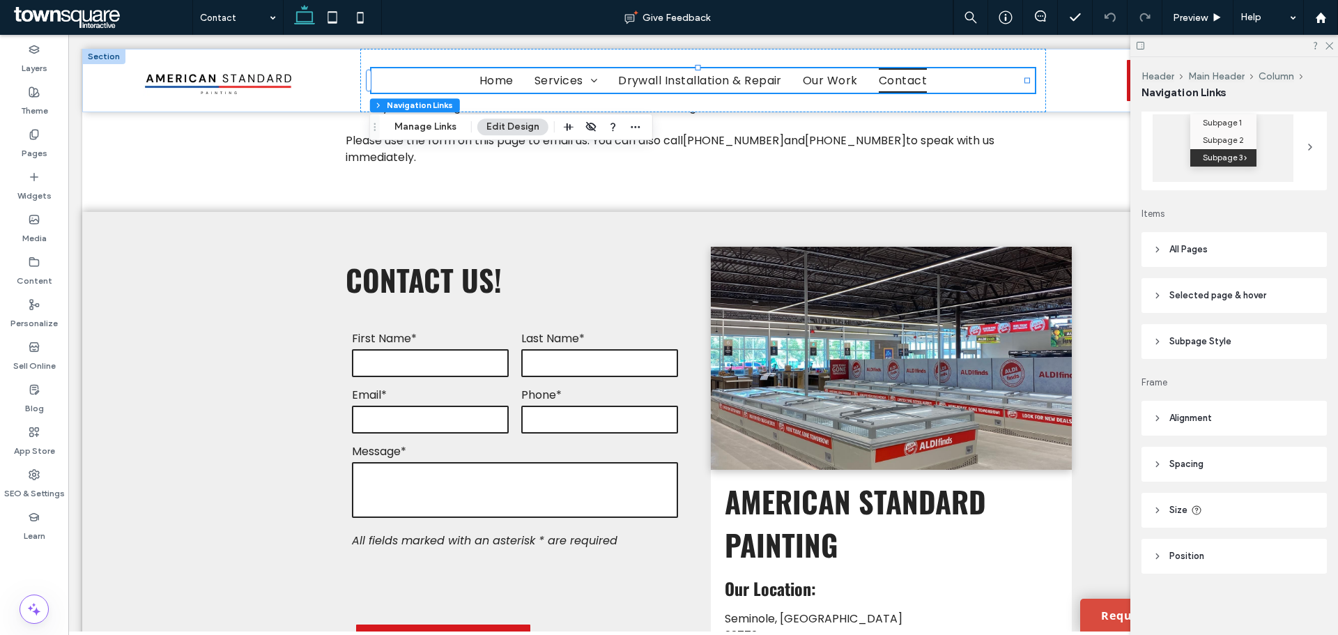
click at [1168, 345] on header "Subpage Style" at bounding box center [1234, 341] width 185 height 35
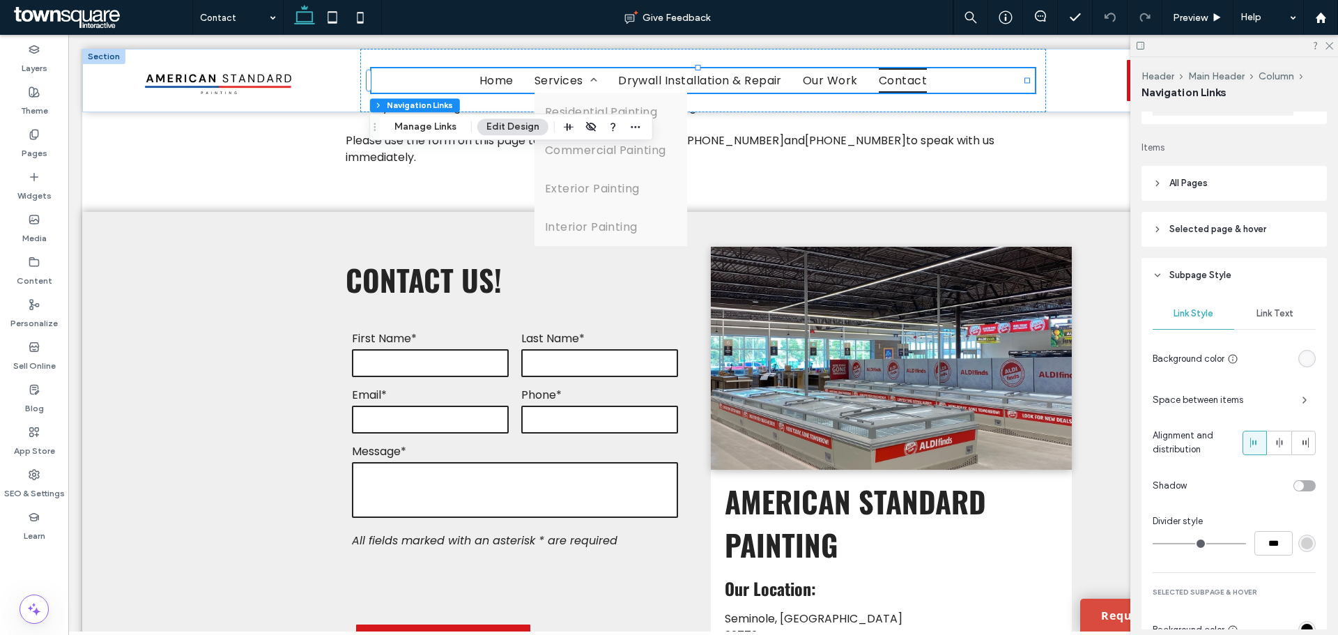
scroll to position [368, 0]
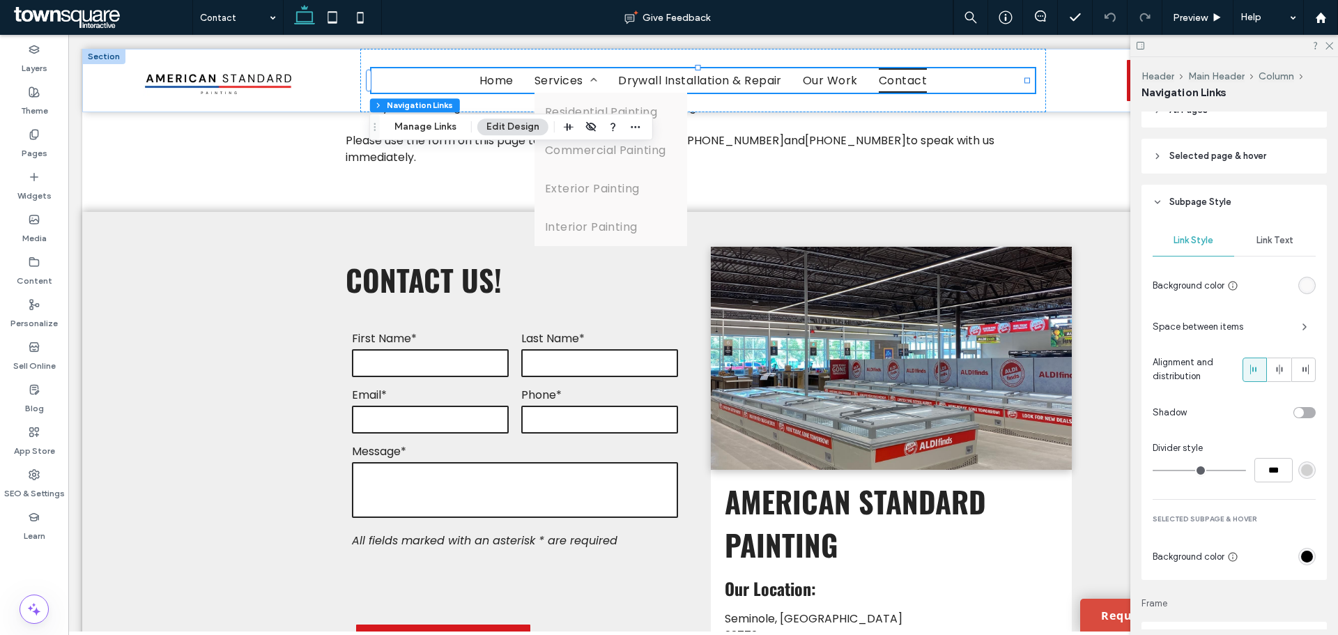
click at [1275, 240] on span "Link Text" at bounding box center [1275, 240] width 37 height 11
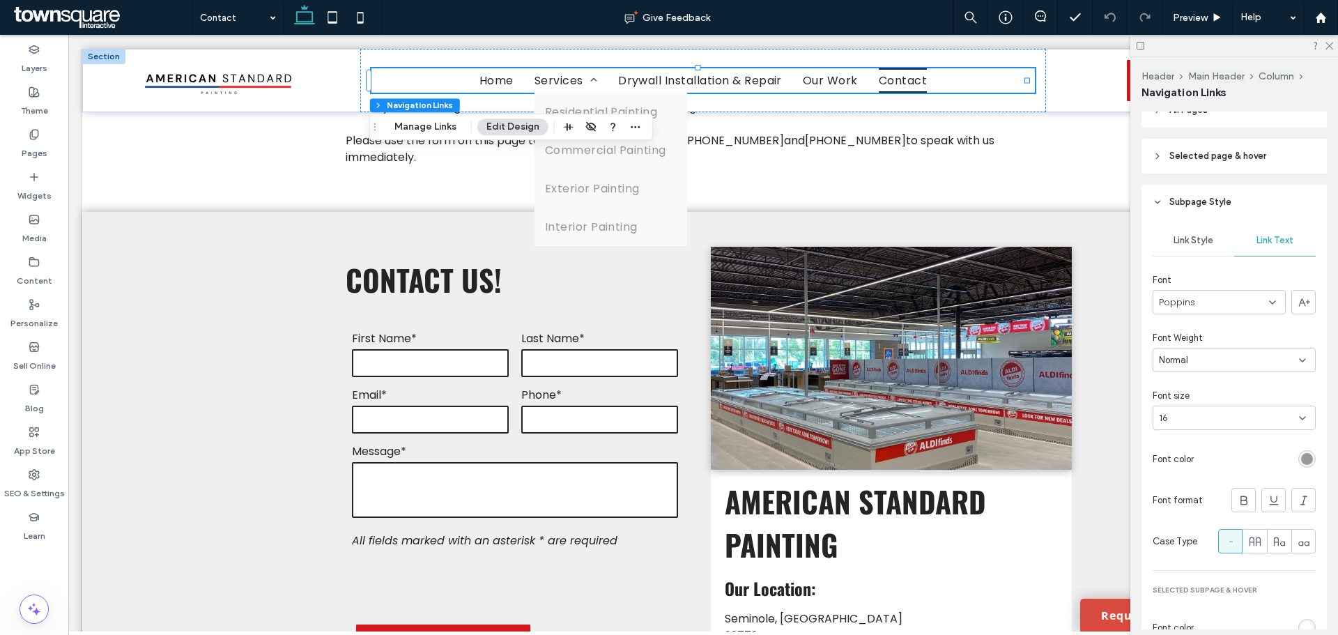
click at [1301, 461] on div "rgb(153, 153, 153)" at bounding box center [1307, 459] width 12 height 12
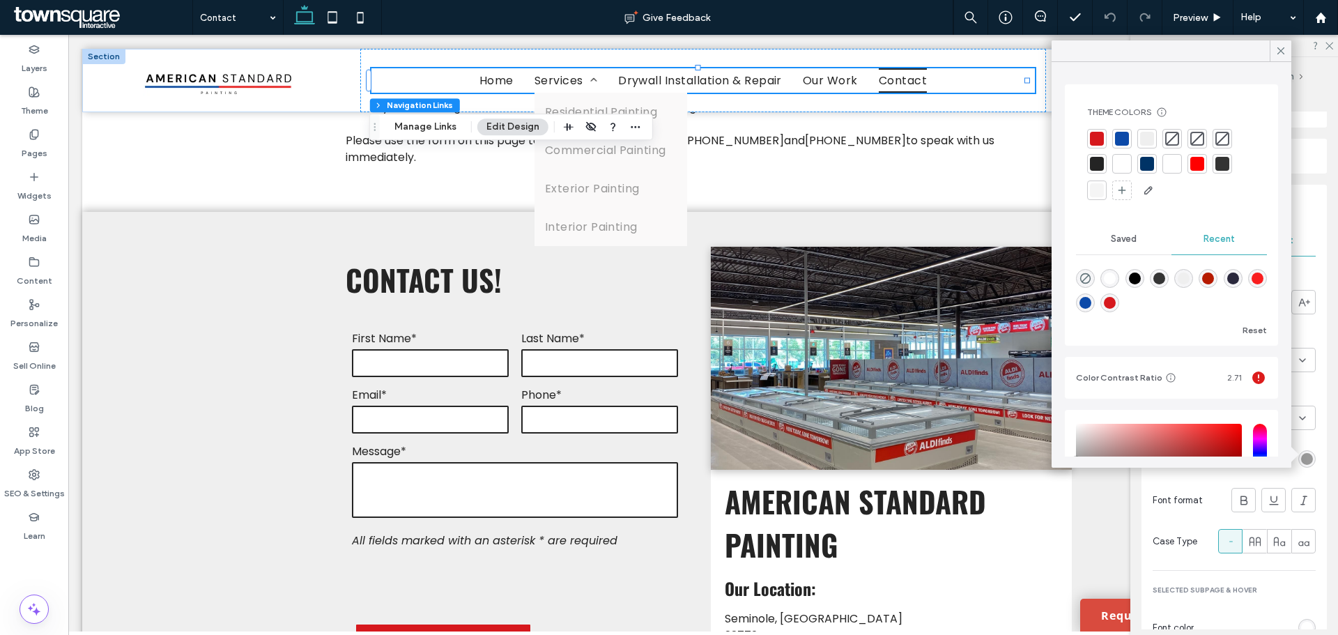
click at [1100, 164] on div at bounding box center [1097, 164] width 14 height 14
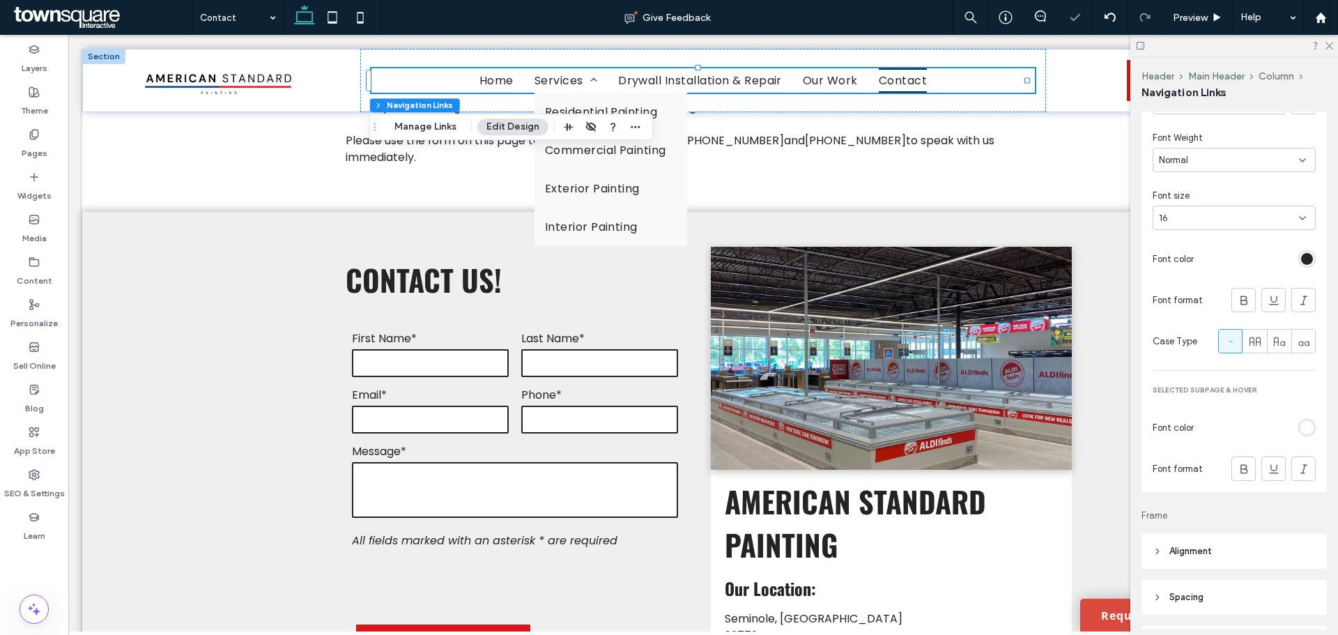
scroll to position [577, 0]
click at [1303, 427] on div "rgb(255, 255, 255)" at bounding box center [1307, 418] width 17 height 17
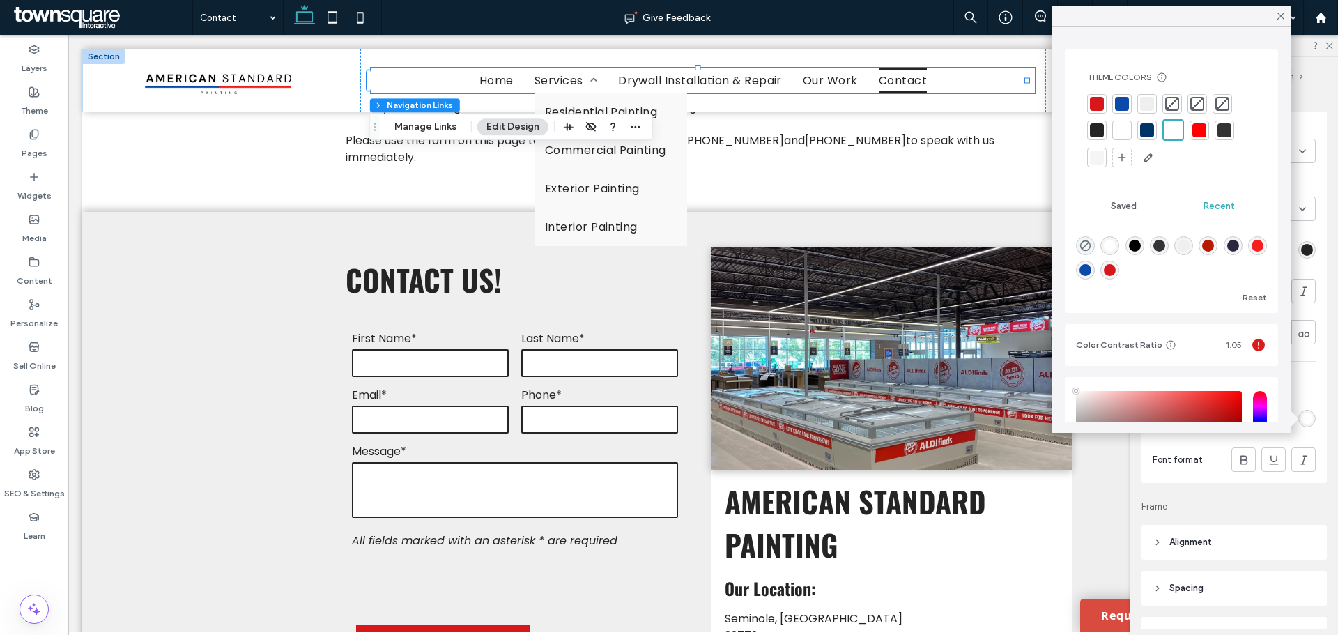
click at [1176, 123] on div at bounding box center [1173, 130] width 16 height 16
click at [1278, 13] on icon at bounding box center [1281, 16] width 13 height 13
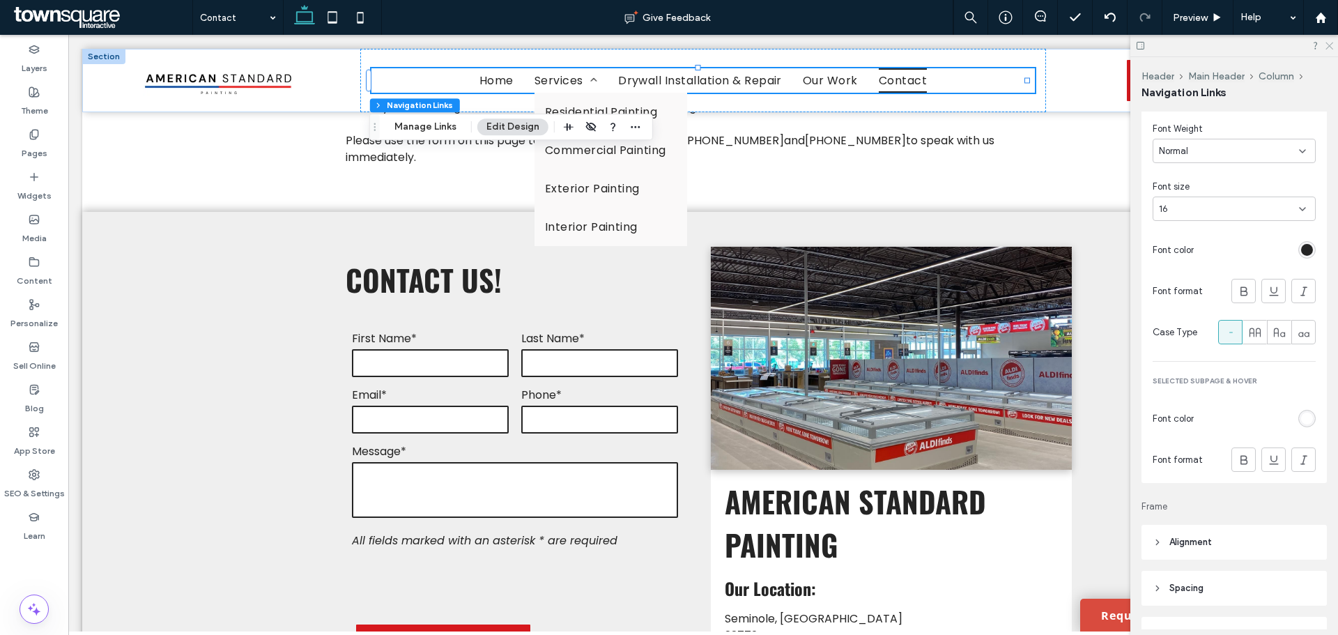
drag, startPoint x: 1327, startPoint y: 47, endPoint x: 1156, endPoint y: 11, distance: 175.1
click at [1327, 47] on icon at bounding box center [1328, 44] width 9 height 9
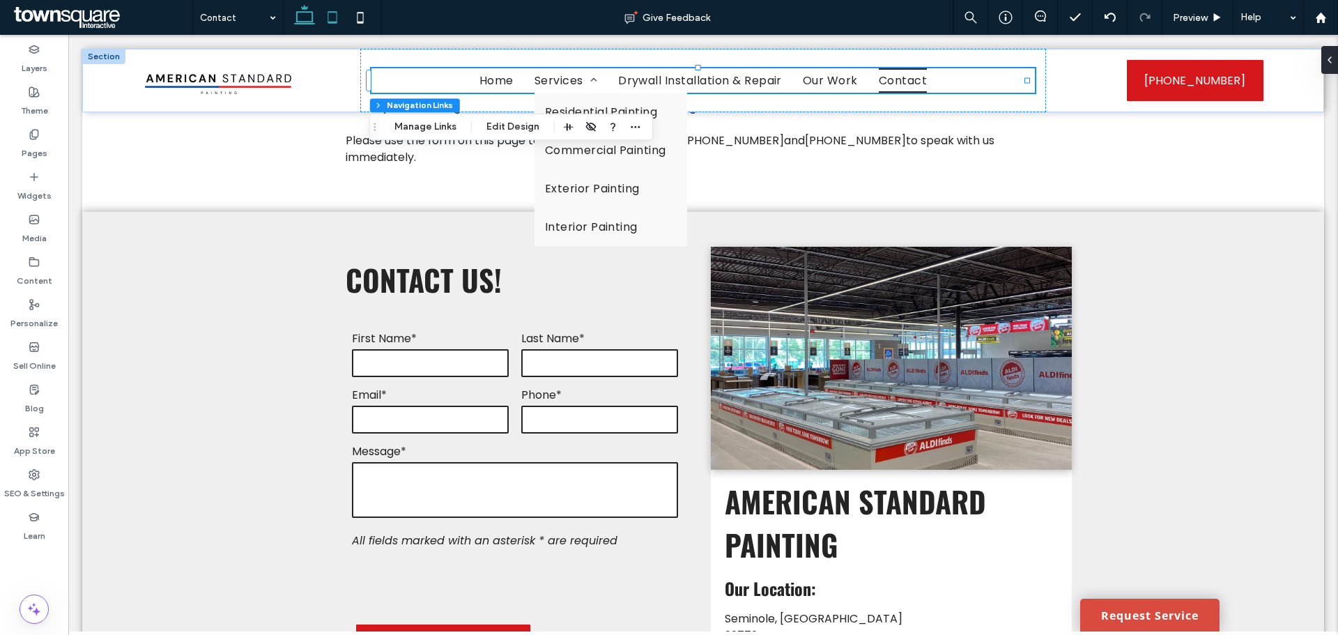
click at [331, 20] on icon at bounding box center [333, 17] width 28 height 28
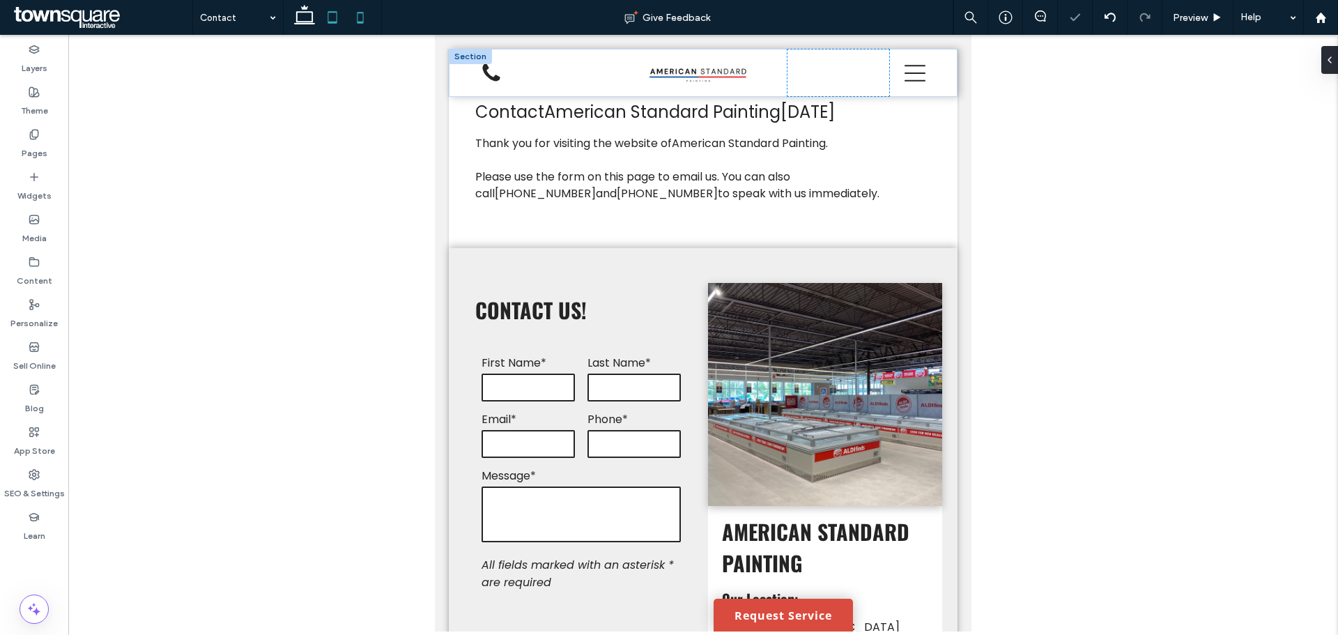
scroll to position [309, 0]
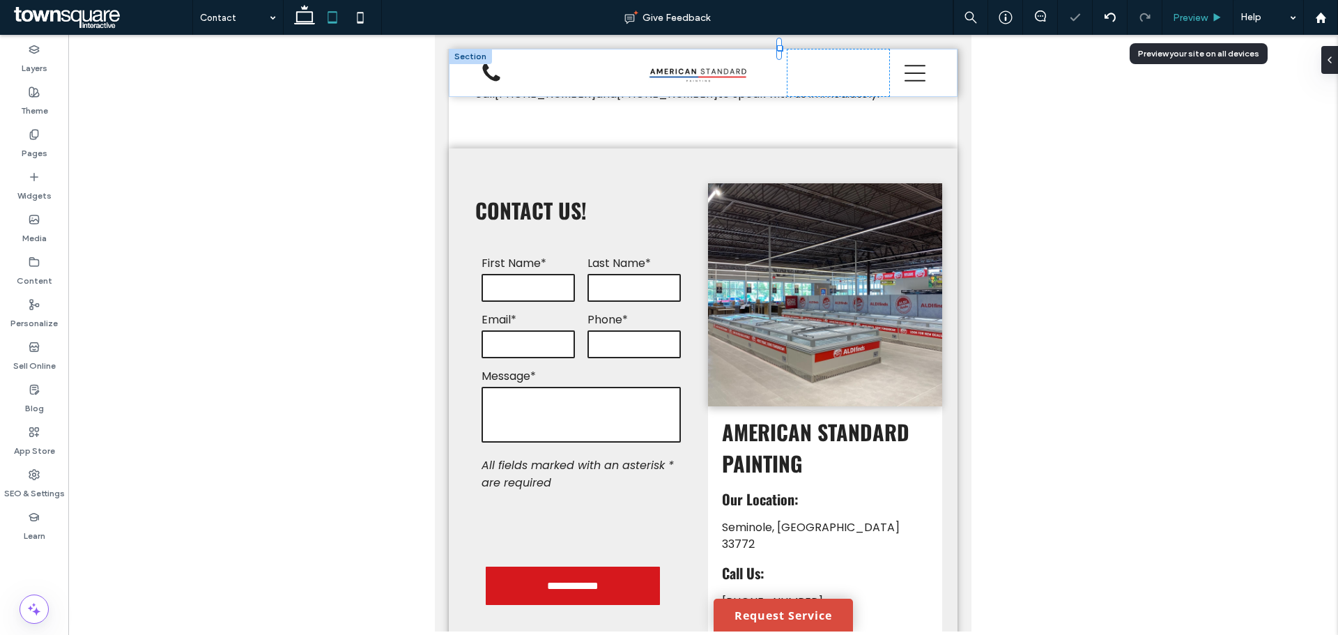
click at [1198, 27] on div "Preview" at bounding box center [1198, 17] width 71 height 35
click at [1197, 20] on span "Preview" at bounding box center [1190, 18] width 35 height 12
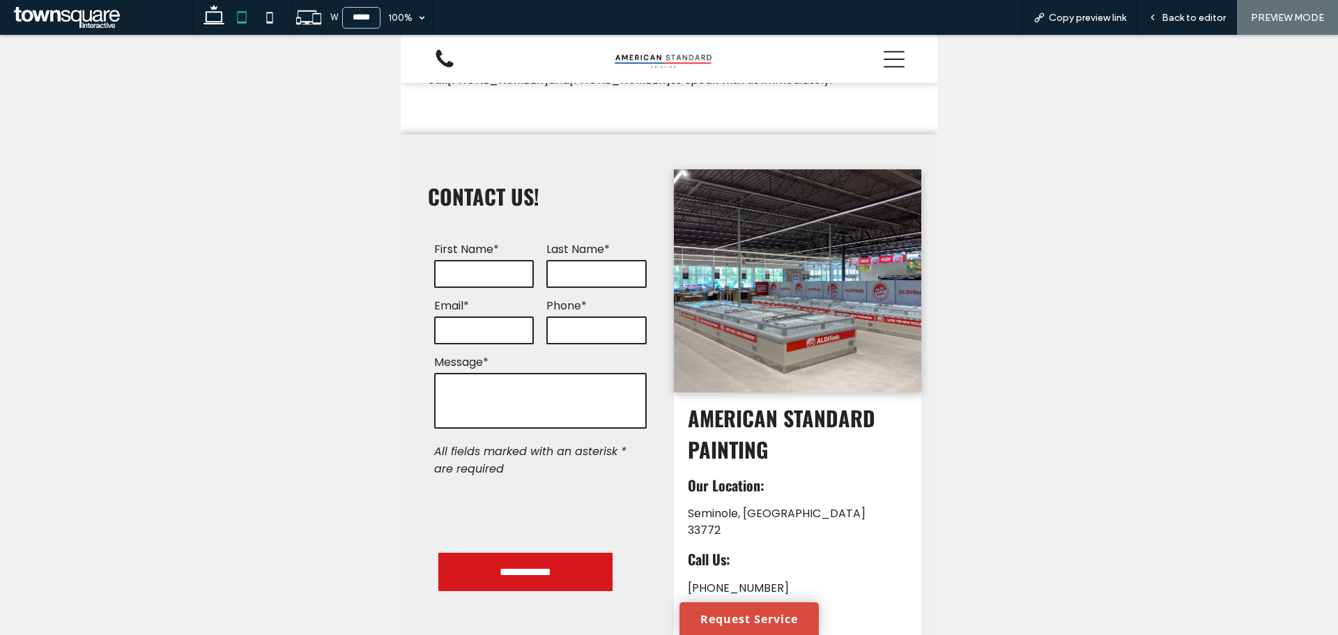
scroll to position [295, 0]
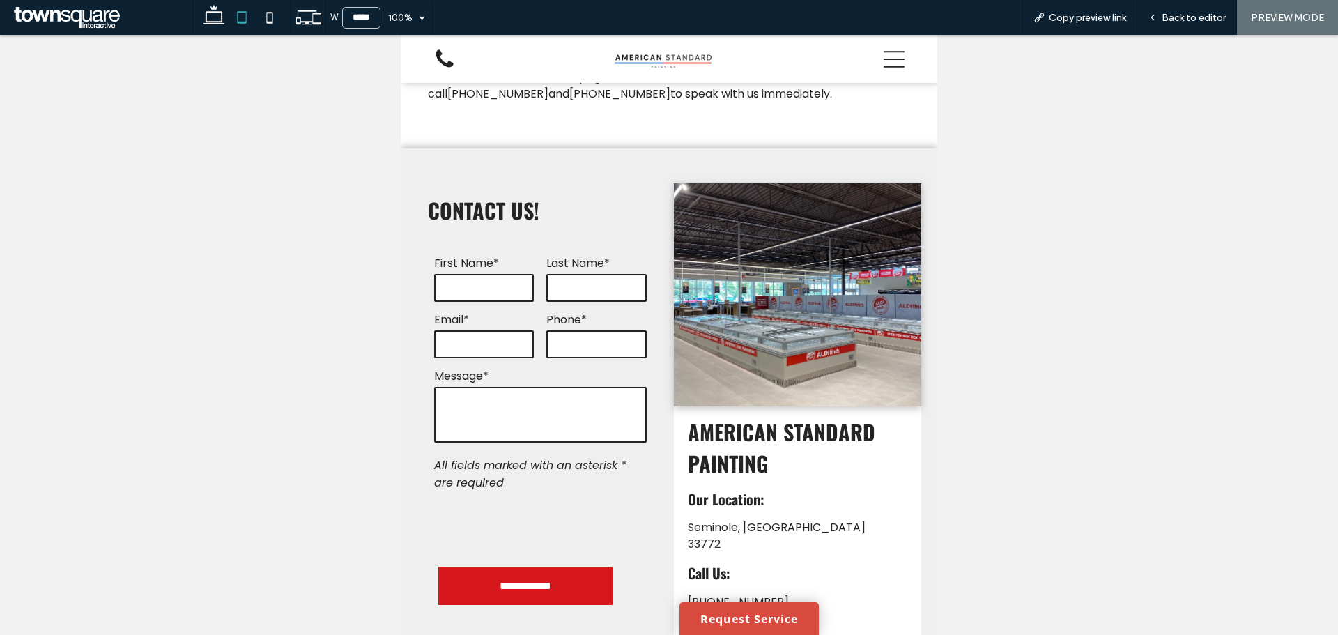
click at [885, 57] on icon at bounding box center [894, 59] width 21 height 21
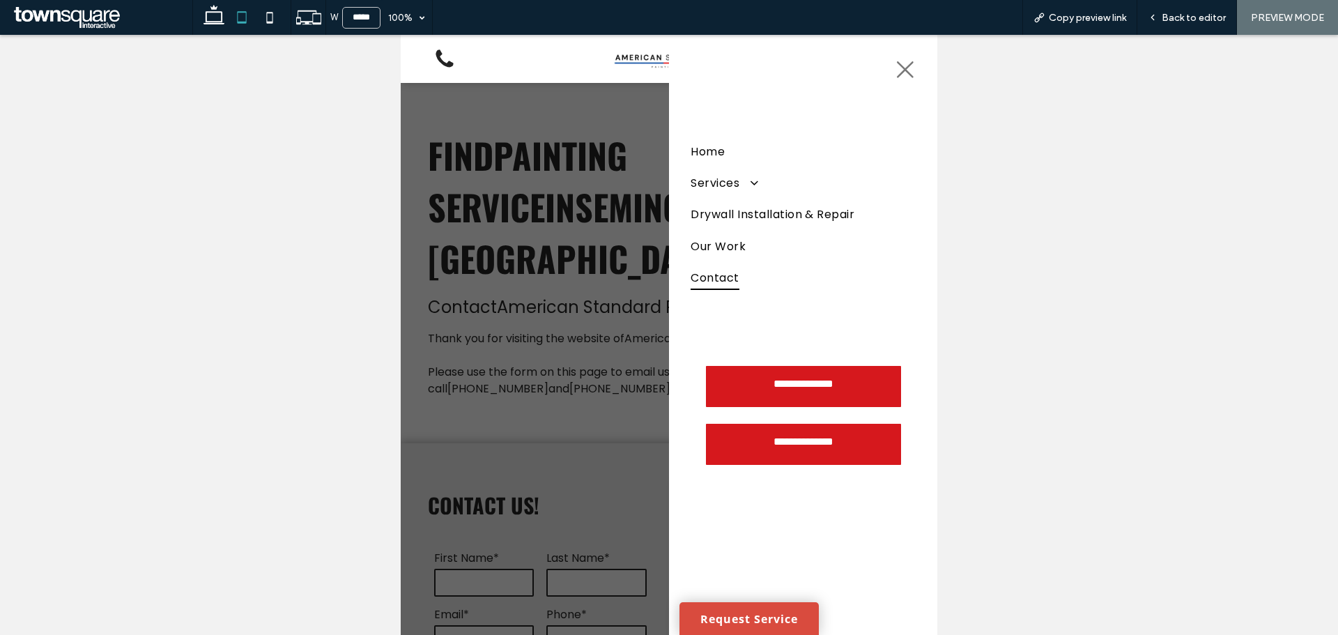
scroll to position [0, 0]
click at [748, 186] on span at bounding box center [749, 182] width 22 height 13
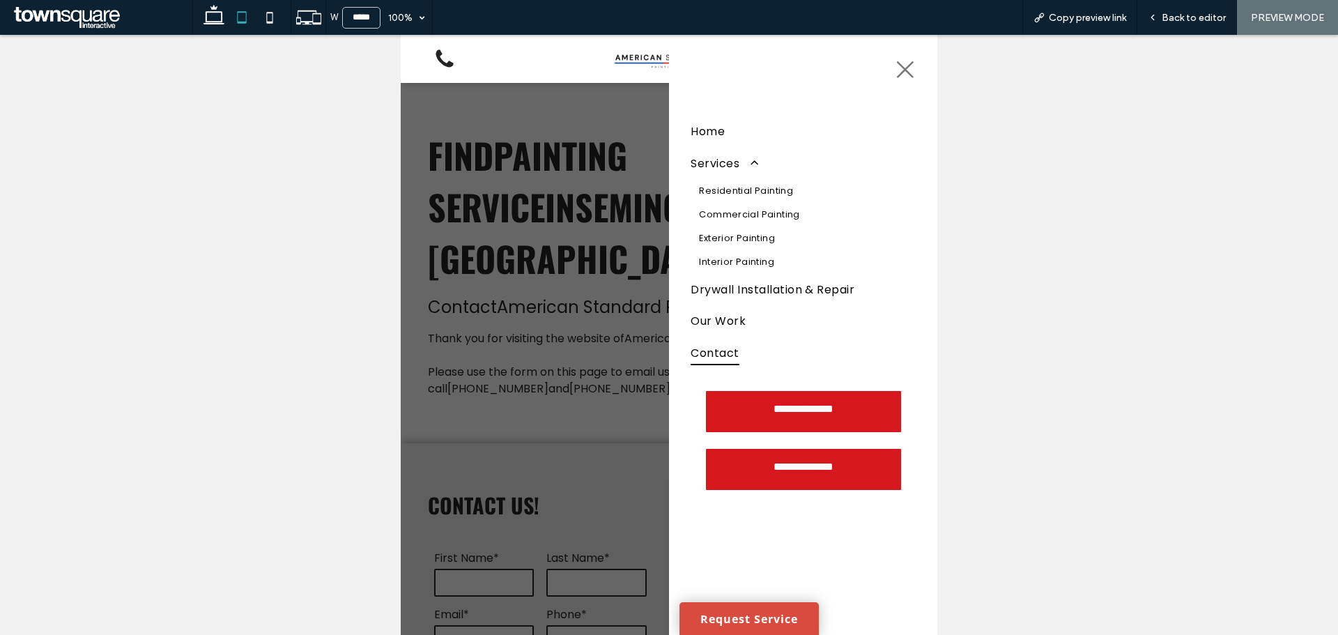
click at [895, 70] on icon at bounding box center [905, 69] width 21 height 21
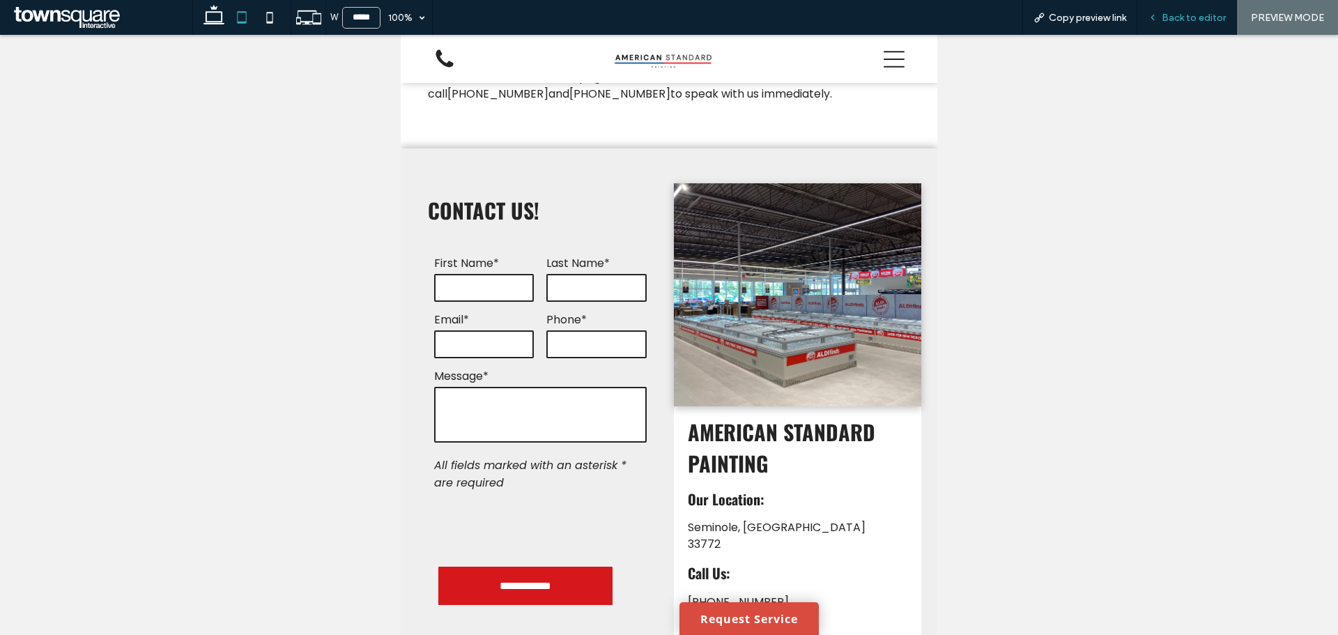
click at [1189, 6] on div "Back to editor" at bounding box center [1188, 17] width 100 height 35
click at [1178, 19] on span "Back to editor" at bounding box center [1194, 18] width 64 height 12
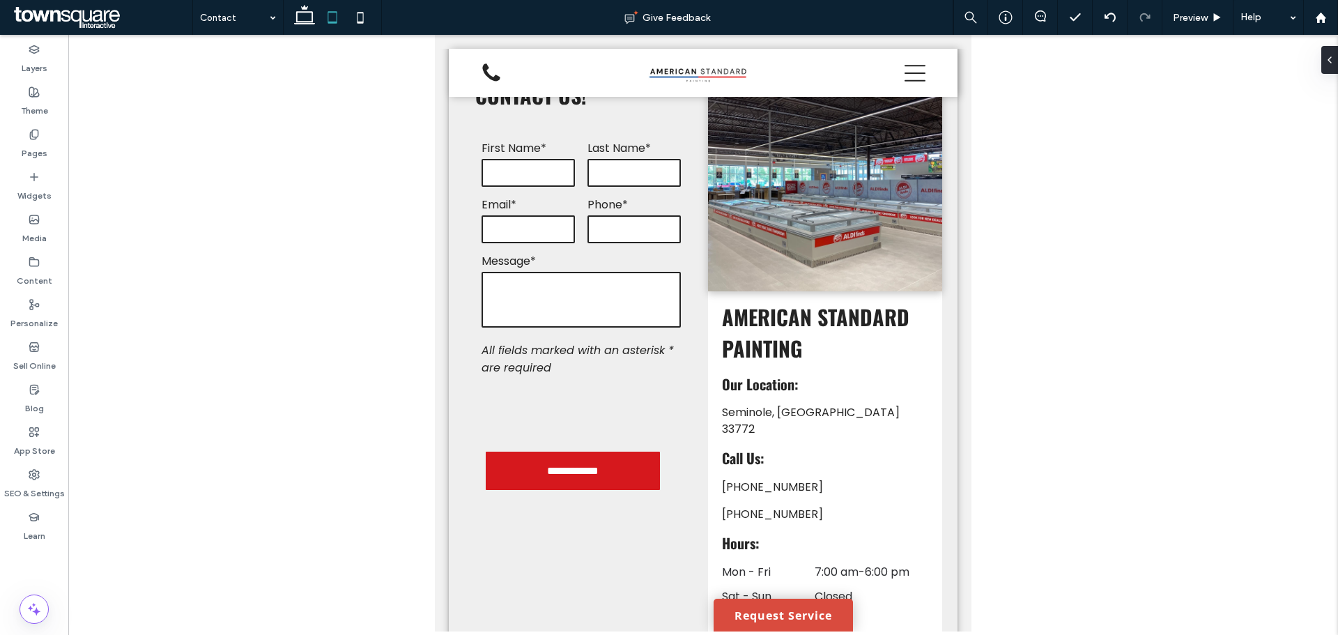
scroll to position [448, 0]
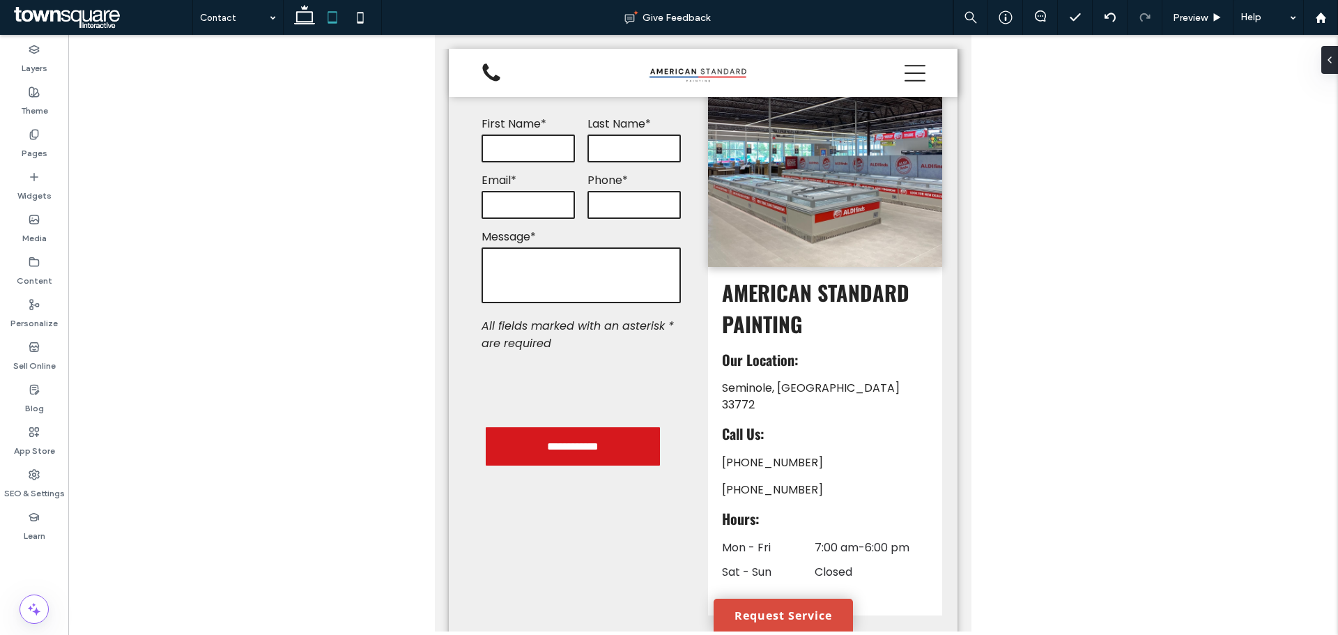
click at [72, 477] on div at bounding box center [703, 333] width 1270 height 597
click at [47, 481] on label "SEO & Settings" at bounding box center [34, 490] width 61 height 20
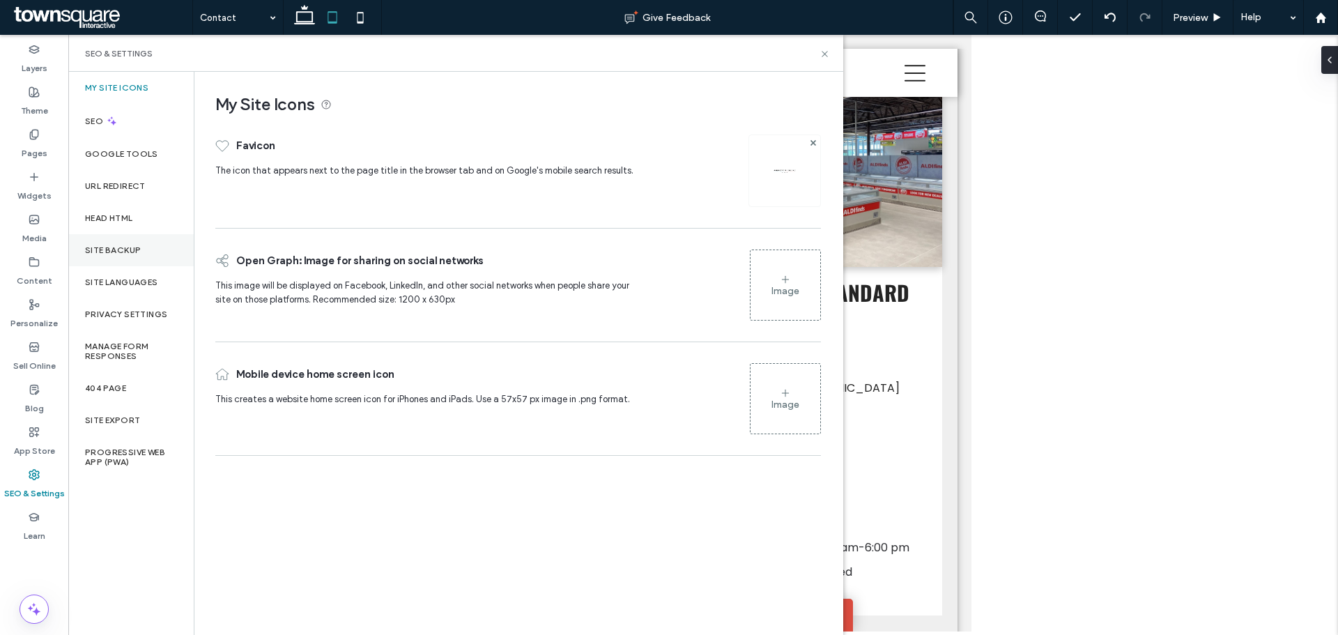
click at [107, 257] on div "Site Backup" at bounding box center [130, 250] width 125 height 32
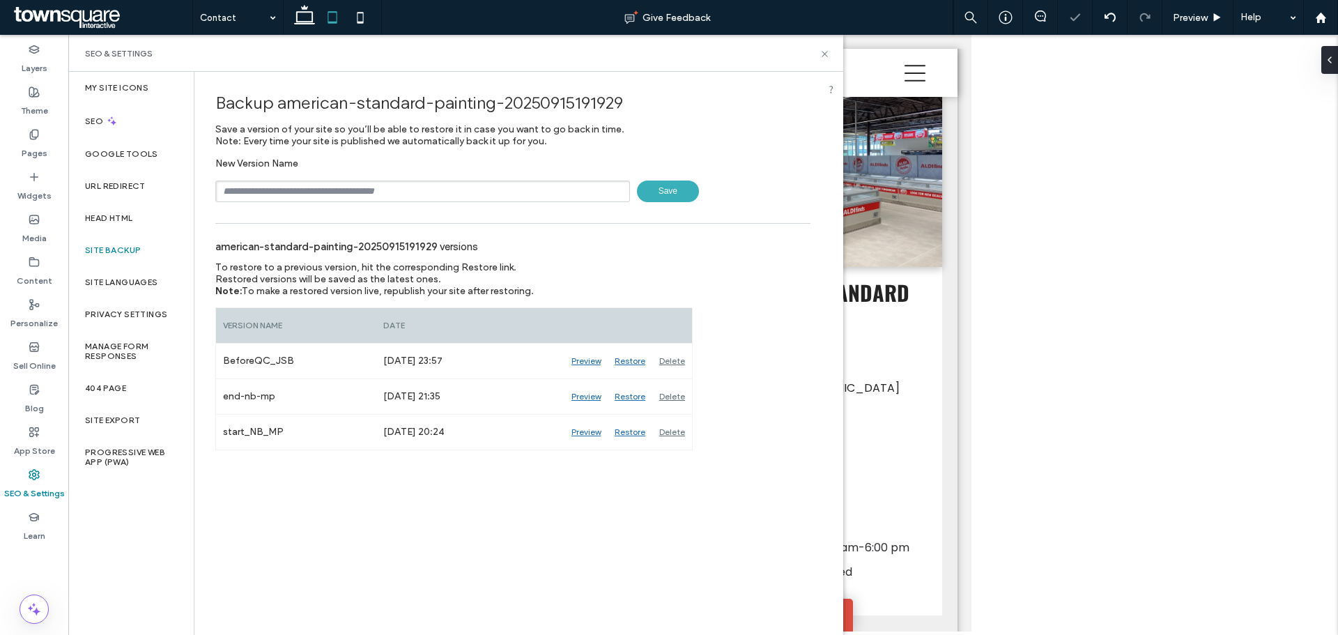
click at [349, 181] on input "text" at bounding box center [422, 192] width 415 height 22
type input "**********"
click at [681, 194] on span "Save" at bounding box center [668, 192] width 62 height 22
